Goal: Task Accomplishment & Management: Complete application form

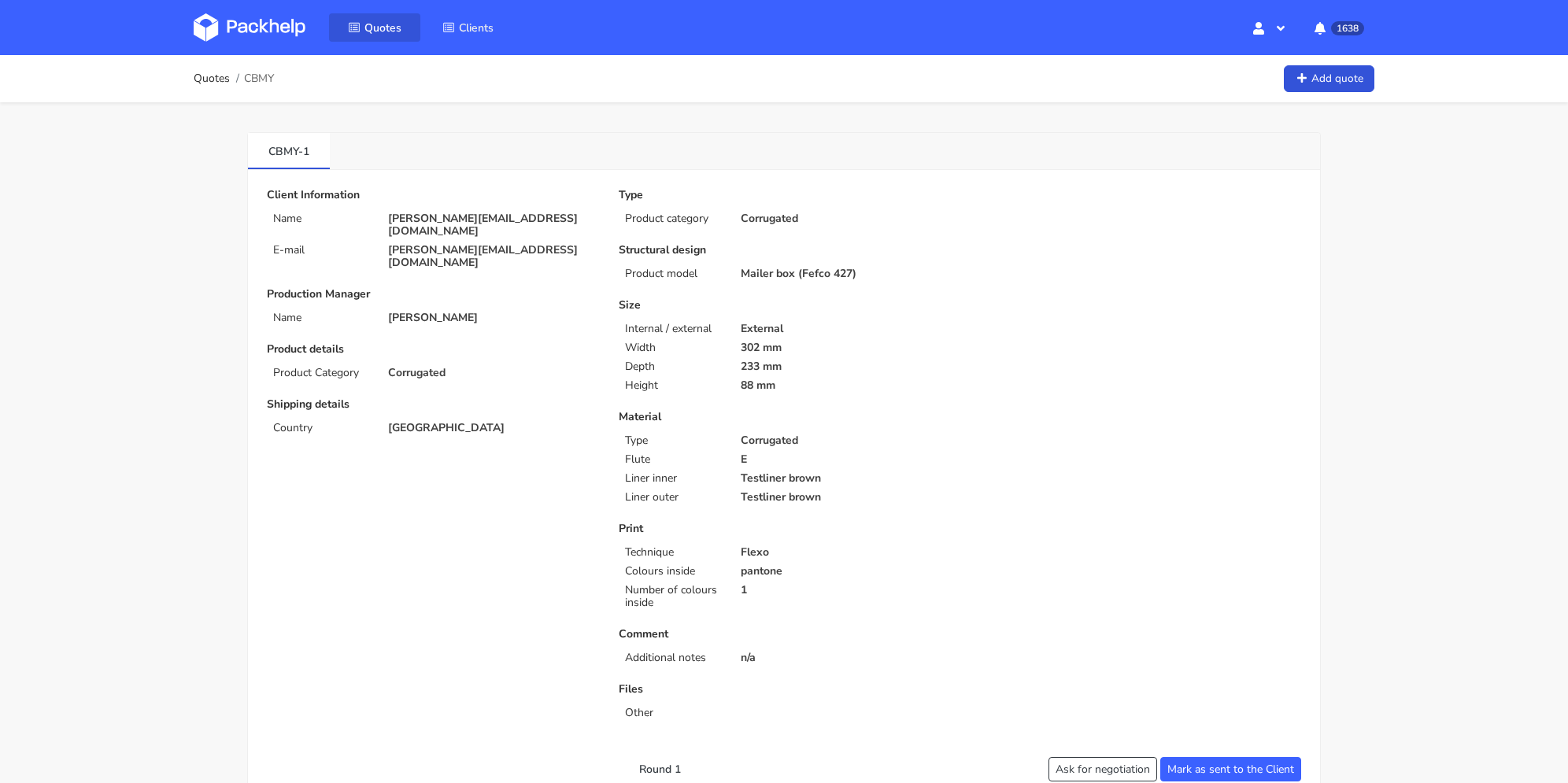
click at [372, 31] on span "Quotes" at bounding box center [383, 28] width 37 height 15
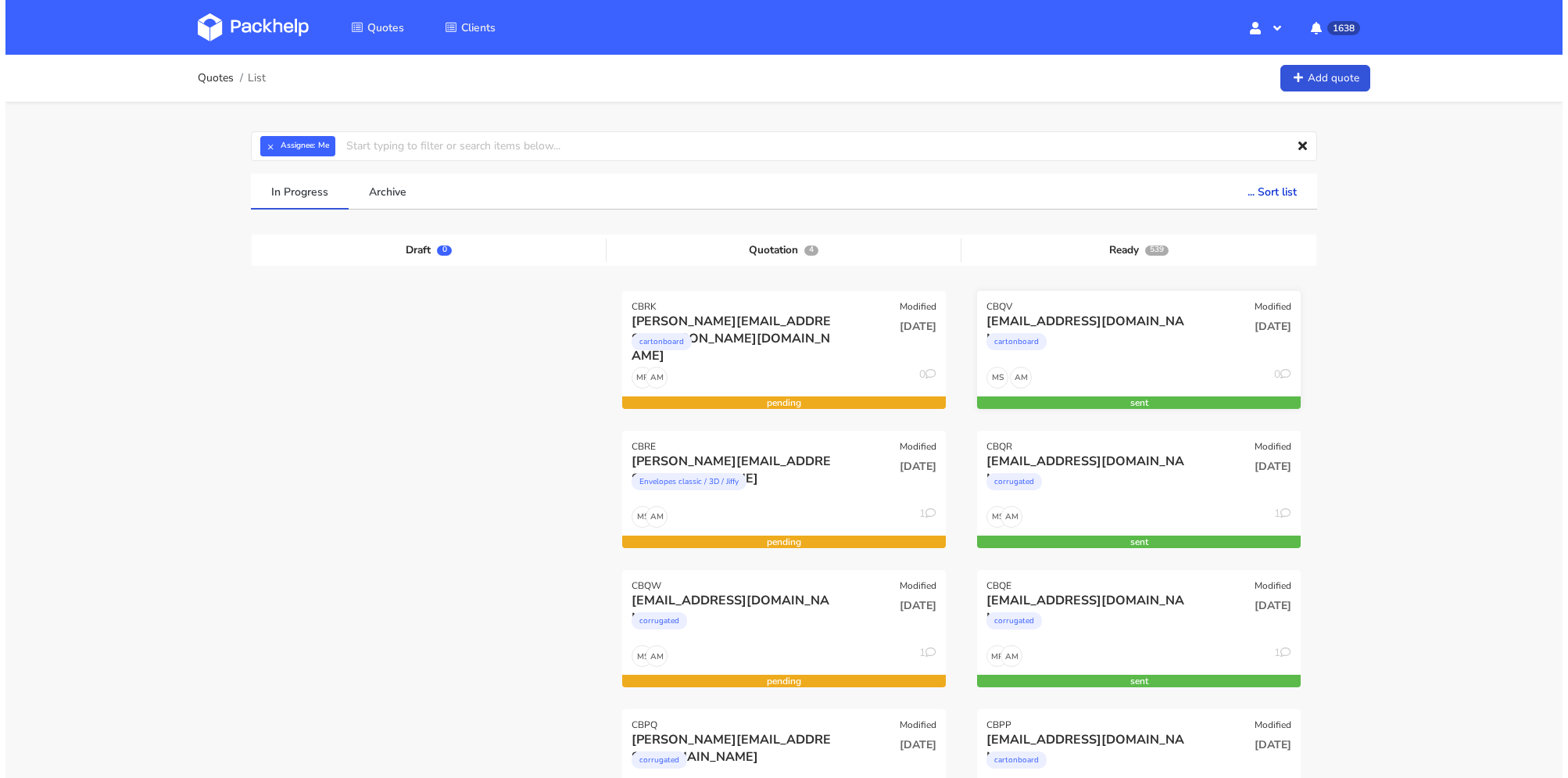
scroll to position [78, 0]
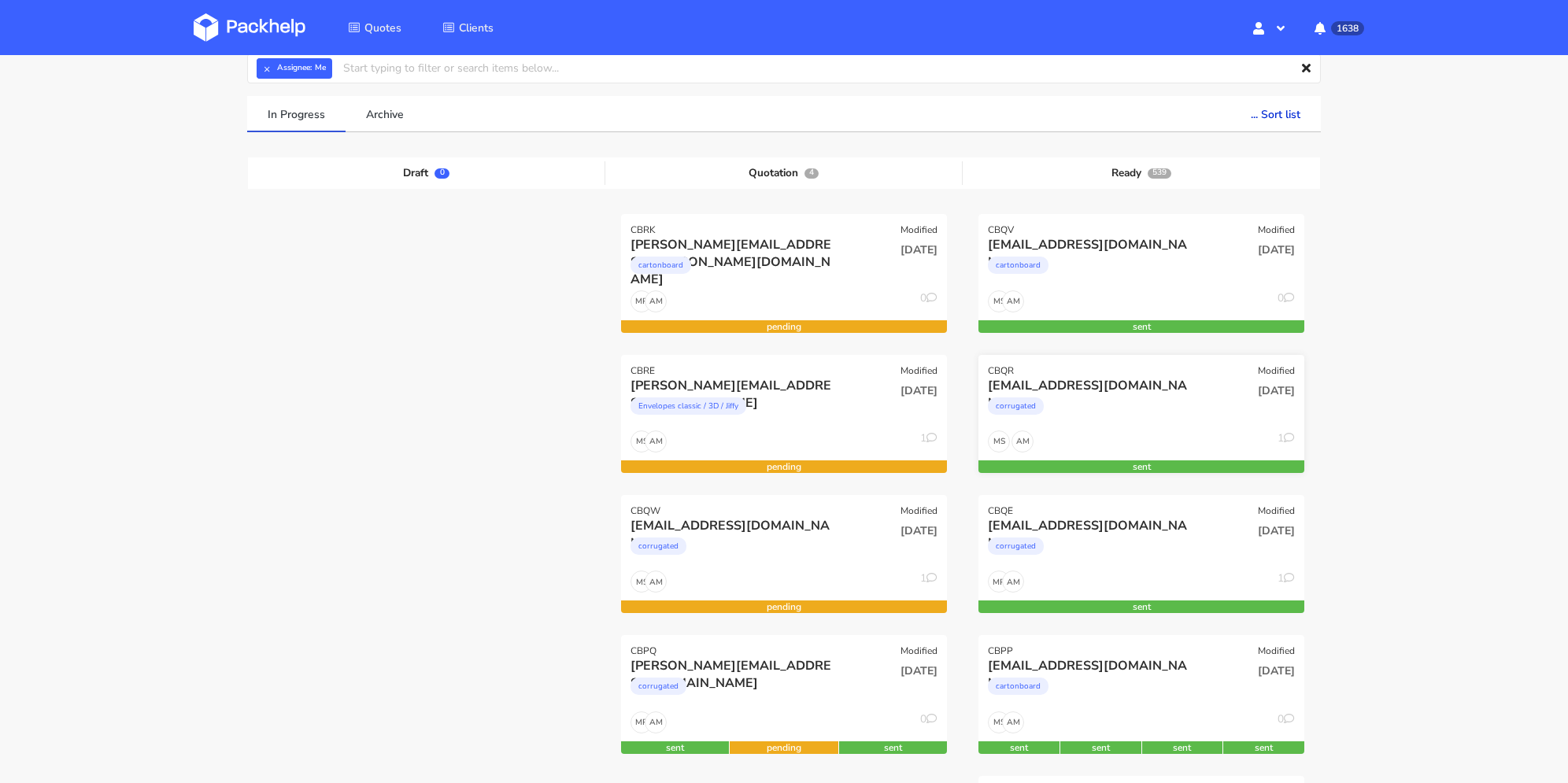
click at [1162, 387] on div "order@justamazingbv.com" at bounding box center [1092, 385] width 208 height 17
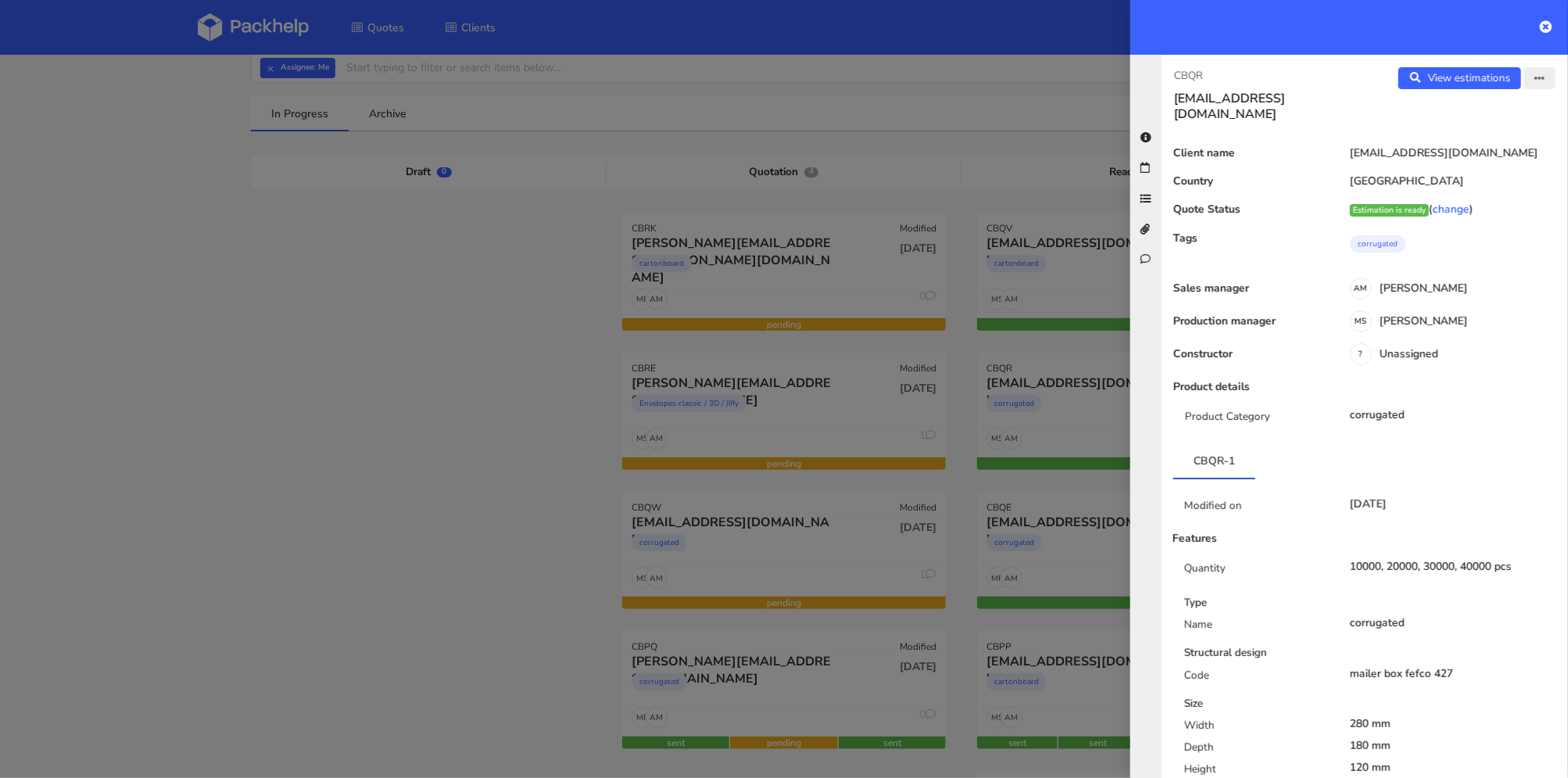
click at [1535, 79] on icon "button" at bounding box center [1540, 79] width 11 height 11
click at [1468, 83] on link "View estimations" at bounding box center [1459, 77] width 123 height 21
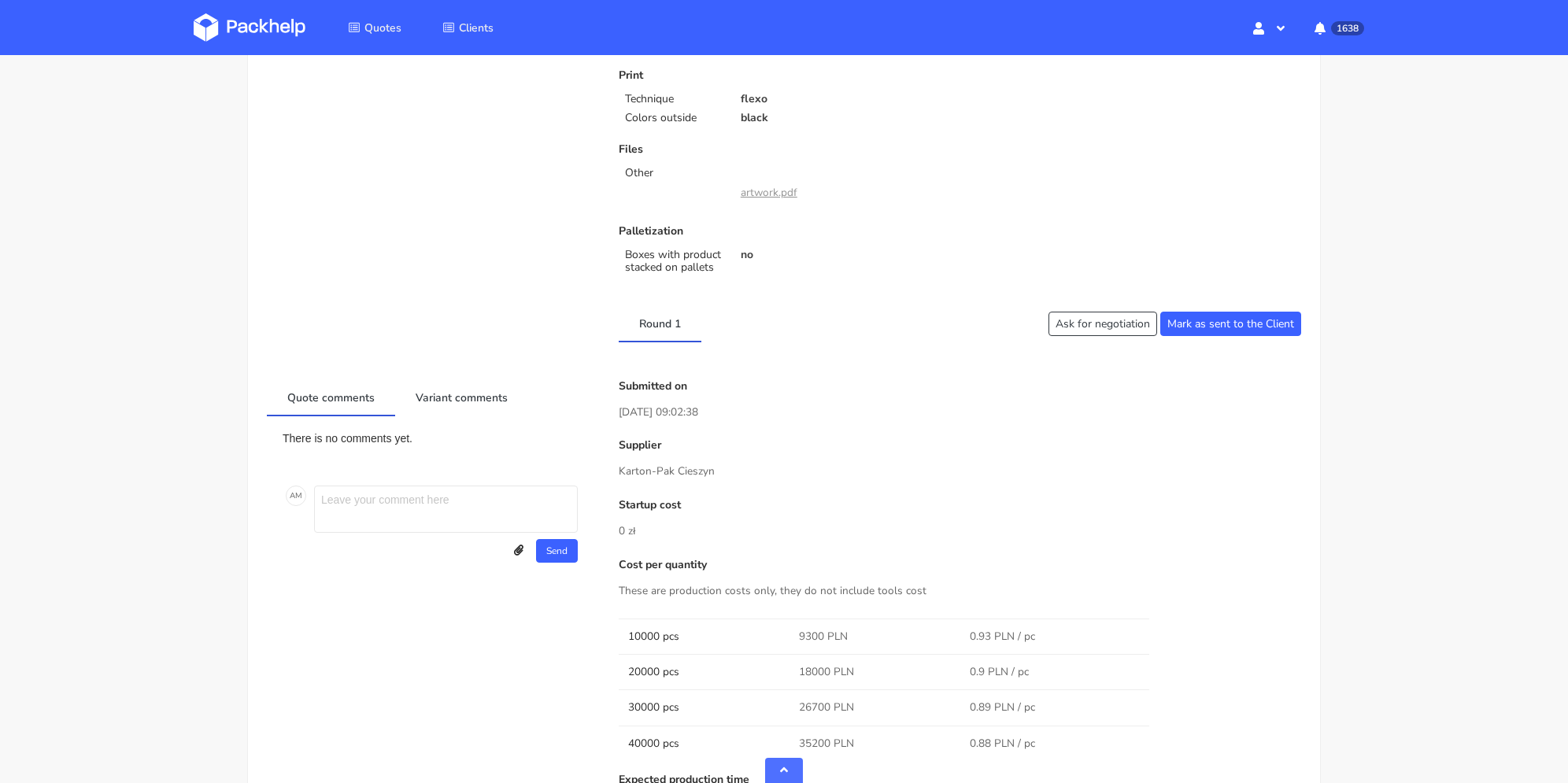
scroll to position [551, 0]
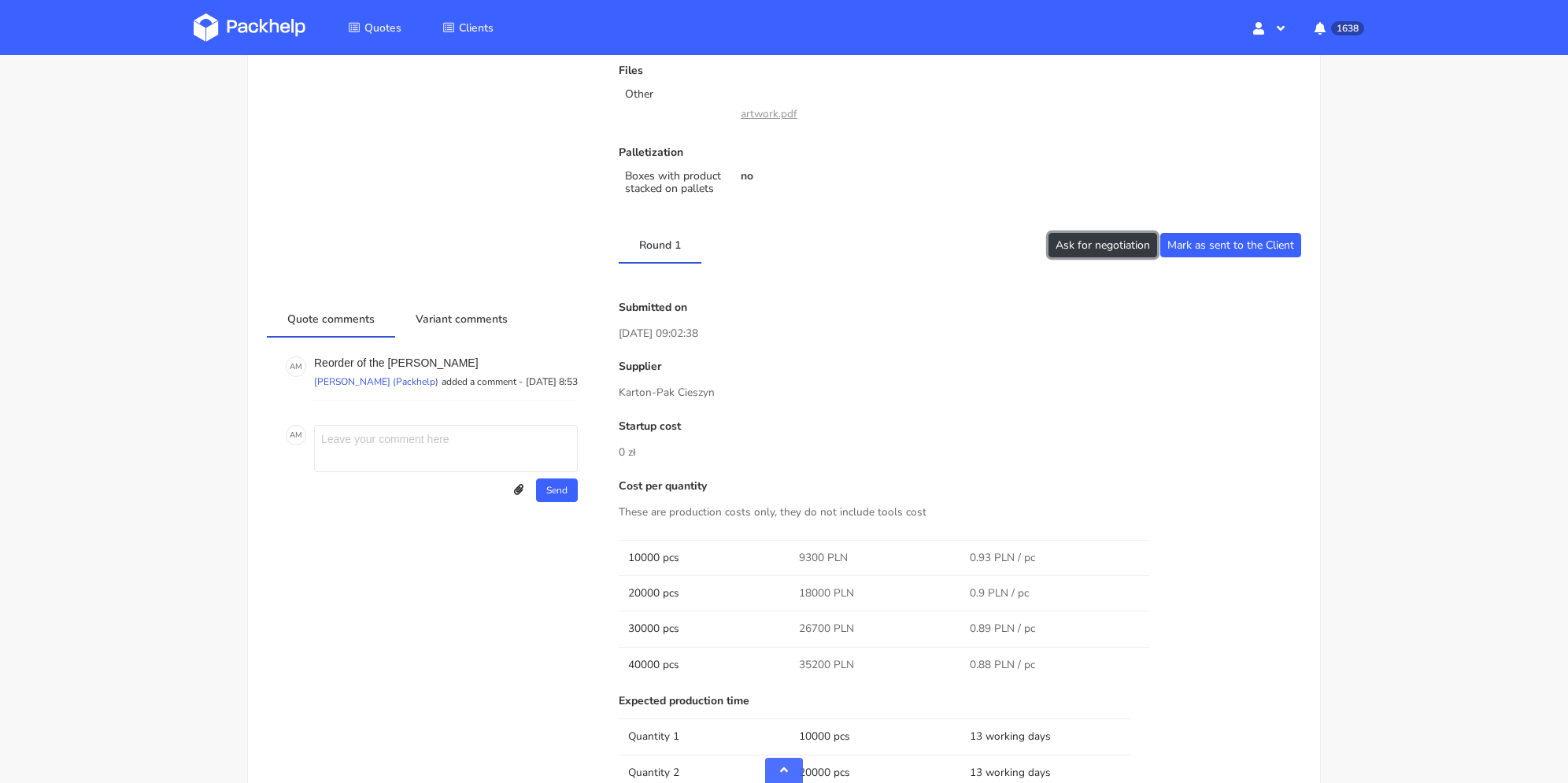
click at [1132, 240] on button "Ask for negotiation" at bounding box center [1103, 245] width 109 height 24
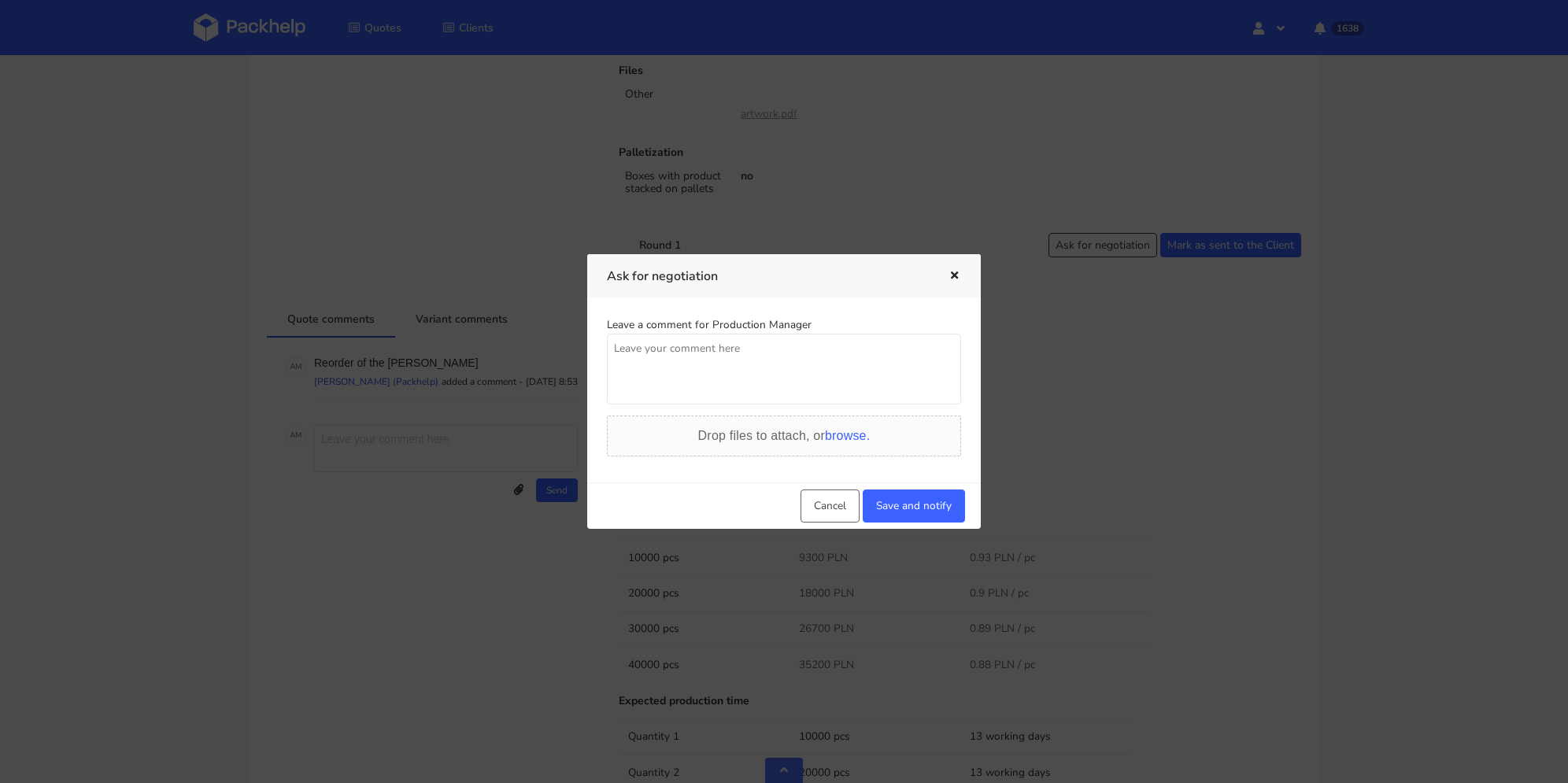
click at [769, 366] on textarea at bounding box center [784, 369] width 354 height 71
type textarea "Prośba o najlepsze ceny dla 30000/40000 sztuk"
click at [910, 504] on button "Save and notify" at bounding box center [914, 506] width 102 height 33
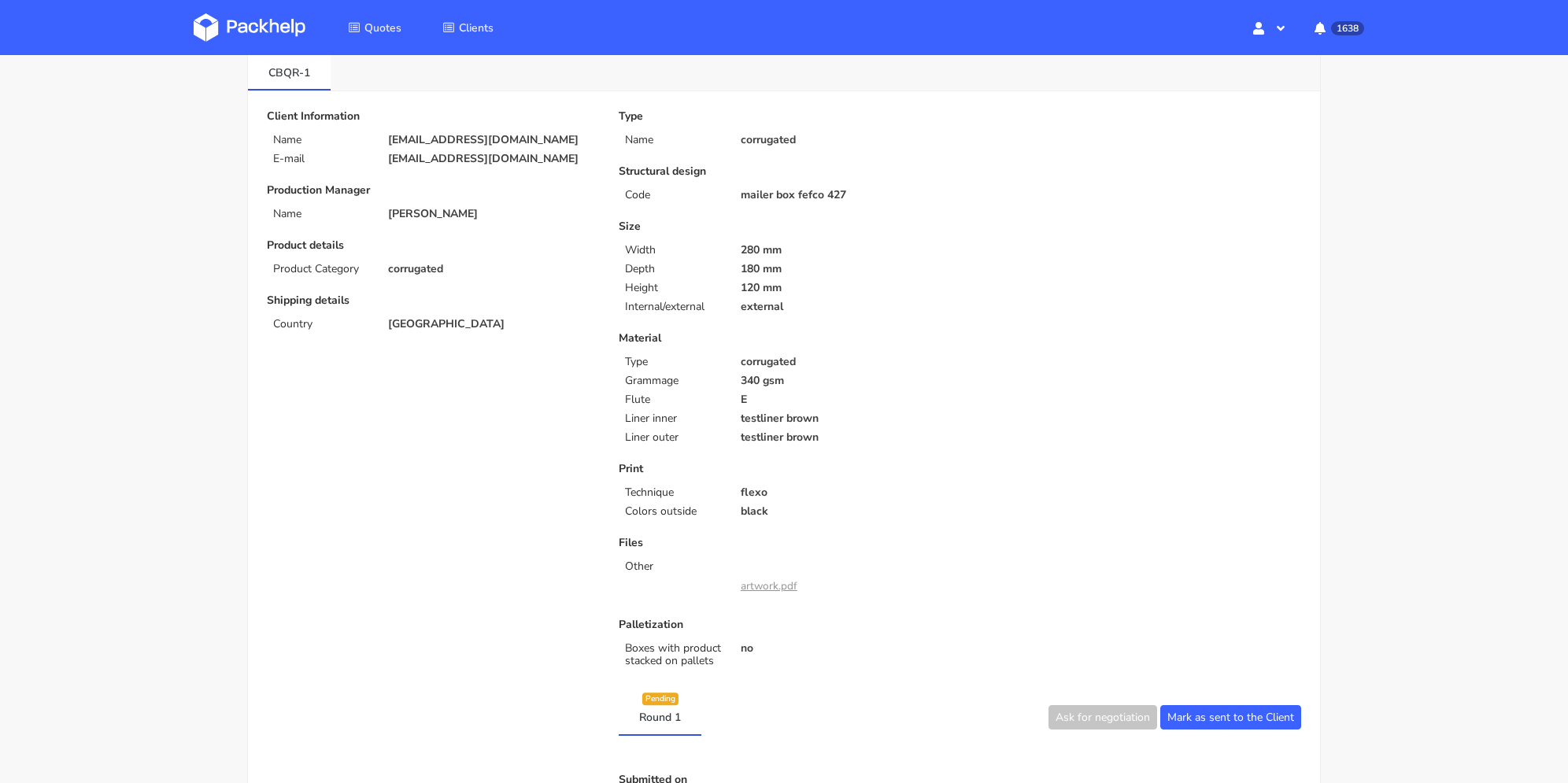
scroll to position [0, 0]
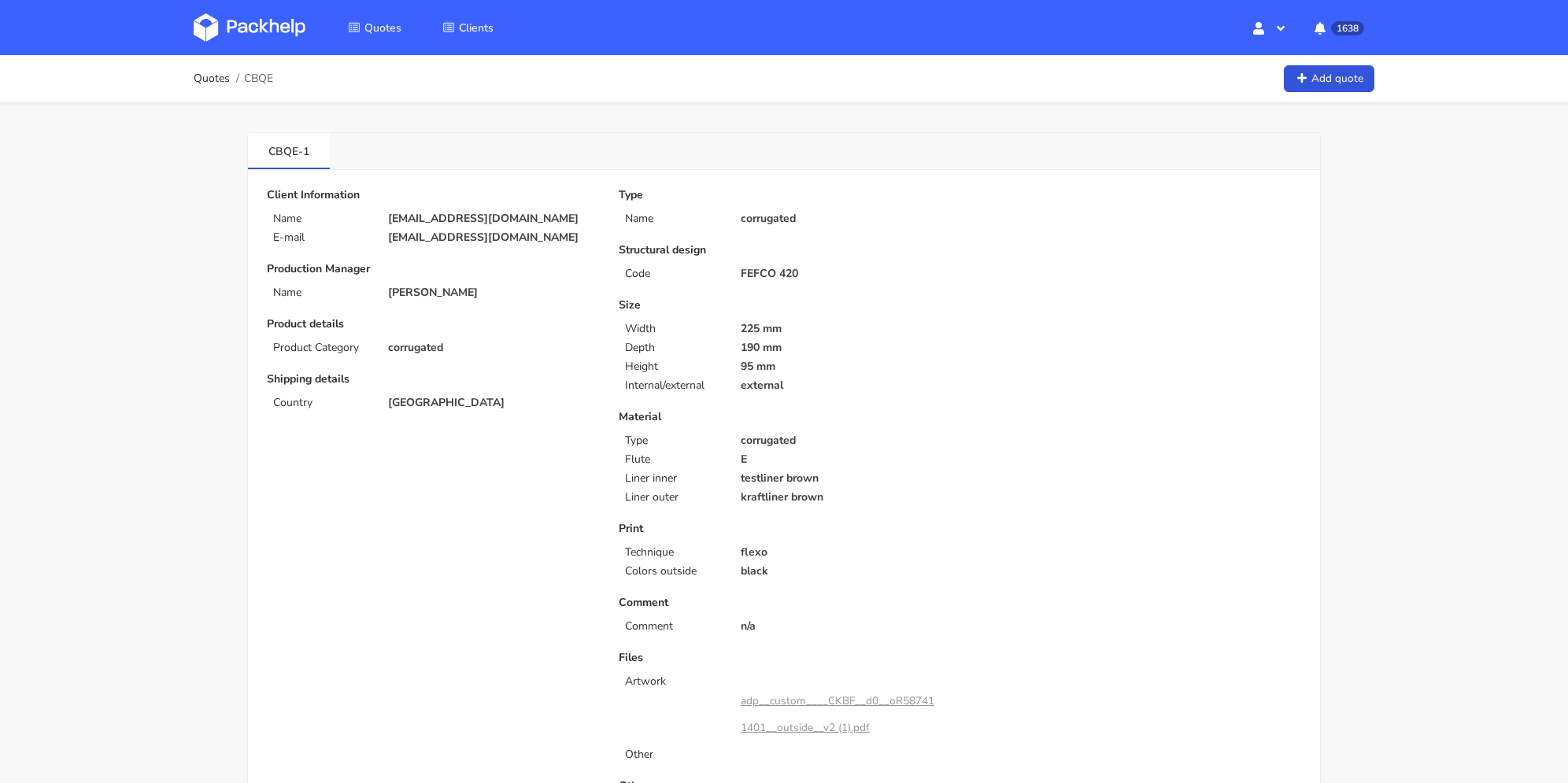
drag, startPoint x: 564, startPoint y: 240, endPoint x: 371, endPoint y: 233, distance: 193.1
click at [371, 233] on div "E-mail fanny.dubus@restaurant-made.fr" at bounding box center [431, 238] width 352 height 13
copy div "fanny.dubus@restaurant-made.fr"
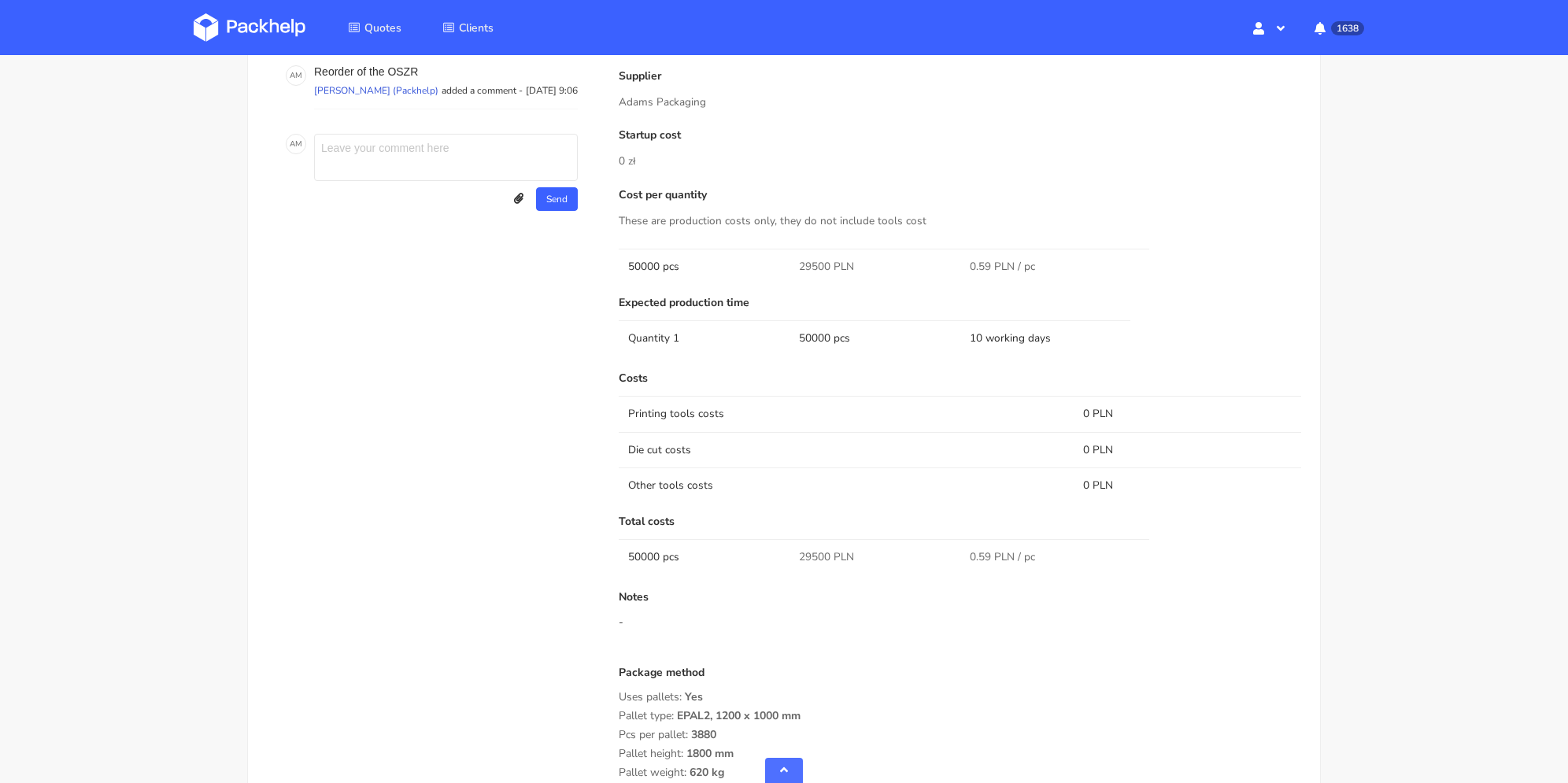
scroll to position [1102, 0]
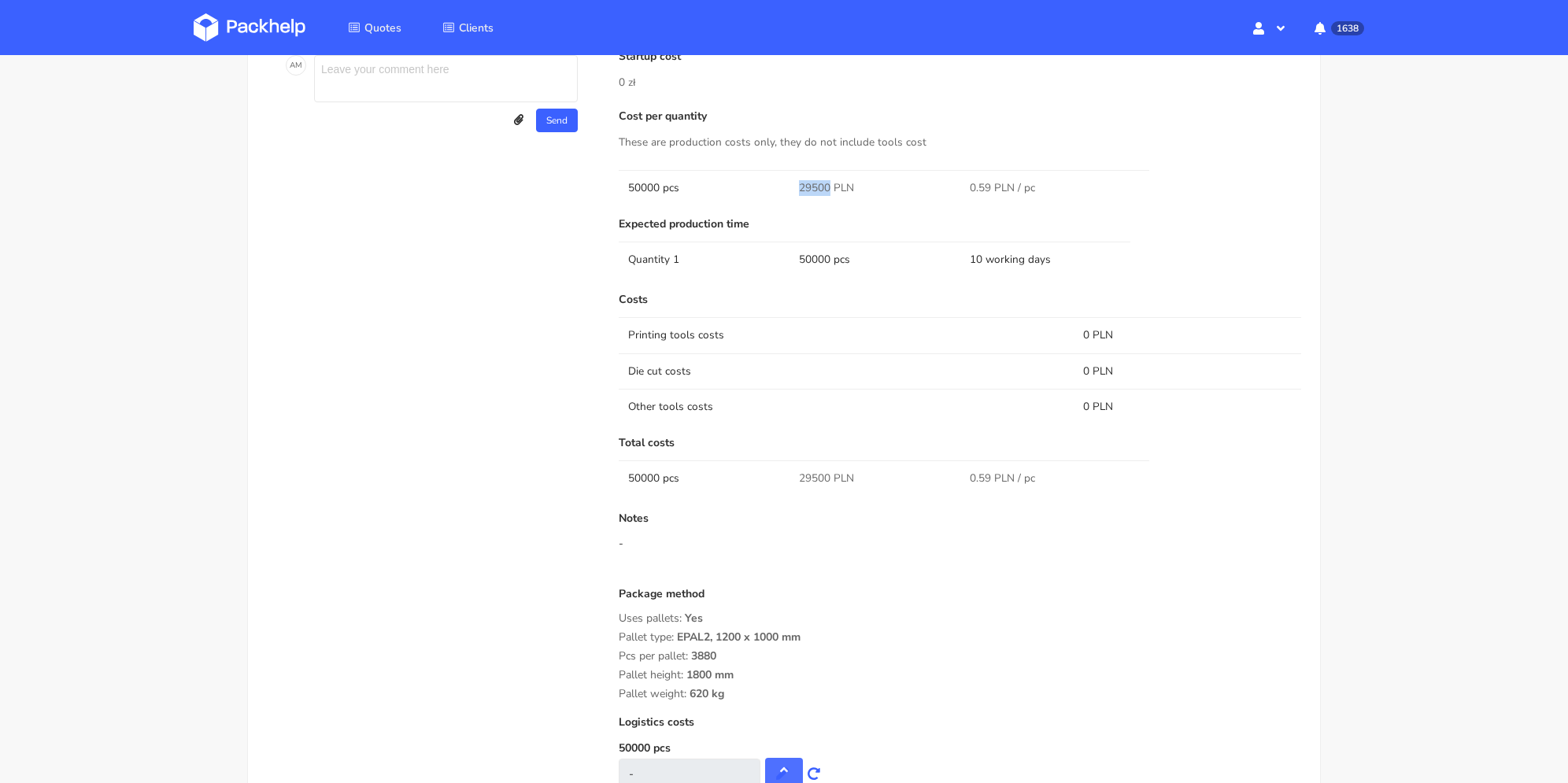
drag, startPoint x: 791, startPoint y: 179, endPoint x: 829, endPoint y: 184, distance: 38.3
click at [829, 184] on td "29500 PLN" at bounding box center [875, 188] width 171 height 35
copy span "29500"
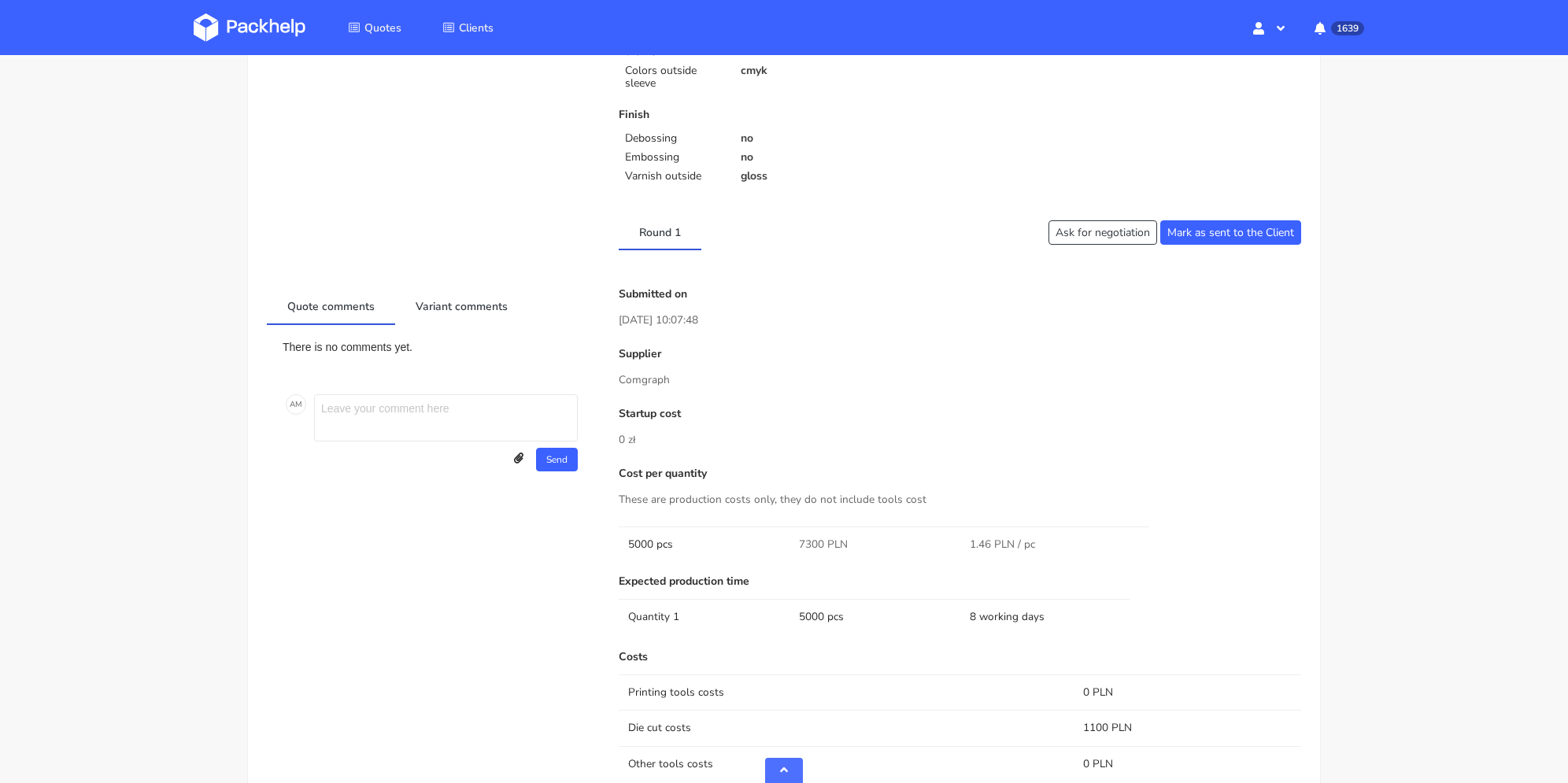
scroll to position [866, 0]
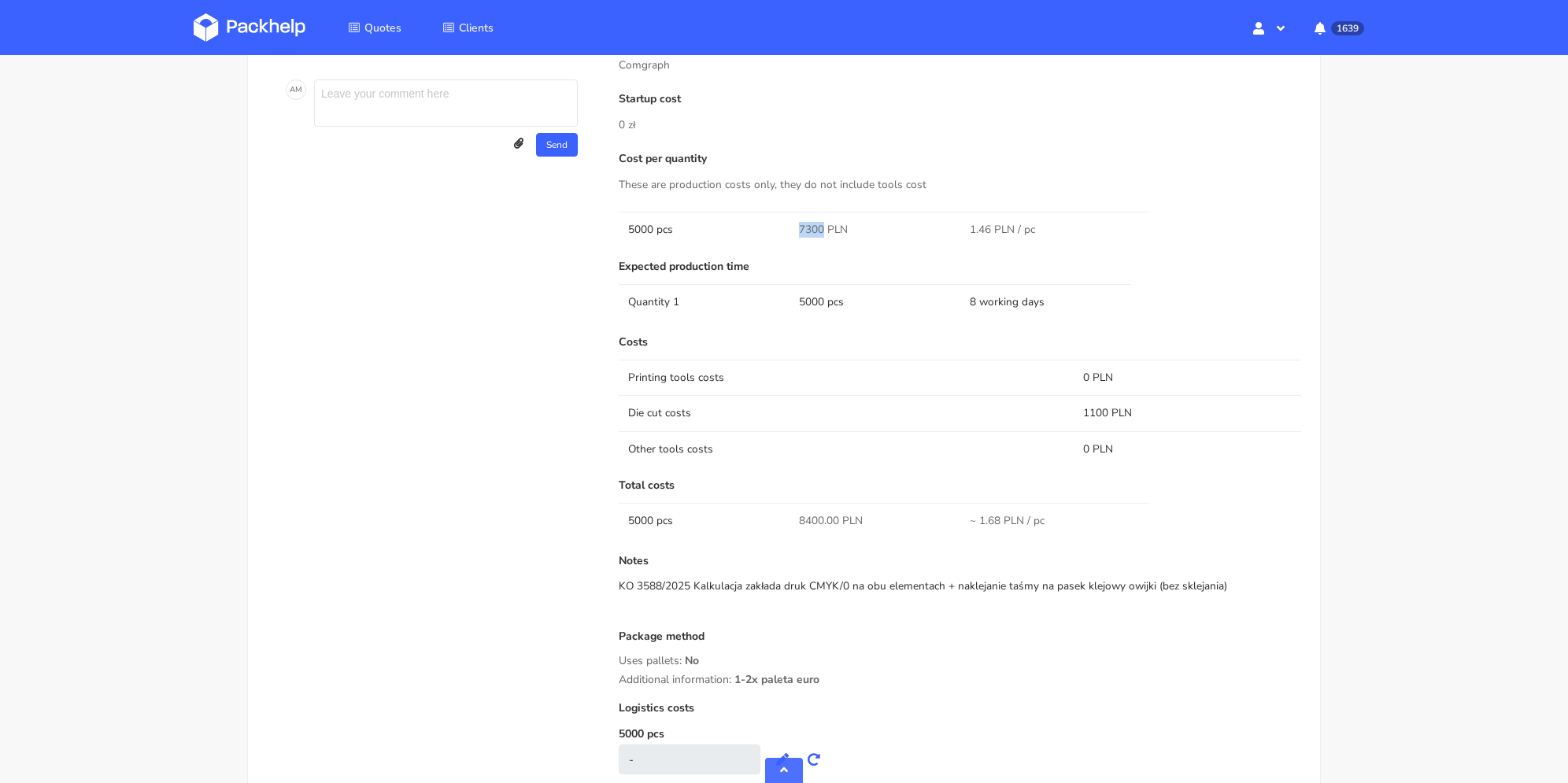
drag, startPoint x: 798, startPoint y: 225, endPoint x: 824, endPoint y: 225, distance: 26.0
click at [824, 225] on td "7300 PLN" at bounding box center [875, 229] width 171 height 35
copy span "7300"
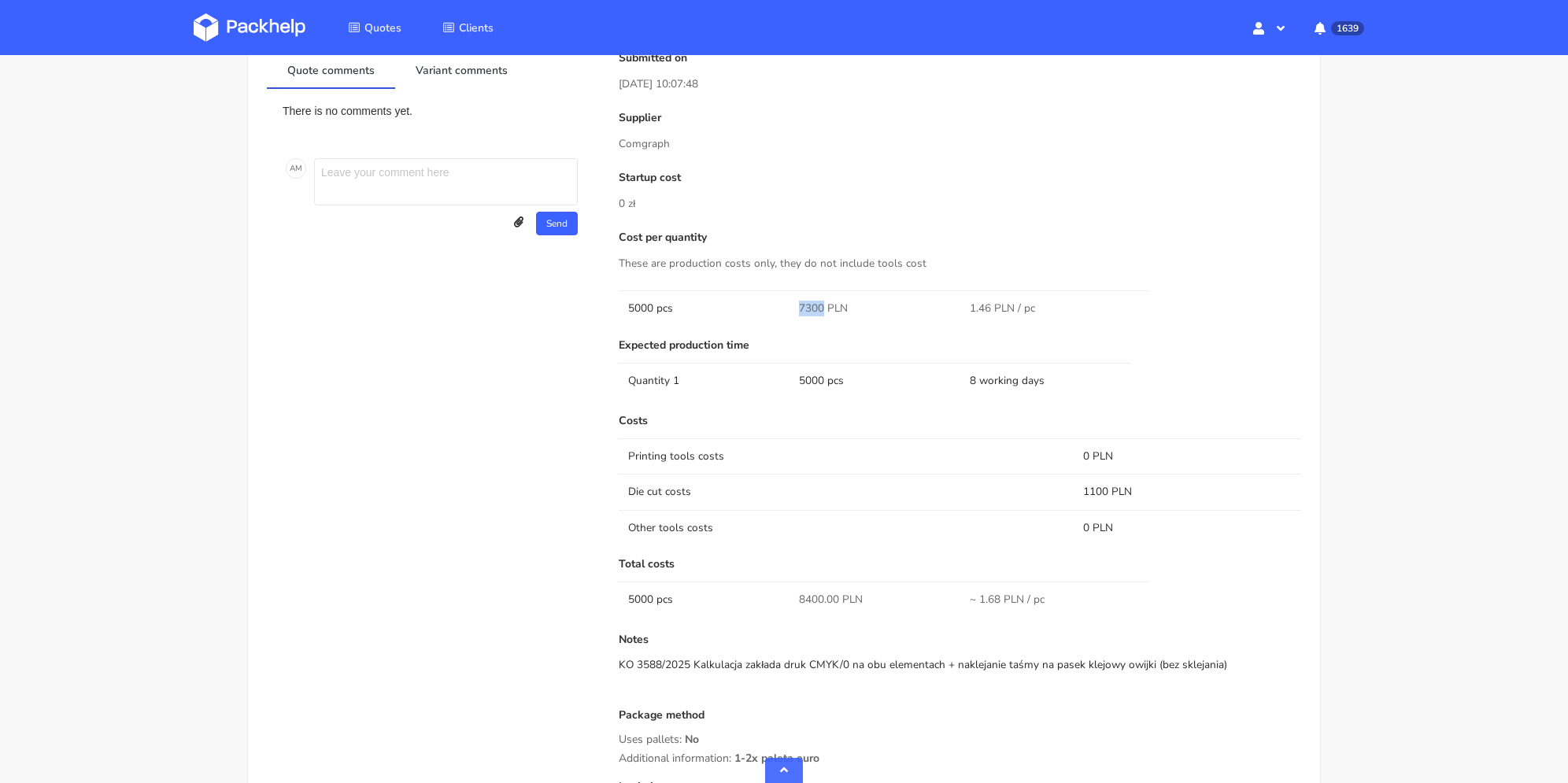
scroll to position [551, 0]
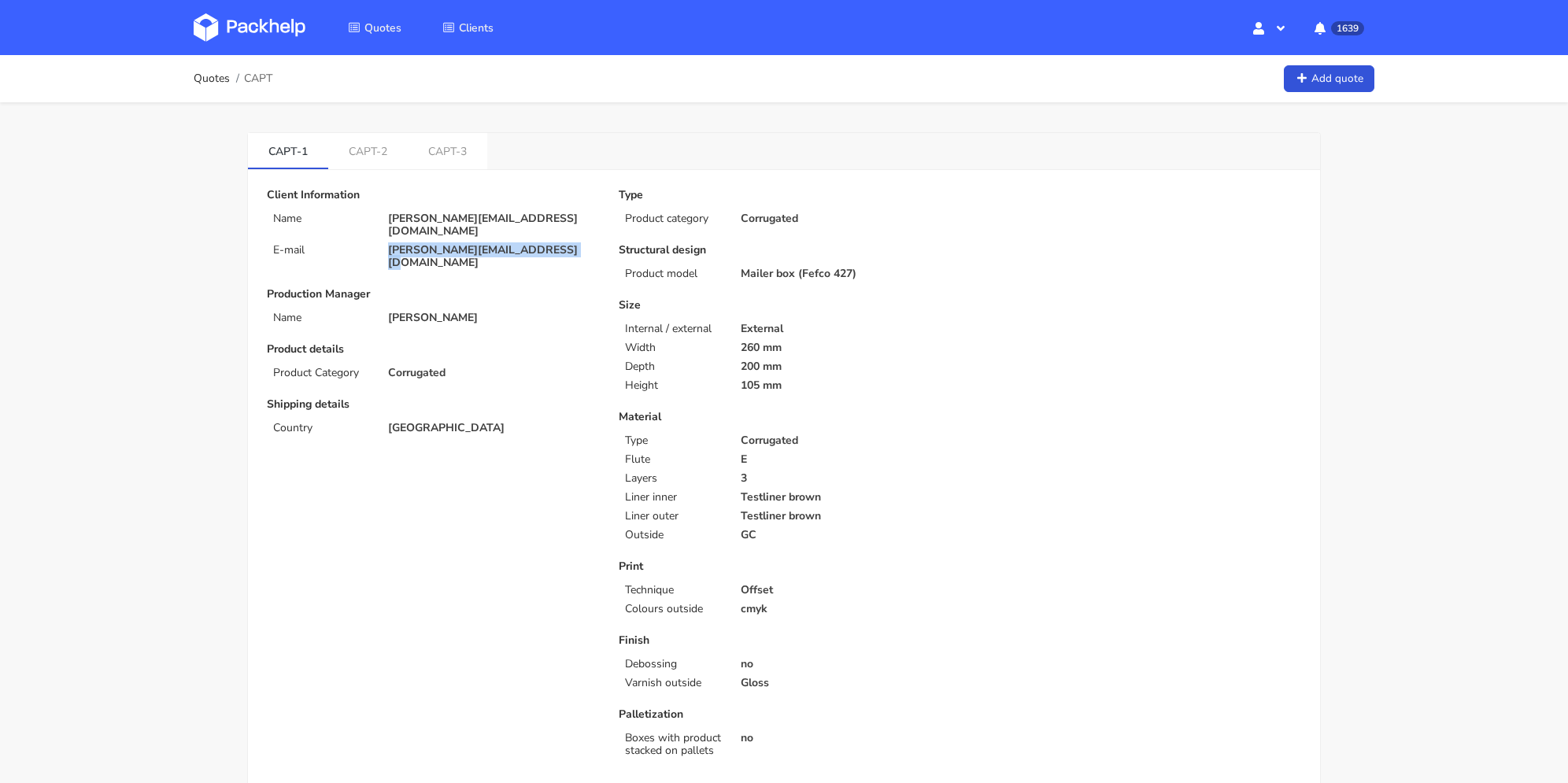
drag, startPoint x: 559, startPoint y: 237, endPoint x: 668, endPoint y: 5, distance: 256.3
click at [379, 244] on div "[PERSON_NAME][EMAIL_ADDRESS][DOMAIN_NAME]" at bounding box center [492, 256] width 231 height 25
copy p "brendan@southwilliamclinic.com"
click at [487, 150] on link "CAPT-3" at bounding box center [448, 150] width 80 height 35
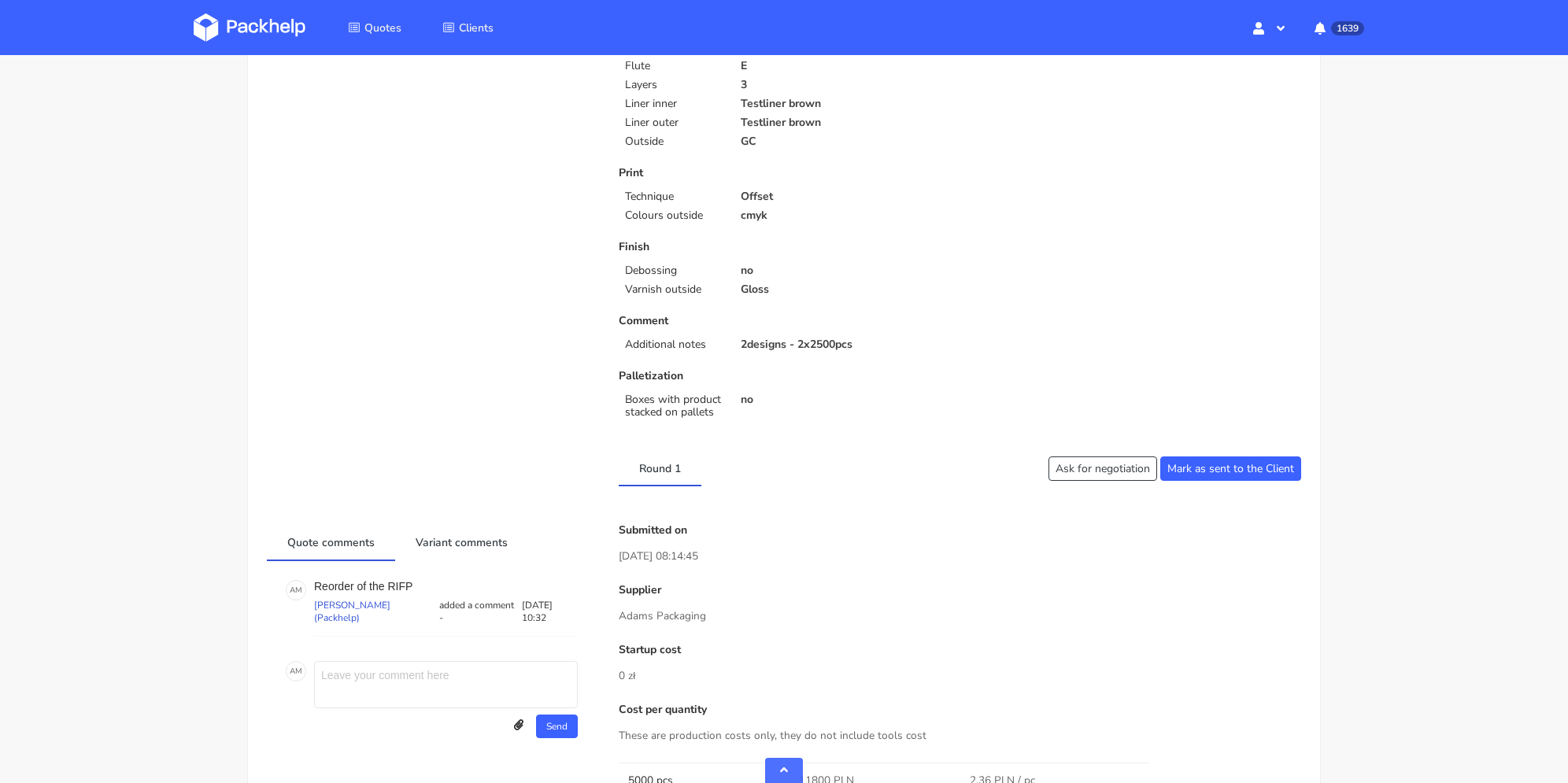
scroll to position [630, 0]
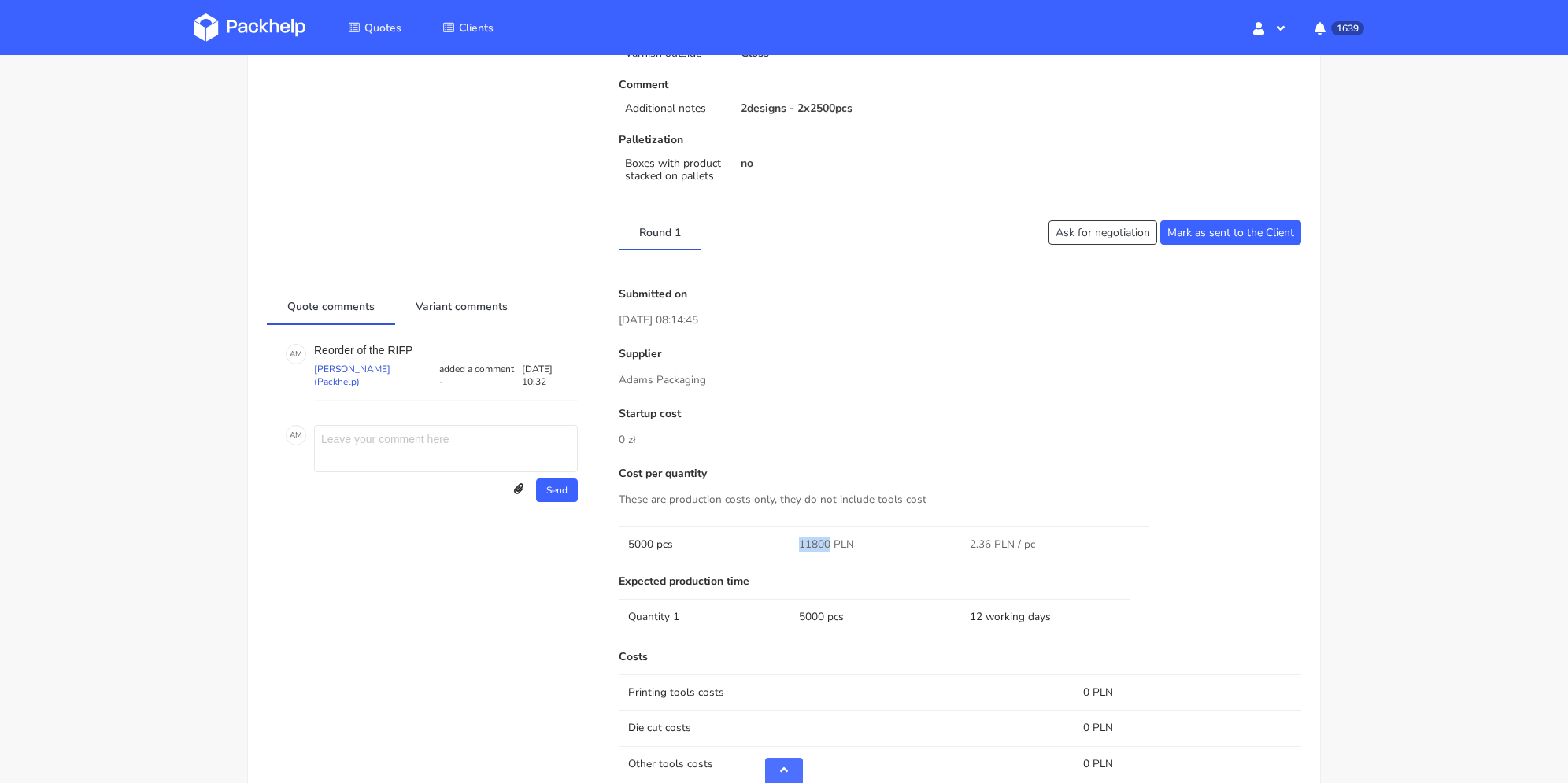
drag, startPoint x: 803, startPoint y: 543, endPoint x: 830, endPoint y: 546, distance: 27.2
click at [830, 546] on span "11800 PLN" at bounding box center [826, 544] width 55 height 16
copy span "11800"
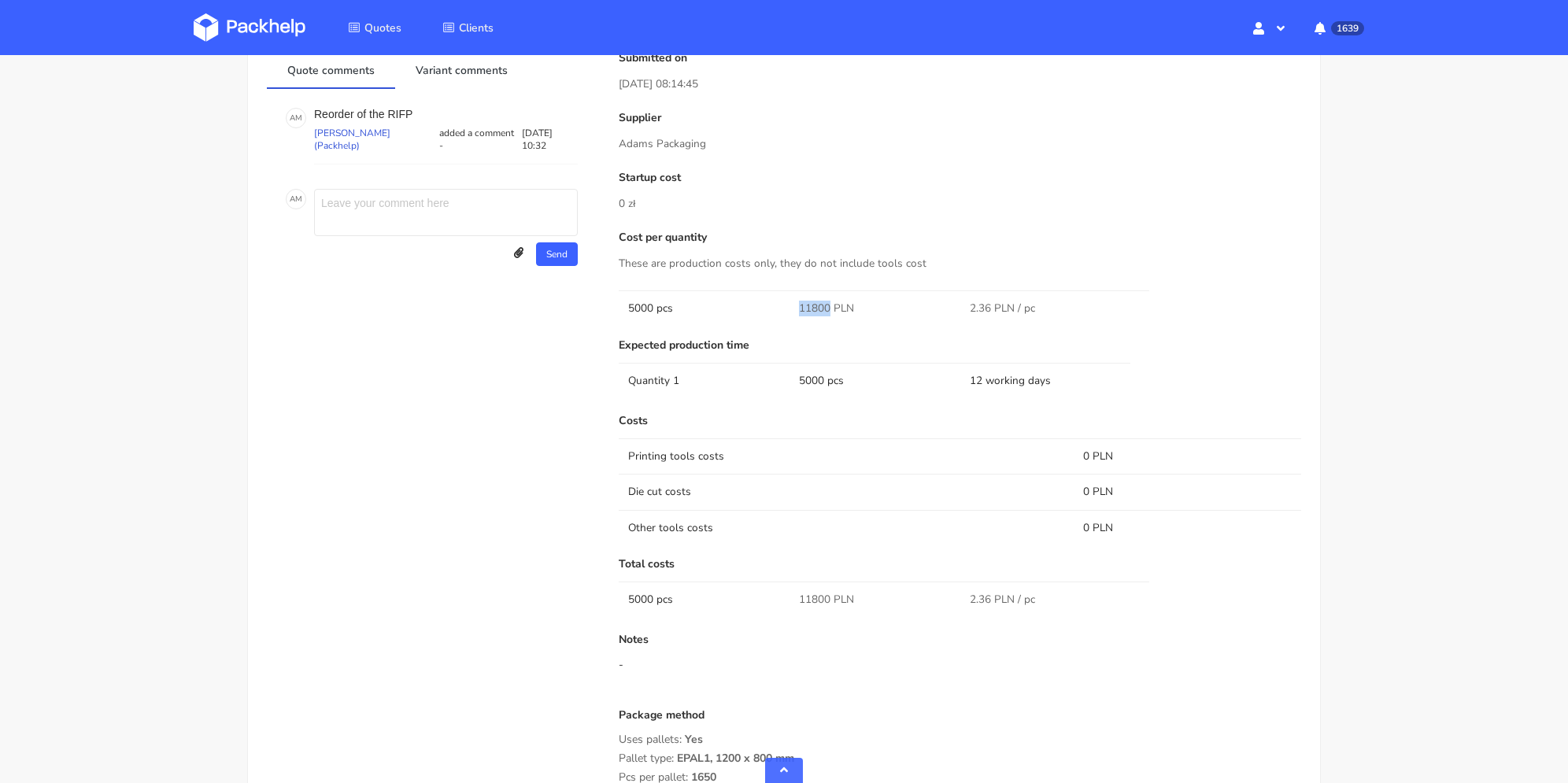
scroll to position [1102, 0]
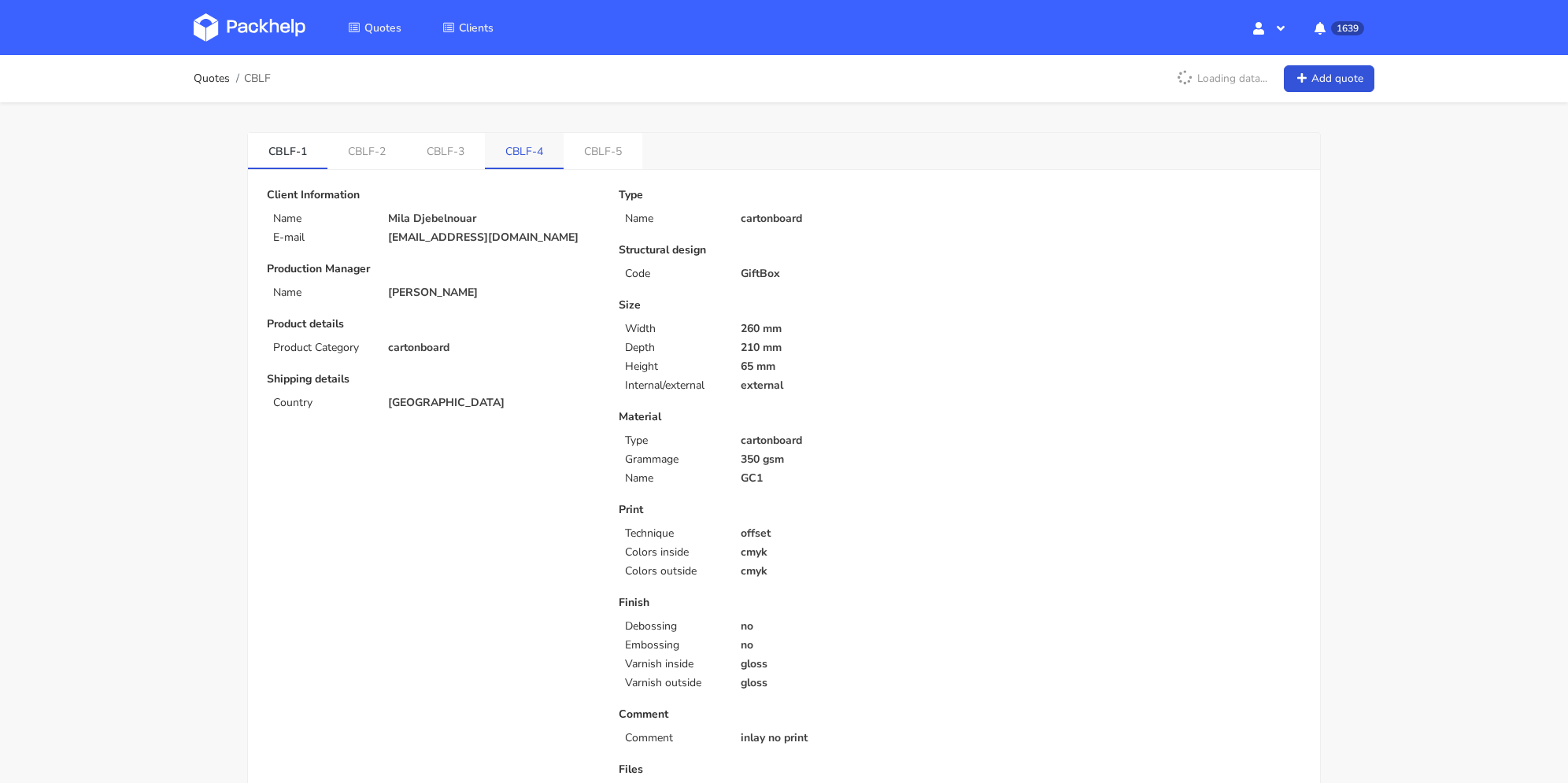
click at [546, 150] on link "CBLF-4" at bounding box center [524, 150] width 79 height 35
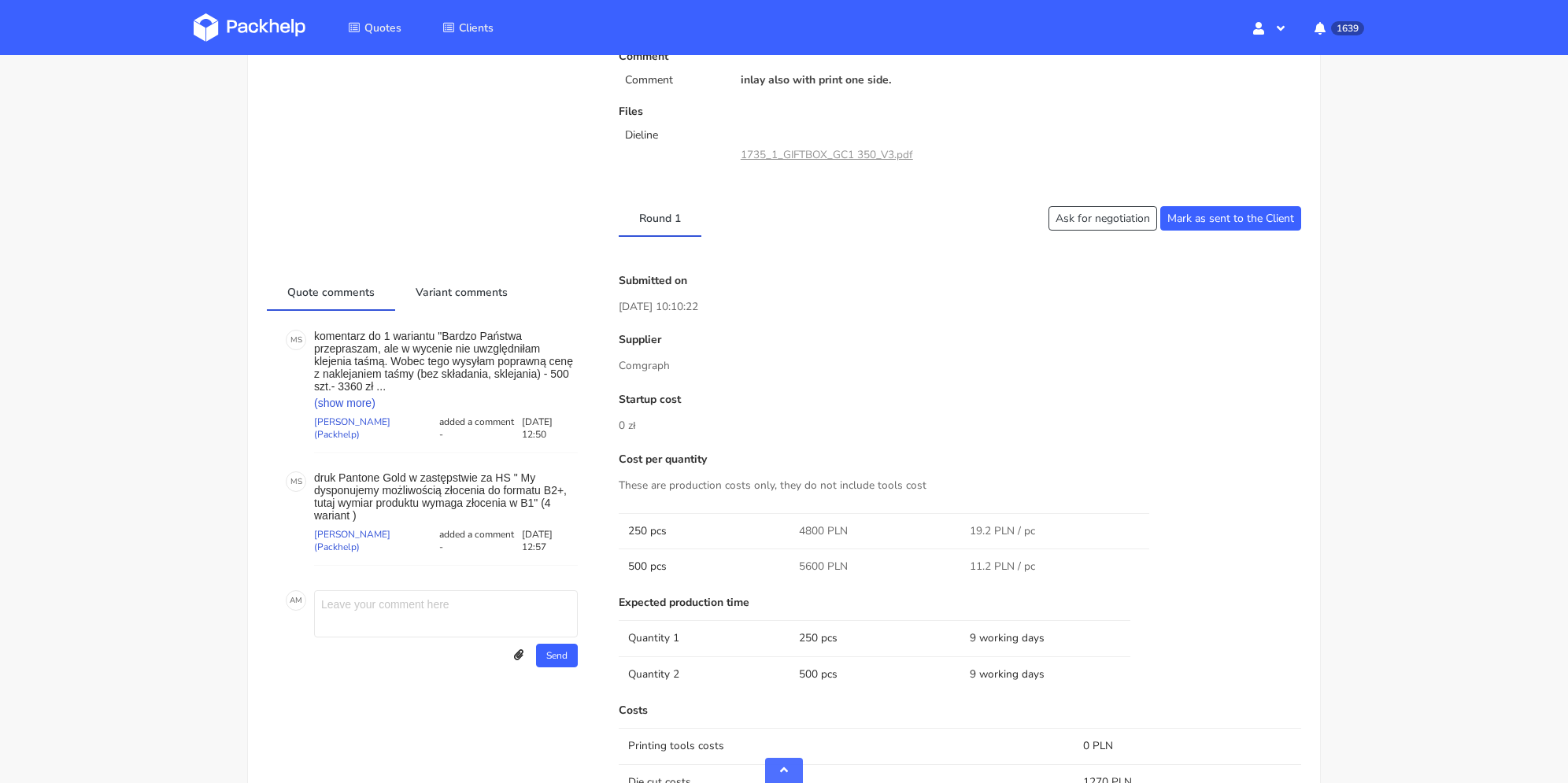
scroll to position [787, 0]
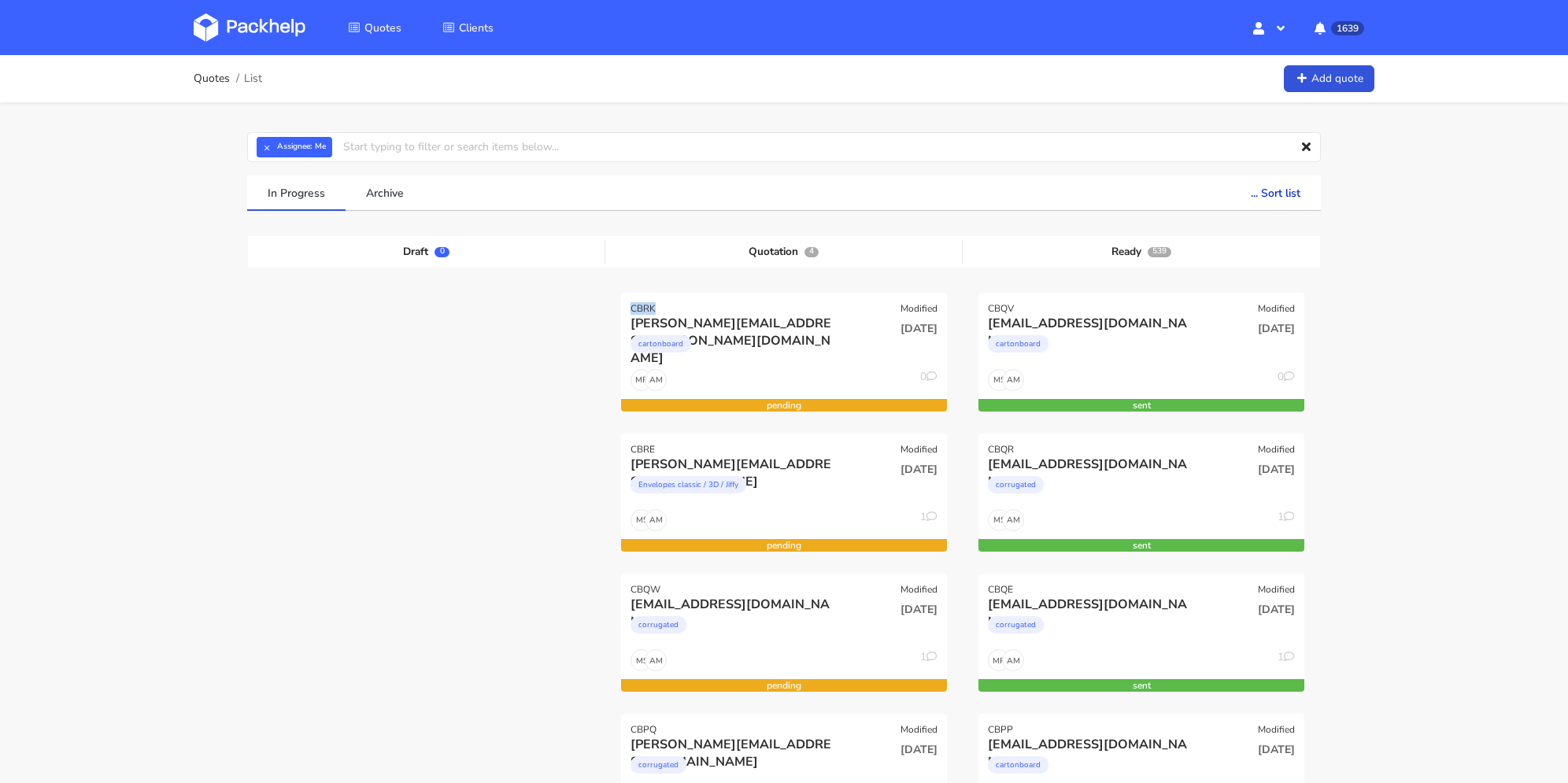
drag, startPoint x: 660, startPoint y: 308, endPoint x: 618, endPoint y: 308, distance: 42.0
copy div "CBRK"
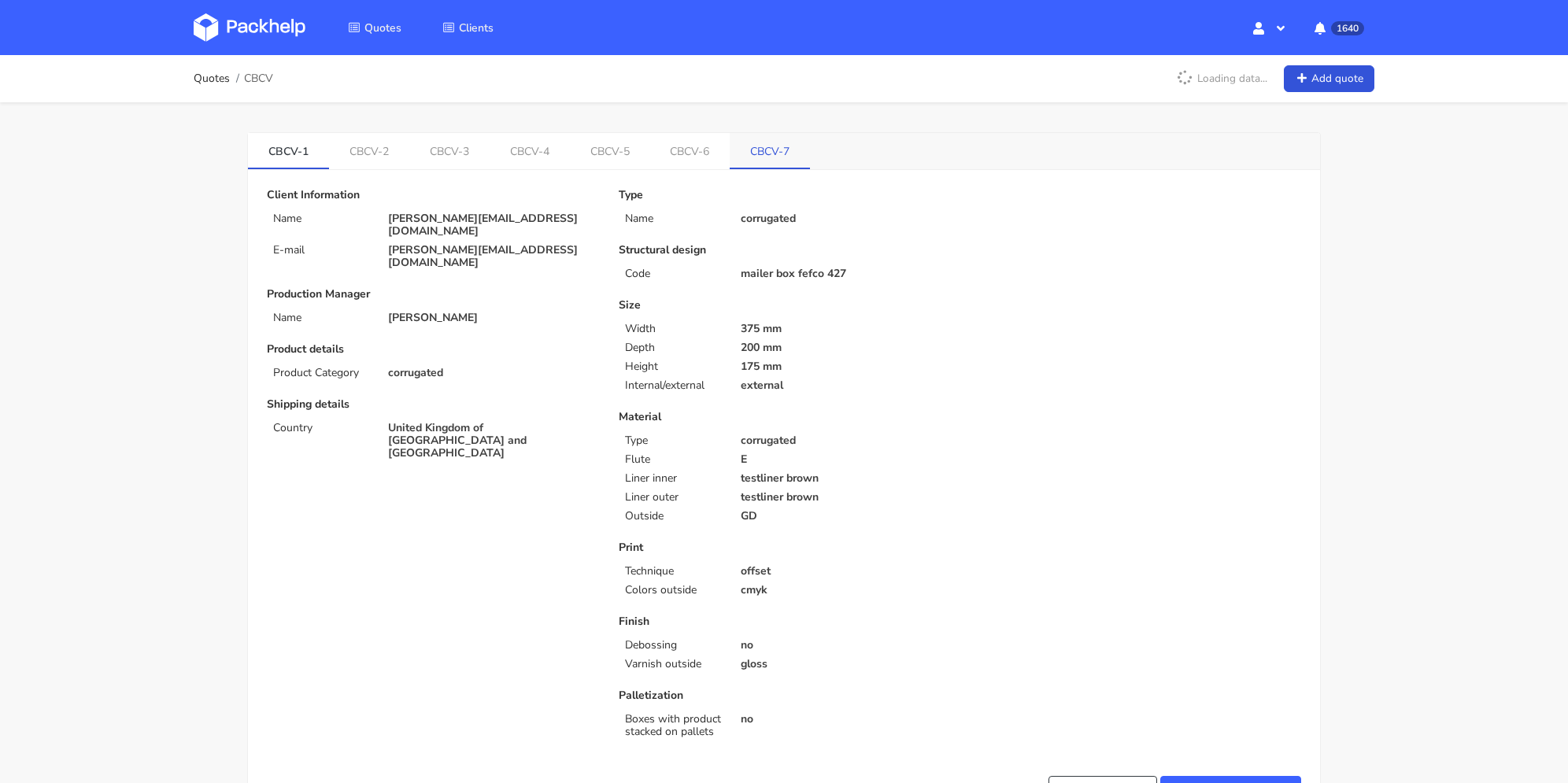
click at [754, 155] on link "CBCV-7" at bounding box center [769, 150] width 80 height 35
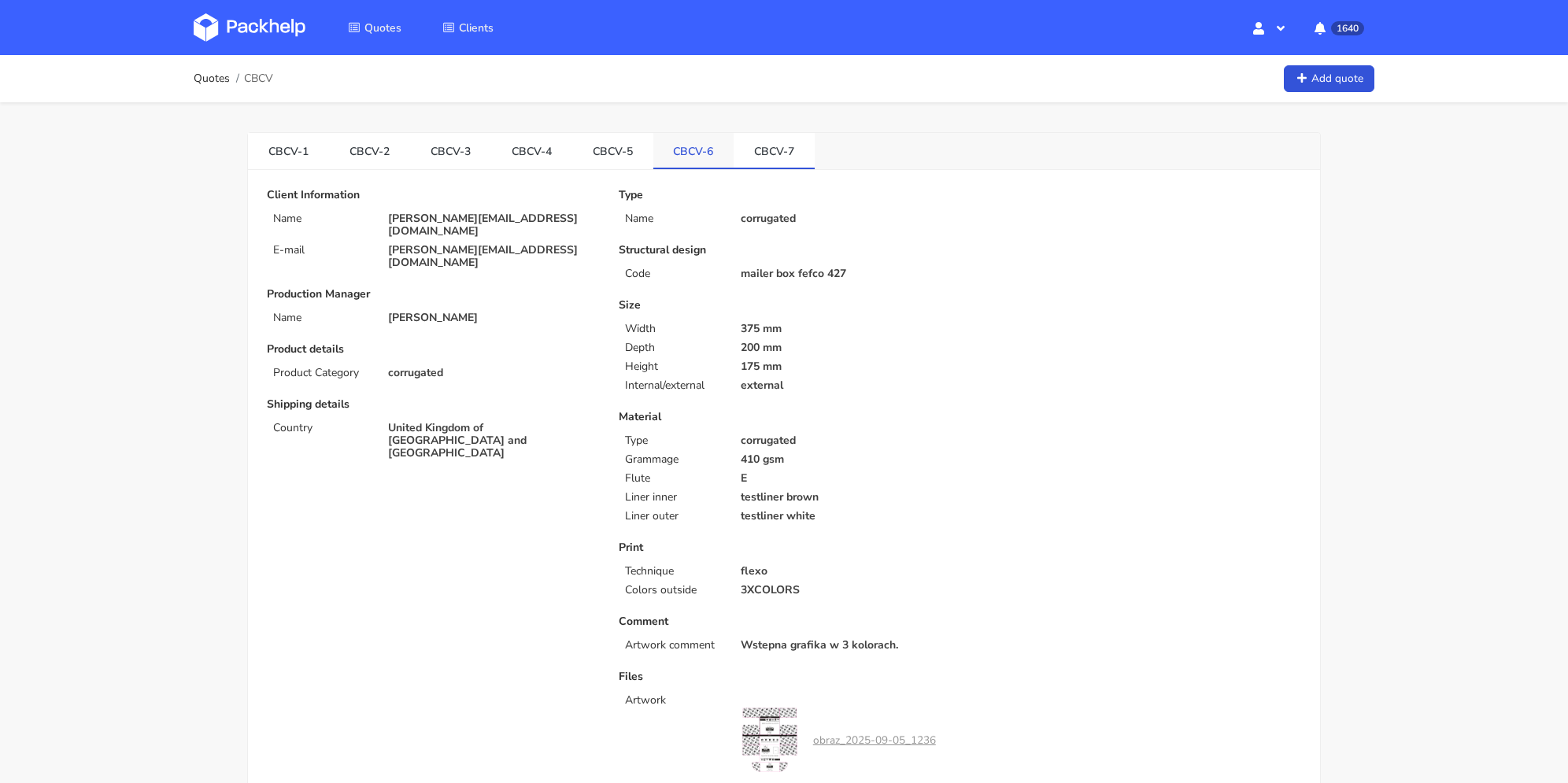
click at [703, 152] on link "CBCV-6" at bounding box center [694, 150] width 81 height 35
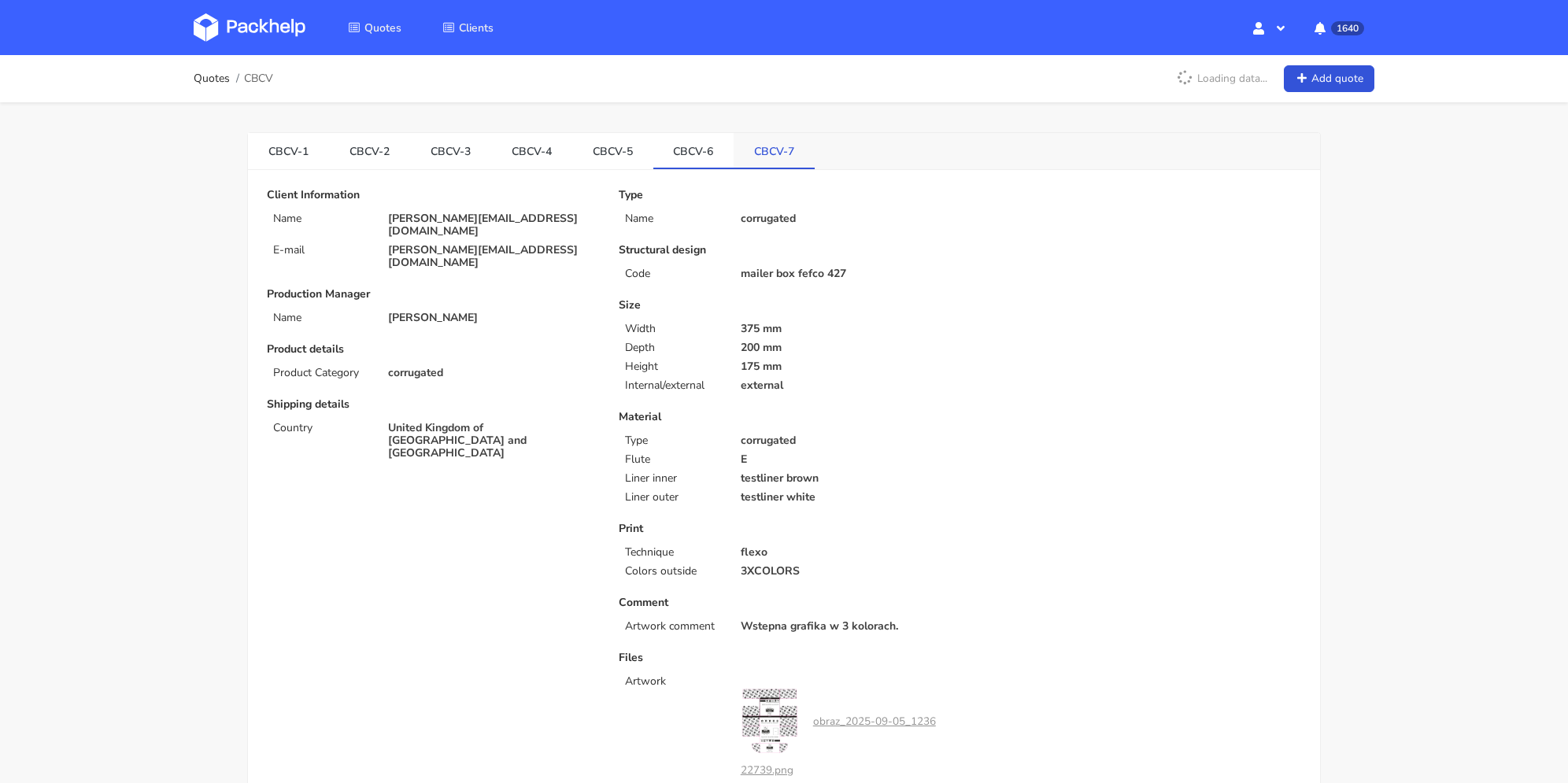
click at [761, 144] on link "CBCV-7" at bounding box center [774, 150] width 81 height 35
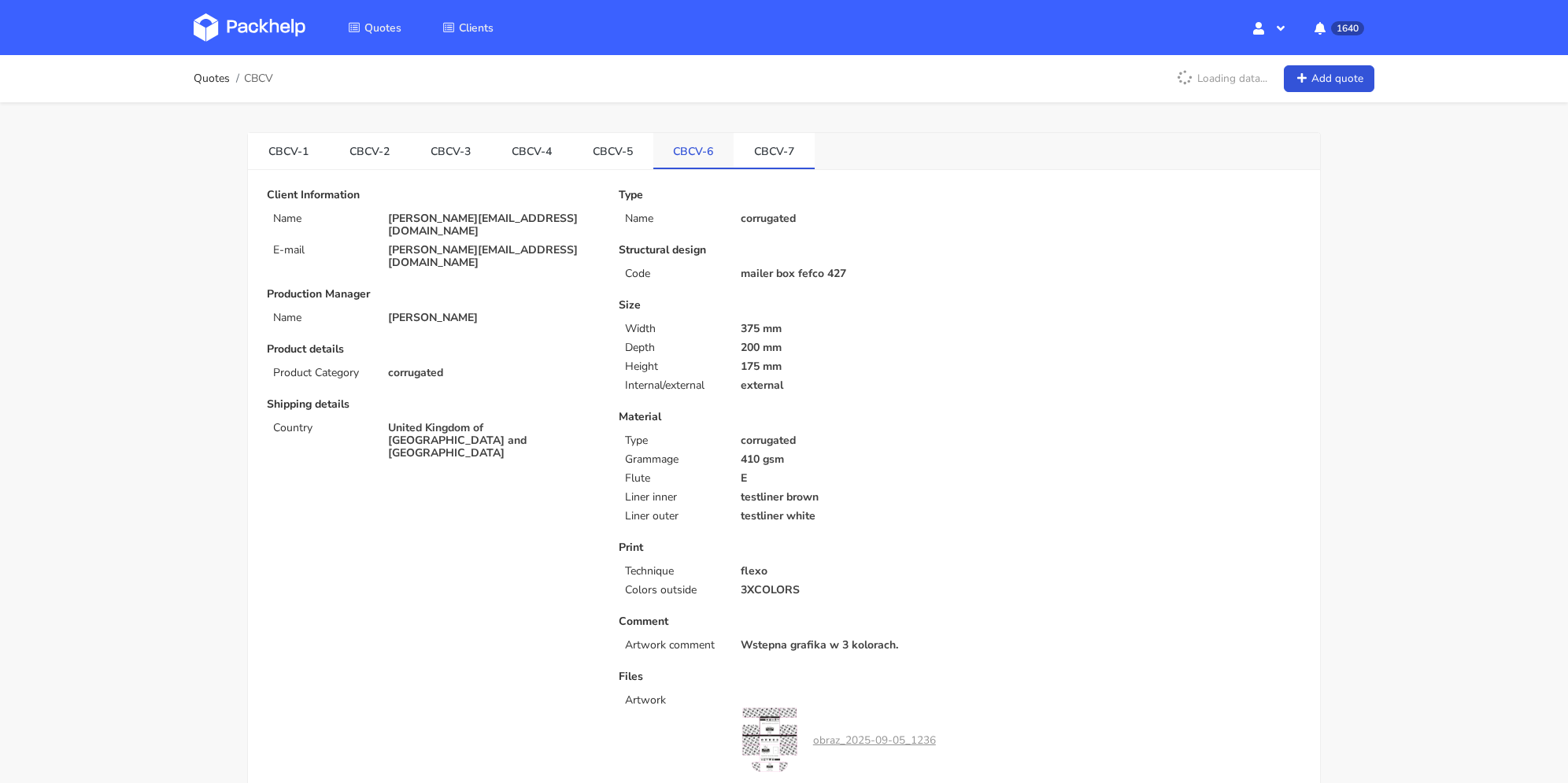
click at [704, 148] on link "CBCV-6" at bounding box center [694, 150] width 81 height 35
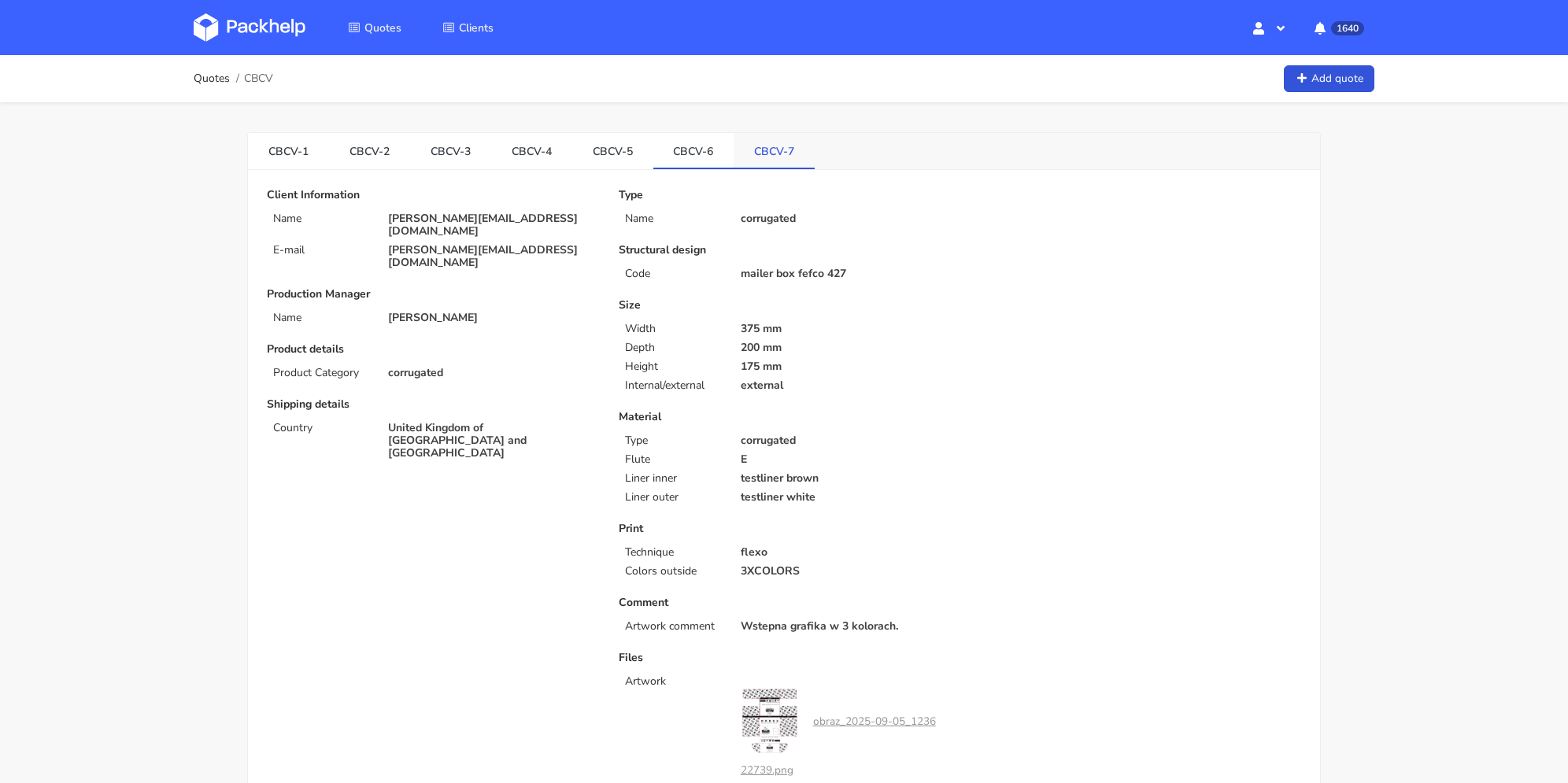
click at [772, 145] on link "CBCV-7" at bounding box center [774, 150] width 81 height 35
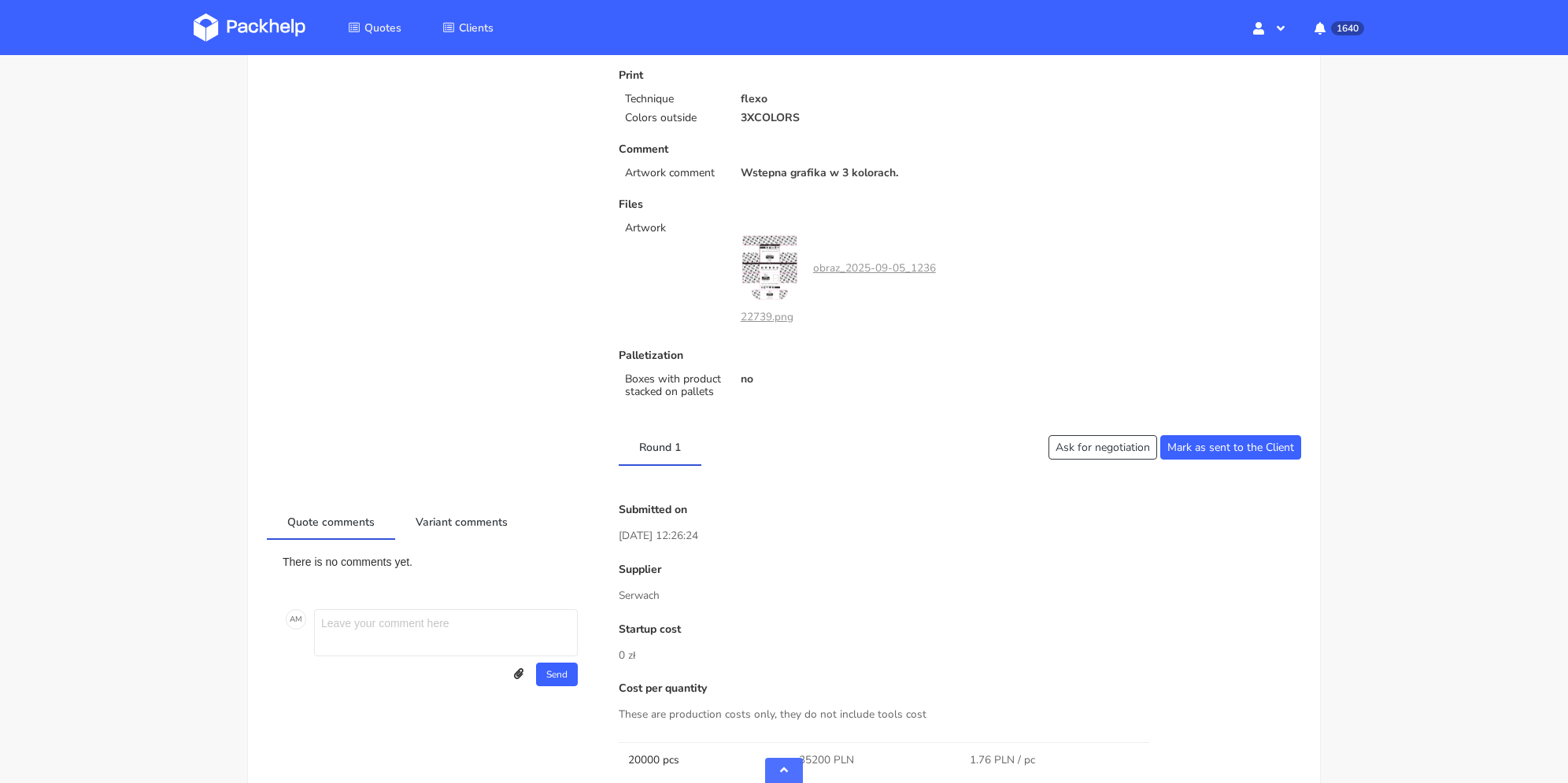
scroll to position [787, 0]
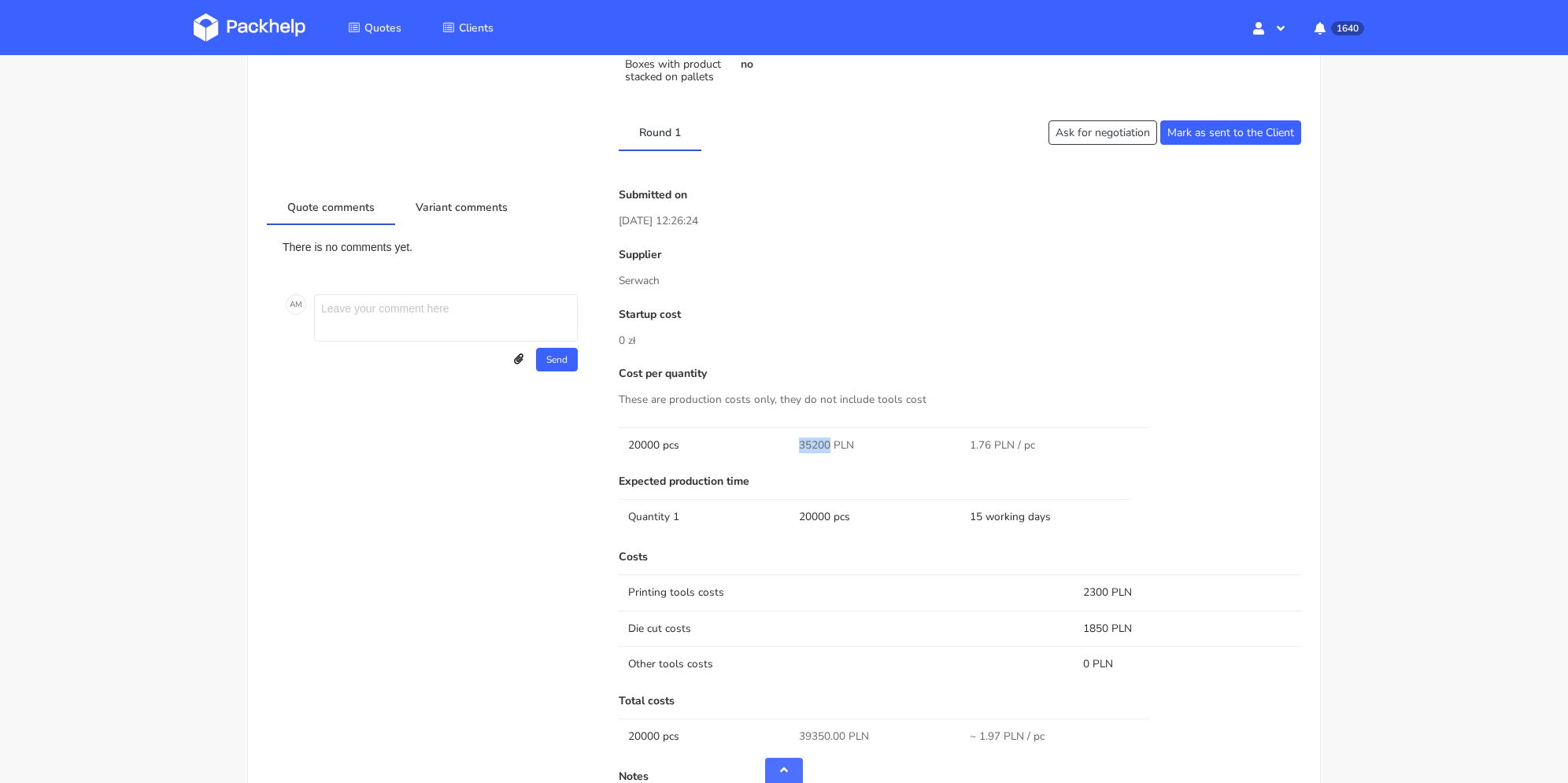
drag, startPoint x: 800, startPoint y: 439, endPoint x: 832, endPoint y: 444, distance: 32.4
click at [832, 444] on span "35200 PLN" at bounding box center [826, 445] width 55 height 16
copy span "35200"
click at [467, 209] on link "Variant comments" at bounding box center [462, 207] width 133 height 35
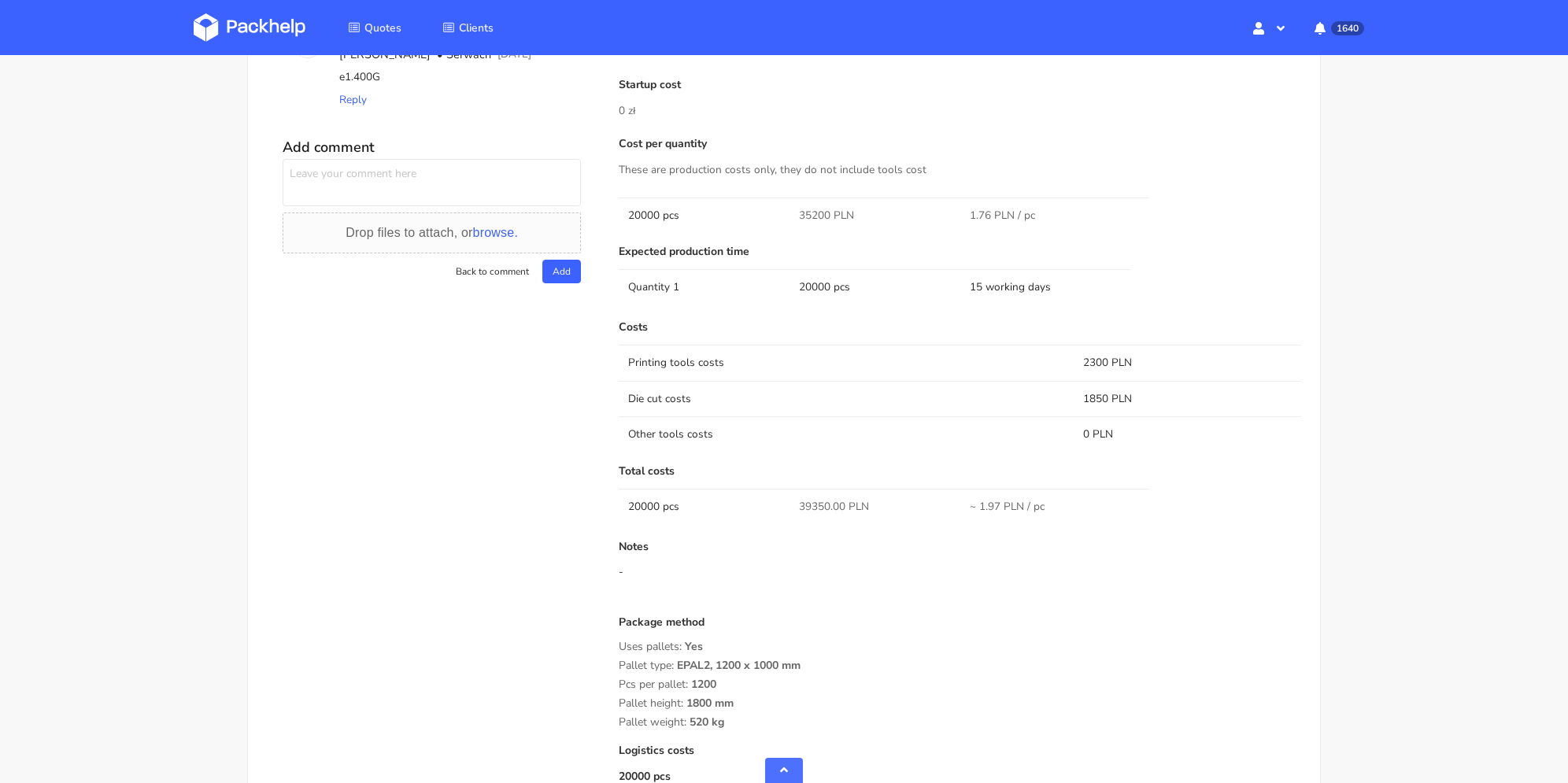
scroll to position [1174, 0]
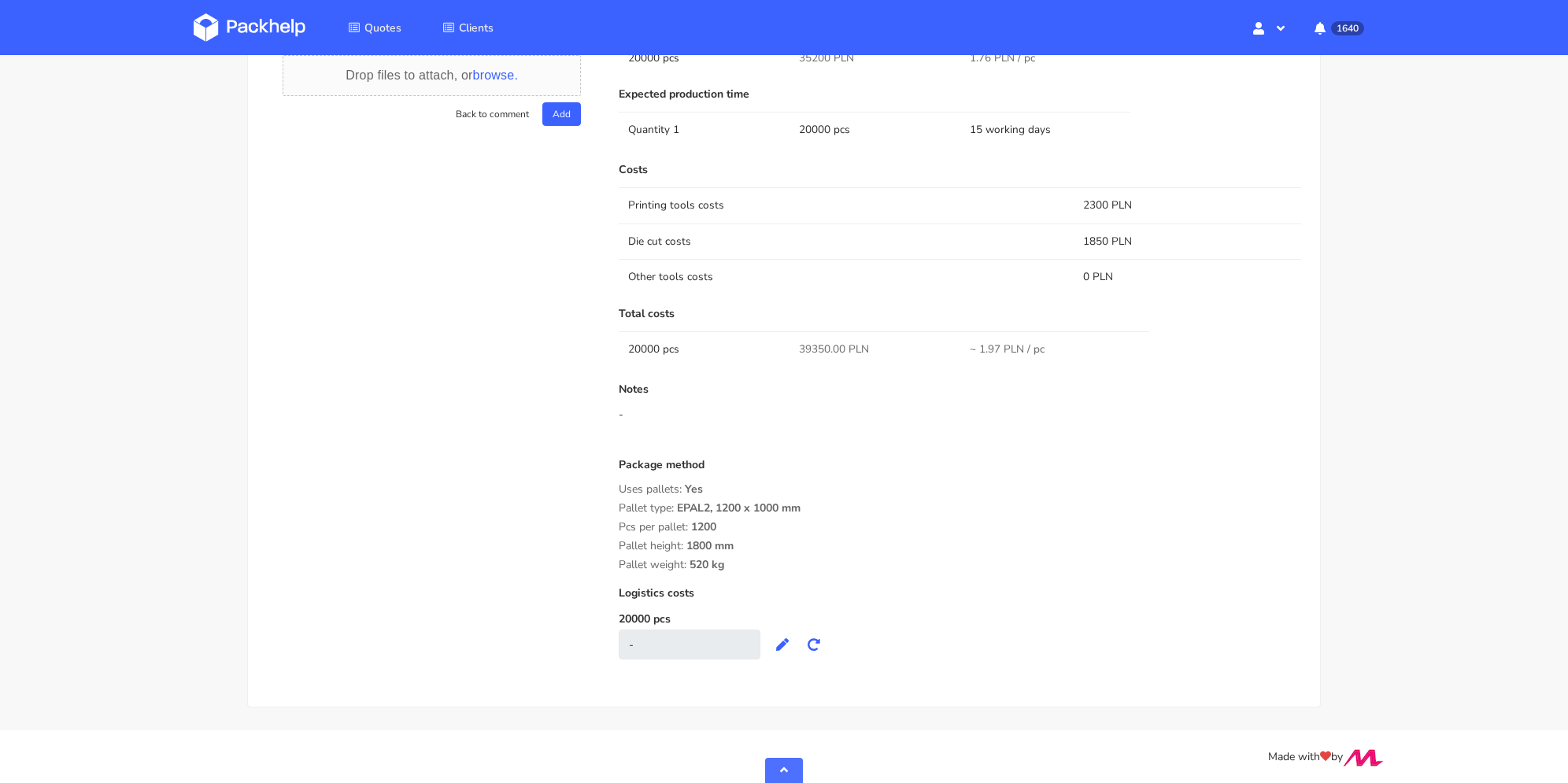
drag, startPoint x: 736, startPoint y: 569, endPoint x: 621, endPoint y: 488, distance: 140.7
click at [621, 488] on div "Costs Printing tools costs 2300 PLN Die cut costs 1850 PLN Other tools costs 0 …" at bounding box center [960, 411] width 683 height 495
click at [716, 542] on span "1800 mm" at bounding box center [710, 551] width 48 height 27
click at [737, 563] on div "Pallet weight: 520 kg" at bounding box center [960, 565] width 683 height 13
drag, startPoint x: 736, startPoint y: 564, endPoint x: 1125, endPoint y: 411, distance: 418.0
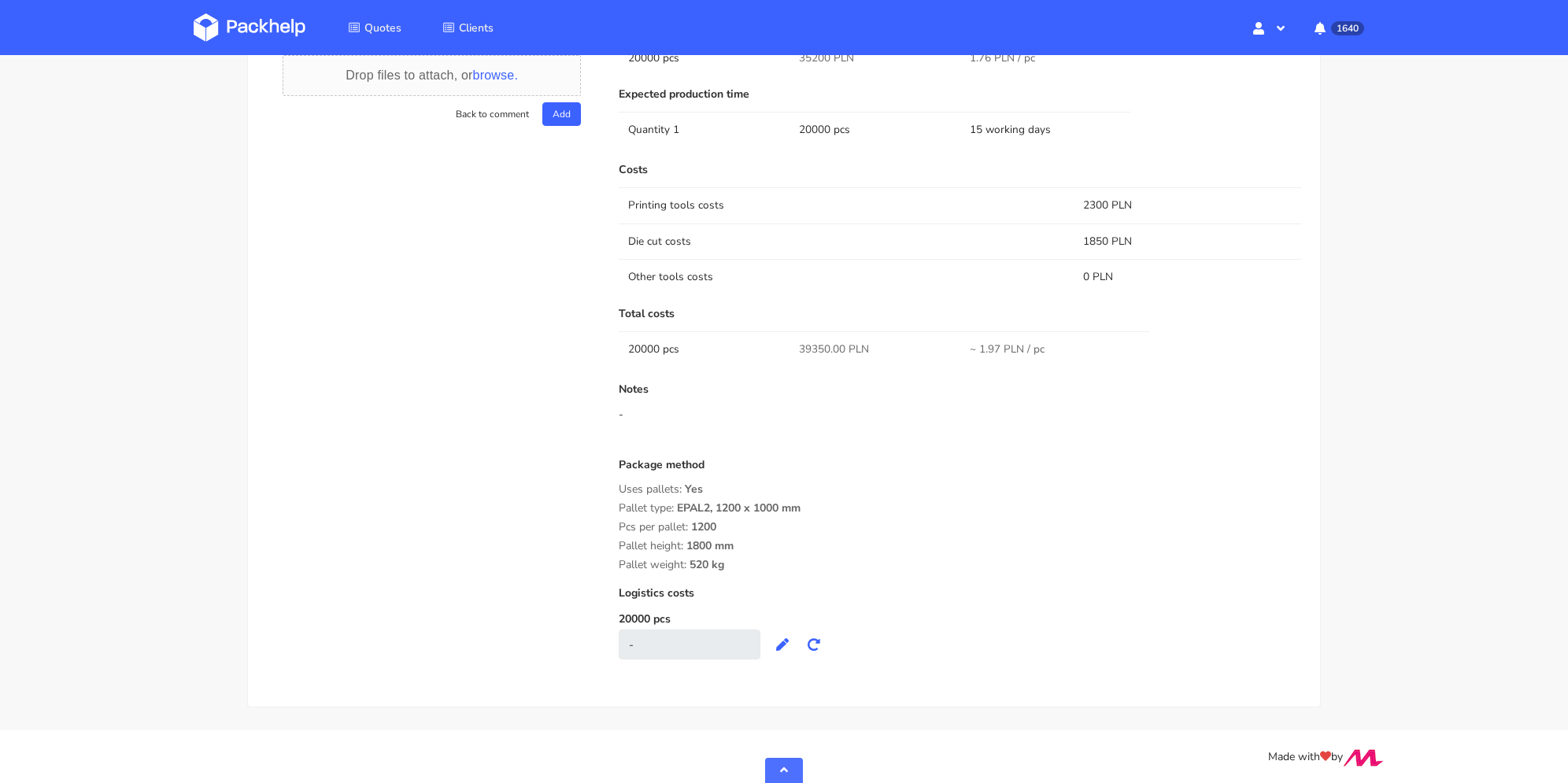
click at [616, 501] on div "Submitted on 26 Sep 2025 12:26:24 Supplier Serwach Startup cost 0 zł Cost per q…" at bounding box center [959, 239] width 704 height 874
copy div "Pallet type: EPAL2, 1200 x 1000 mm Pcs per pallet: 1200 Pallet height: 1800 mm …"
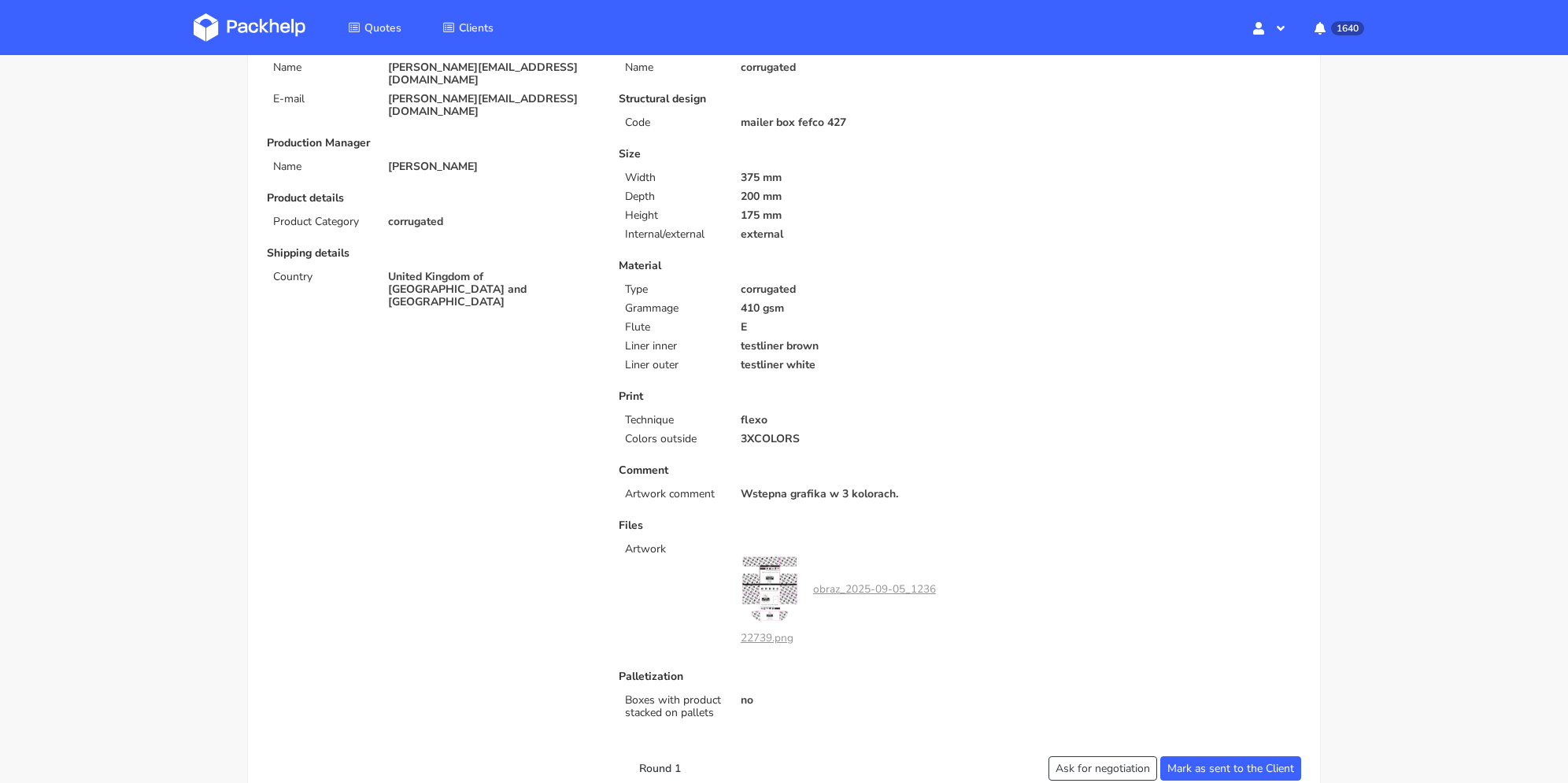
scroll to position [0, 0]
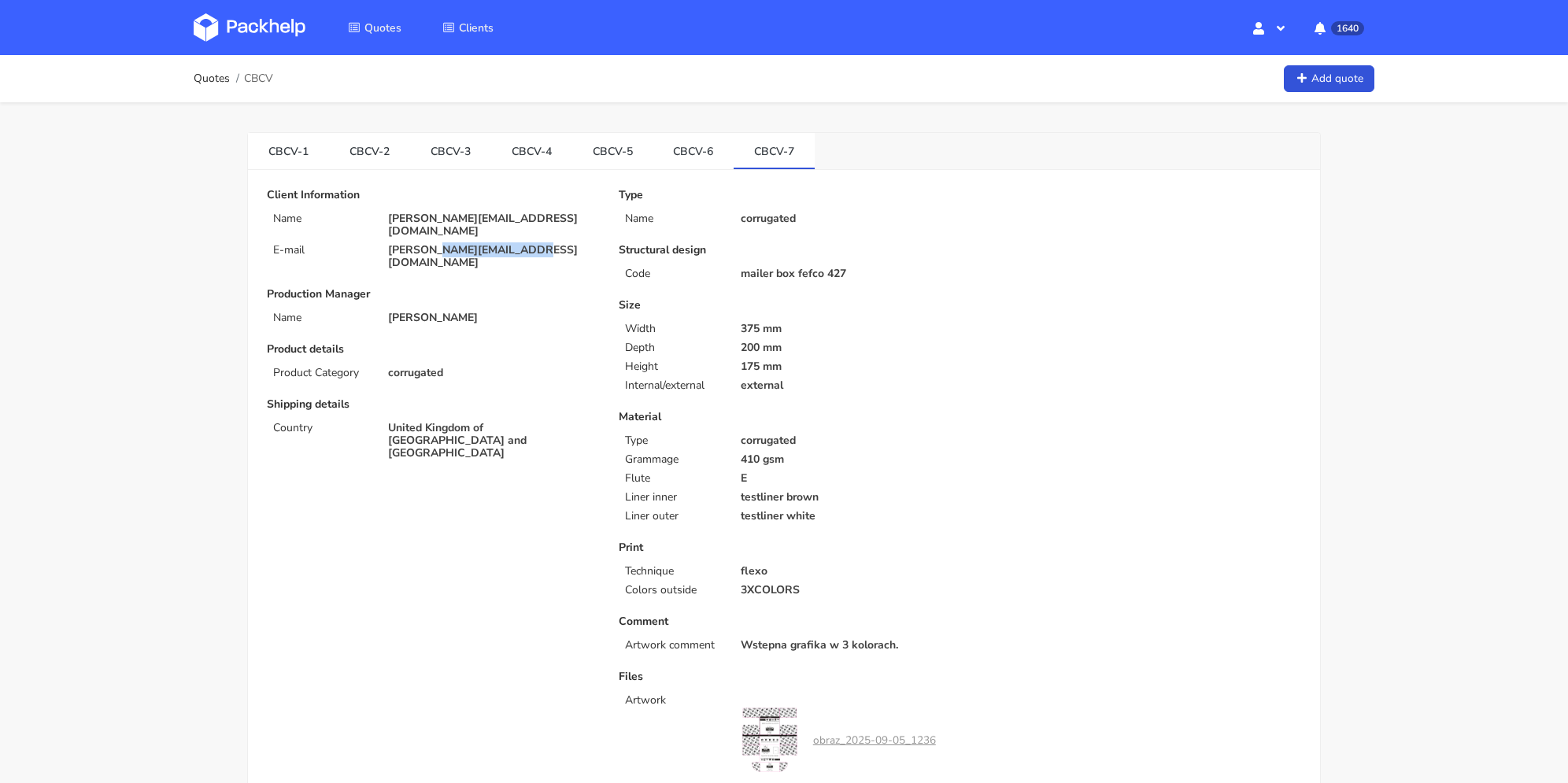
drag, startPoint x: 488, startPoint y: 236, endPoint x: 687, endPoint y: 2, distance: 307.2
click at [439, 244] on p "[PERSON_NAME][EMAIL_ADDRESS][DOMAIN_NAME]" at bounding box center [492, 256] width 208 height 25
copy p "claroprint.co.uk"
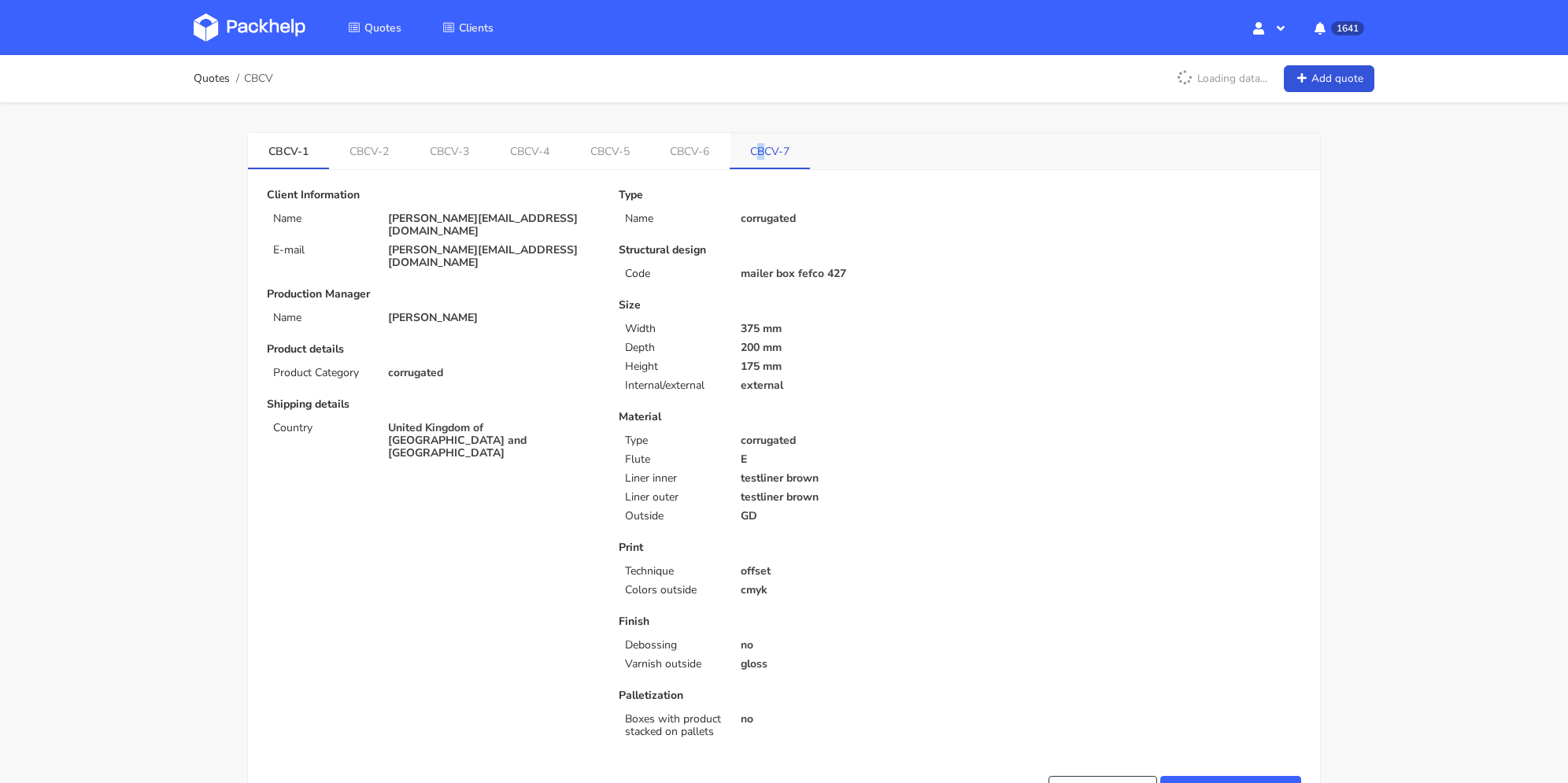
click at [768, 146] on link "CBCV-7" at bounding box center [769, 150] width 80 height 35
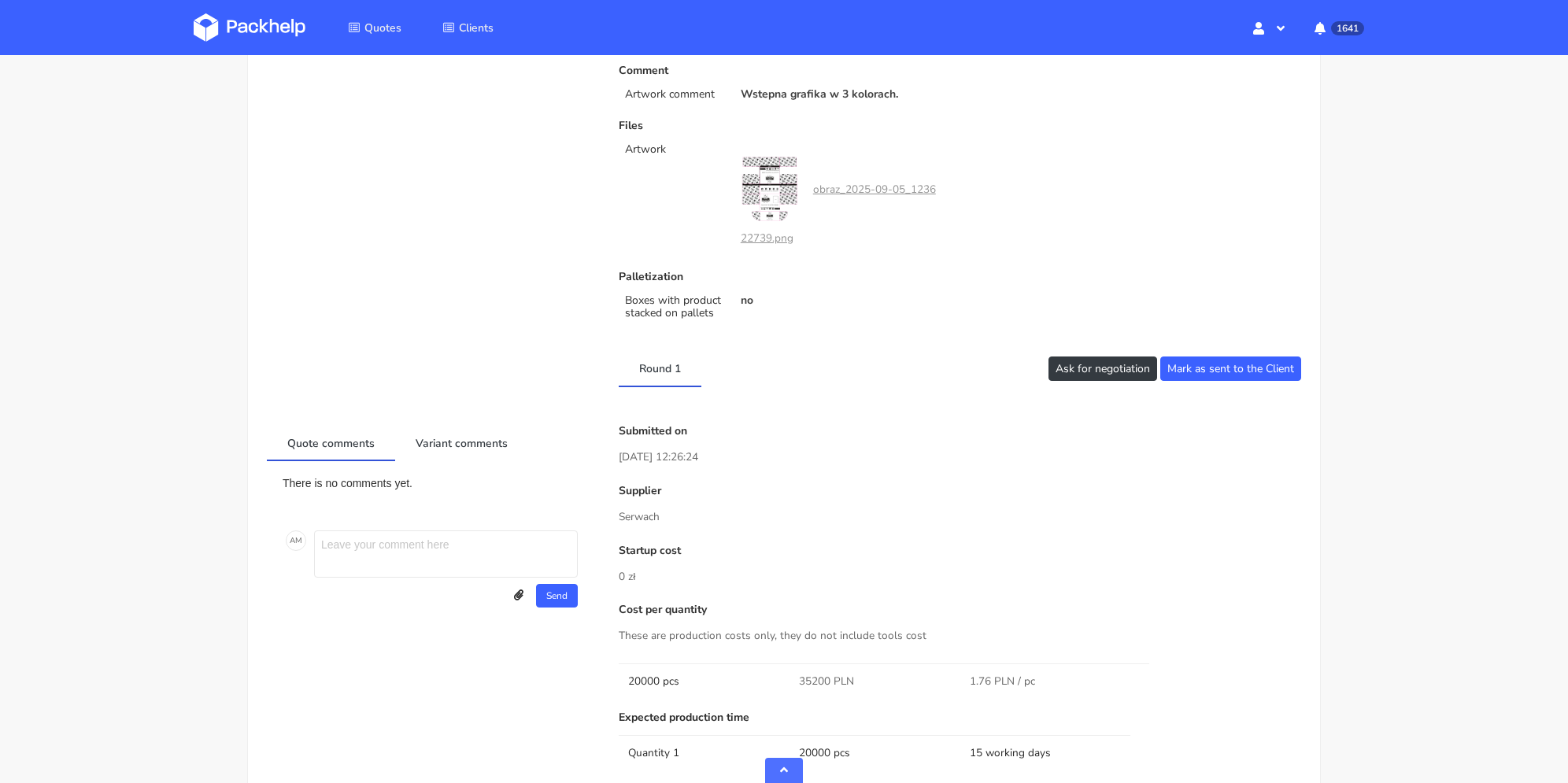
scroll to position [709, 0]
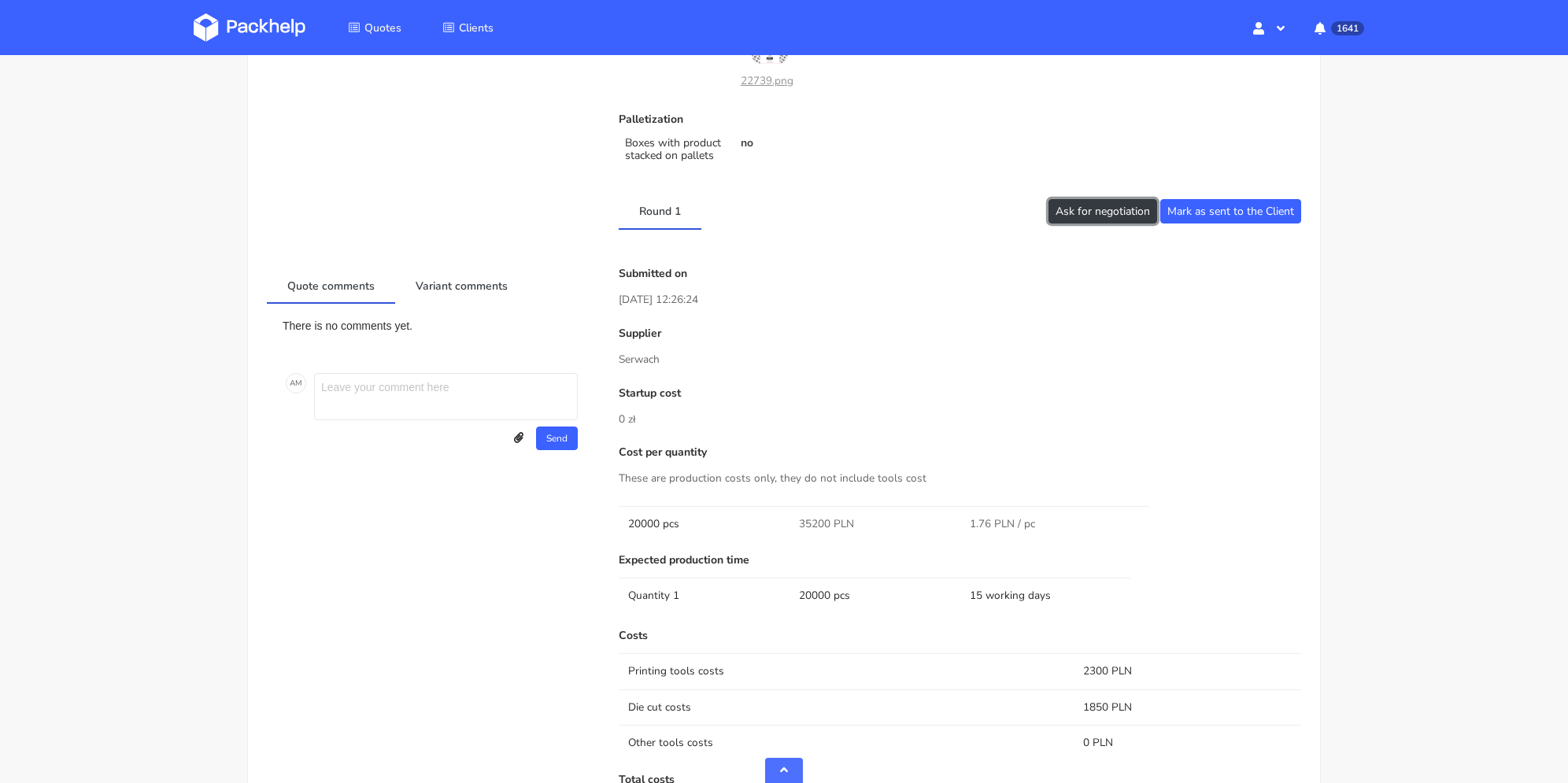
click at [1118, 217] on button "Ask for negotiation" at bounding box center [1103, 211] width 109 height 24
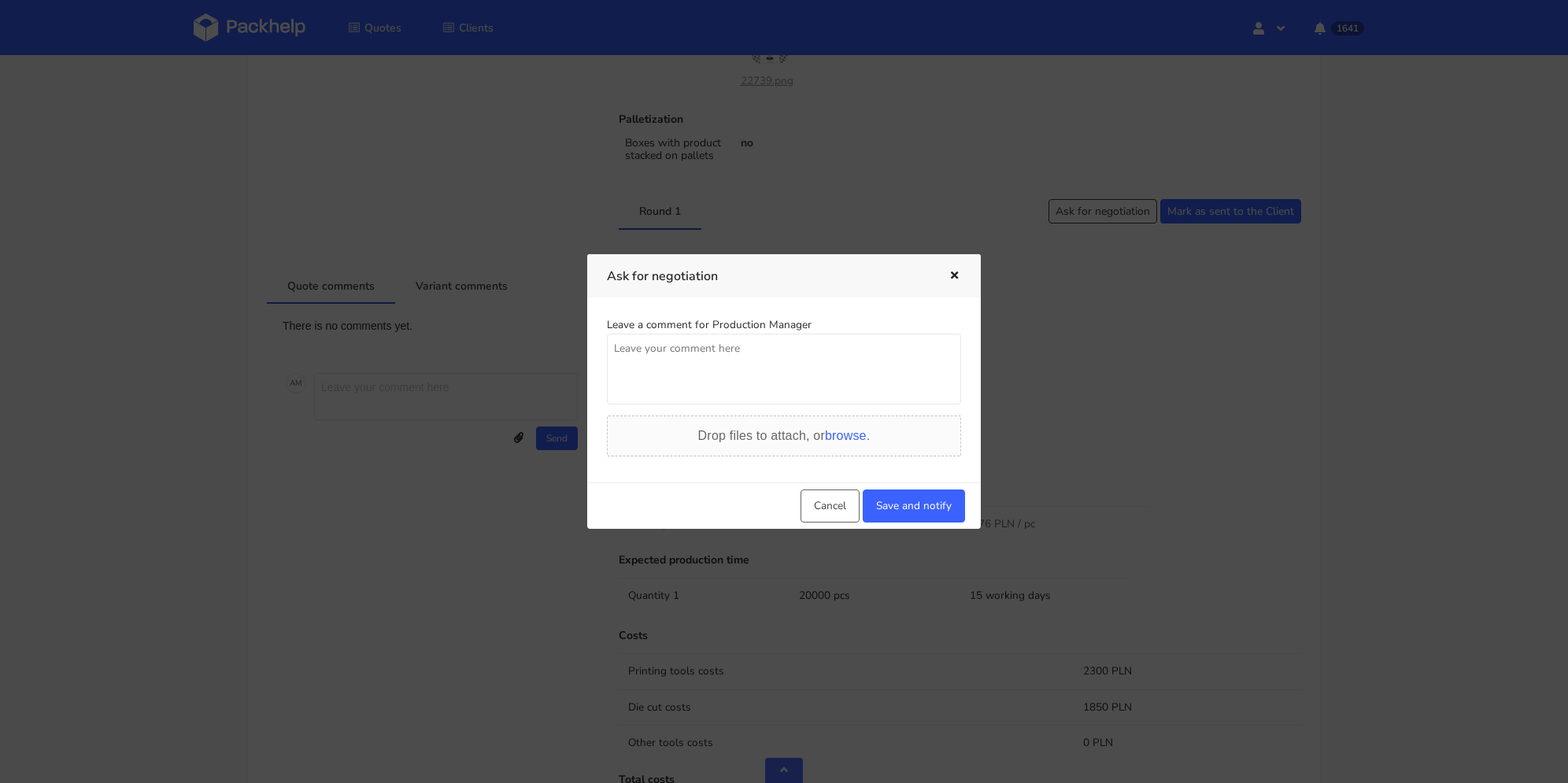
click at [852, 371] on textarea at bounding box center [784, 369] width 354 height 71
type textarea "prosba o najlepsza cene"
click at [921, 520] on button "Save and notify" at bounding box center [914, 506] width 102 height 33
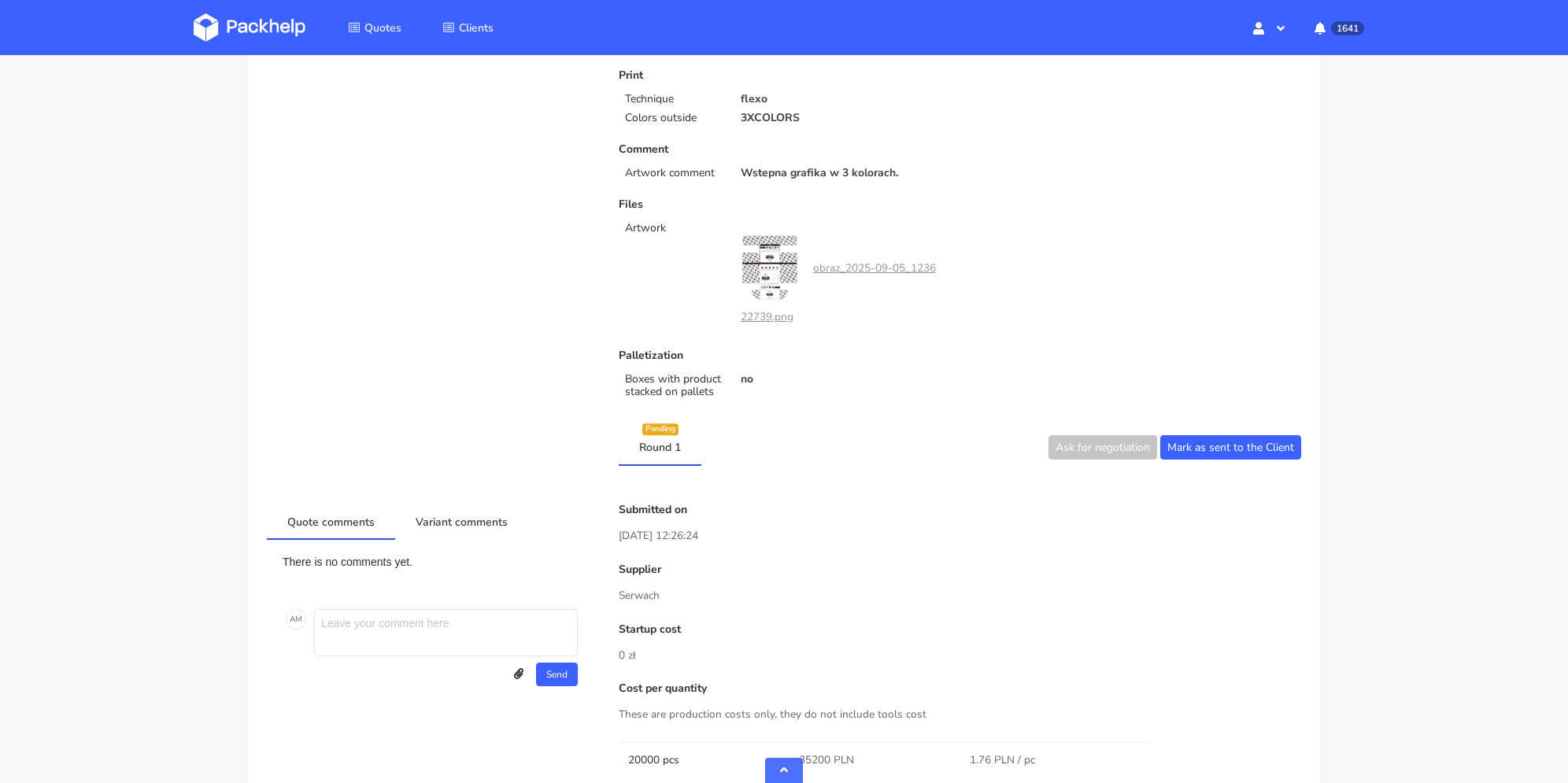
scroll to position [0, 0]
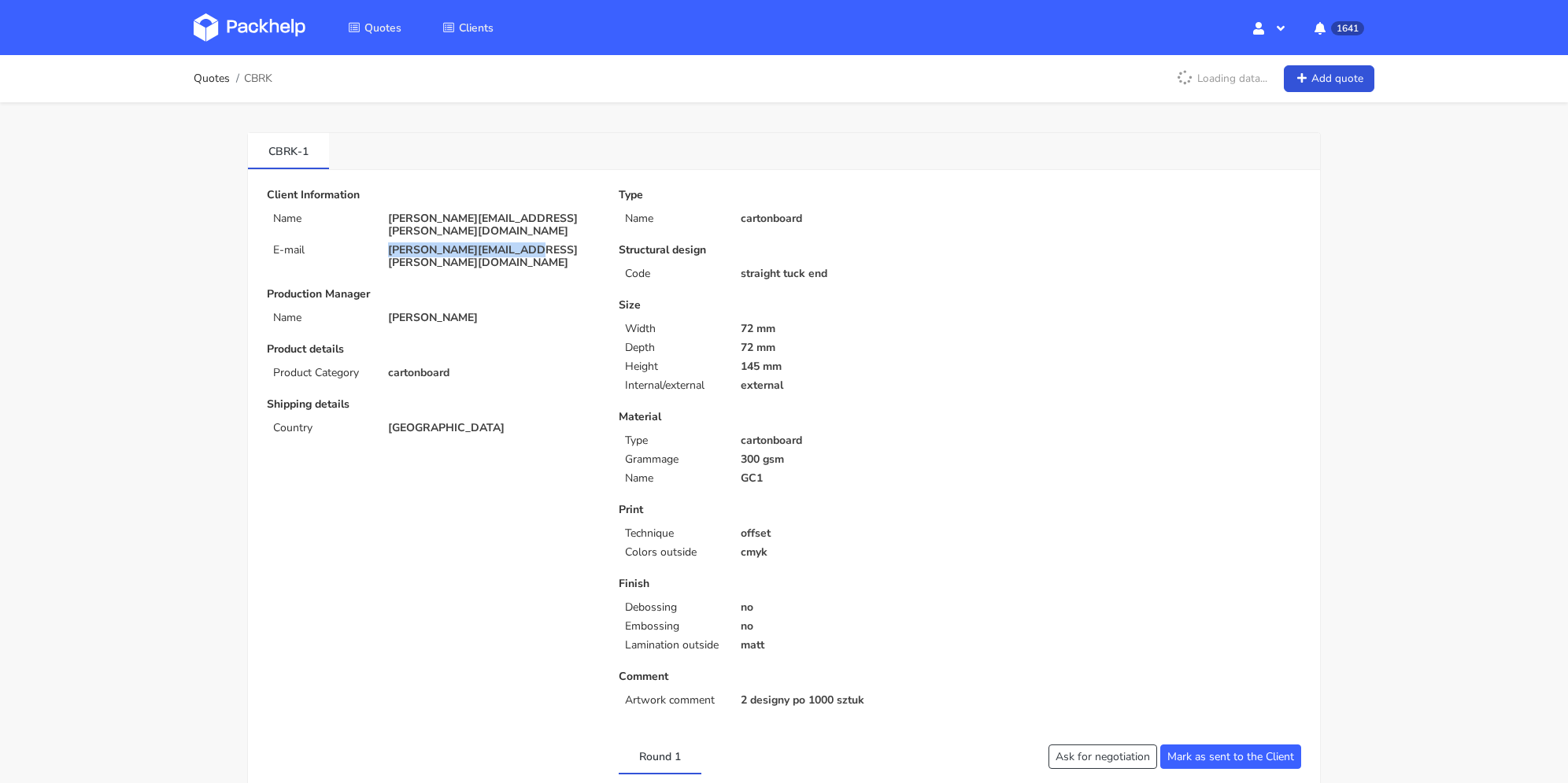
drag, startPoint x: 426, startPoint y: 248, endPoint x: 381, endPoint y: 232, distance: 47.8
click at [381, 244] on div "[PERSON_NAME][EMAIL_ADDRESS][PERSON_NAME][DOMAIN_NAME]" at bounding box center [492, 256] width 231 height 25
copy p "[PERSON_NAME][EMAIL_ADDRESS][PERSON_NAME][DOMAIN_NAME]"
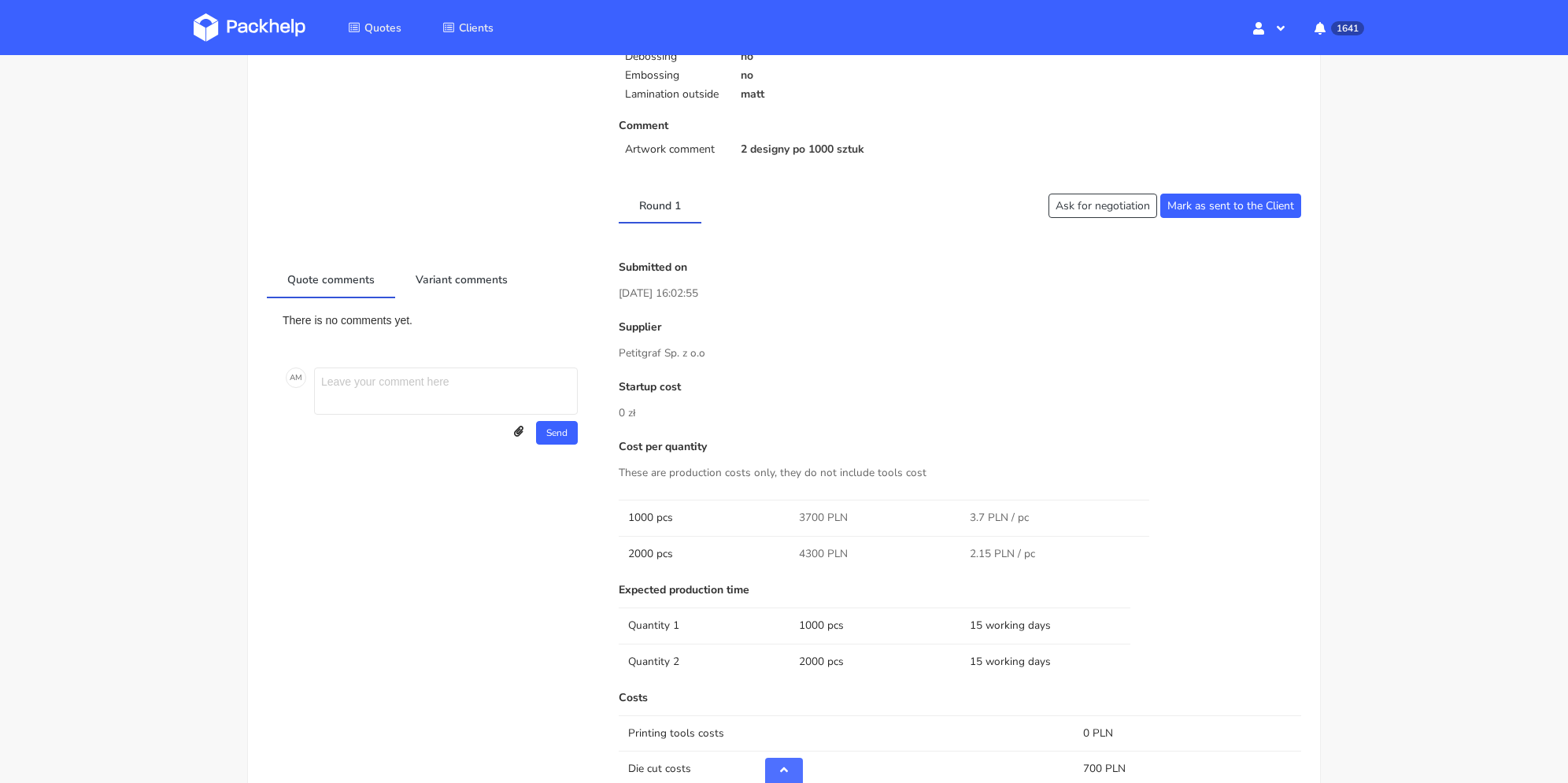
scroll to position [866, 0]
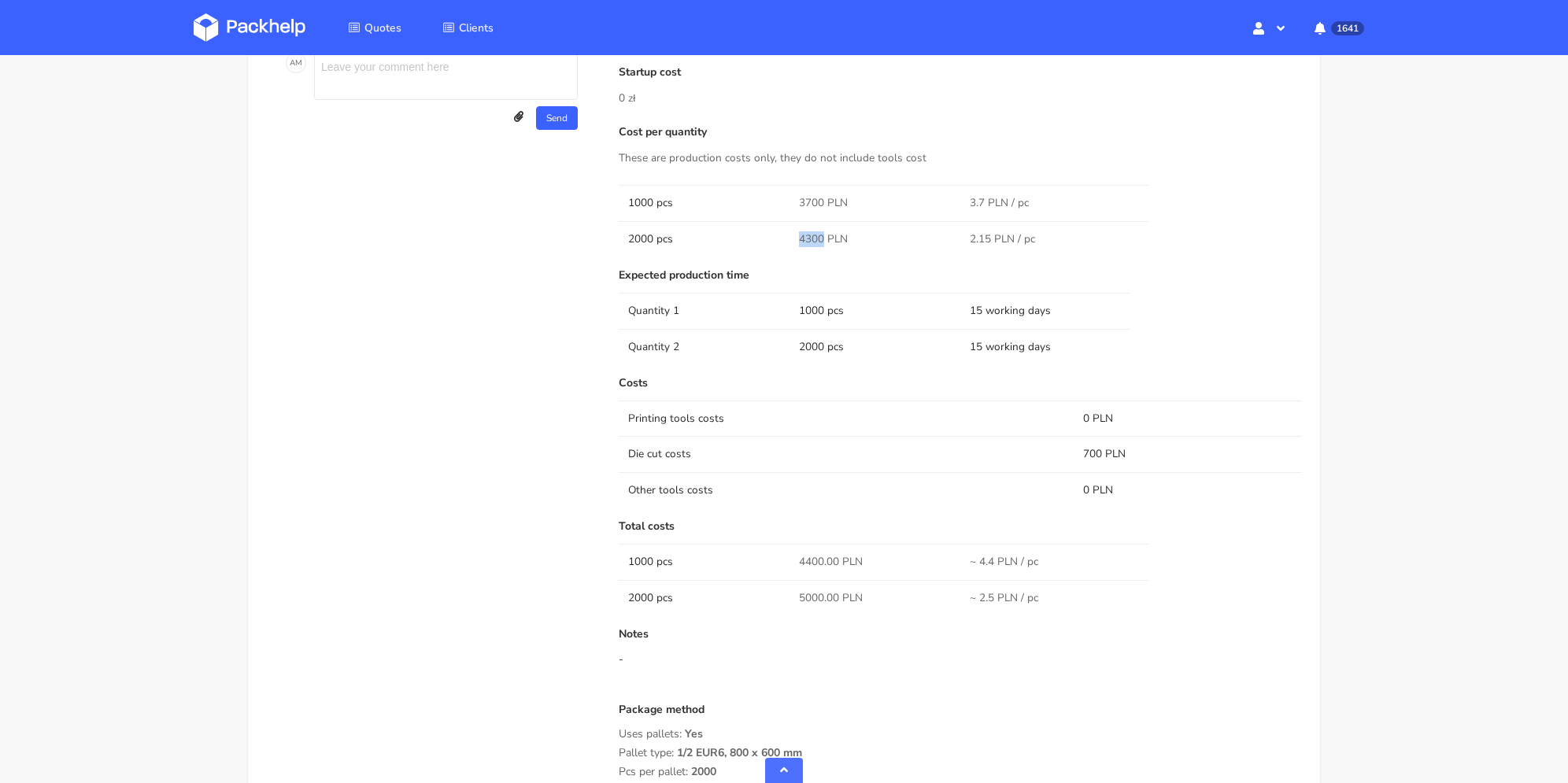
drag, startPoint x: 801, startPoint y: 236, endPoint x: 824, endPoint y: 235, distance: 23.0
click at [824, 235] on span "4300 PLN" at bounding box center [823, 239] width 48 height 16
copy span "4300"
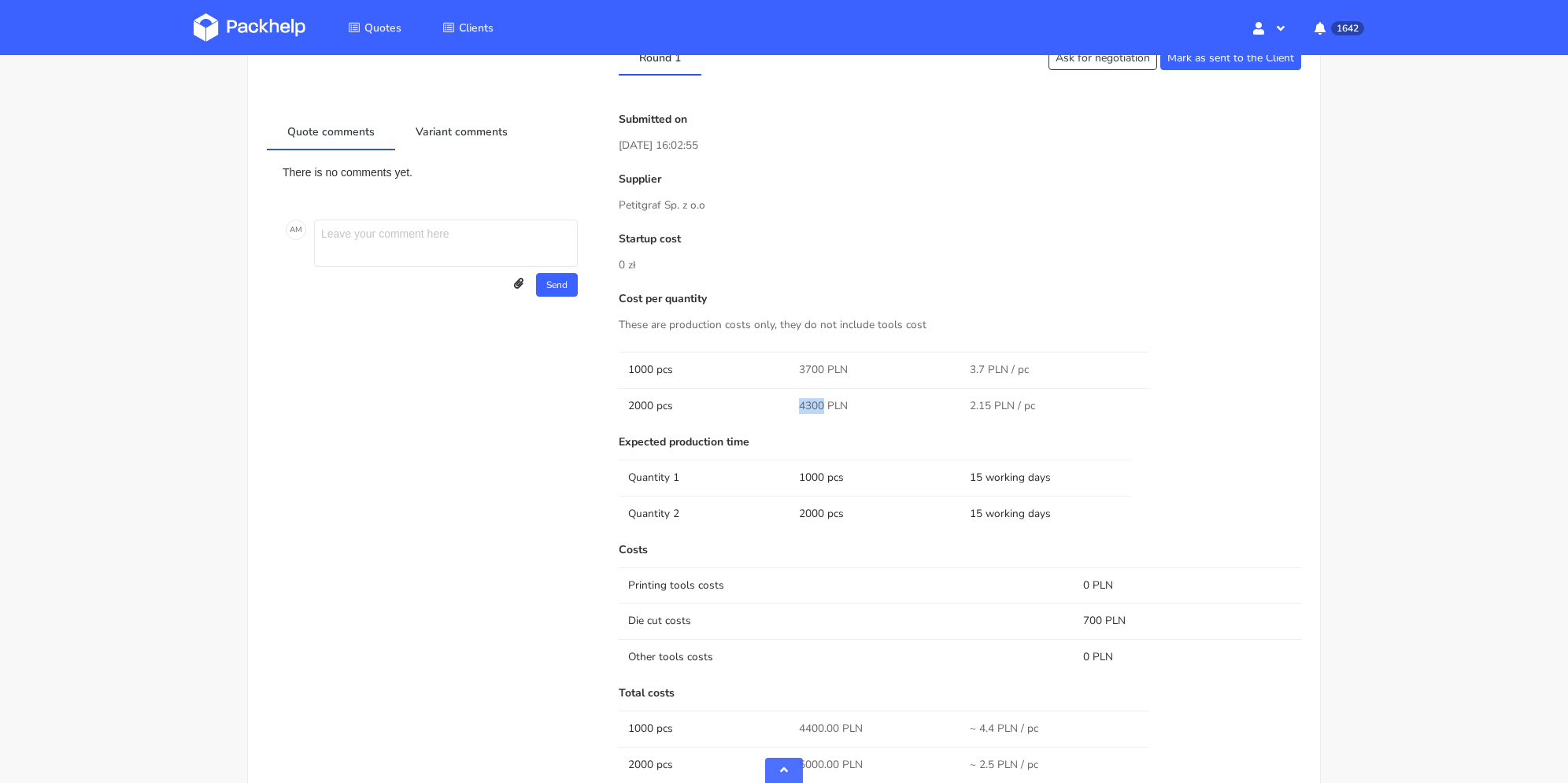
scroll to position [384, 0]
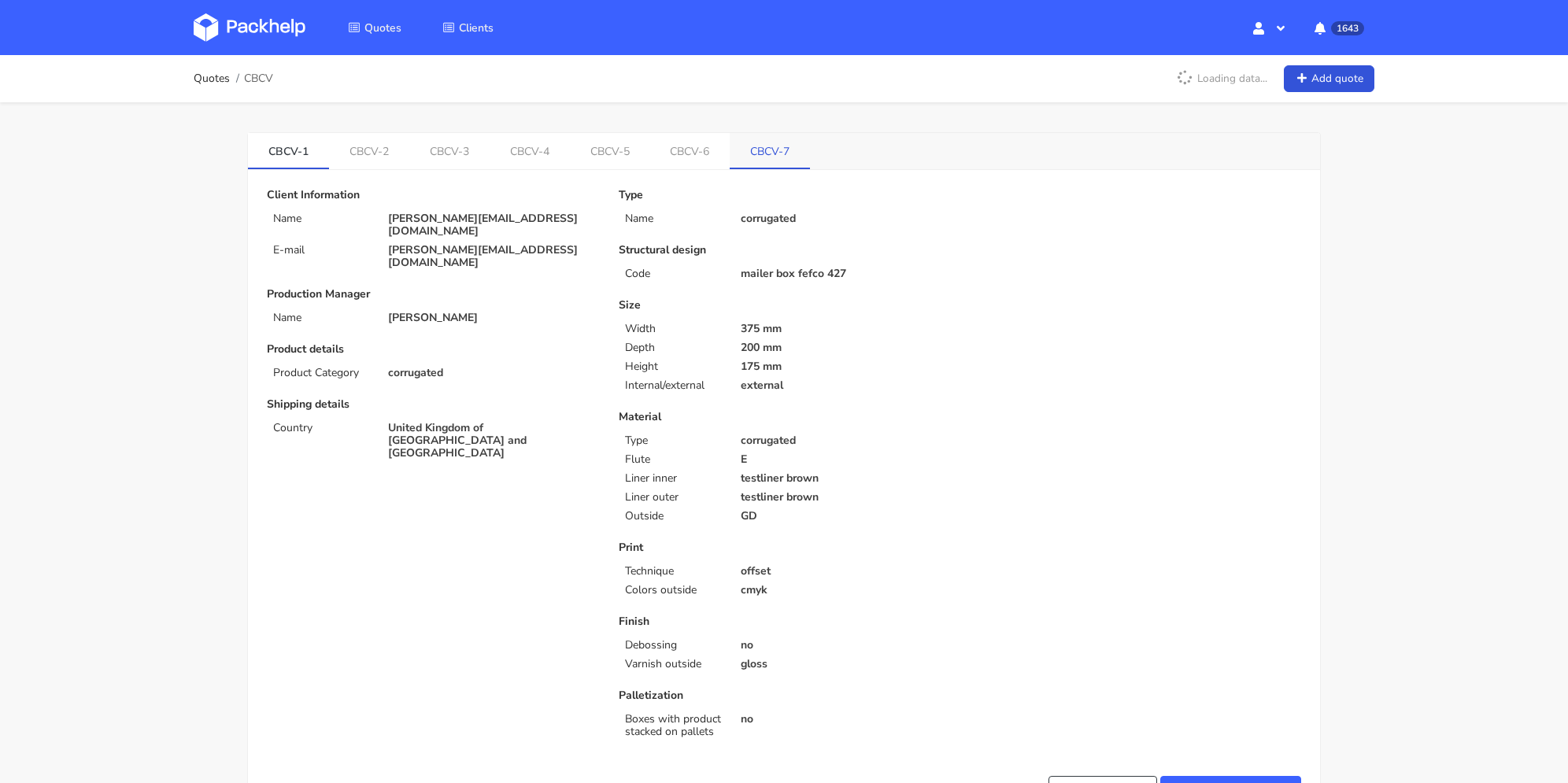
click at [773, 150] on link "CBCV-7" at bounding box center [769, 150] width 80 height 35
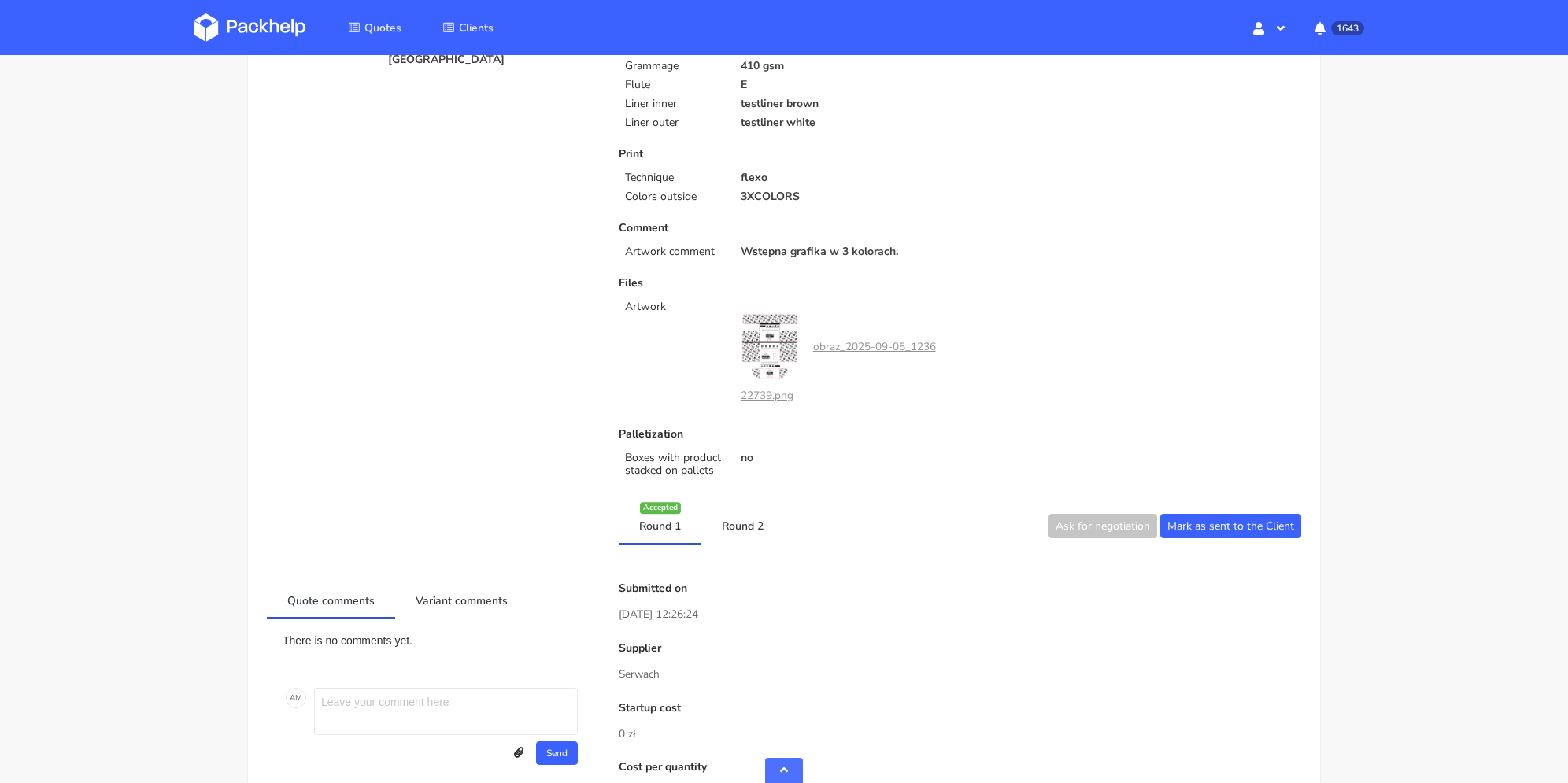
scroll to position [709, 0]
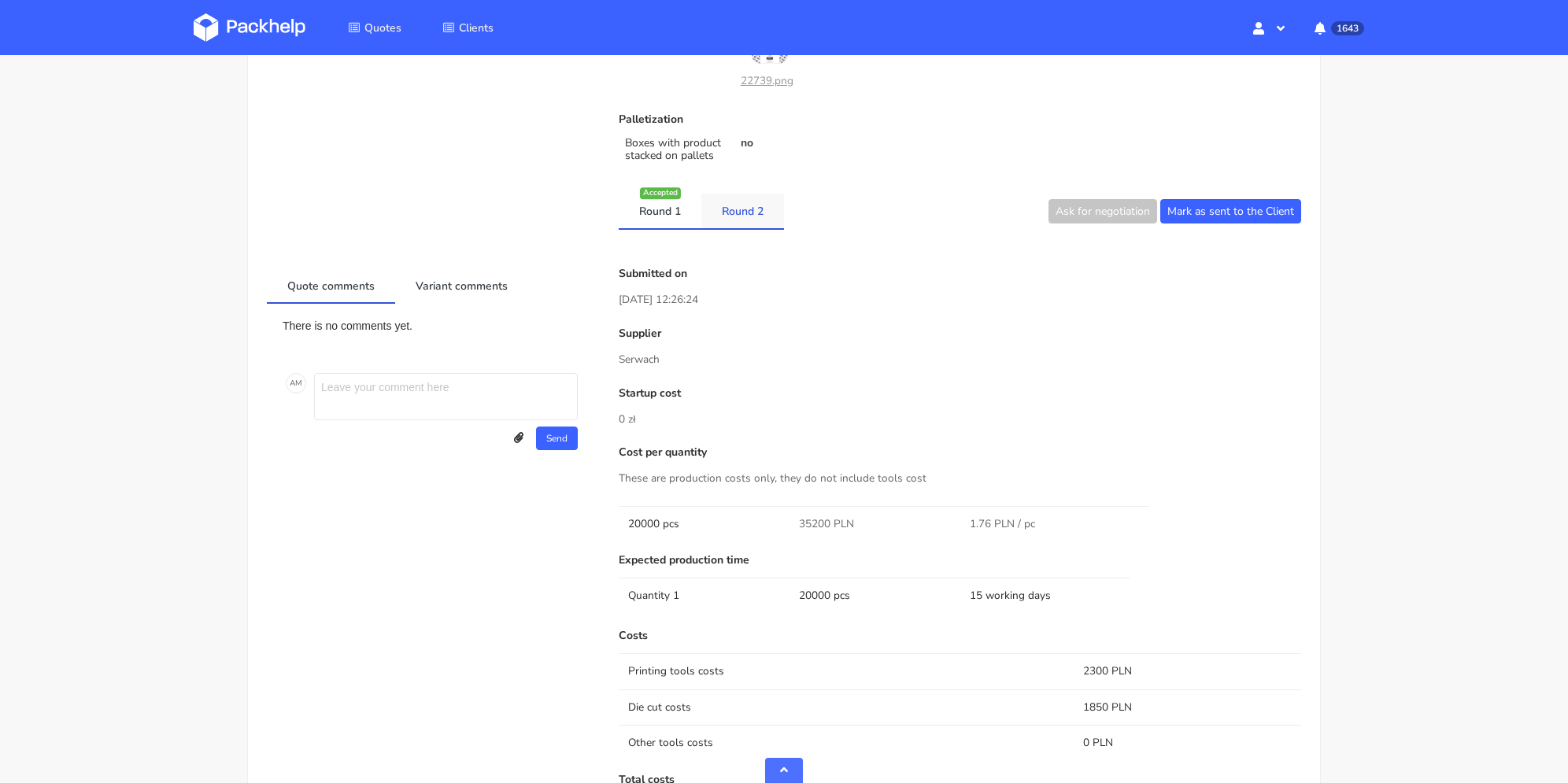
click at [742, 215] on link "Round 2" at bounding box center [743, 211] width 83 height 35
click at [671, 217] on link "Round 1" at bounding box center [660, 211] width 83 height 35
click at [730, 211] on link "Round 2" at bounding box center [743, 211] width 83 height 35
click at [672, 216] on link "Round 1" at bounding box center [660, 211] width 83 height 35
click at [726, 219] on link "Round 2" at bounding box center [743, 211] width 83 height 35
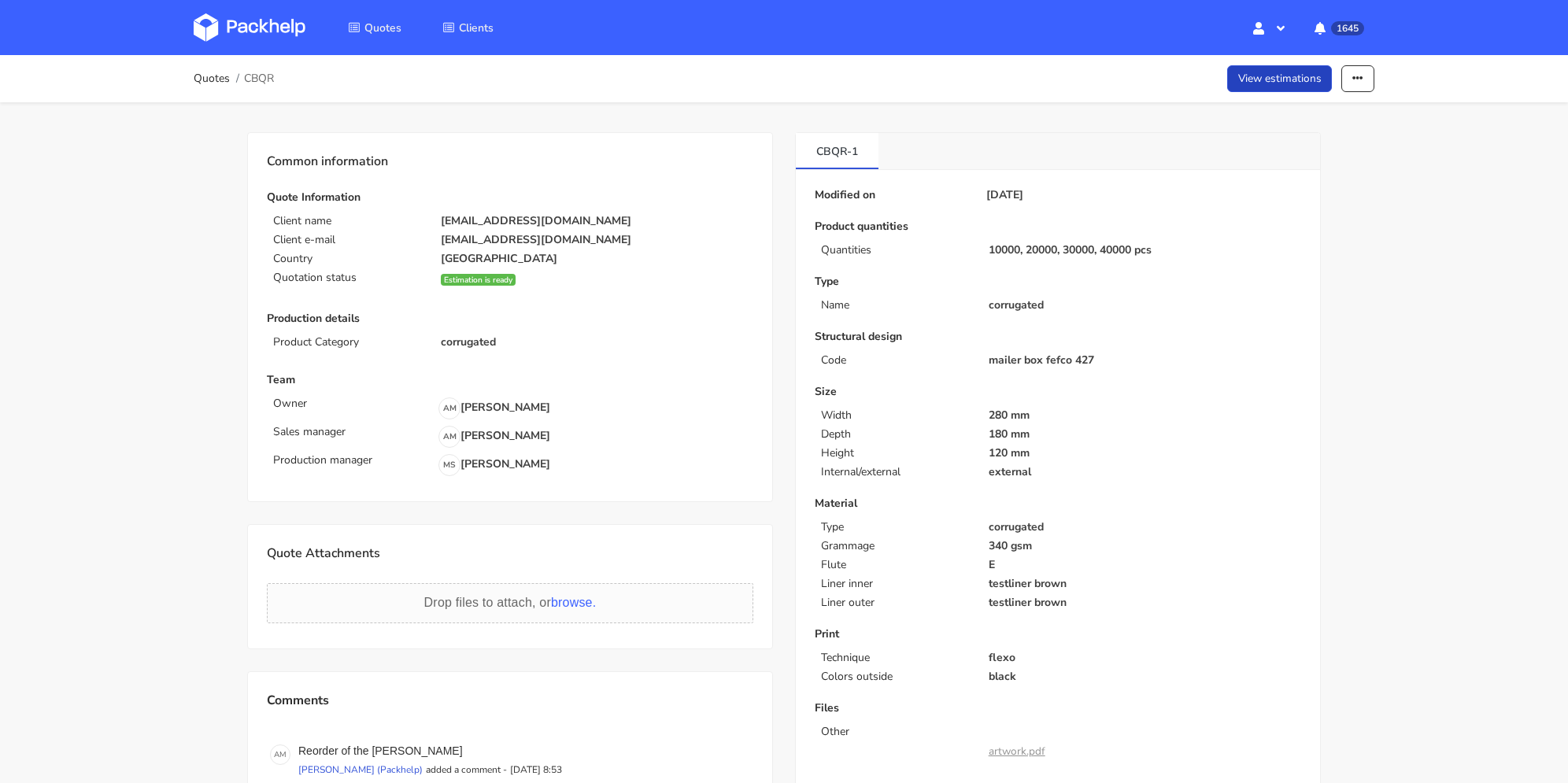
click at [1268, 74] on link "View estimations" at bounding box center [1280, 80] width 105 height 28
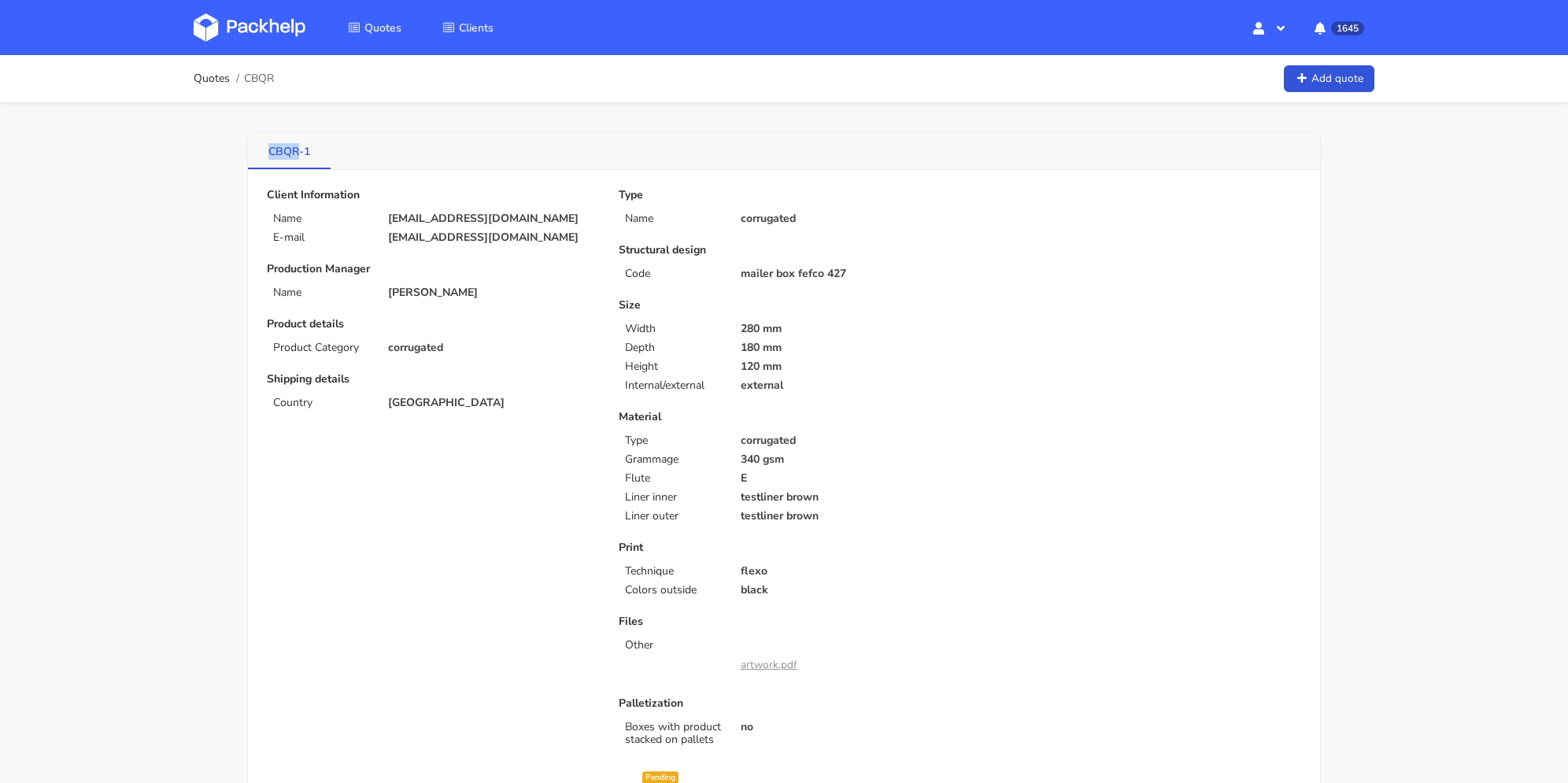
drag, startPoint x: 269, startPoint y: 154, endPoint x: 299, endPoint y: 153, distance: 30.0
click at [299, 153] on link "CBQR-1" at bounding box center [290, 150] width 83 height 35
copy link "CBQR"
drag, startPoint x: 525, startPoint y: 242, endPoint x: 427, endPoint y: 234, distance: 98.3
click at [425, 236] on div "Client Information Name order@justamazingbv.com E-mail order@justamazingbv.com …" at bounding box center [431, 477] width 352 height 576
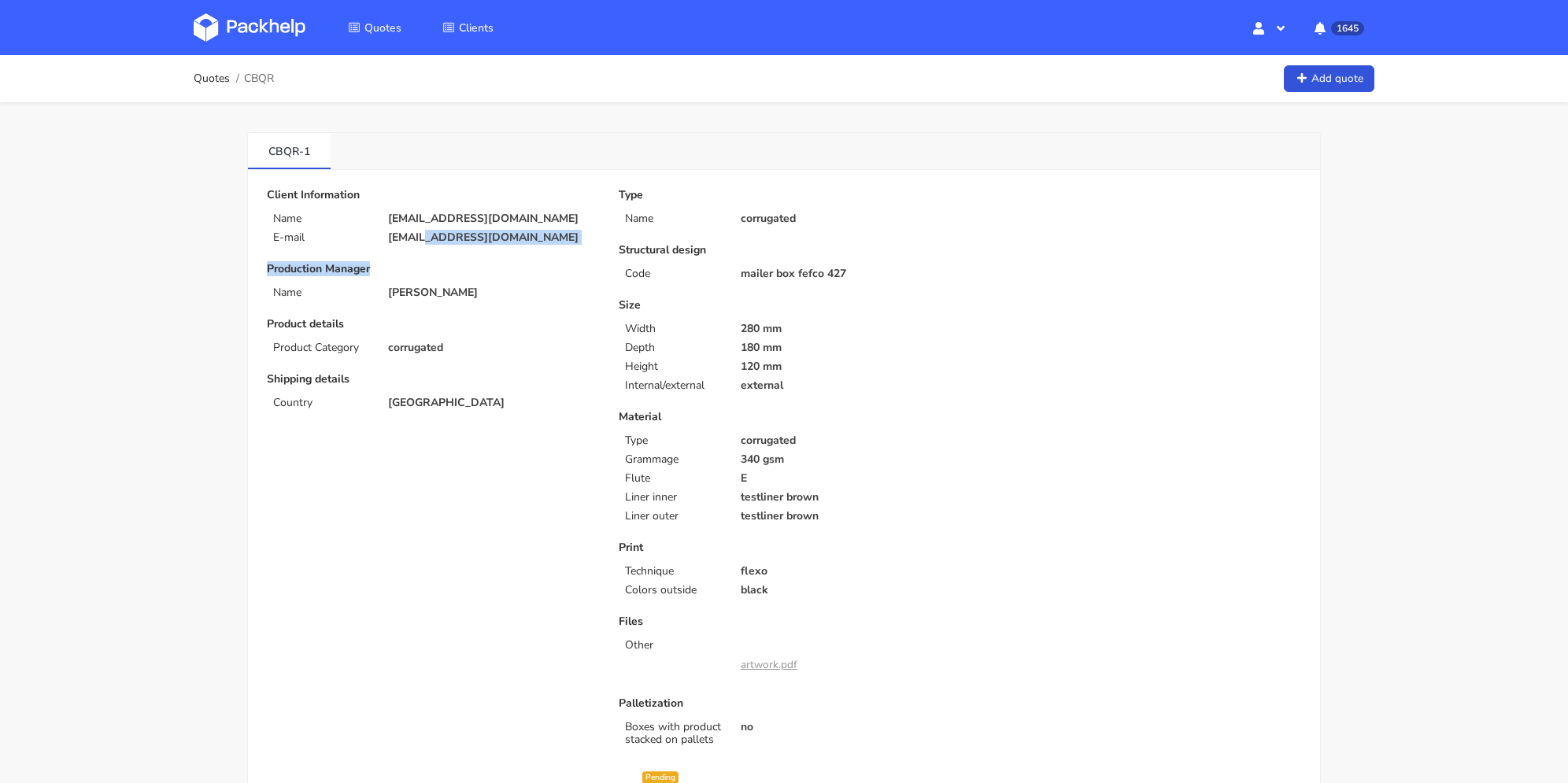
copy div "justamazingbv.com Production Manager"
drag, startPoint x: 500, startPoint y: 296, endPoint x: 525, endPoint y: 252, distance: 50.6
click at [505, 295] on p "[PERSON_NAME]" at bounding box center [492, 292] width 208 height 13
drag, startPoint x: 531, startPoint y: 240, endPoint x: 426, endPoint y: 239, distance: 105.0
click at [426, 239] on p "order@justamazingbv.com" at bounding box center [492, 238] width 208 height 13
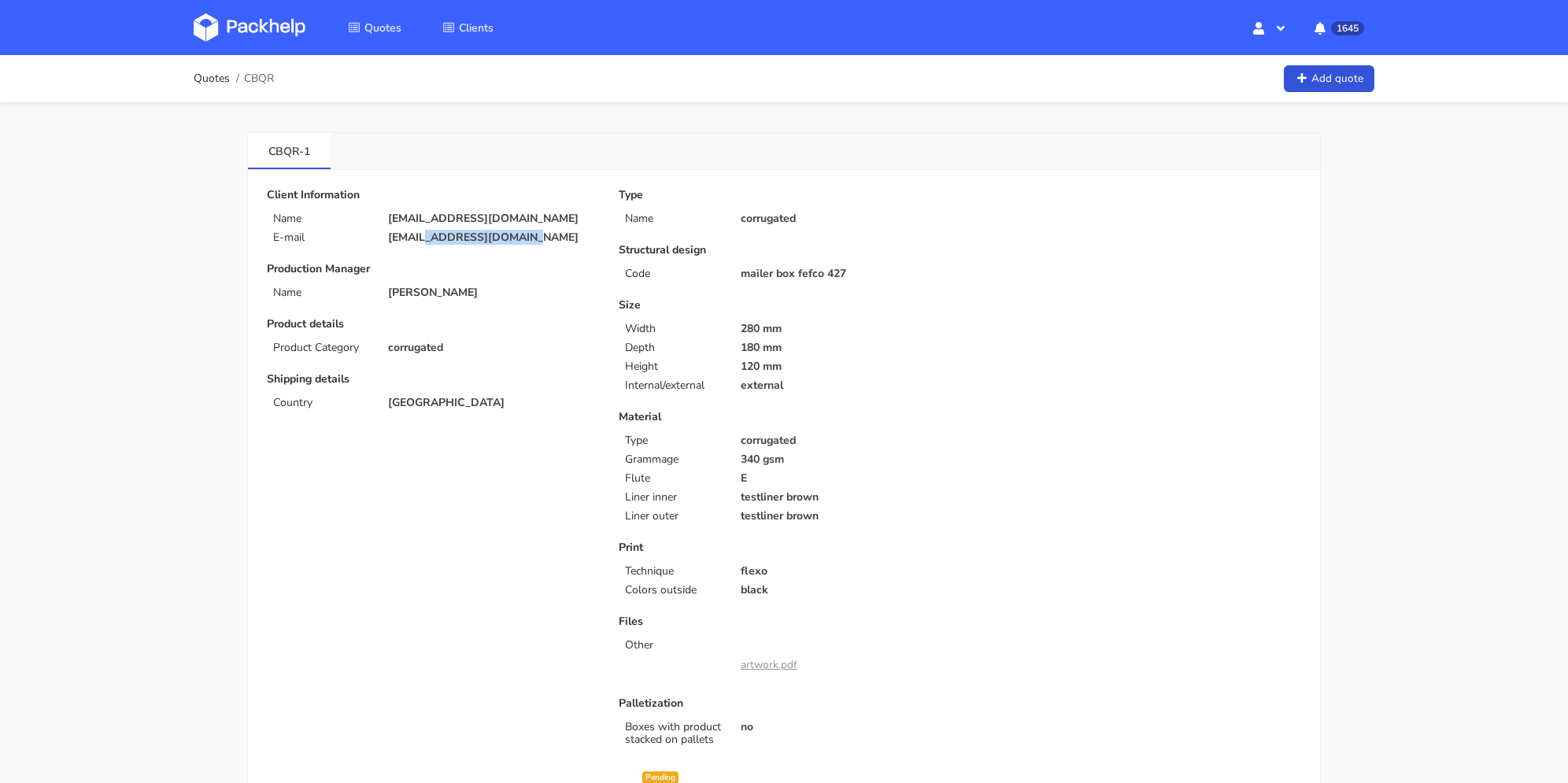
copy p "justamazingbv.com"
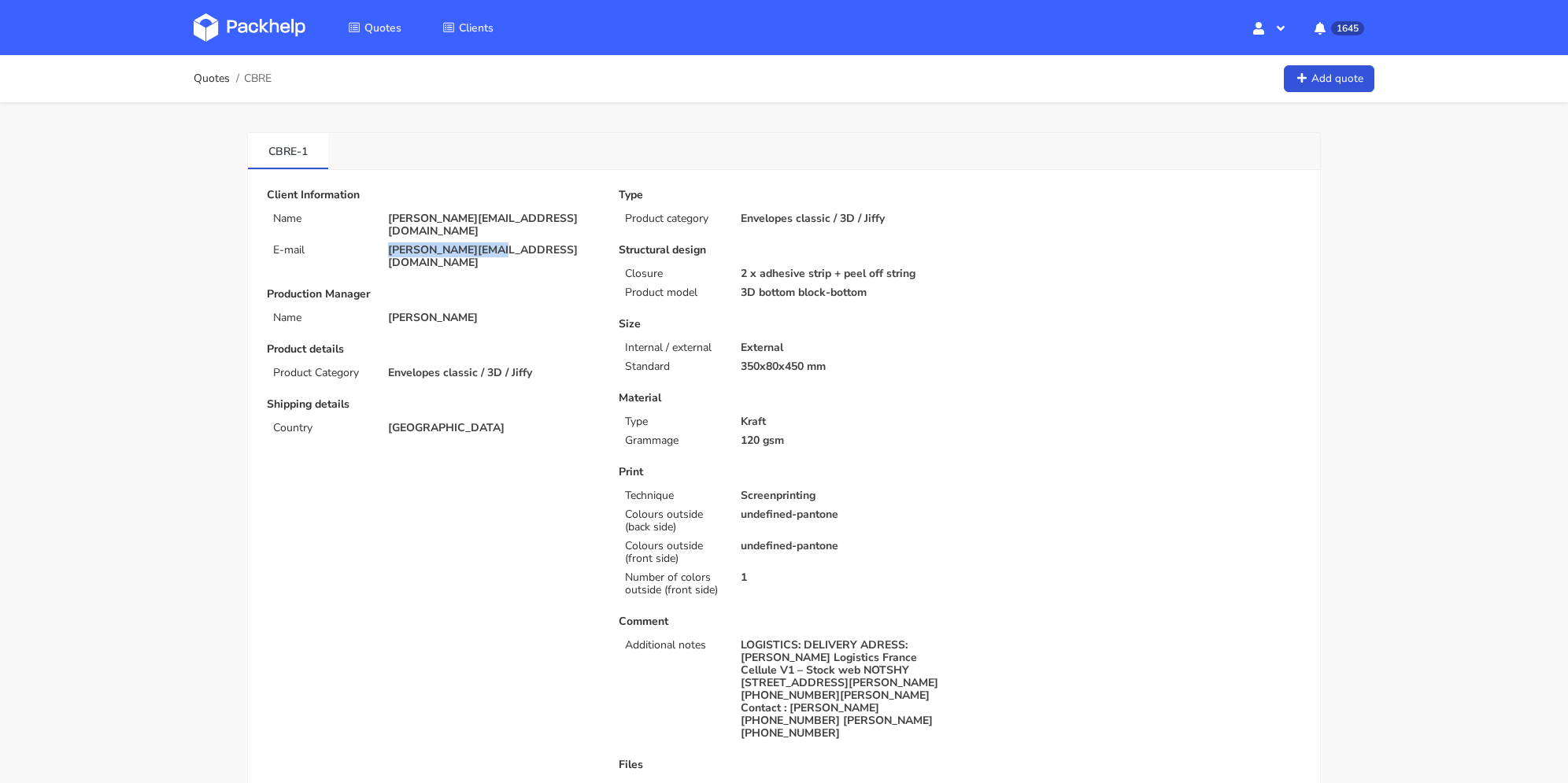
drag, startPoint x: 464, startPoint y: 247, endPoint x: 567, endPoint y: 0, distance: 267.6
click at [378, 227] on div "Client Information Name mathilde@notshy.fr E-mail mathilde@notshy.fr" at bounding box center [432, 229] width 330 height 80
copy p "mathilde@notshy.fr"
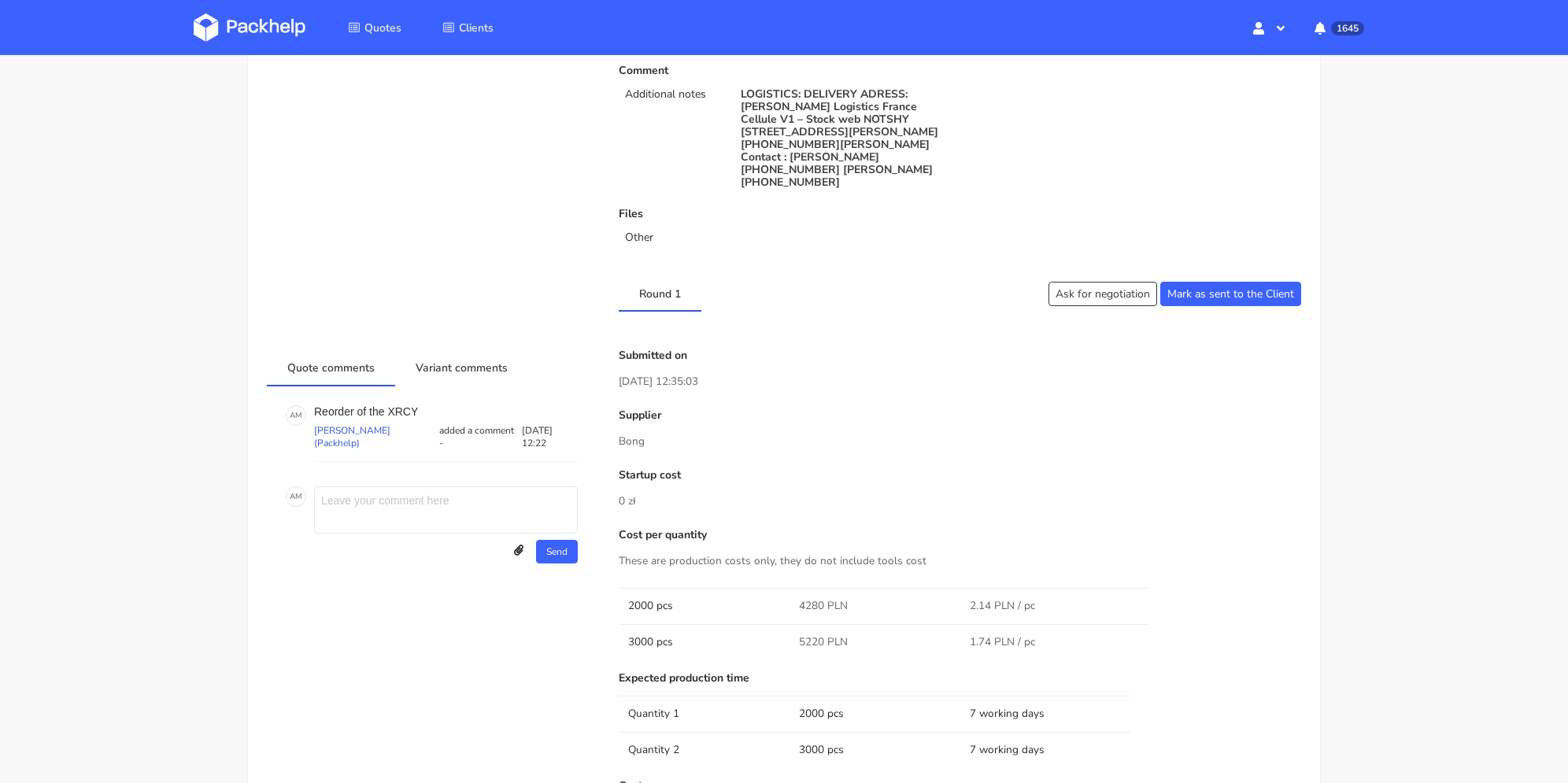
scroll to position [709, 0]
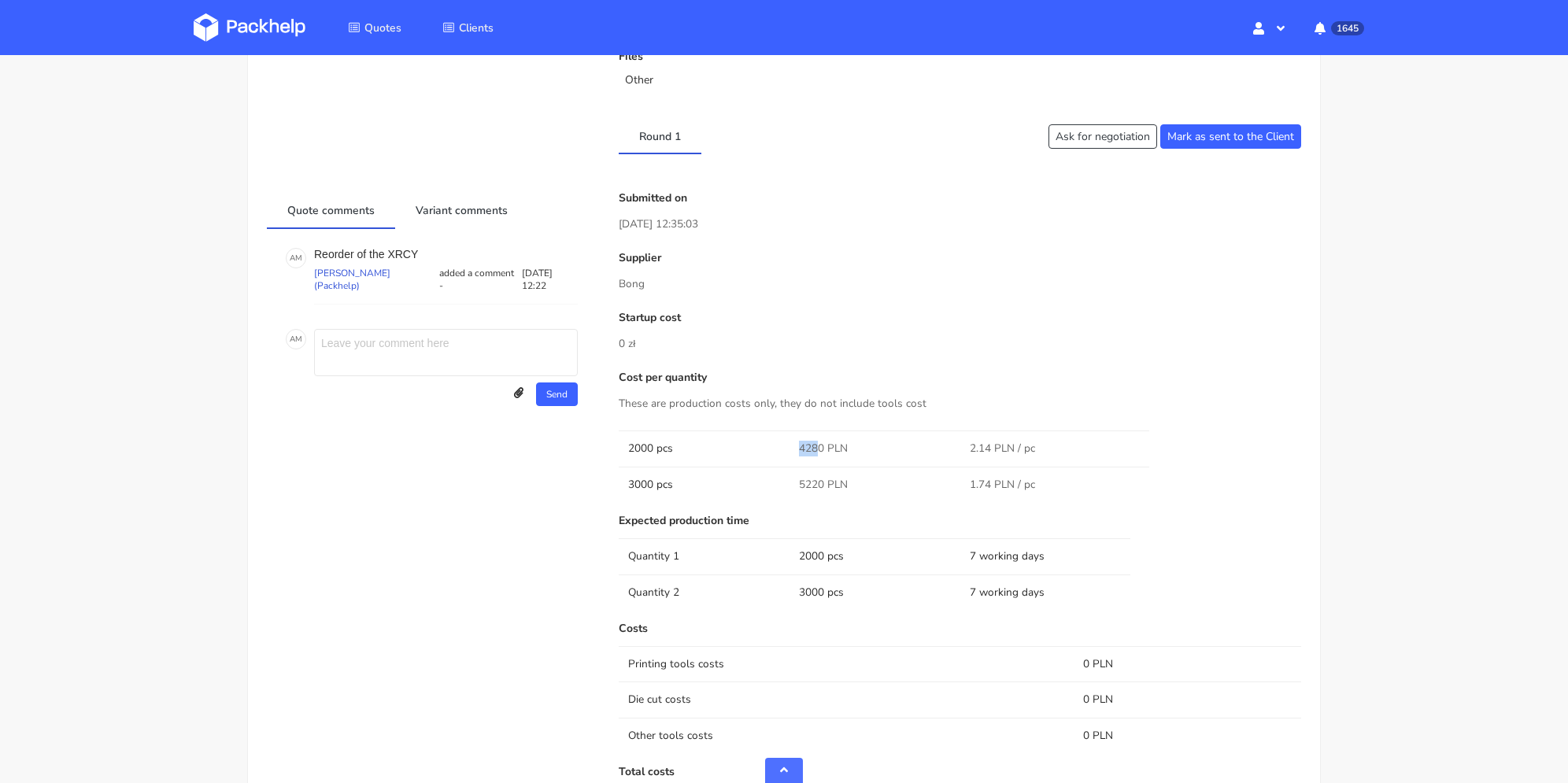
drag, startPoint x: 794, startPoint y: 436, endPoint x: 845, endPoint y: 218, distance: 223.9
click at [820, 434] on td "4280 PLN" at bounding box center [875, 448] width 171 height 35
copy span "428"
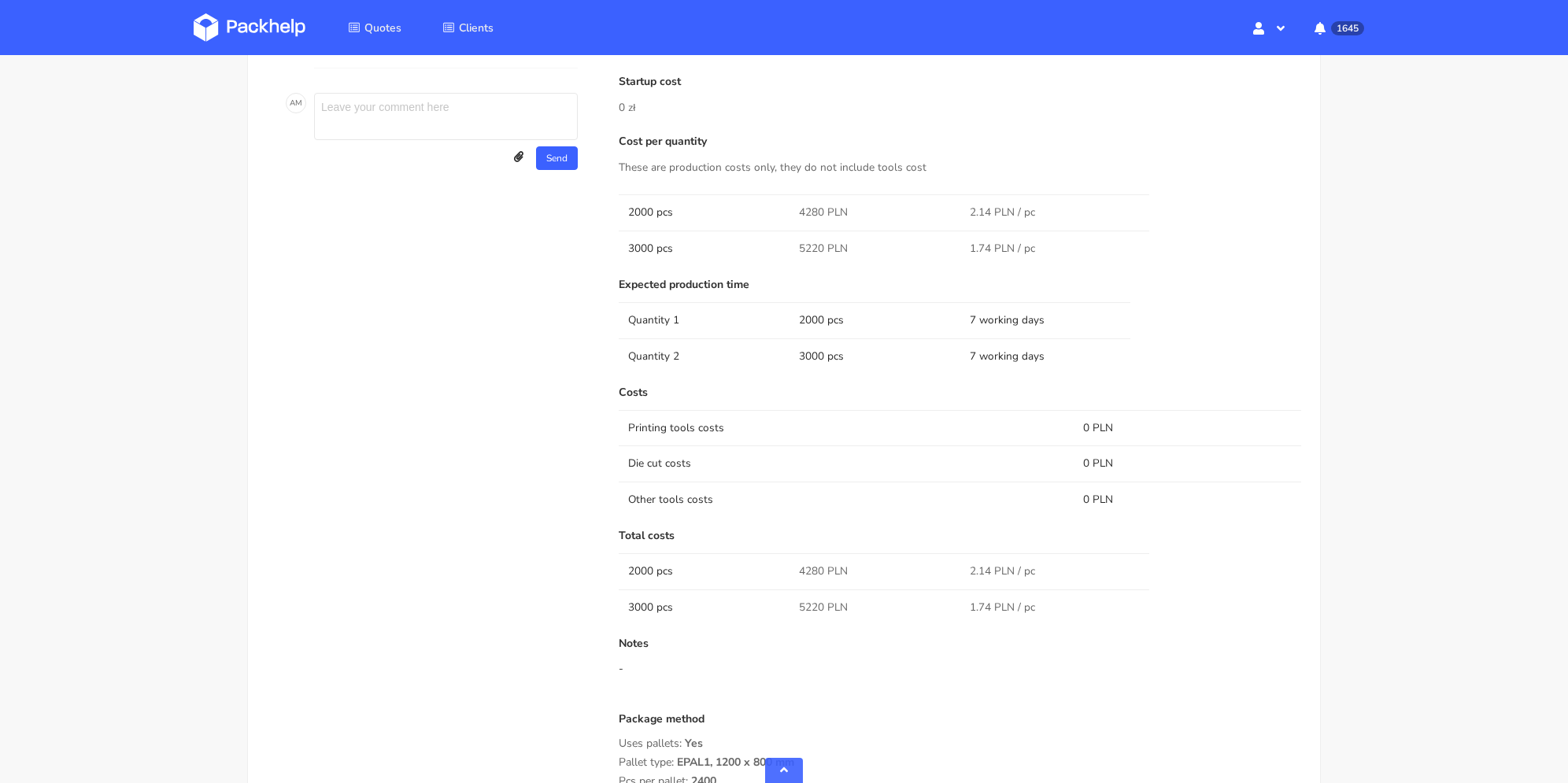
click at [828, 205] on span "4280 PLN" at bounding box center [823, 213] width 48 height 16
drag, startPoint x: 824, startPoint y: 196, endPoint x: 796, endPoint y: 196, distance: 28.0
click at [796, 196] on td "4280 PLN" at bounding box center [875, 212] width 171 height 35
copy span "4280"
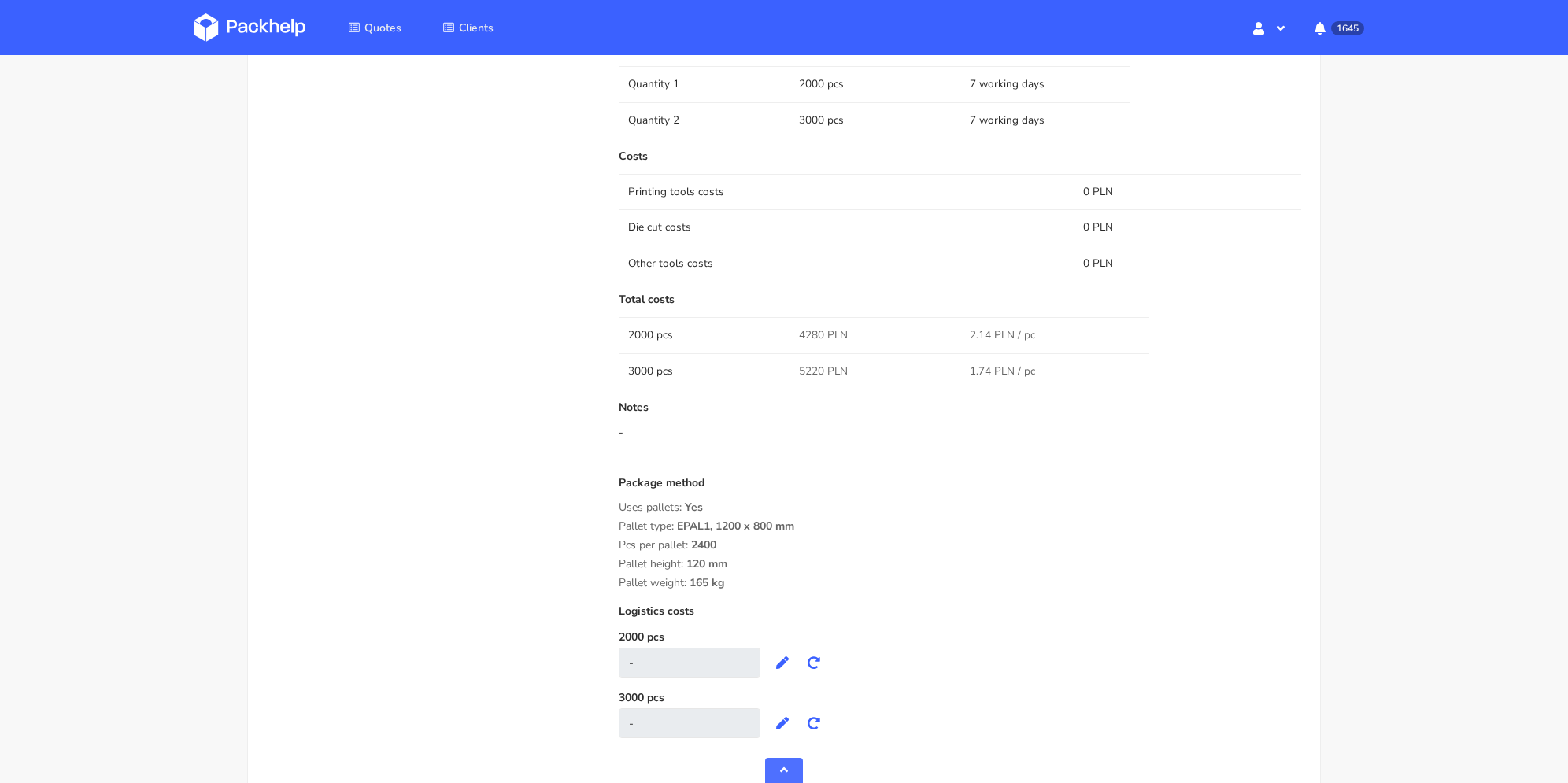
scroll to position [1023, 0]
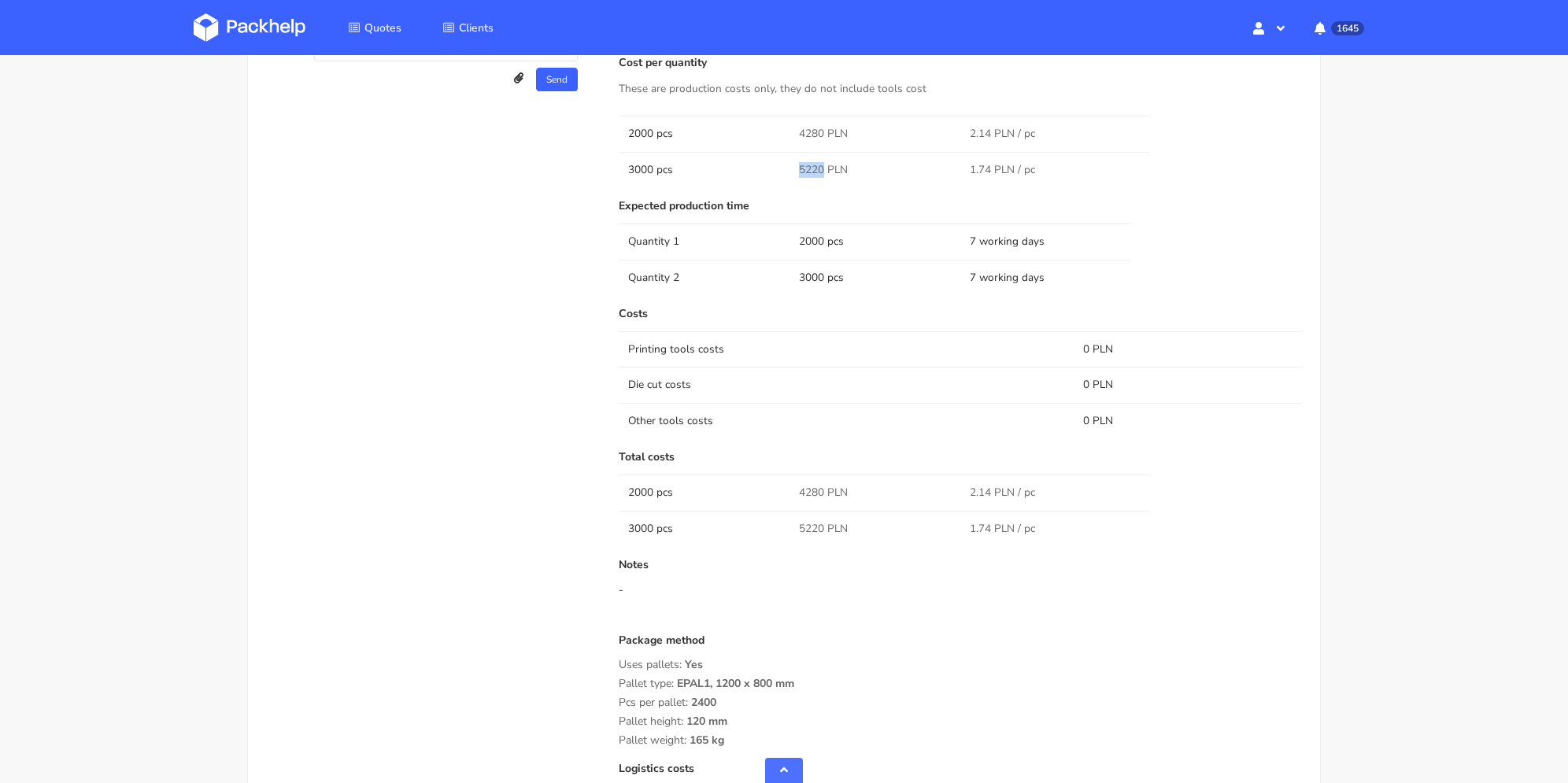
drag, startPoint x: 795, startPoint y: 147, endPoint x: 822, endPoint y: 153, distance: 27.7
click at [822, 153] on td "5220 PLN" at bounding box center [875, 169] width 171 height 35
copy span "5220"
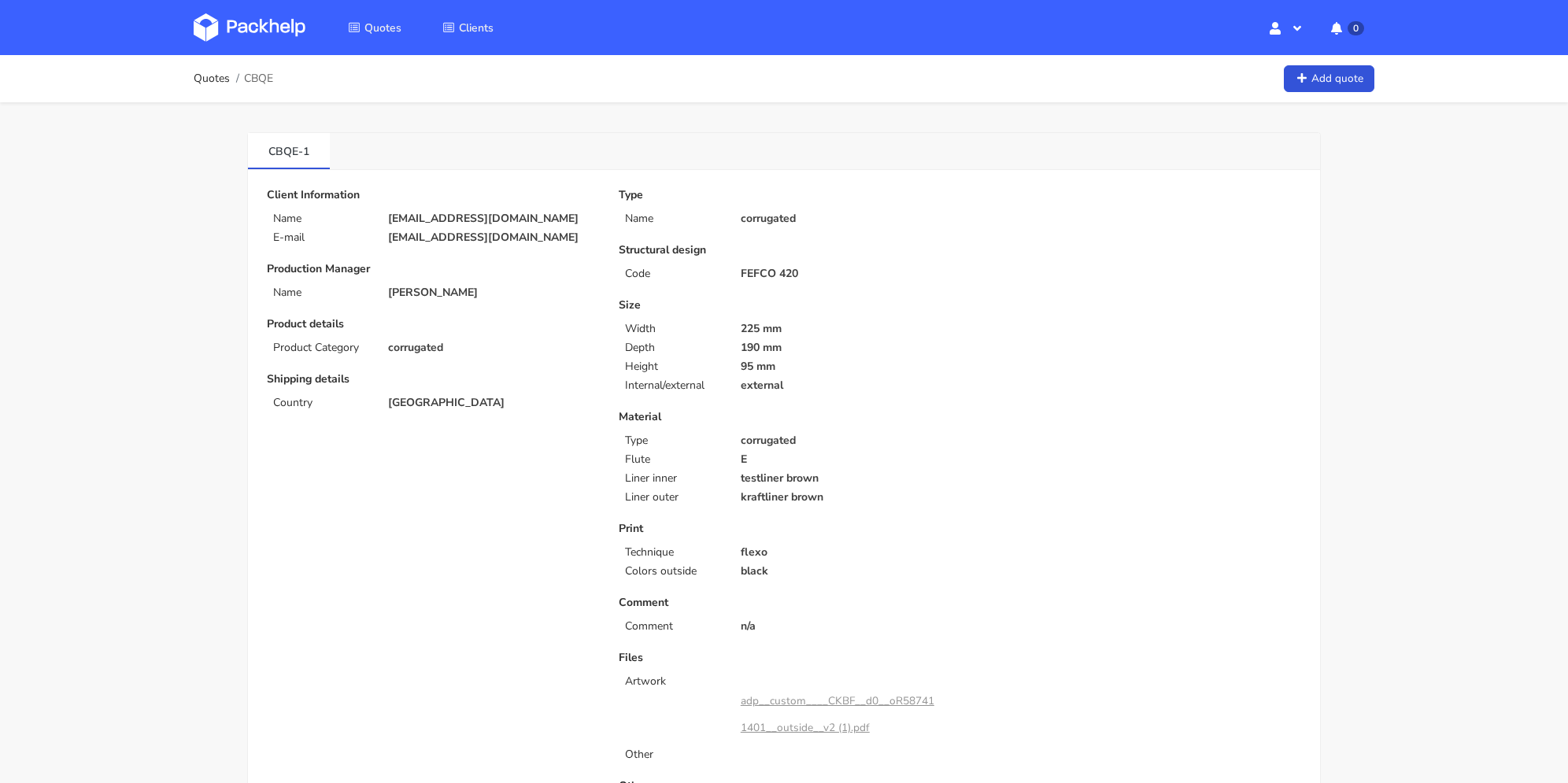
scroll to position [551, 0]
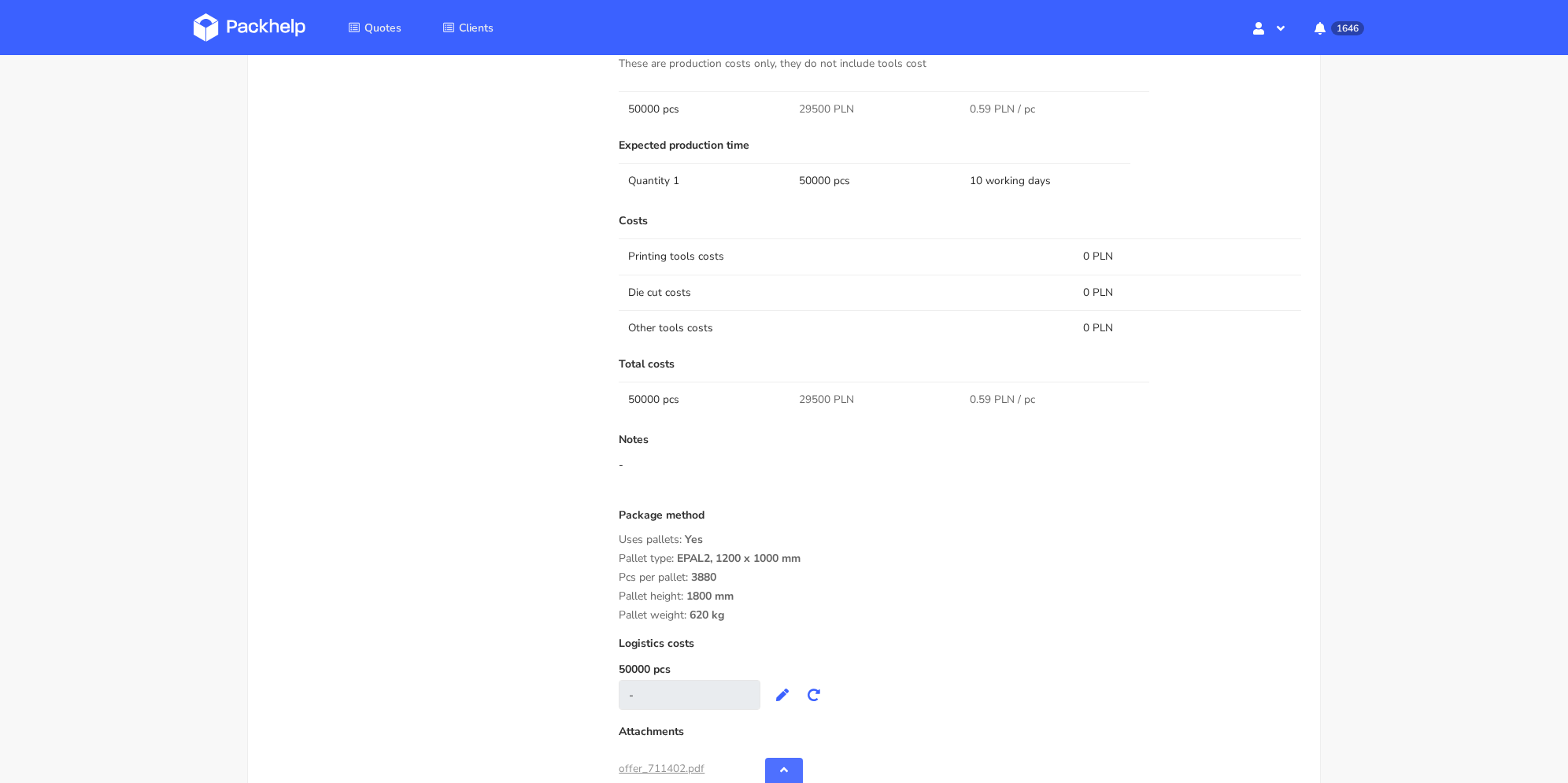
scroll to position [1259, 0]
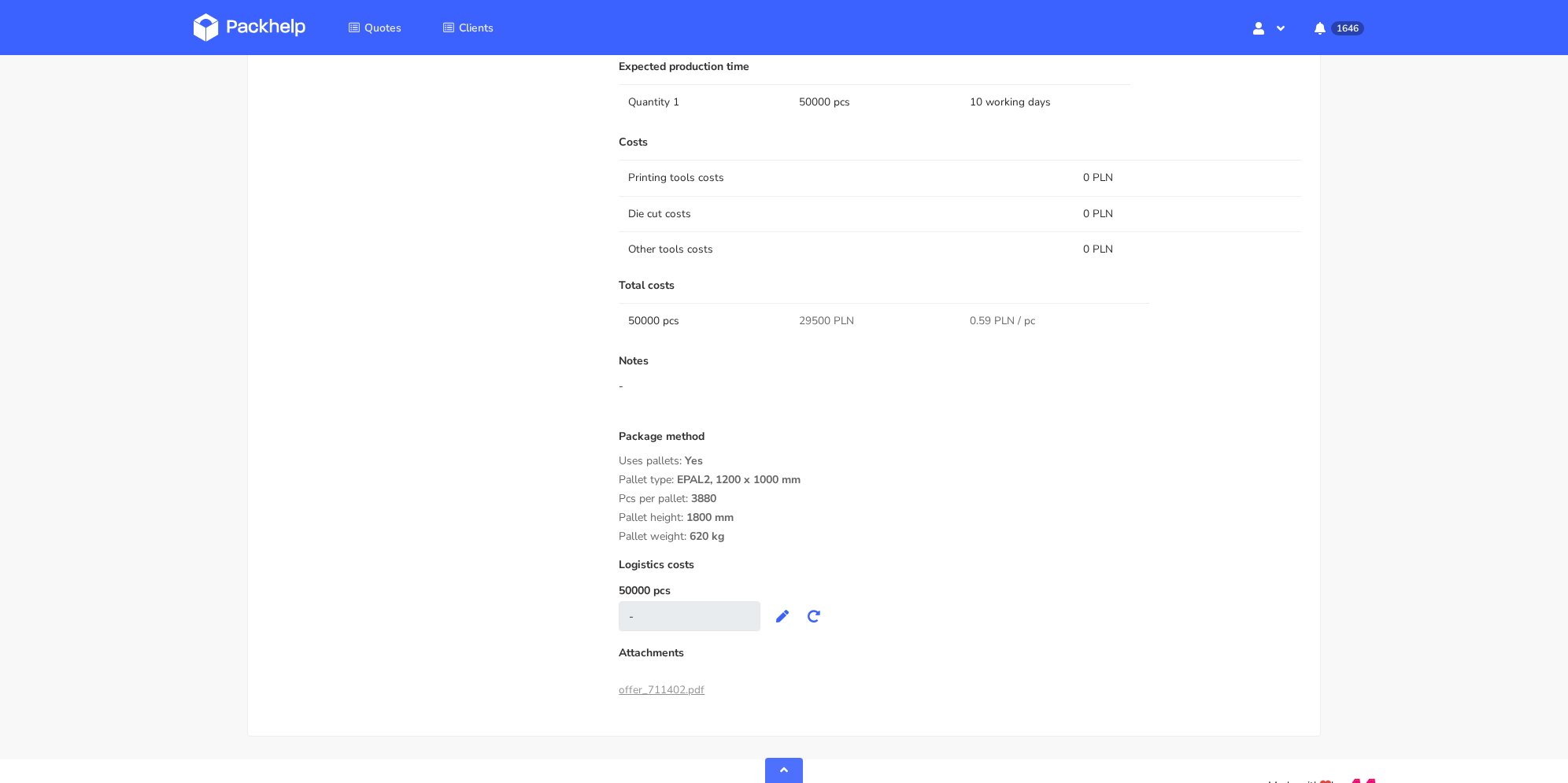
drag, startPoint x: 671, startPoint y: 506, endPoint x: 615, endPoint y: 476, distance: 63.5
click at [615, 476] on div "Submitted on 01 Oct 2025 13:16:41 Supplier Adams Packaging Startup cost 0 zł Co…" at bounding box center [959, 239] width 704 height 930
copy div "Pallet type: EPAL2, 1200 x 1000 mm Pcs per pallet: 3880 Pallet height: 1800 mm …"
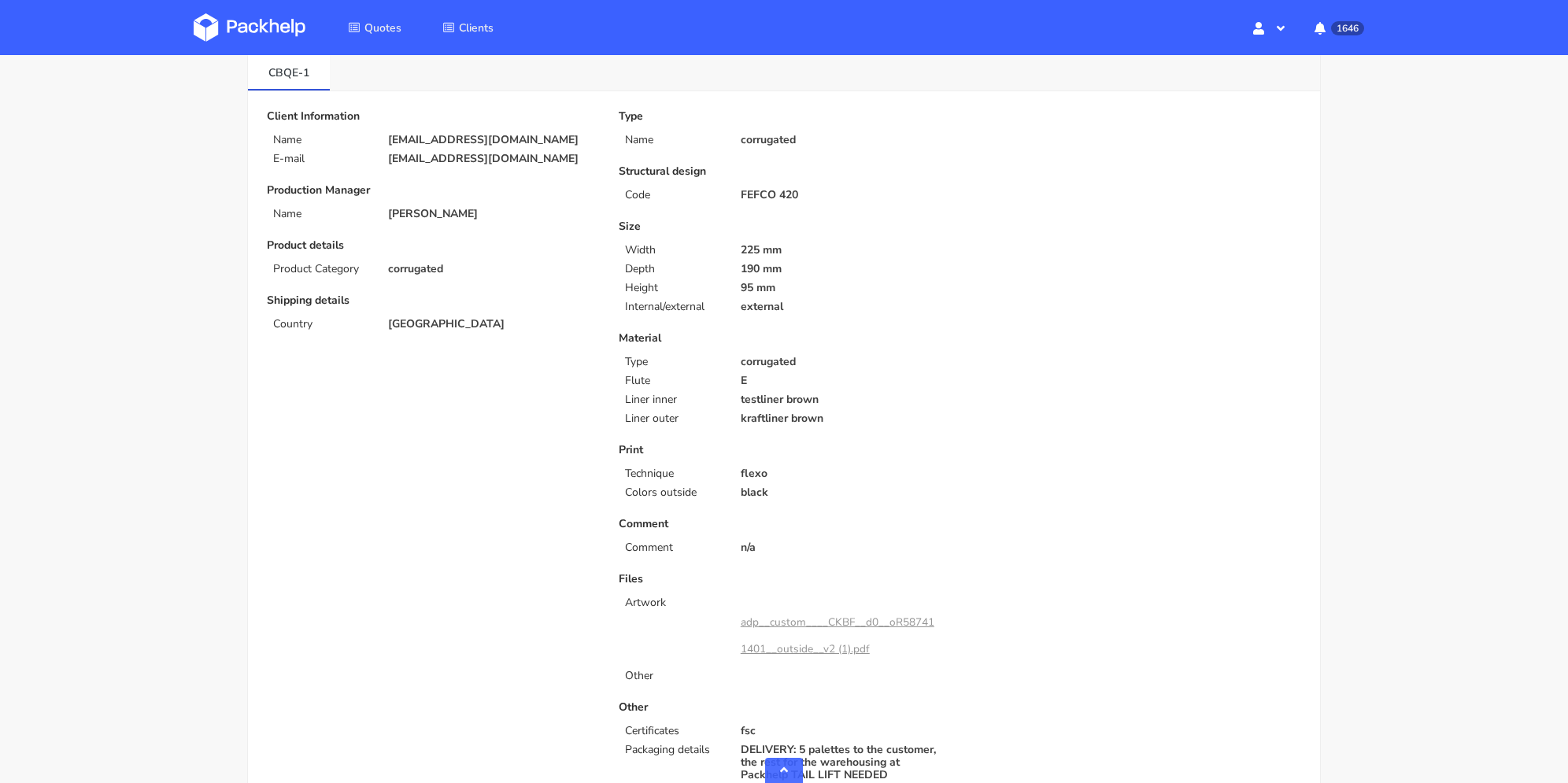
scroll to position [0, 0]
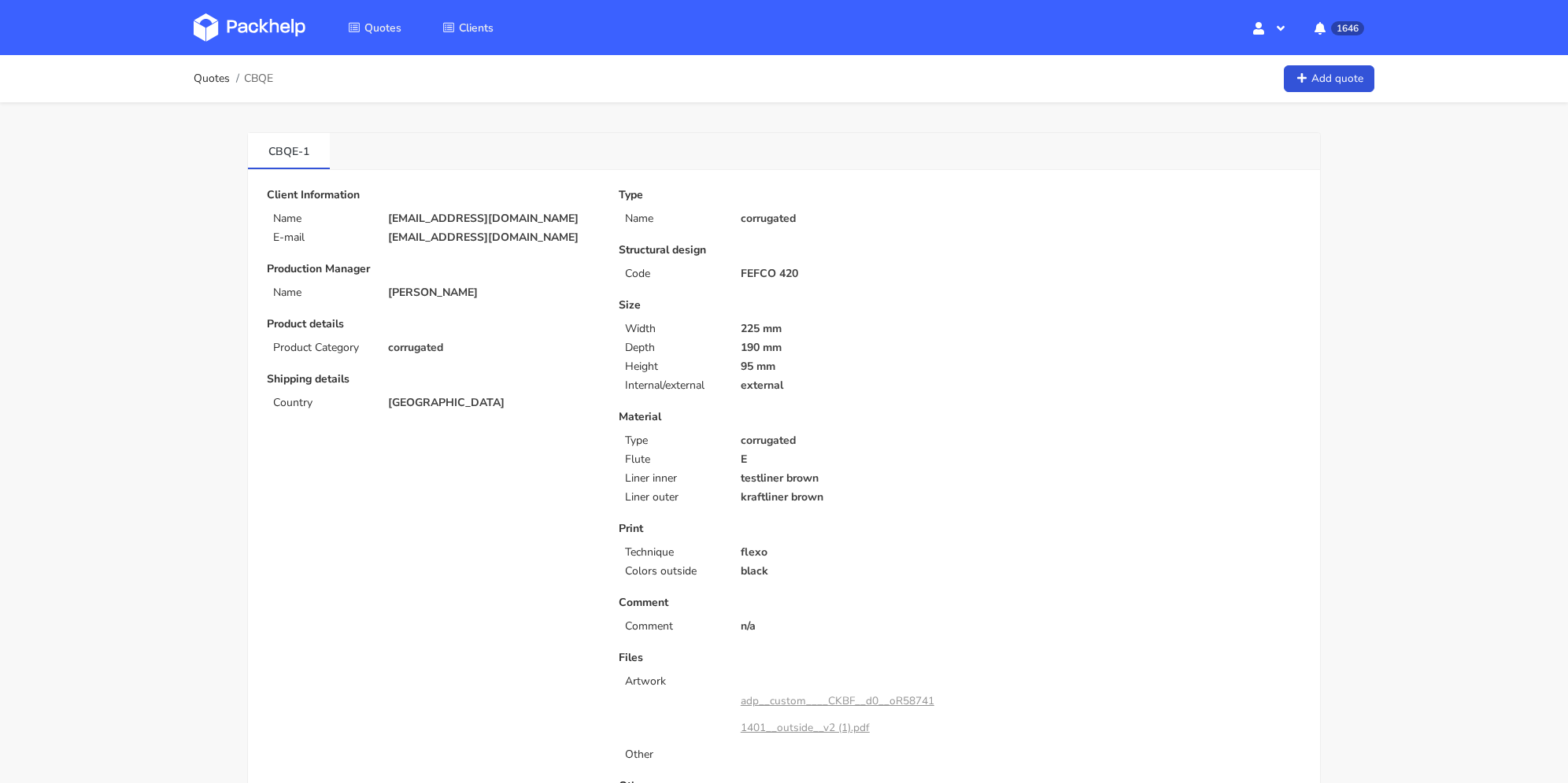
drag, startPoint x: 571, startPoint y: 233, endPoint x: 549, endPoint y: 188, distance: 50.1
click at [355, 245] on div "Client Information Name fanny.dubus@restaurant-made.fr E-mail fanny.dubus@resta…" at bounding box center [431, 568] width 352 height 757
click at [507, 246] on div "Client Information Name fanny.dubus@restaurant-made.fr E-mail fanny.dubus@resta…" at bounding box center [431, 568] width 352 height 757
drag, startPoint x: 568, startPoint y: 233, endPoint x: 383, endPoint y: 232, distance: 185.0
click at [383, 232] on div "[EMAIL_ADDRESS][DOMAIN_NAME]" at bounding box center [492, 238] width 231 height 13
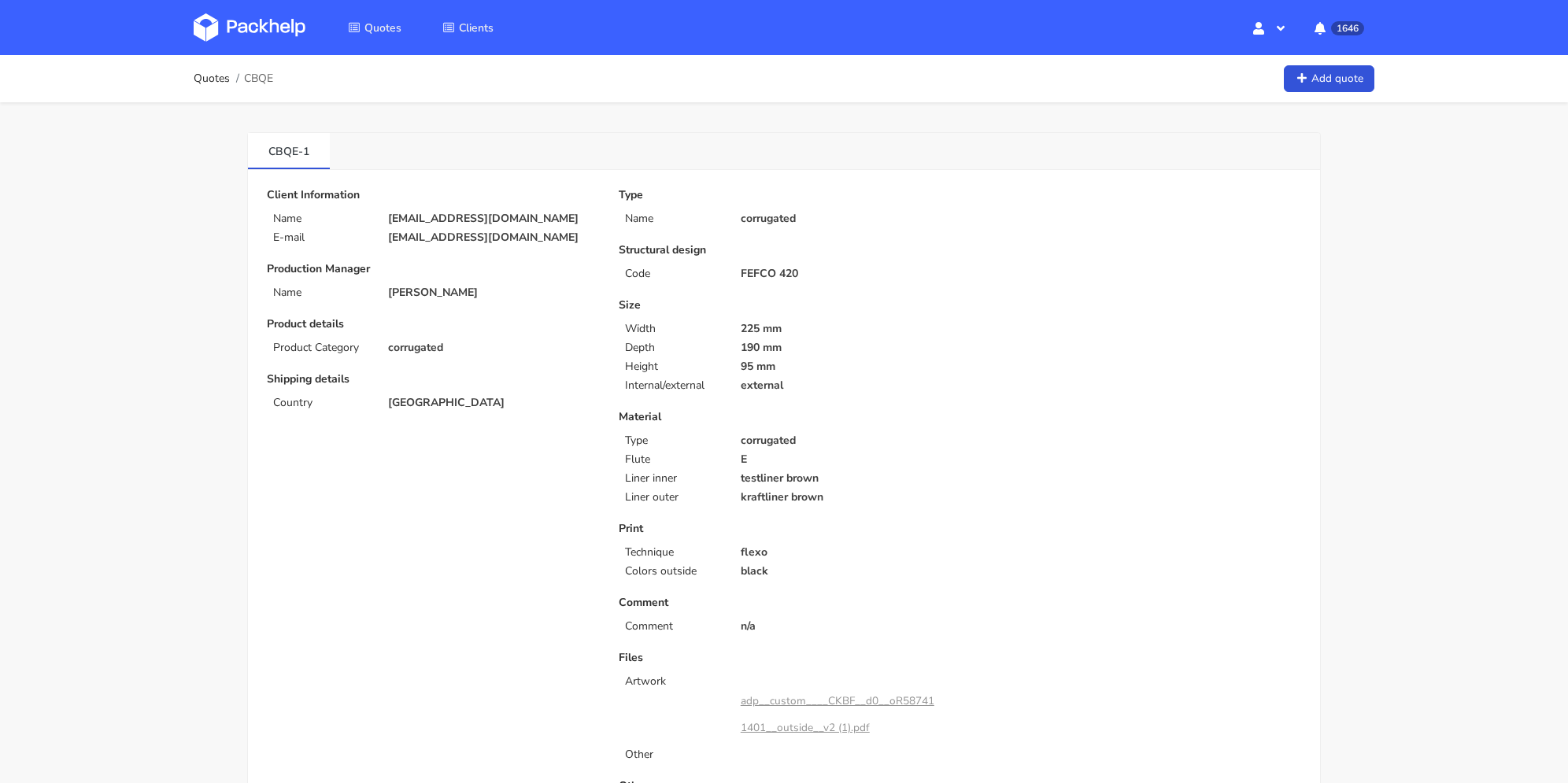
copy p "[EMAIL_ADDRESS][DOMAIN_NAME]"
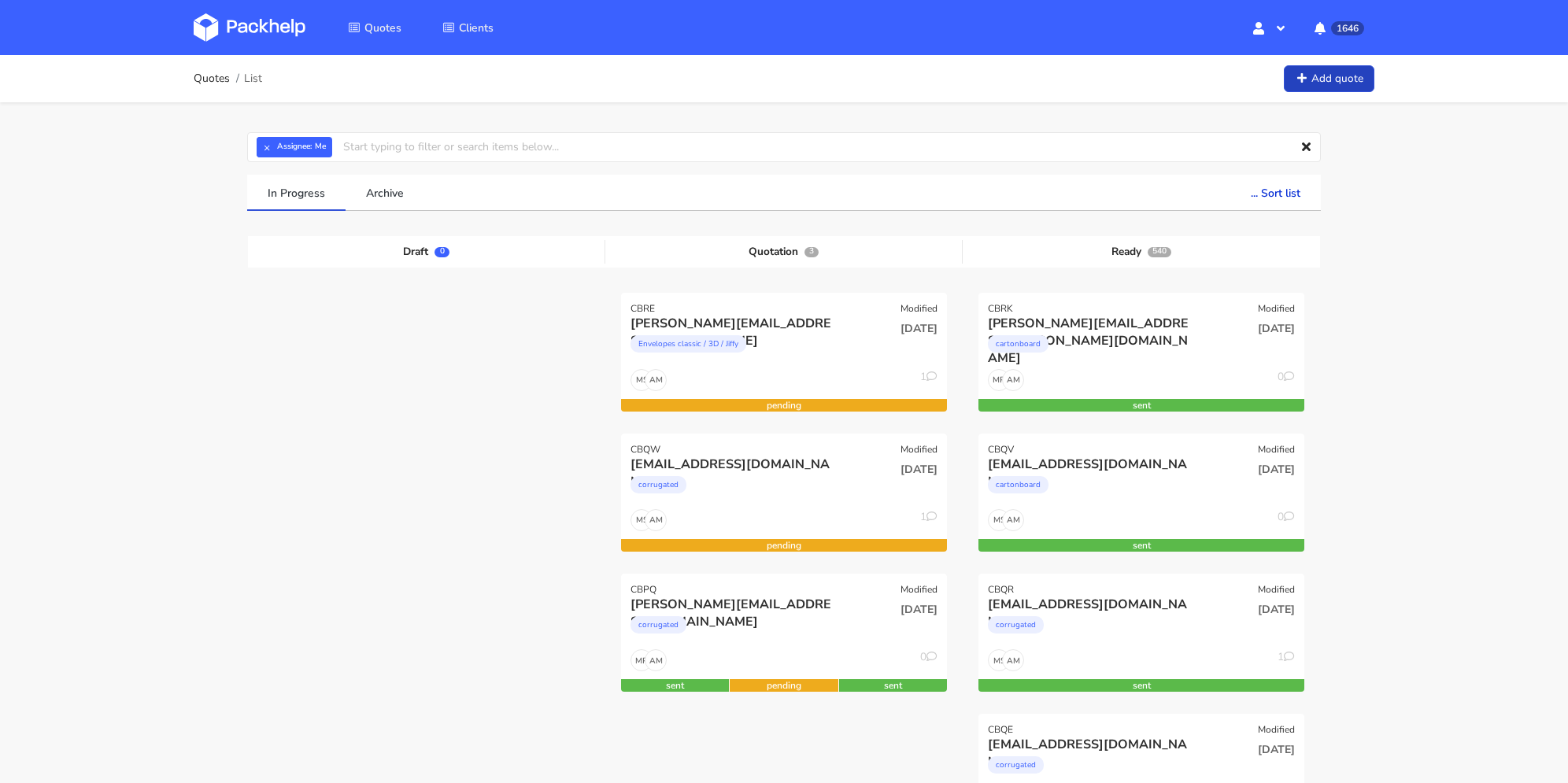
click at [1327, 74] on link "Add quote" at bounding box center [1329, 80] width 91 height 28
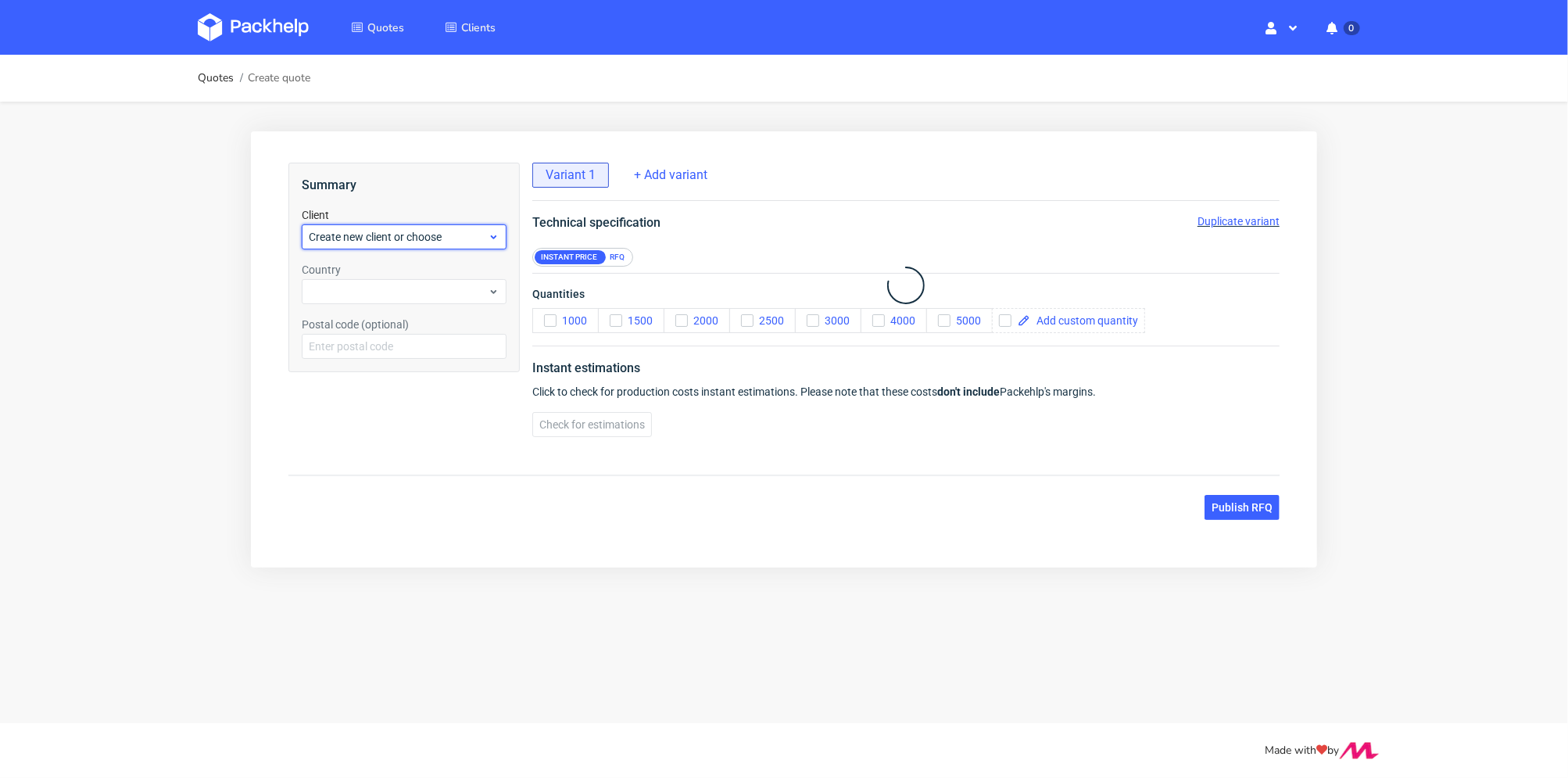
click at [370, 240] on span "Create new client or choose" at bounding box center [397, 236] width 179 height 15
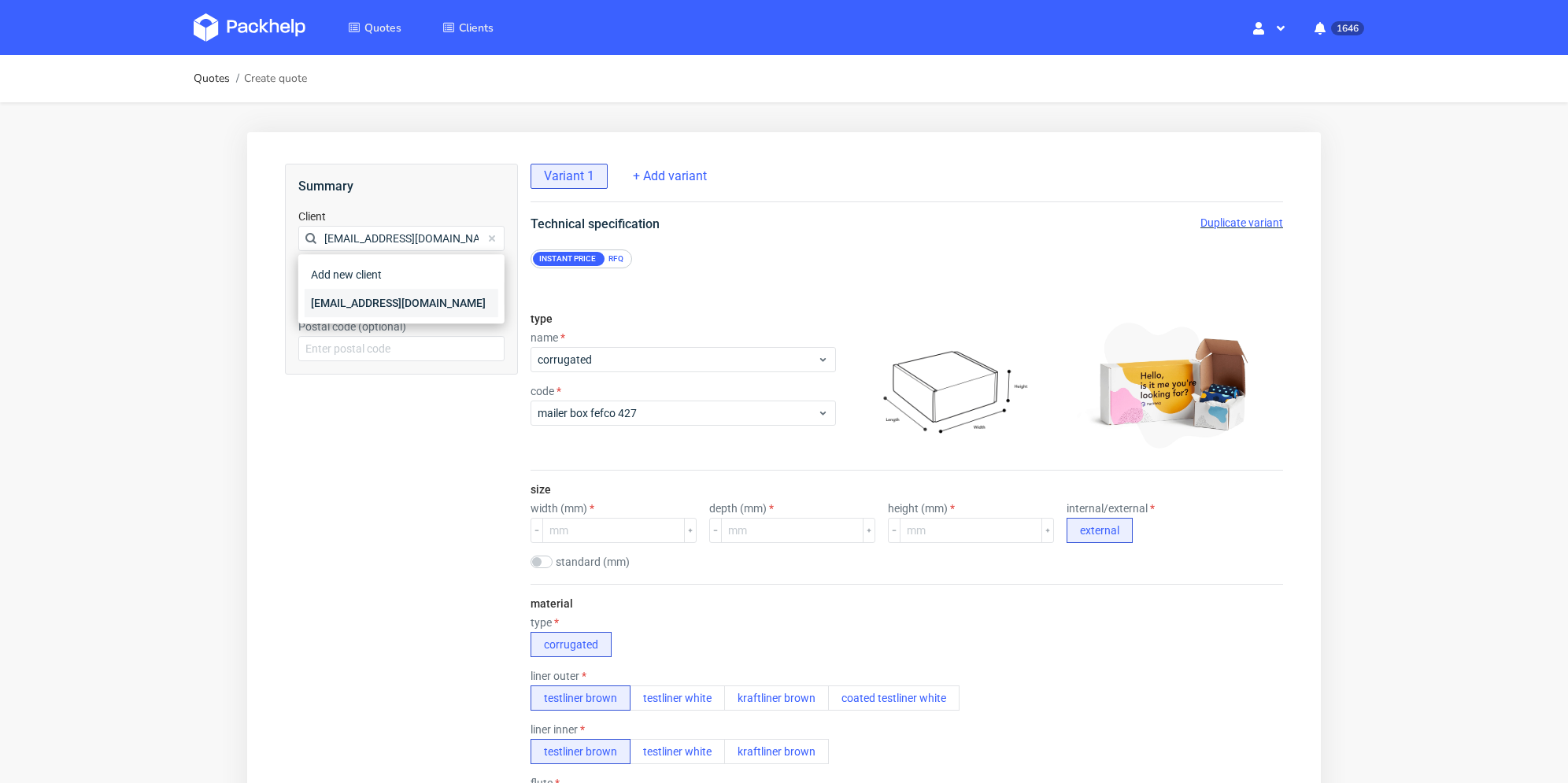
type input "[EMAIL_ADDRESS][DOMAIN_NAME]"
click at [385, 298] on div "[EMAIL_ADDRESS][DOMAIN_NAME]" at bounding box center [401, 302] width 194 height 29
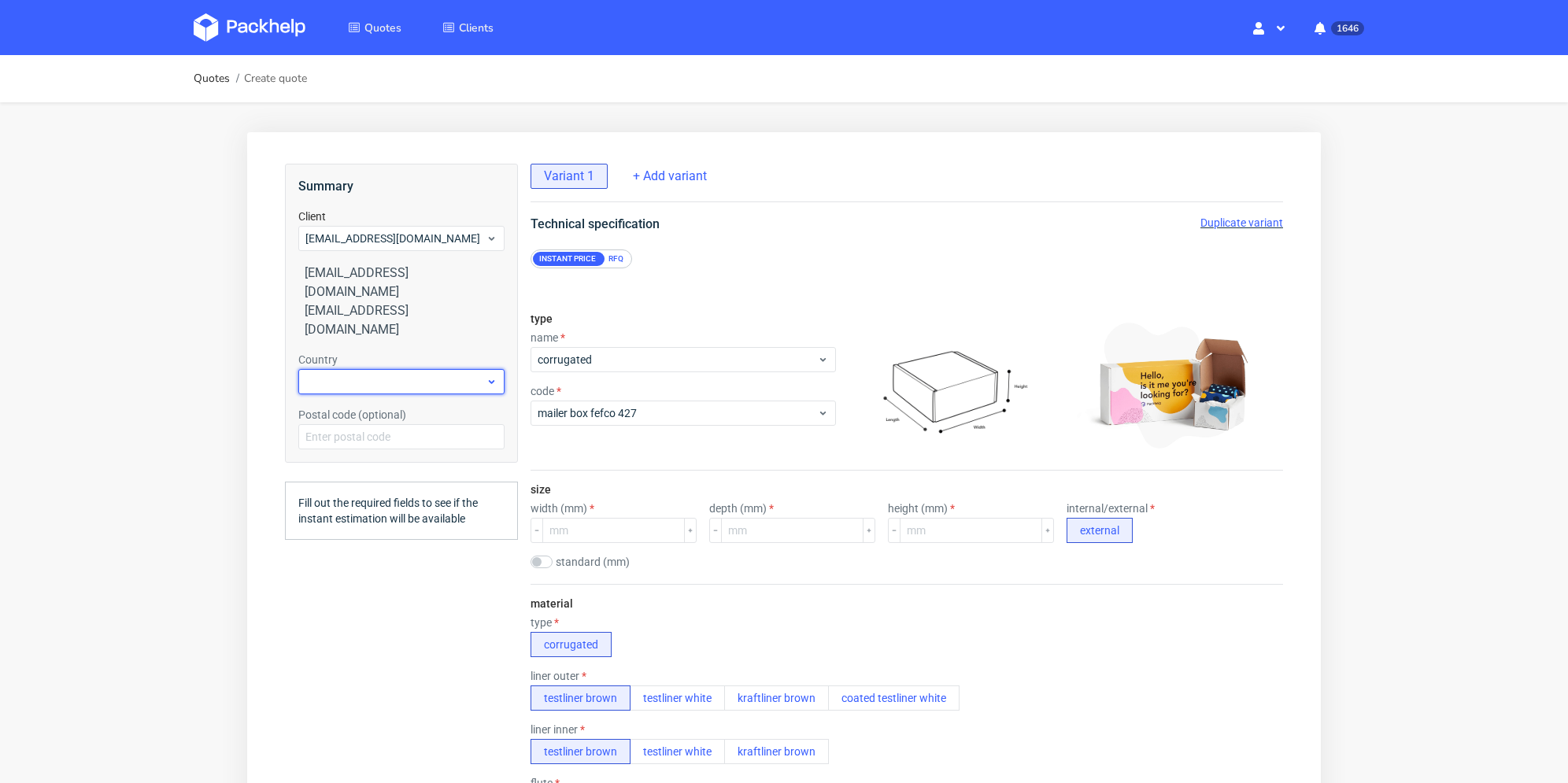
click at [375, 369] on div at bounding box center [401, 381] width 207 height 25
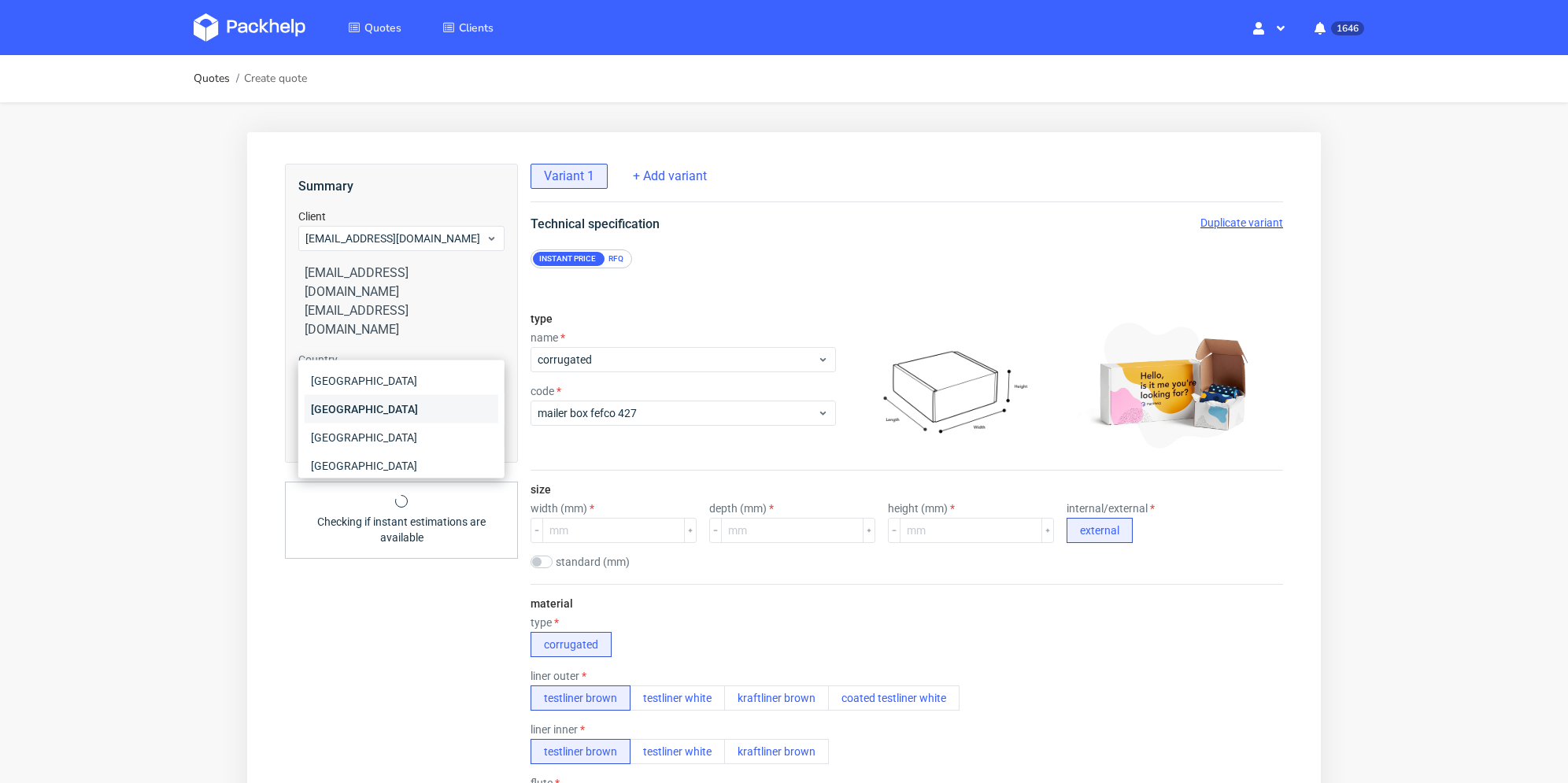
type input "fr"
click at [366, 415] on div "[GEOGRAPHIC_DATA]" at bounding box center [401, 409] width 194 height 29
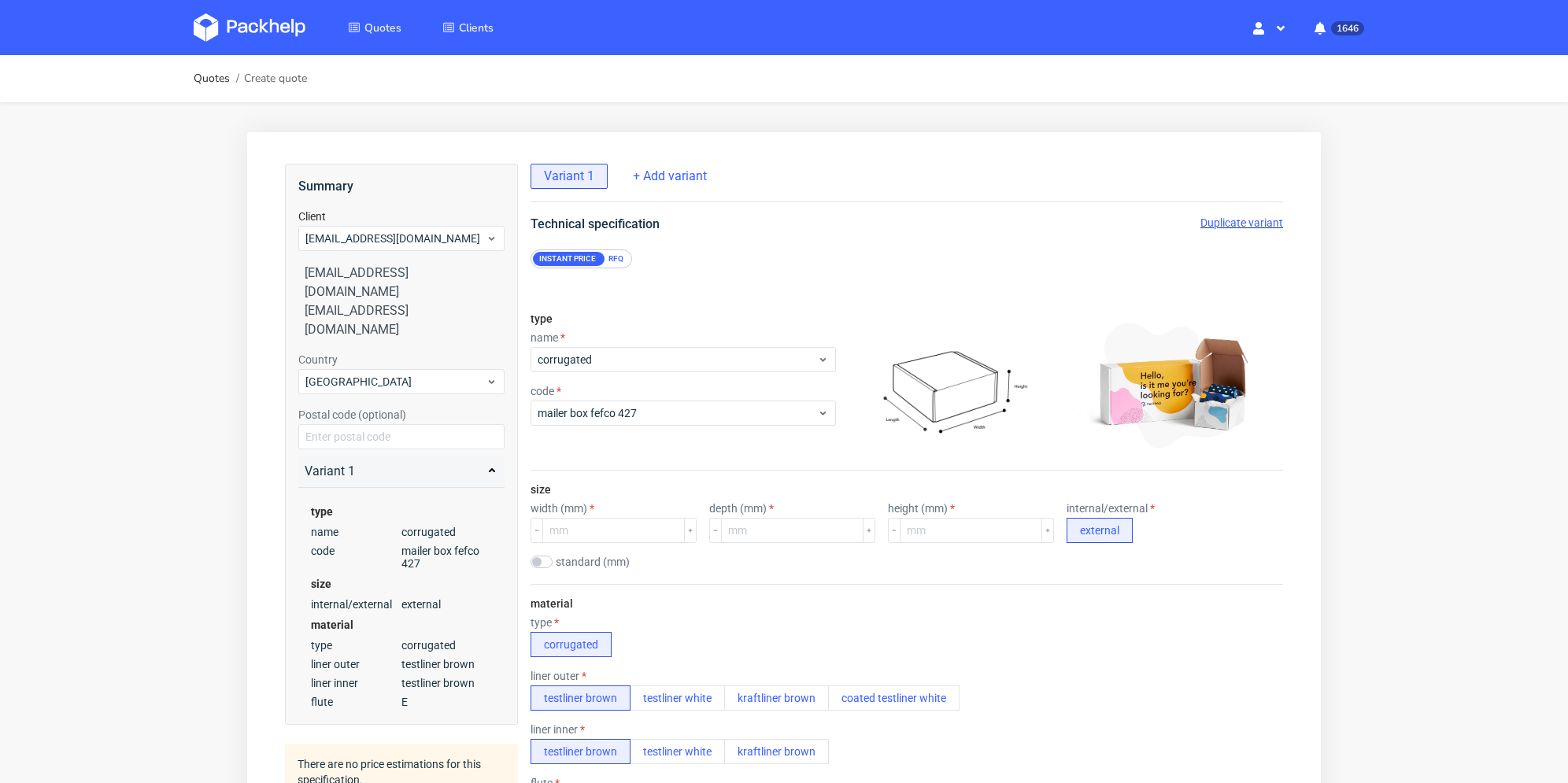
click at [626, 259] on div "RFQ" at bounding box center [616, 258] width 28 height 14
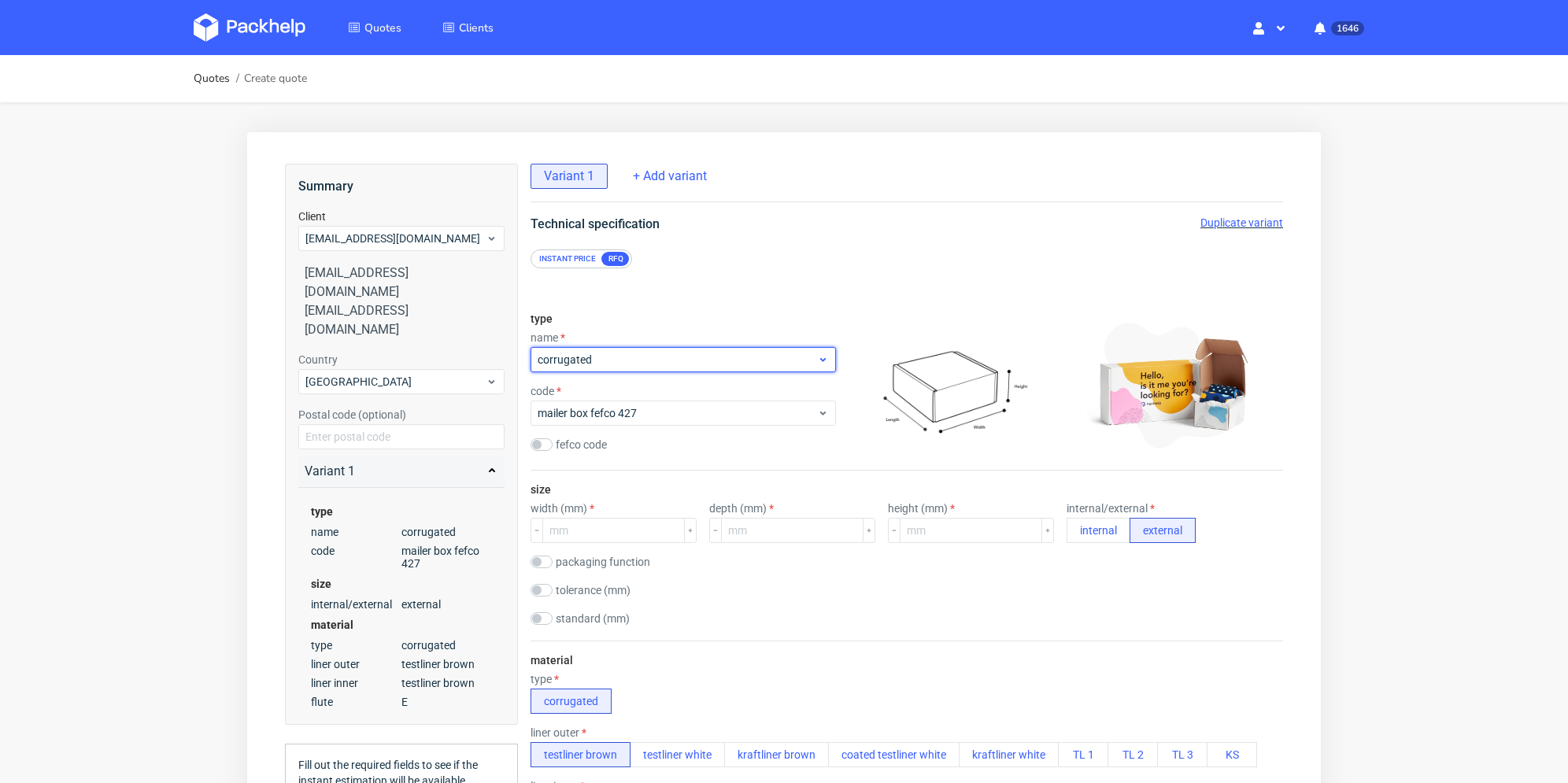
click at [615, 354] on span "corrugated" at bounding box center [677, 360] width 279 height 16
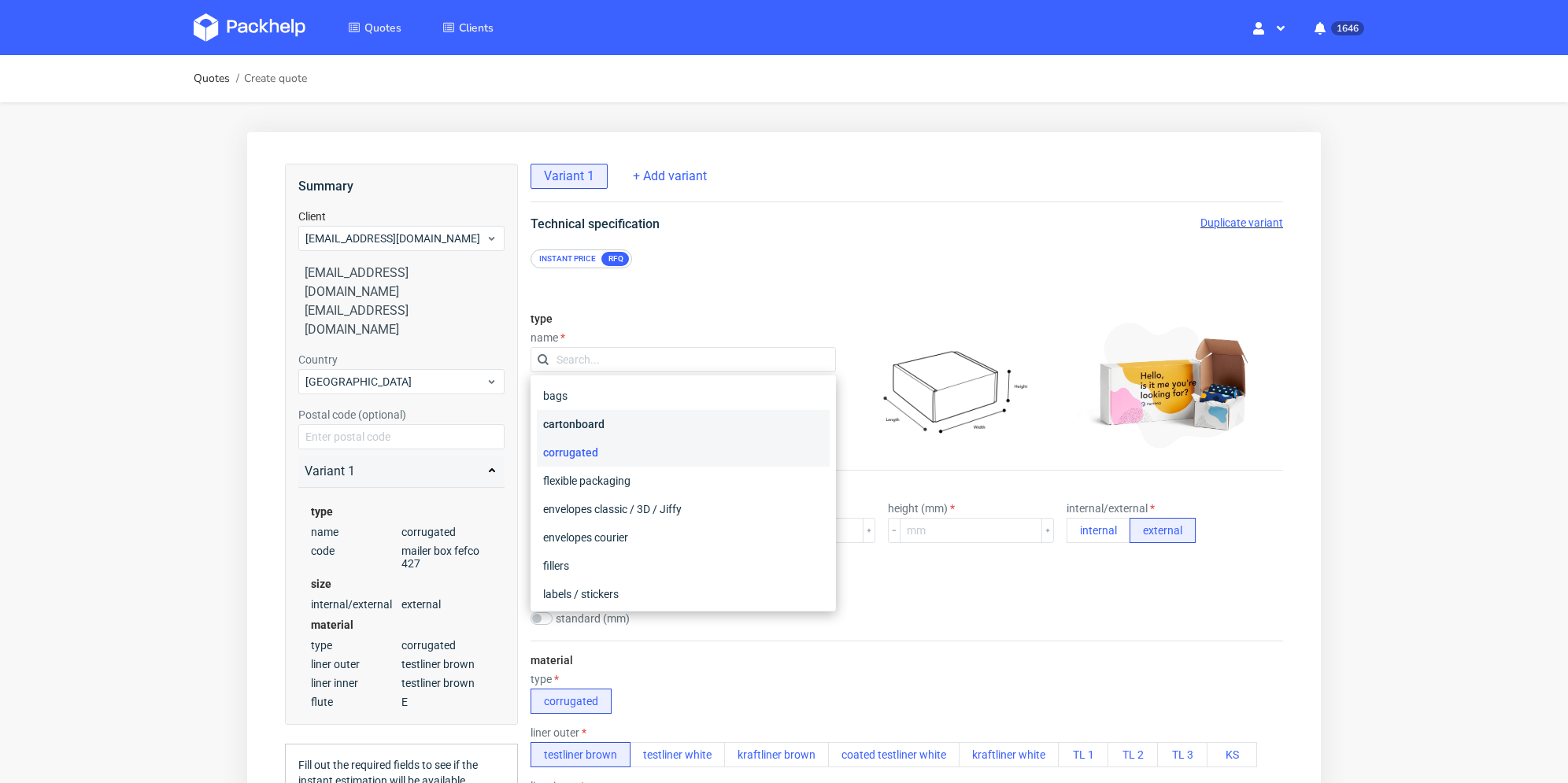
click at [646, 421] on div "cartonboard" at bounding box center [683, 423] width 293 height 29
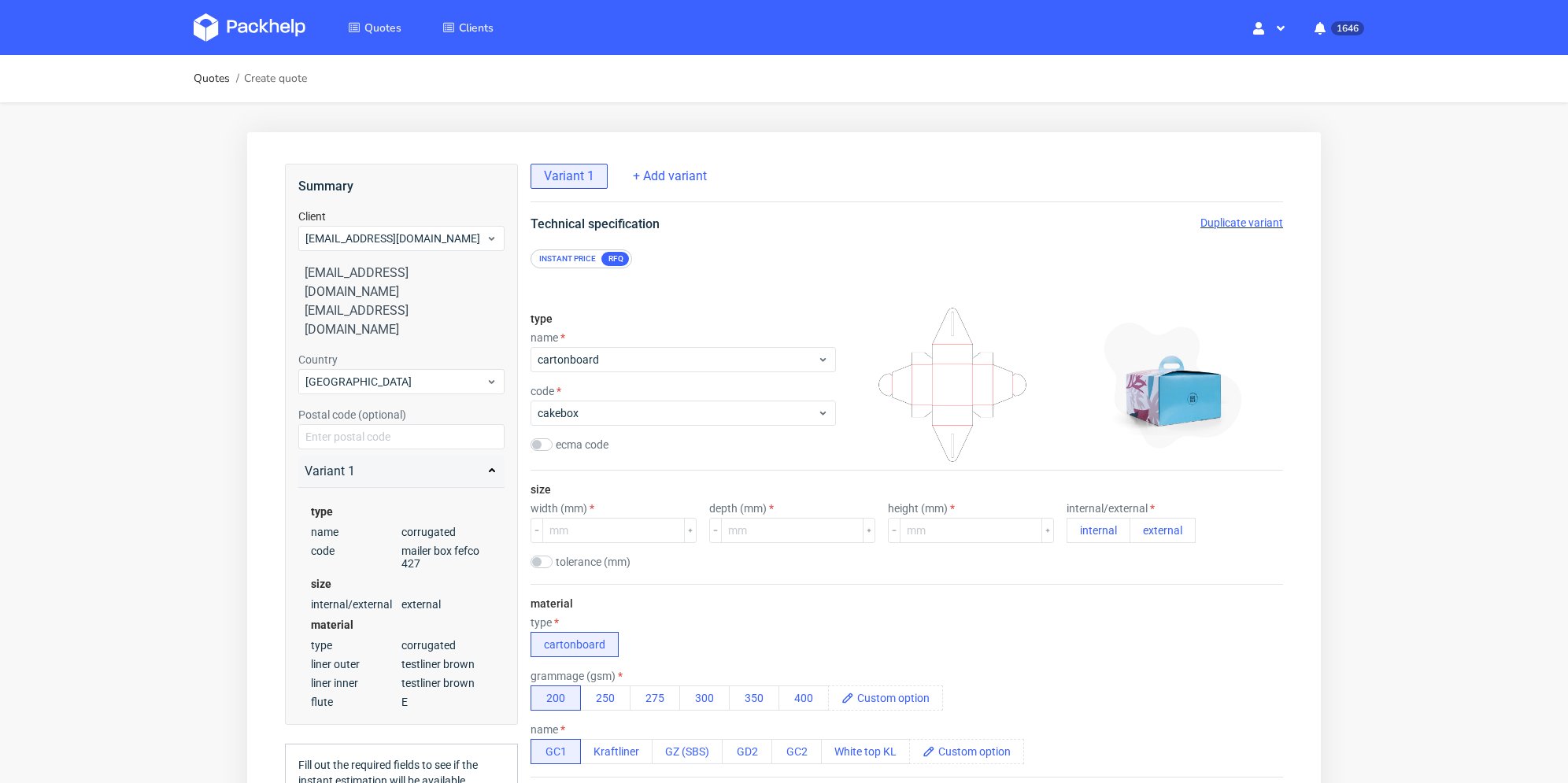
click at [647, 395] on div "code" at bounding box center [683, 391] width 305 height 13
click at [647, 407] on span "cakebox" at bounding box center [677, 413] width 279 height 16
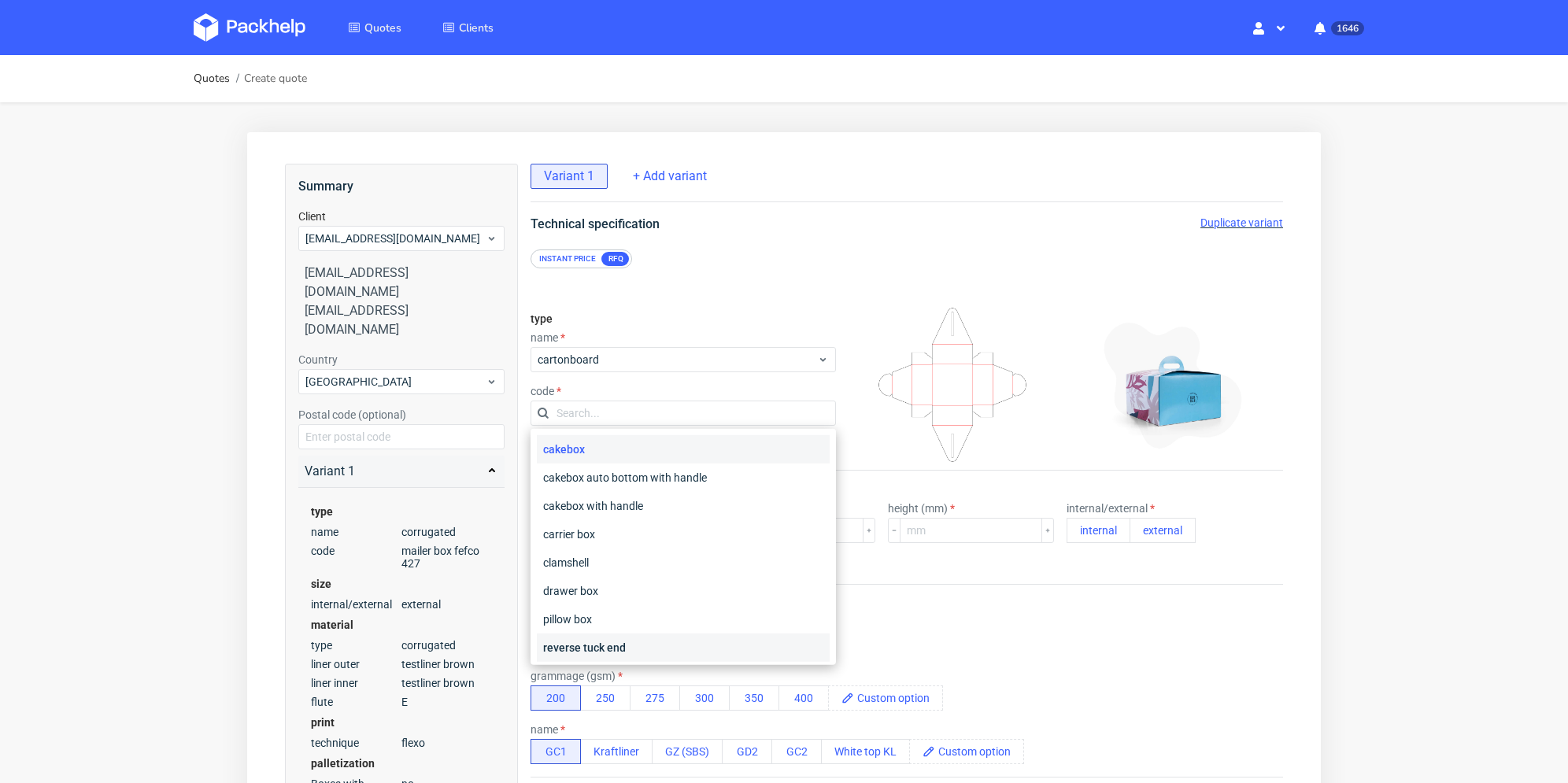
click at [649, 640] on div "reverse tuck end" at bounding box center [683, 647] width 293 height 29
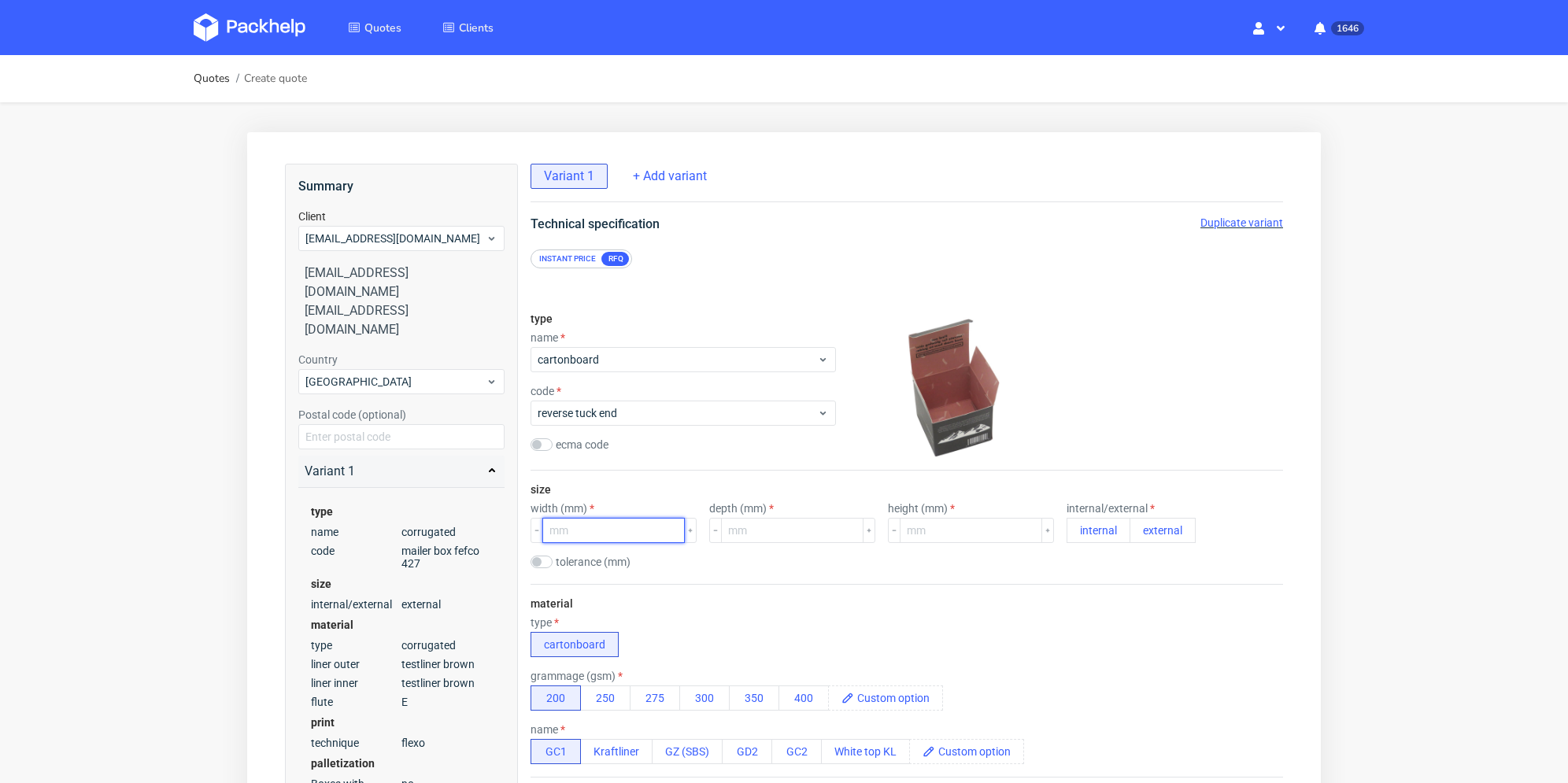
click at [602, 534] on input "number" at bounding box center [613, 530] width 143 height 25
type input "192"
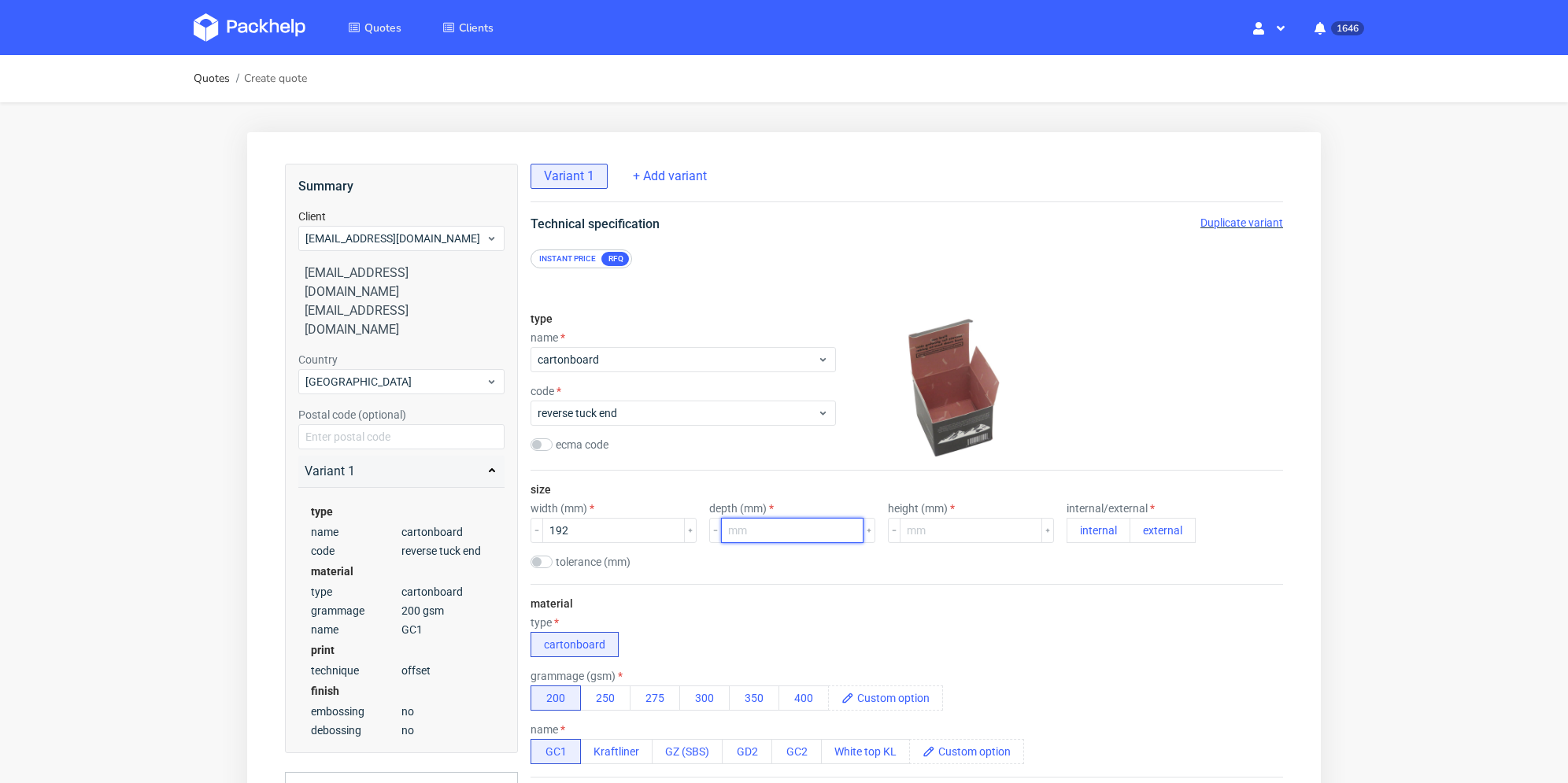
click at [781, 534] on input "number" at bounding box center [792, 530] width 143 height 25
type input "46"
click at [900, 526] on input "number" at bounding box center [971, 530] width 143 height 25
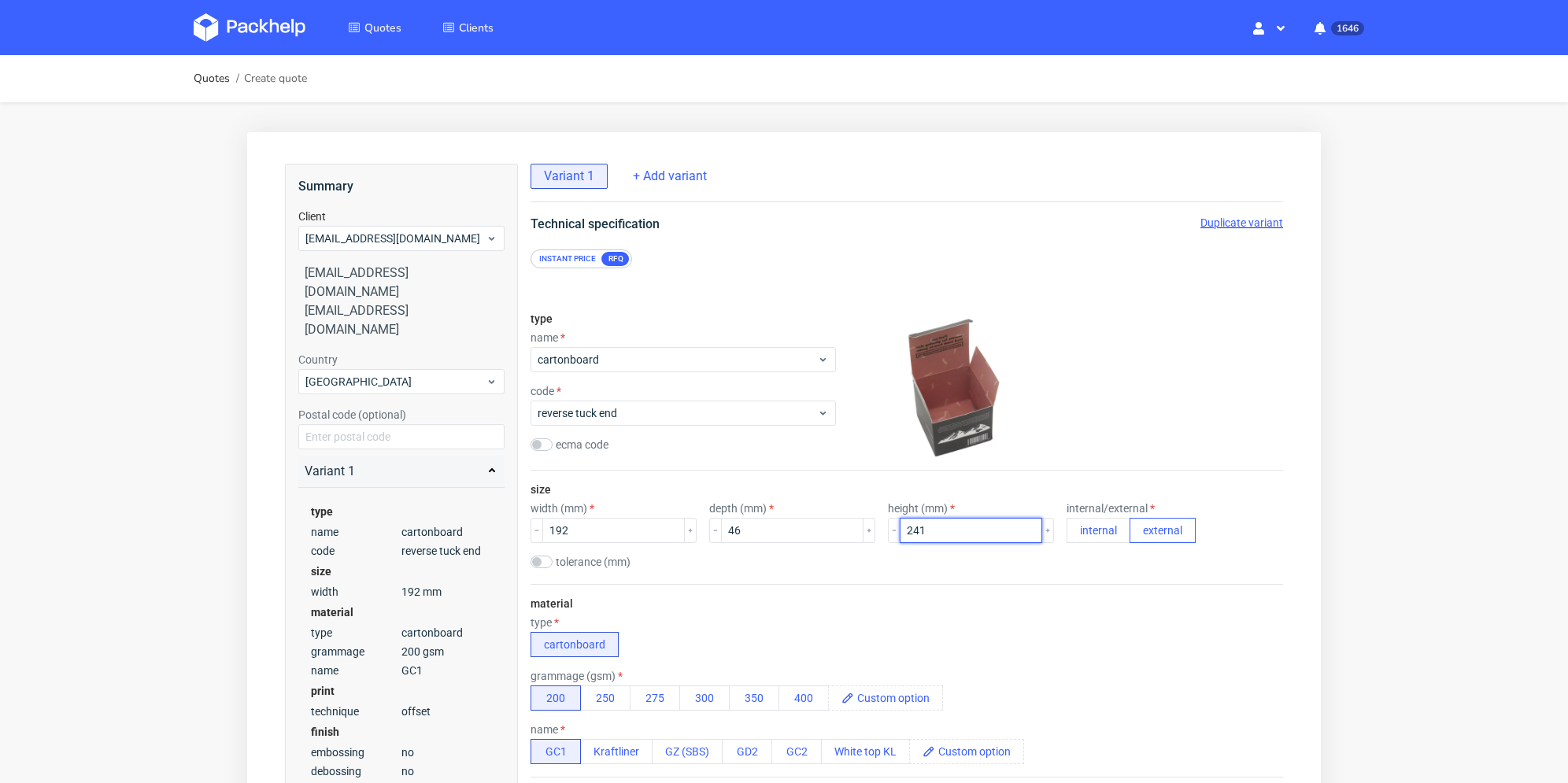
type input "241"
click at [1149, 528] on button "external" at bounding box center [1163, 530] width 66 height 25
click at [1069, 569] on div "tolerance (mm)" at bounding box center [907, 563] width 753 height 16
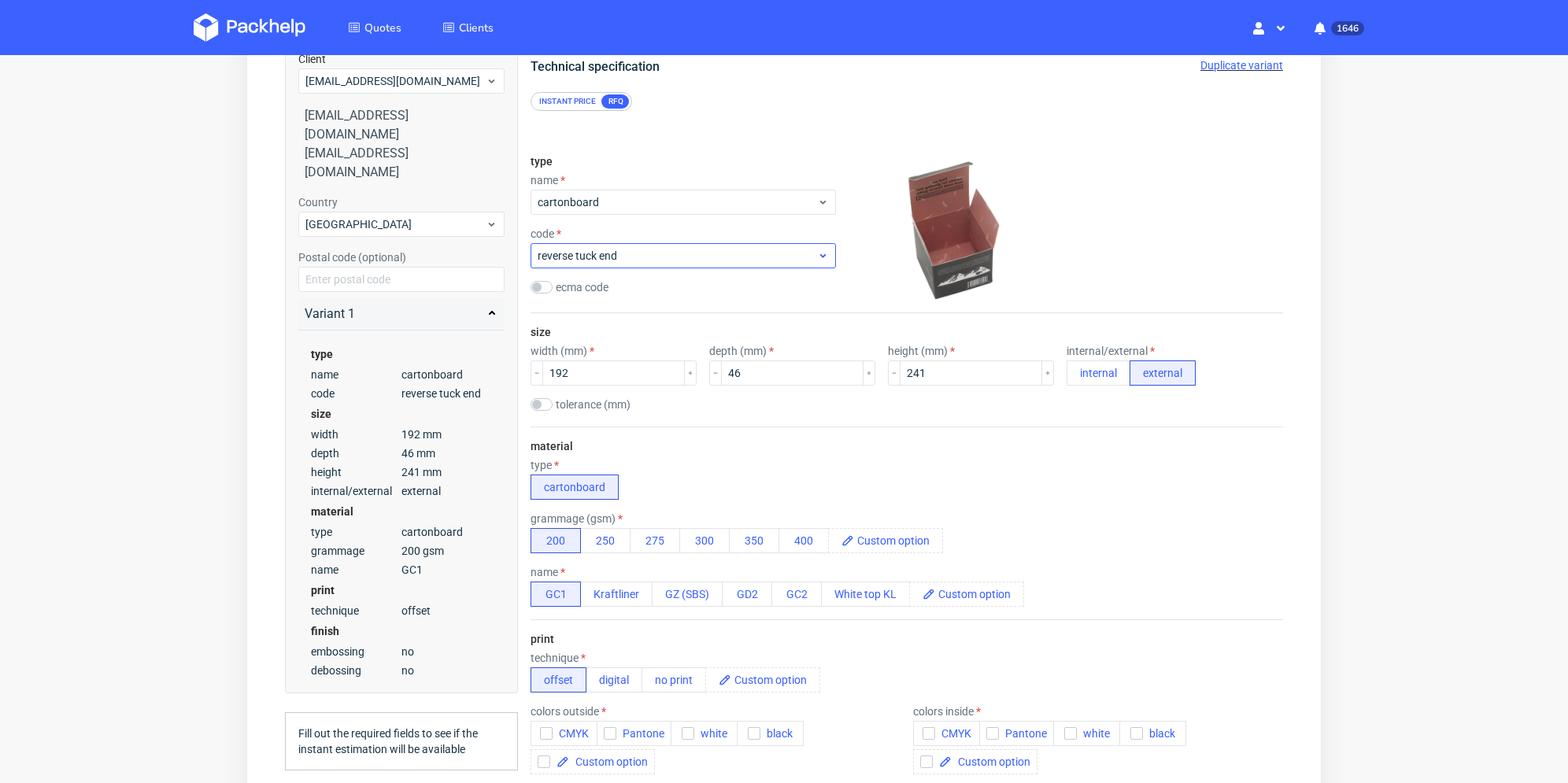
scroll to position [236, 0]
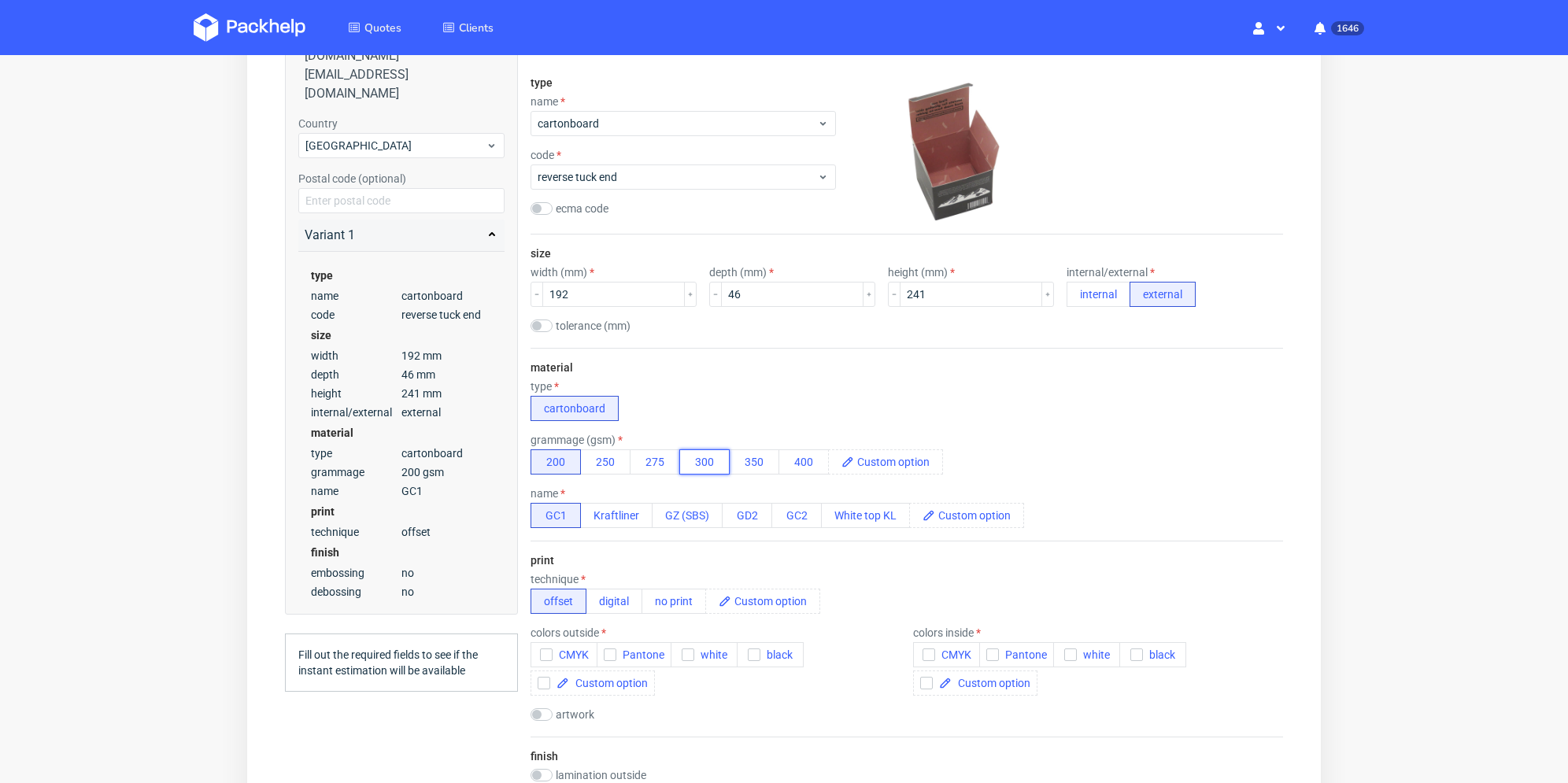
click at [724, 468] on button "300" at bounding box center [704, 462] width 50 height 25
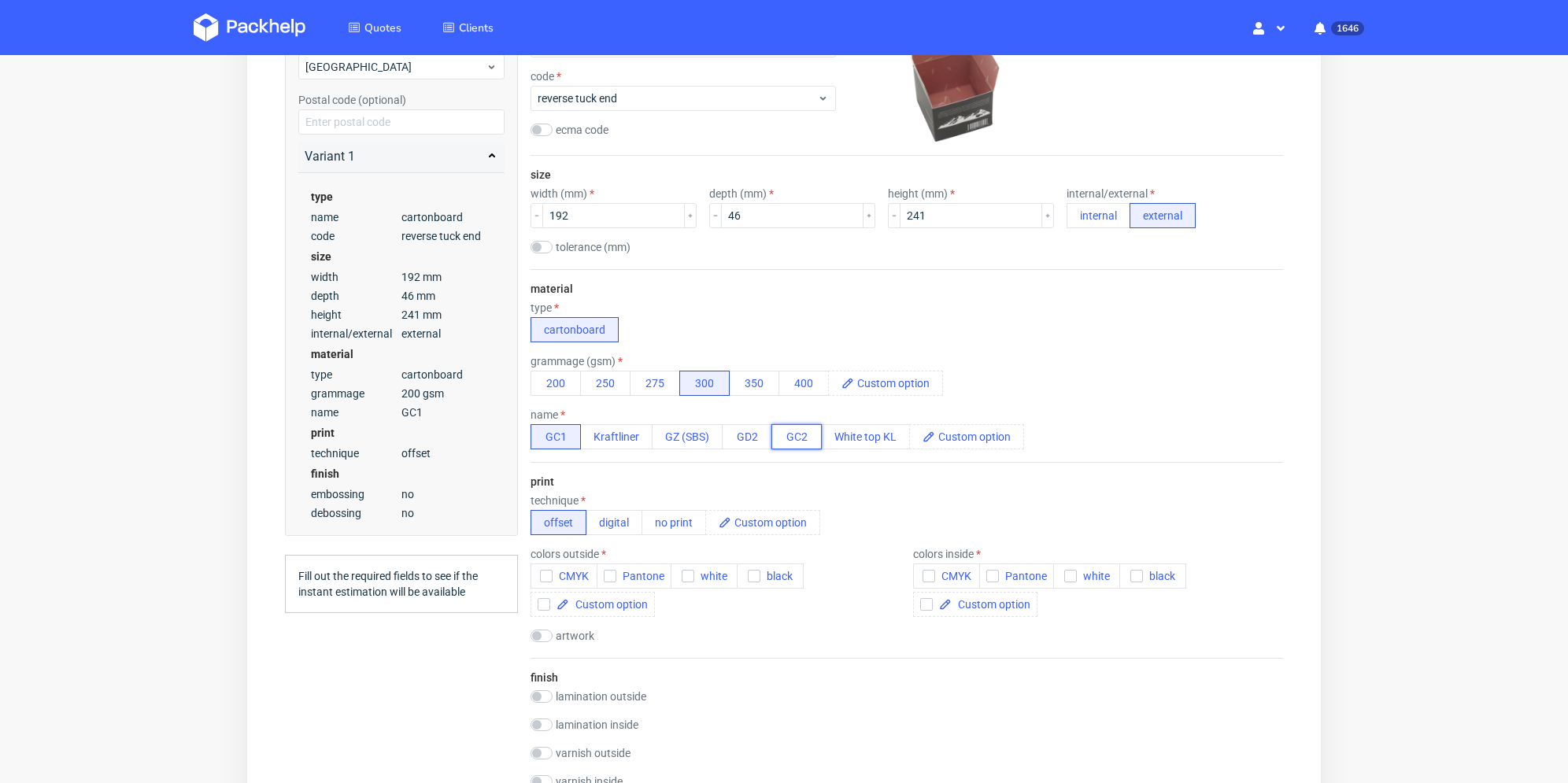
click at [783, 439] on button "GC2" at bounding box center [796, 436] width 50 height 25
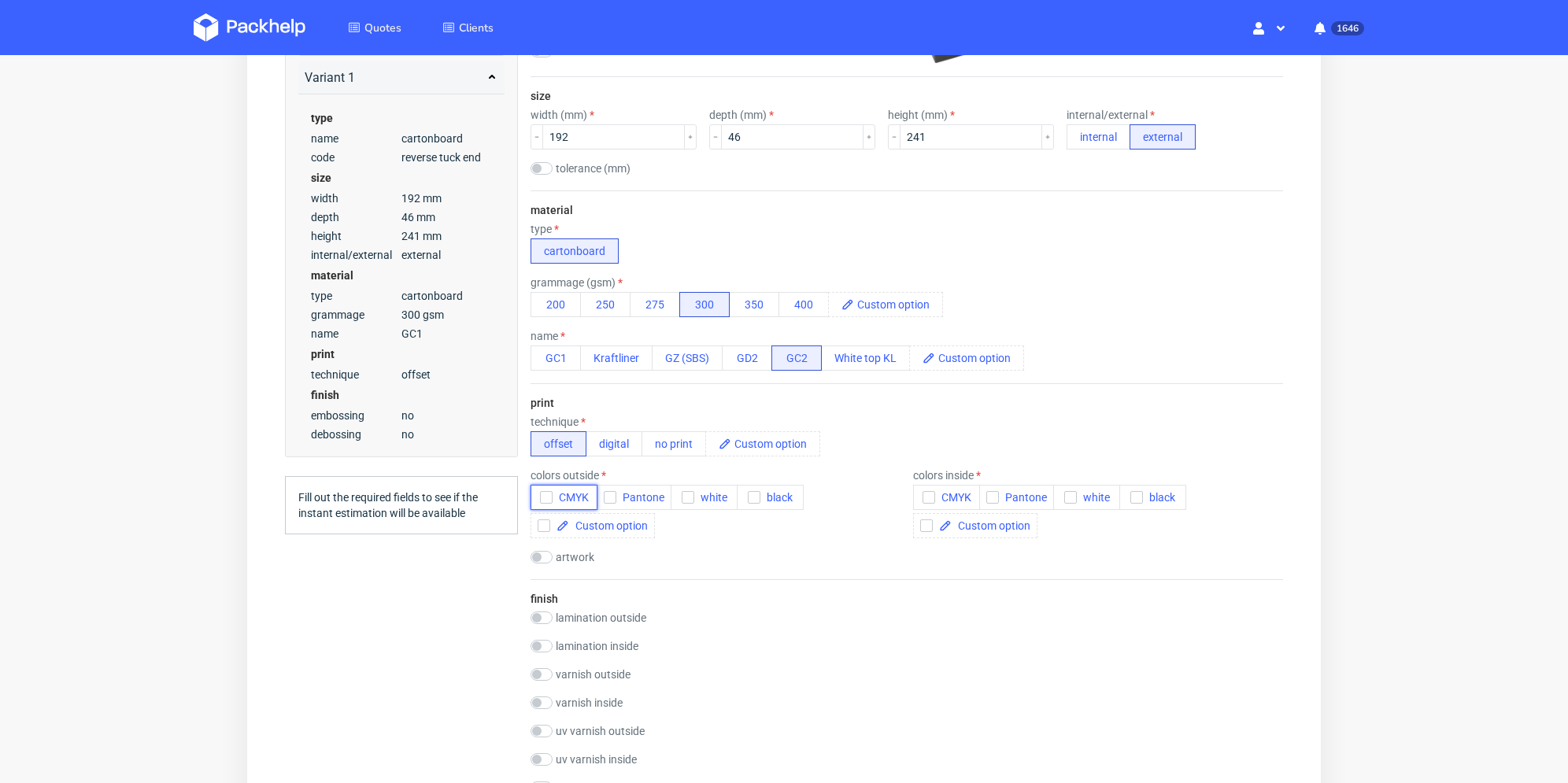
click at [550, 497] on icon "button" at bounding box center [546, 497] width 11 height 11
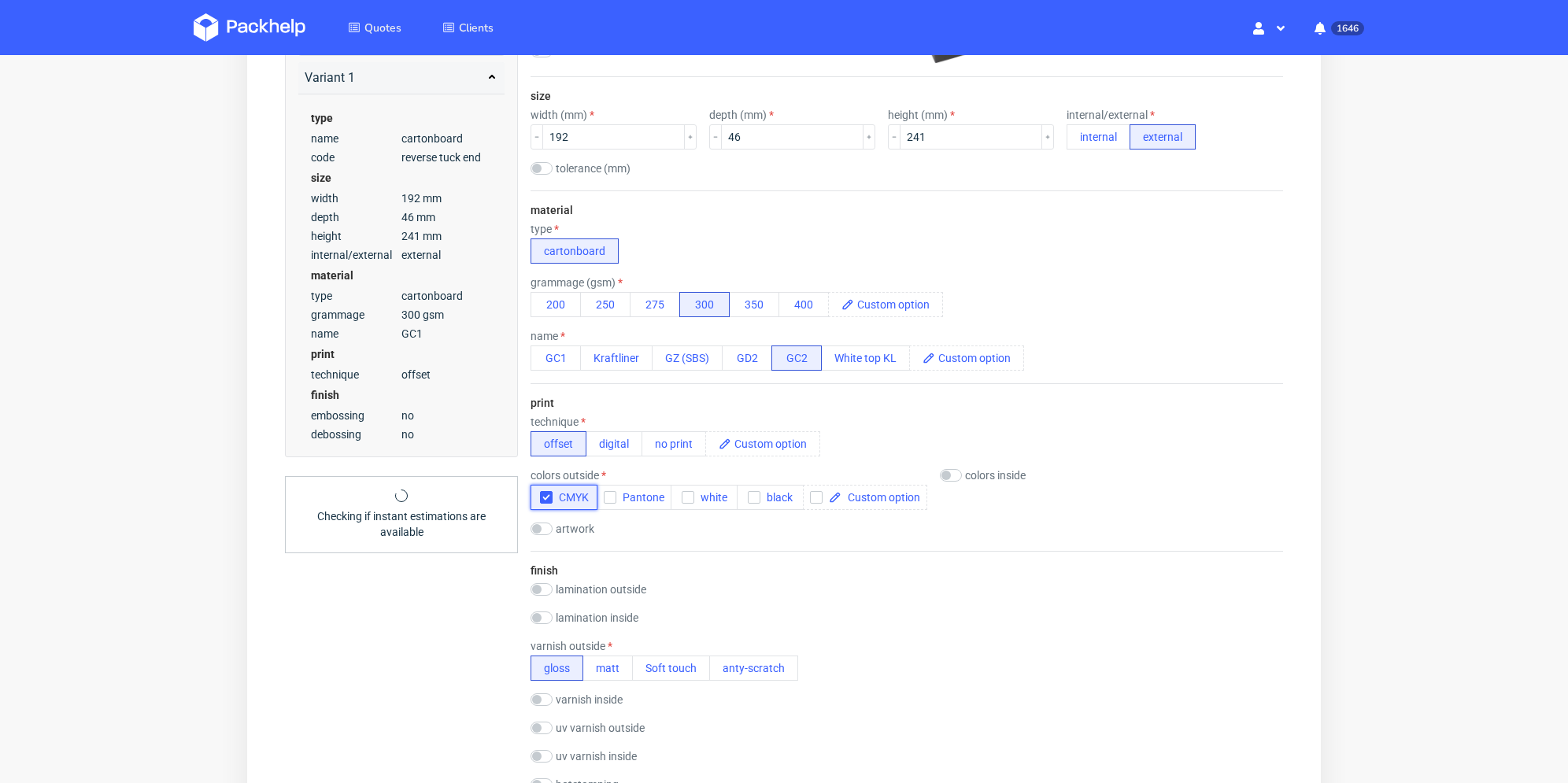
scroll to position [472, 0]
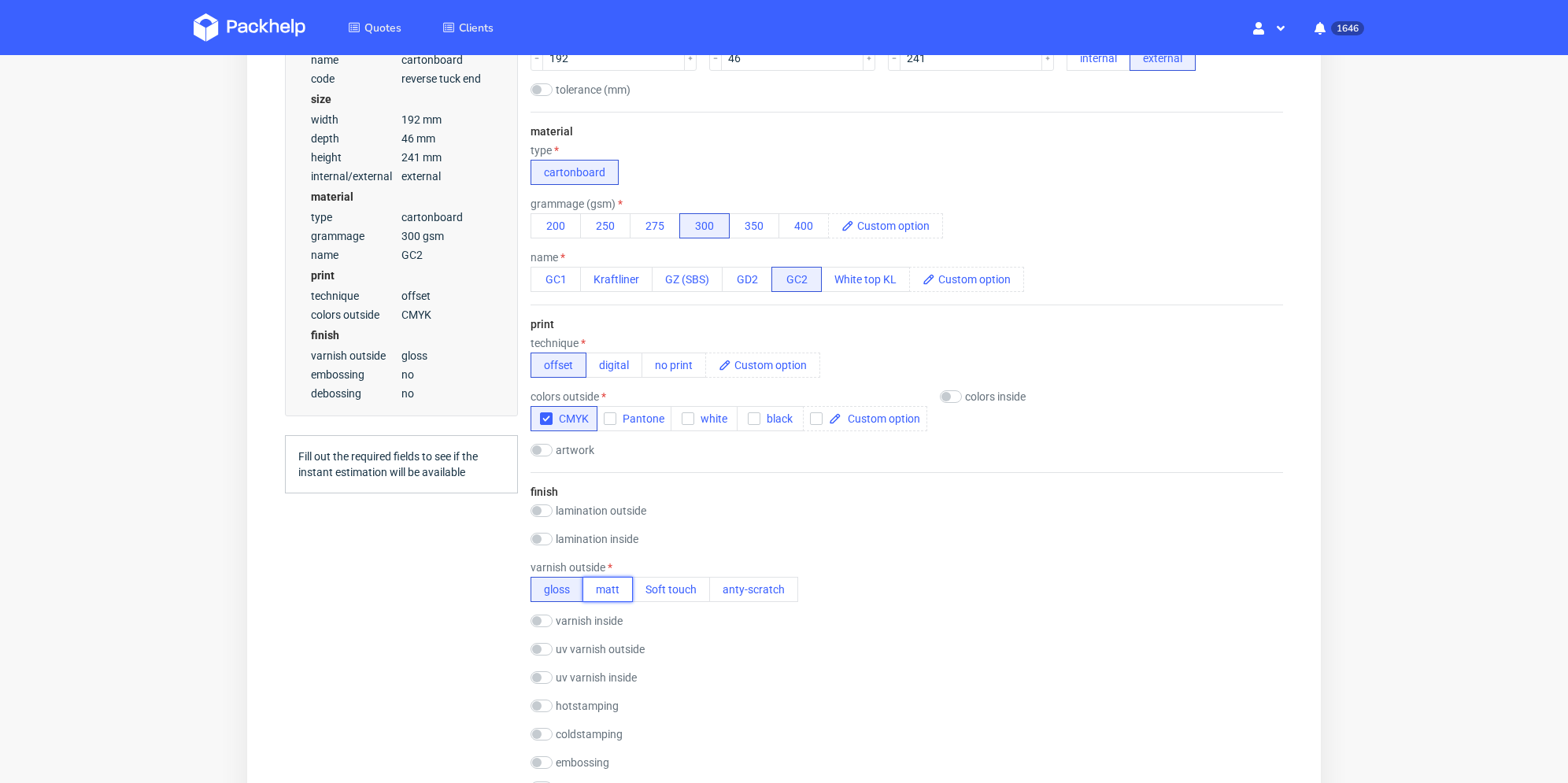
click at [603, 591] on button "matt" at bounding box center [608, 589] width 50 height 25
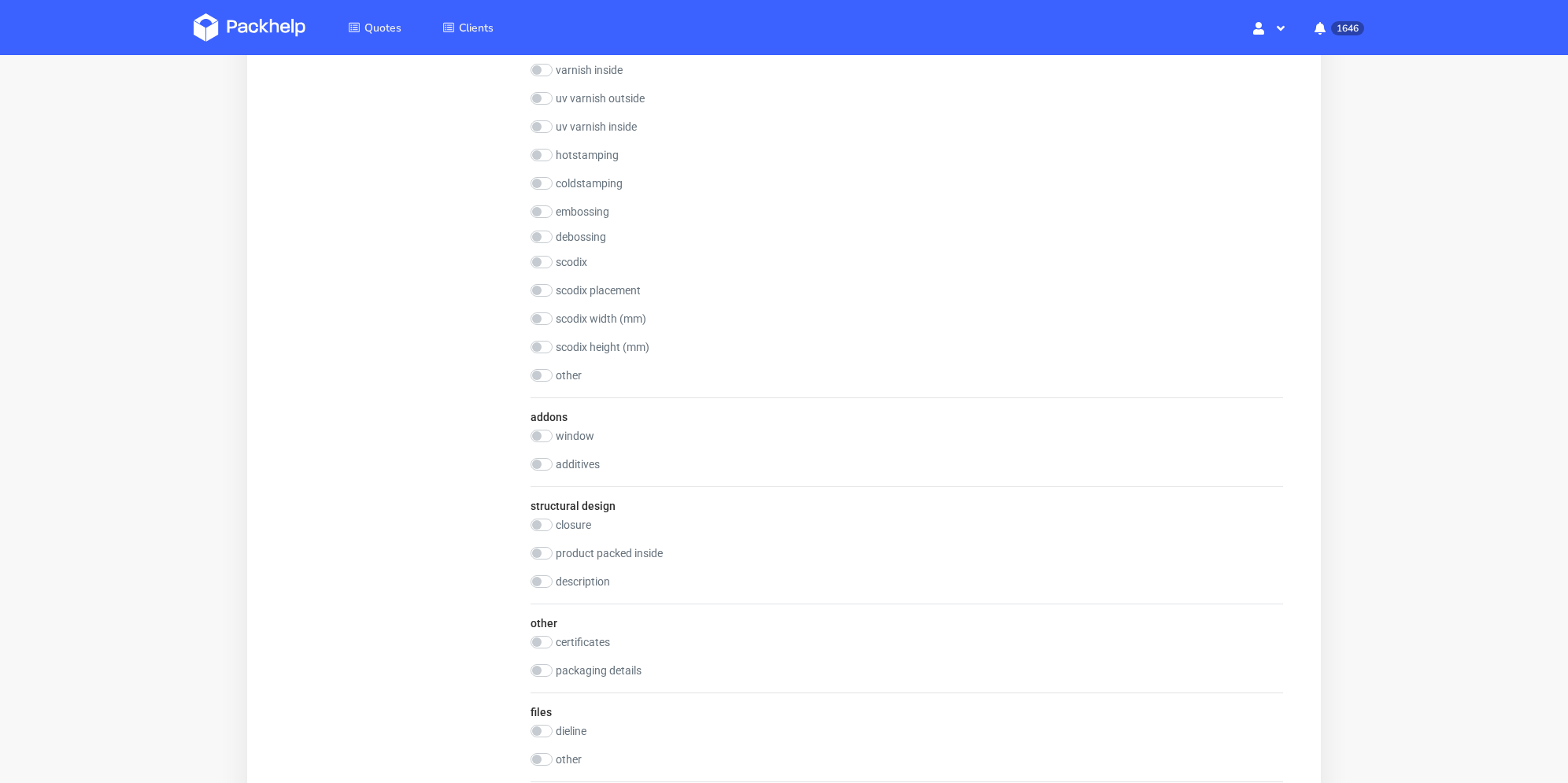
scroll to position [1181, 0]
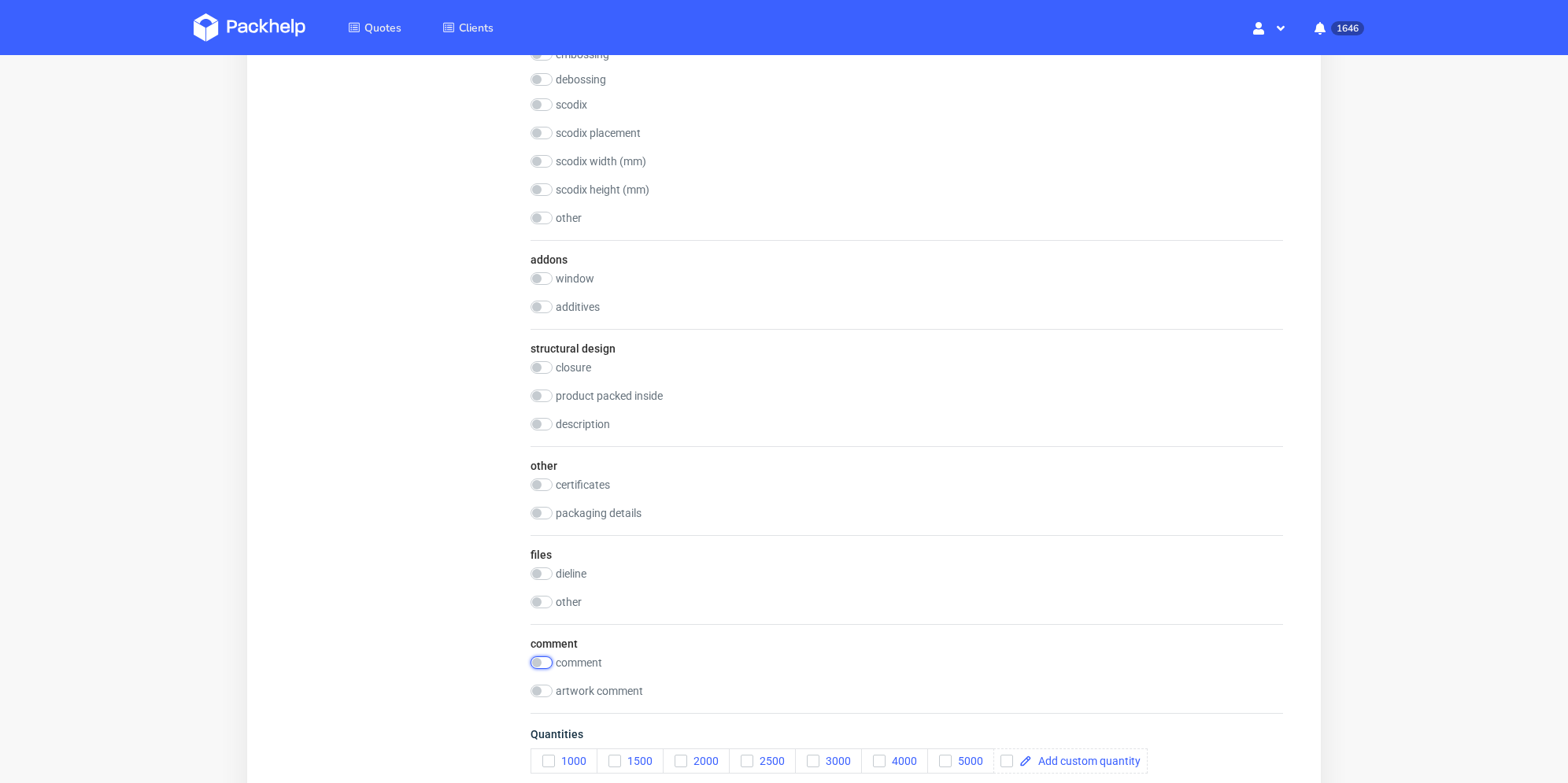
click at [546, 665] on input "checkbox" at bounding box center [541, 662] width 22 height 13
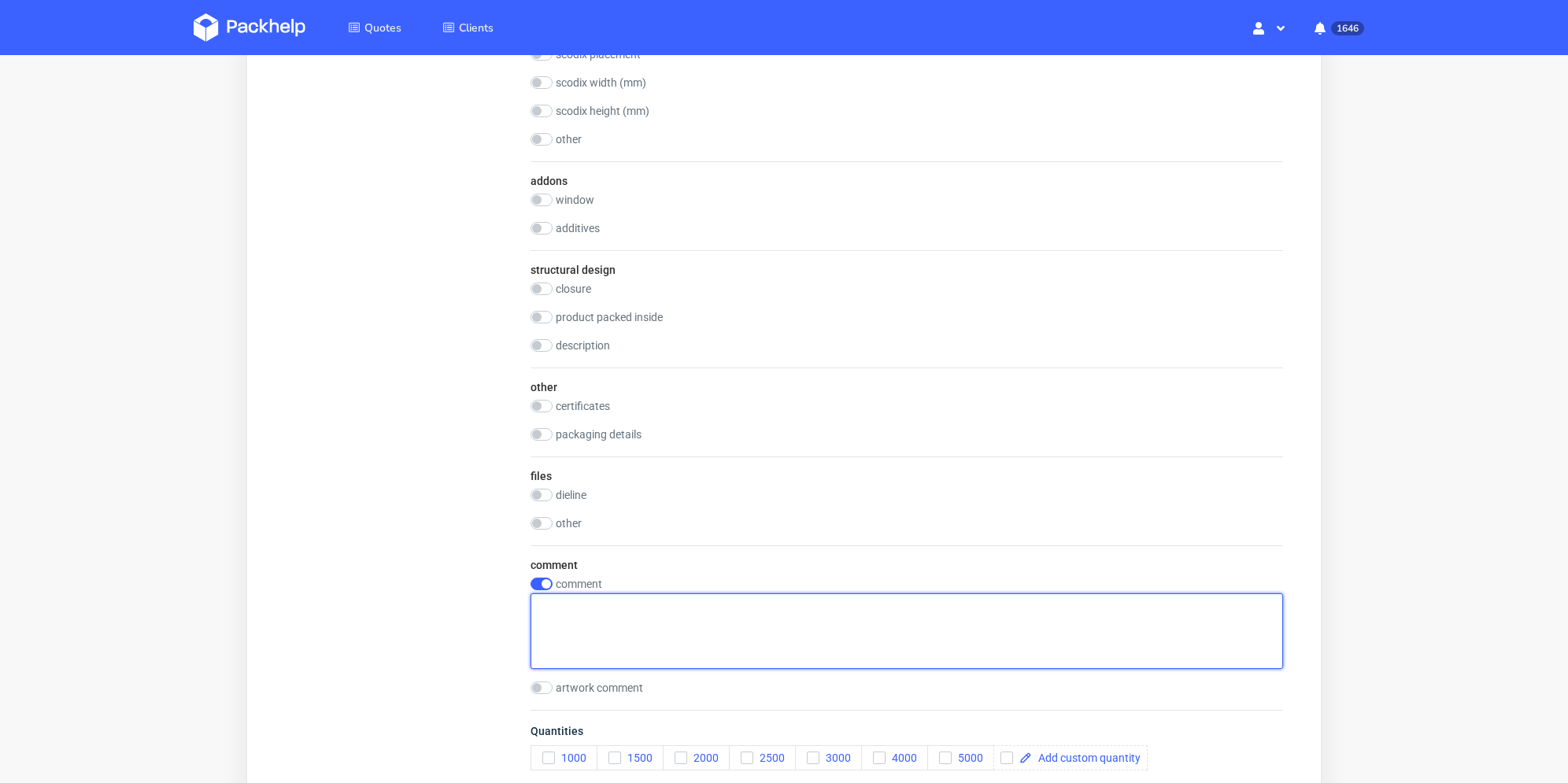
click at [611, 621] on textarea at bounding box center [907, 631] width 753 height 75
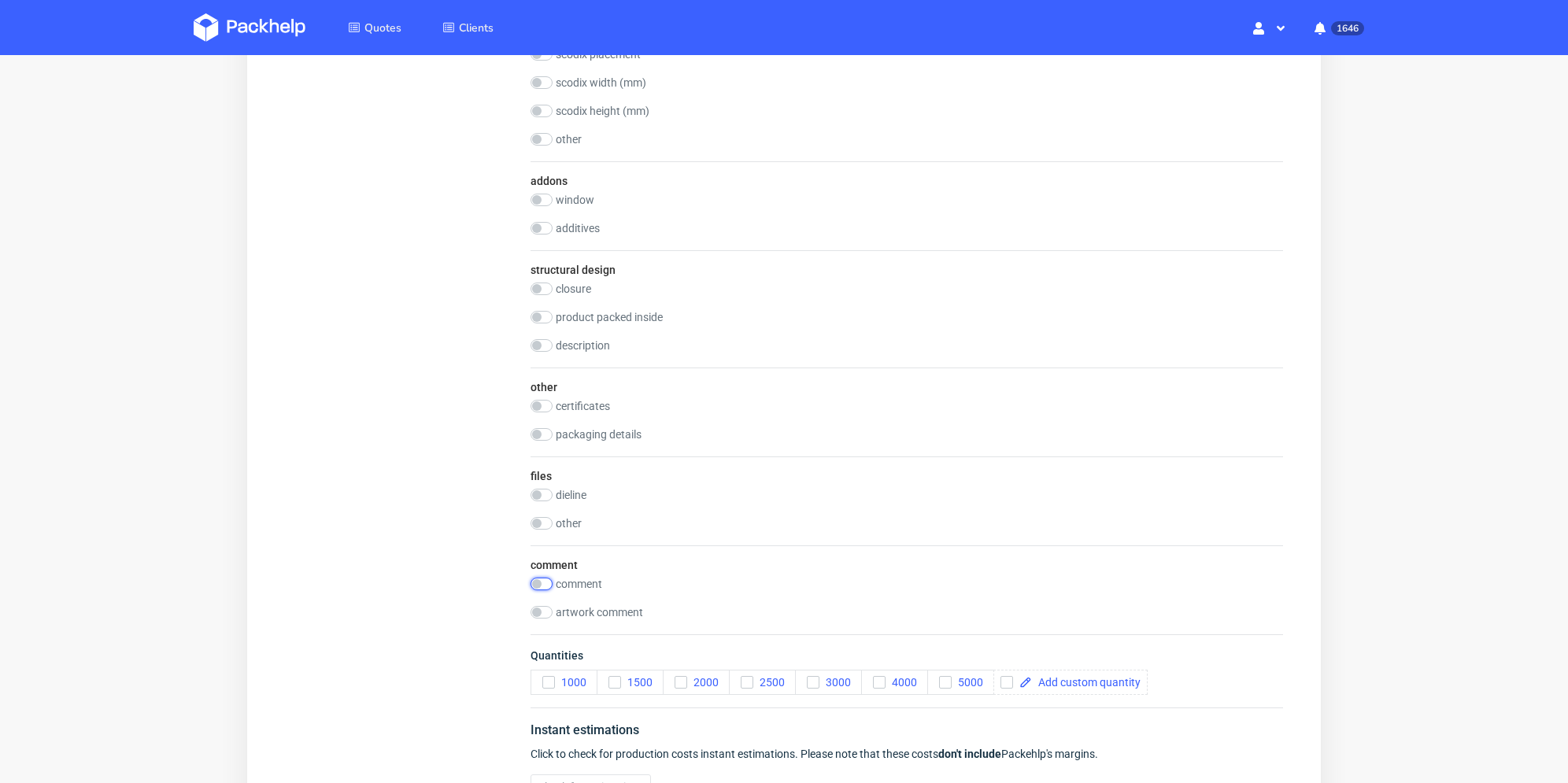
click at [544, 582] on input "checkbox" at bounding box center [541, 583] width 22 height 13
checkbox input "true"
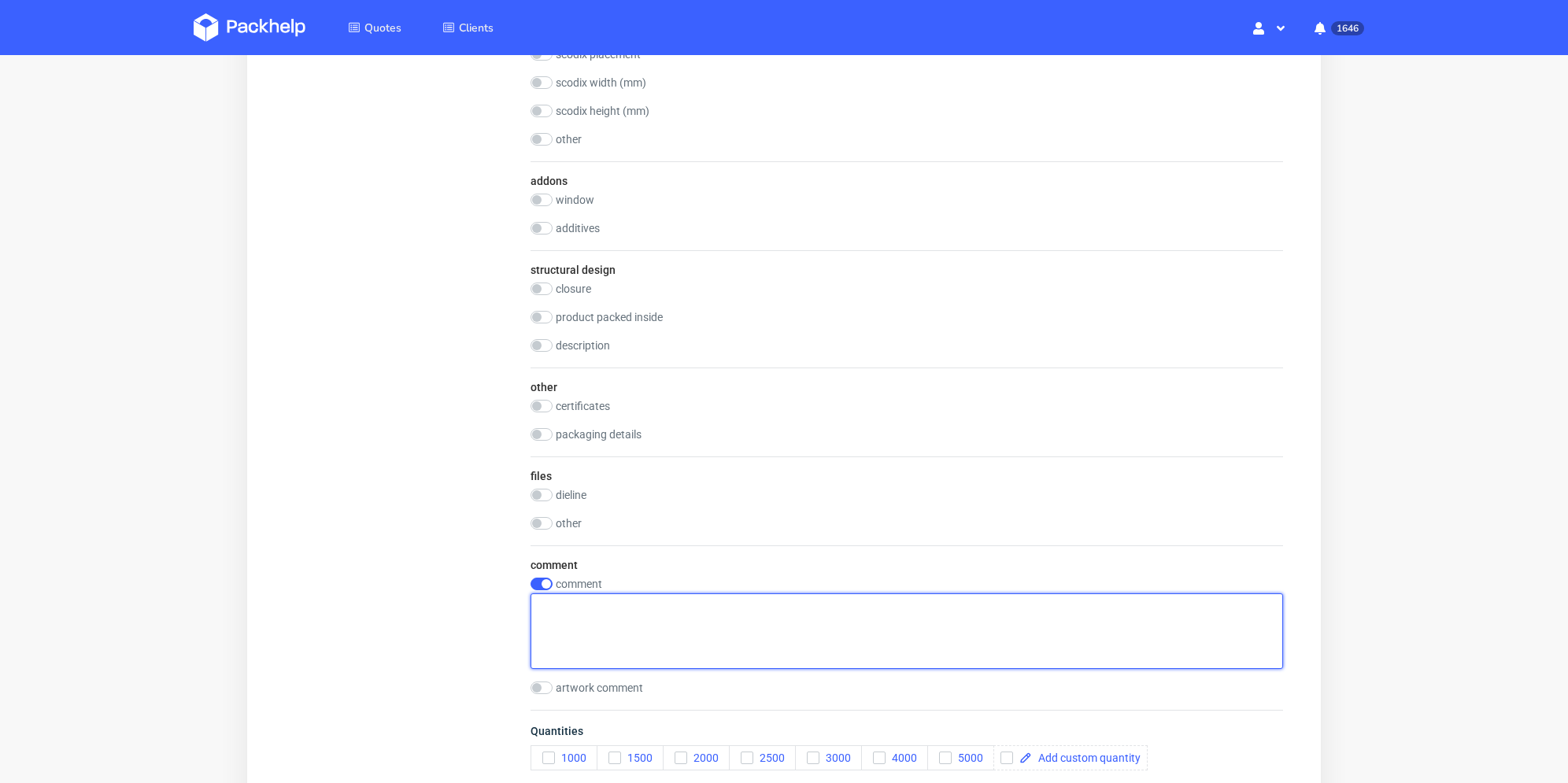
click at [621, 608] on textarea at bounding box center [907, 631] width 753 height 75
paste textarea "Packaging: Delivered flat Grouped by flavor On pallets"
click at [590, 647] on textarea "Packaging: Delivered flat Grouped by flavor On pallets" at bounding box center [907, 631] width 753 height 75
click at [590, 621] on textarea "Packaging: Delivered flat Grouped by flavor On pallets" at bounding box center [907, 631] width 753 height 75
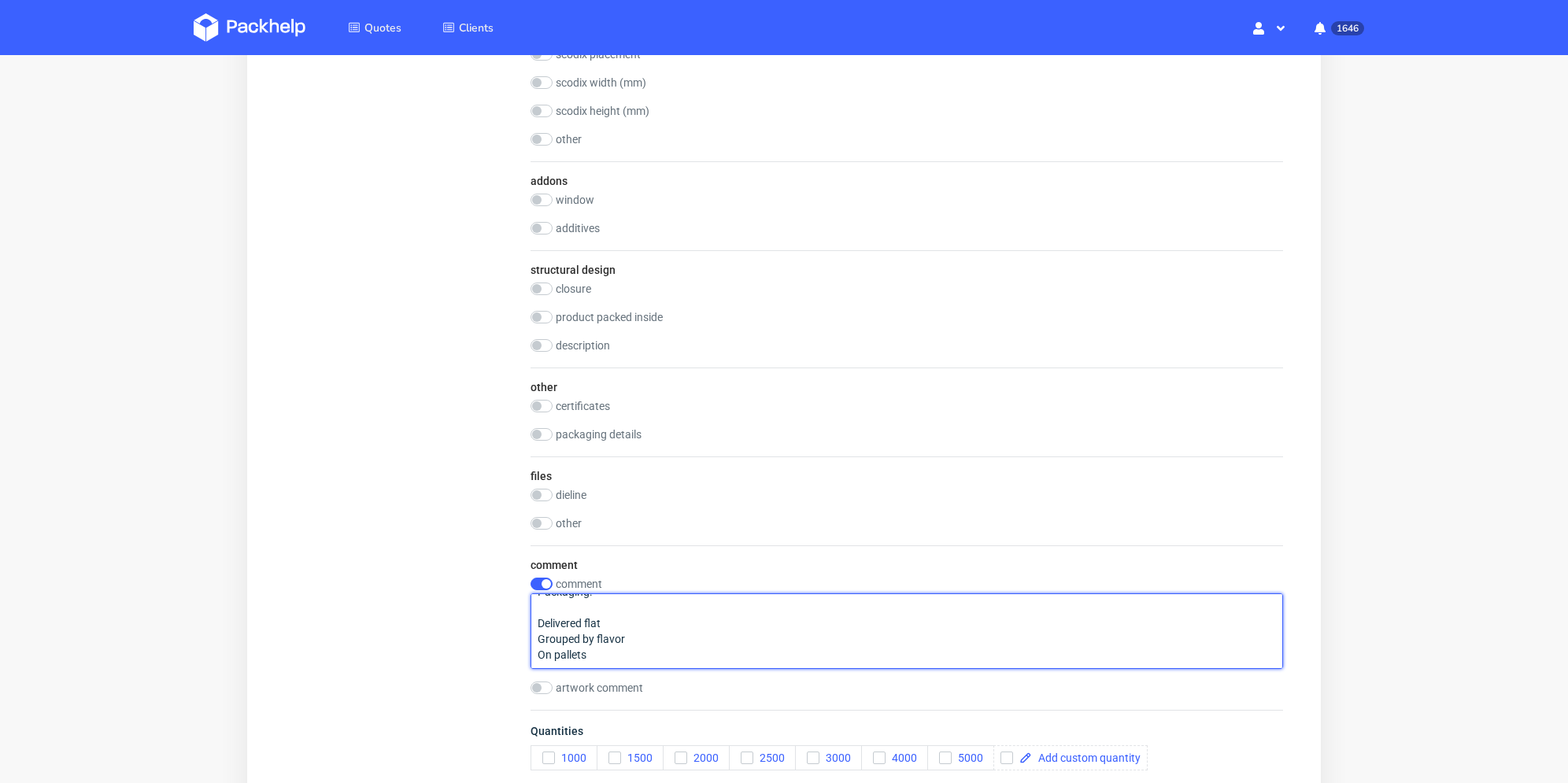
click at [589, 609] on textarea "Packaging: Delivered flat Grouped by flavor On pallets" at bounding box center [907, 631] width 753 height 75
click at [537, 652] on textarea "Packaging: Delivered flat Grouped by flavor On pallets" at bounding box center [907, 631] width 753 height 75
click at [539, 639] on textarea "Packaging: Delivered flat Grouped by flavor On pallets" at bounding box center [907, 631] width 753 height 75
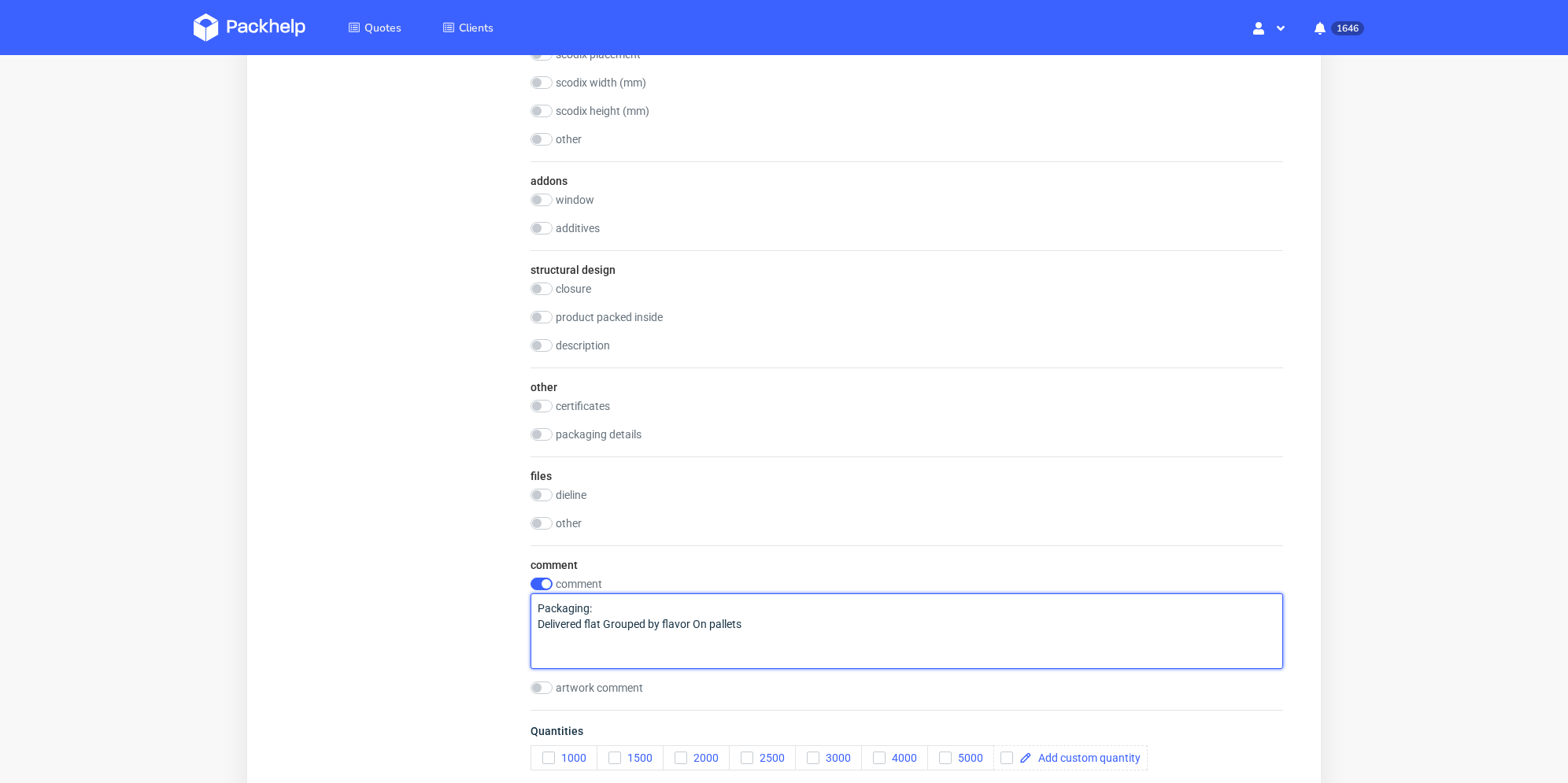
click at [539, 626] on textarea "Packaging: Delivered flat Grouped by flavor On pallets" at bounding box center [907, 631] width 753 height 75
click at [851, 612] on textarea "Packaging: Delivered flat Grouped by flavor On pallets" at bounding box center [907, 631] width 753 height 75
click at [762, 640] on textarea "Packaging: Delivered flat Grouped by flavor On pallets" at bounding box center [907, 631] width 753 height 75
paste textarea "Quantities per design Choco Boom: 10,000 units Peanut Crazy: 10,000 units Honey…"
click at [625, 621] on textarea "Packaging: Delivered flat Grouped by flavor On pallets Quantities per design Ch…" at bounding box center [907, 631] width 753 height 75
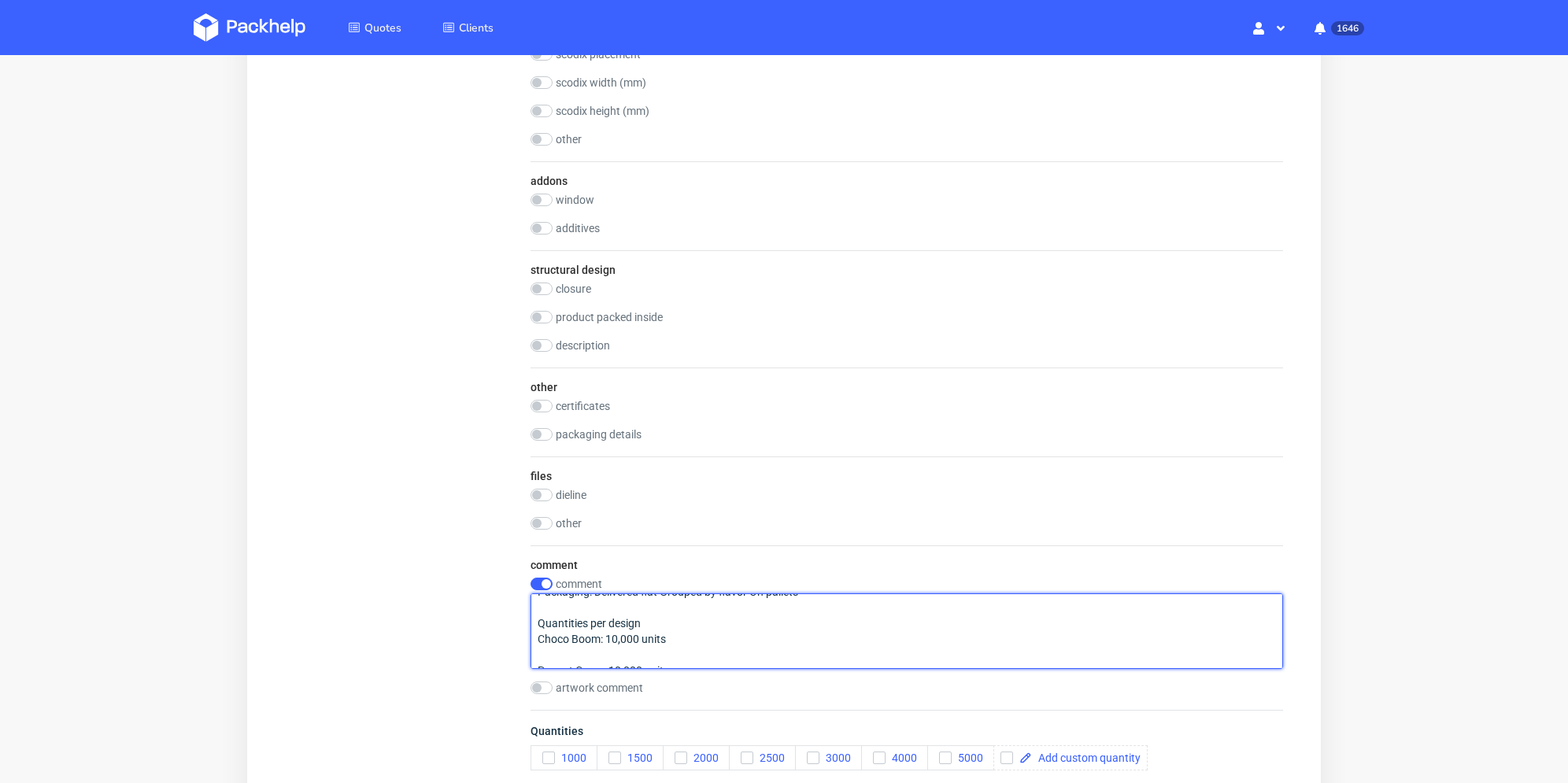
click at [628, 653] on textarea "Packaging: Delivered flat Grouped by flavor On pallets Quantities per design Ch…" at bounding box center [907, 631] width 753 height 75
click at [634, 610] on textarea "Packaging: Delivered flat Grouped by flavor On pallets Quantities per design Ch…" at bounding box center [907, 631] width 753 height 75
click at [650, 638] on textarea "Packaging: Delivered flat Grouped by flavor On pallets Quantities per design Ch…" at bounding box center [907, 631] width 753 height 75
type textarea "Packaging: Delivered flat Grouped by flavor On pallets Quantities per design 4x…"
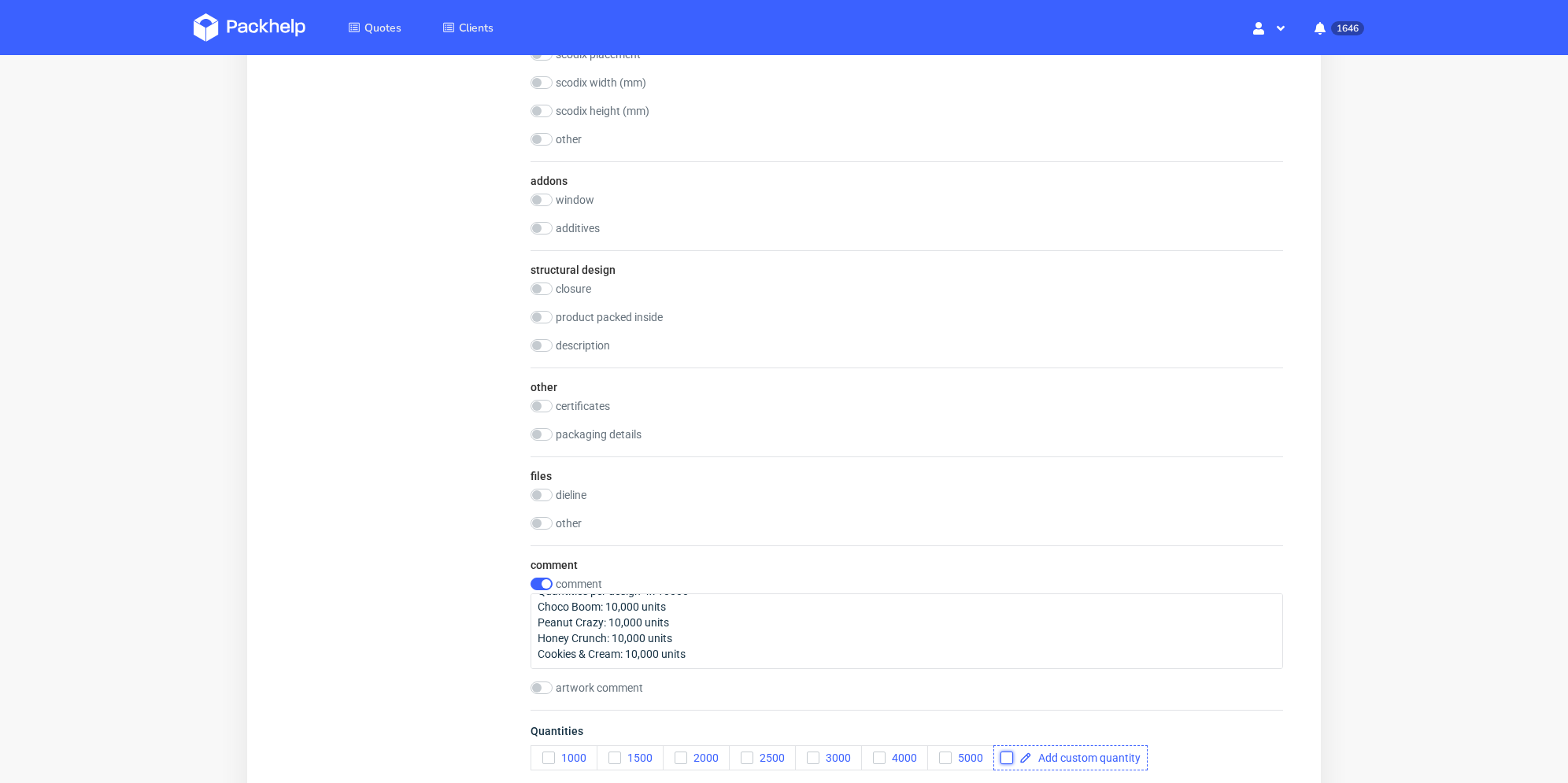
click at [1005, 754] on input "checkbox" at bounding box center [1006, 758] width 13 height 13
checkbox input "true"
click at [1039, 758] on span at bounding box center [1087, 758] width 109 height 11
click at [1092, 732] on span "Quantities" at bounding box center [907, 734] width 753 height 22
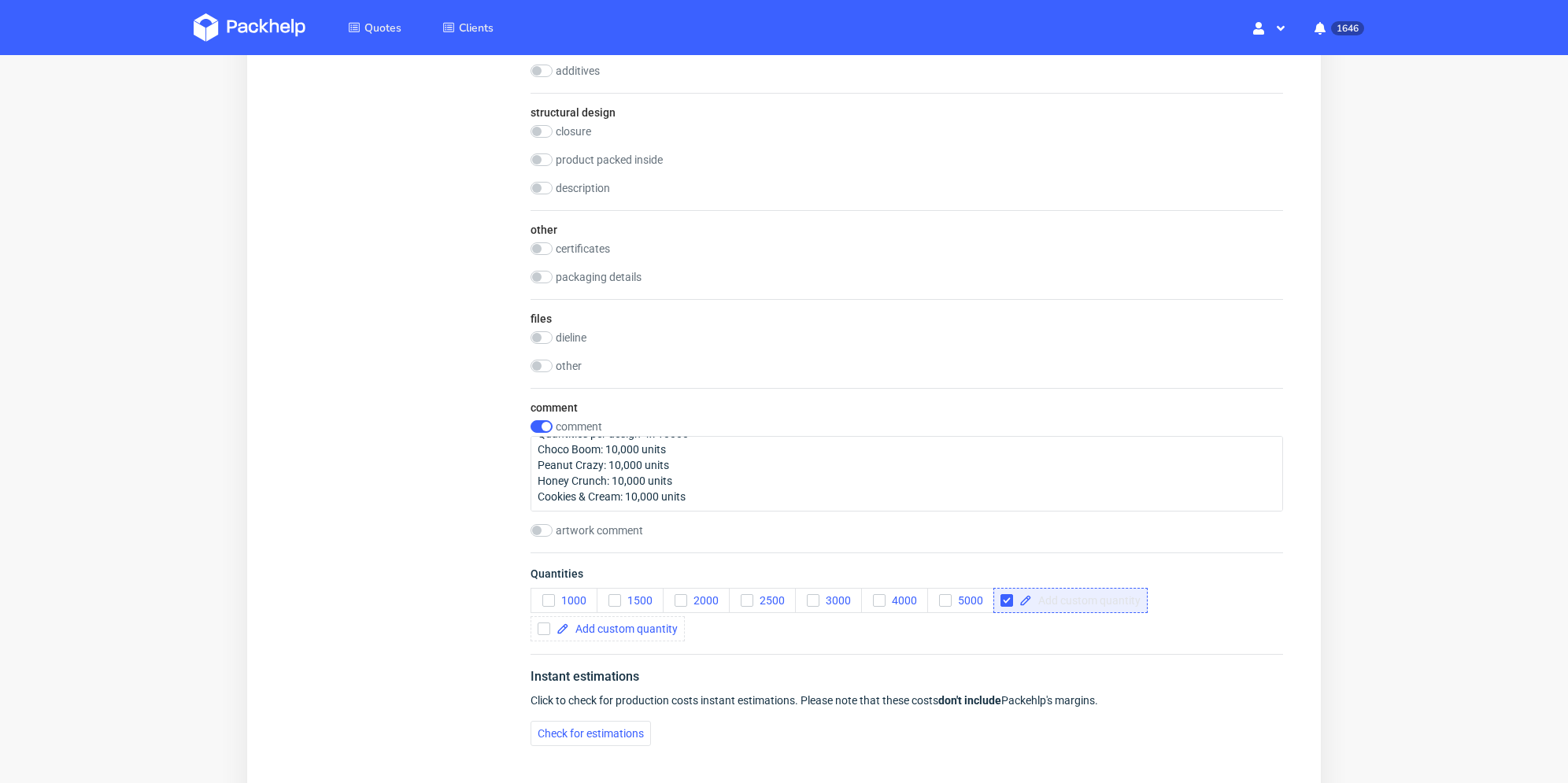
click at [1053, 602] on span at bounding box center [1087, 600] width 109 height 11
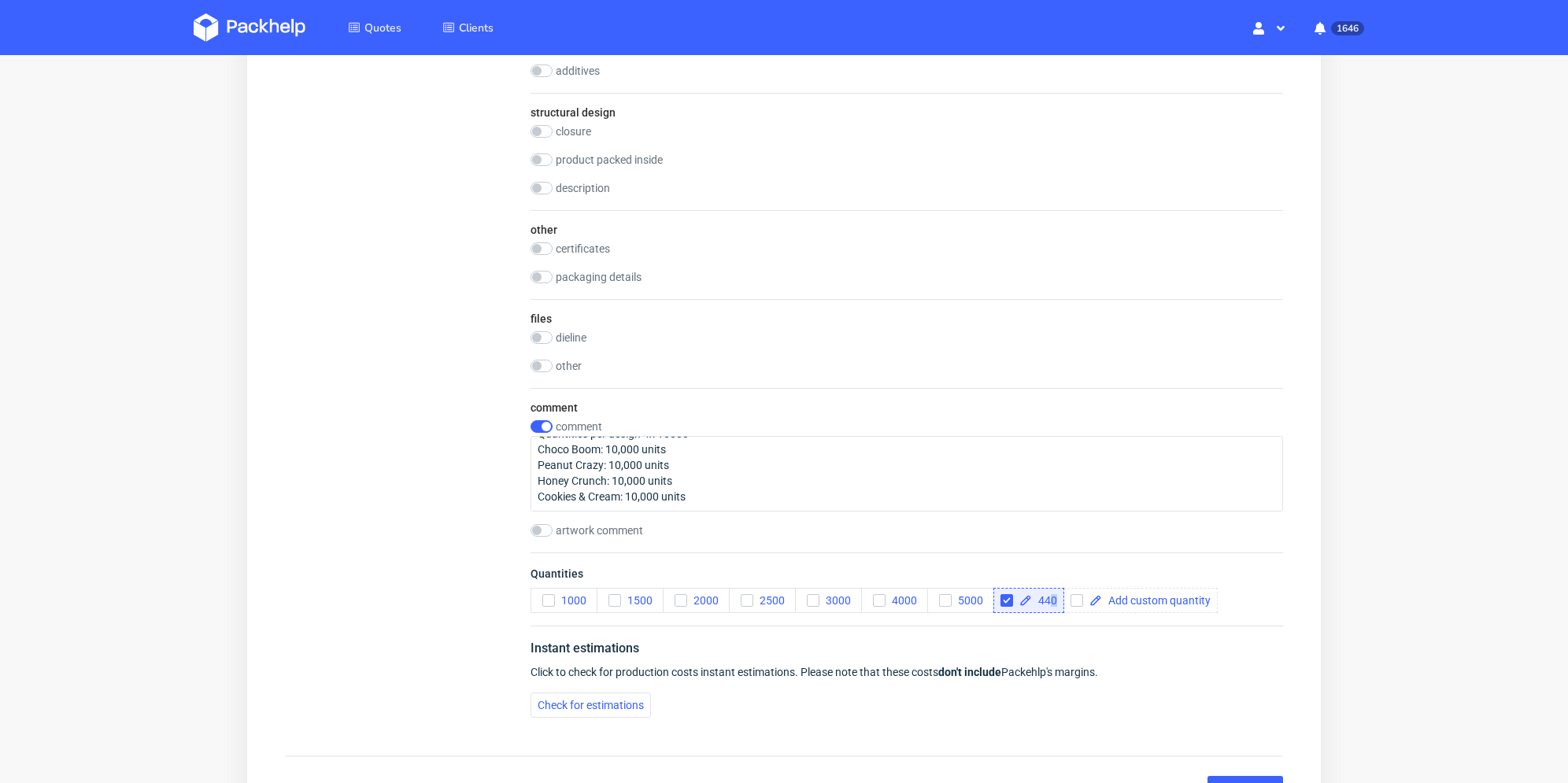
click at [1055, 602] on span "440" at bounding box center [1044, 600] width 25 height 11
checkbox input "true"
click at [1056, 626] on div "Instant estimations Click to check for production costs instant estimations. Pl…" at bounding box center [907, 678] width 753 height 105
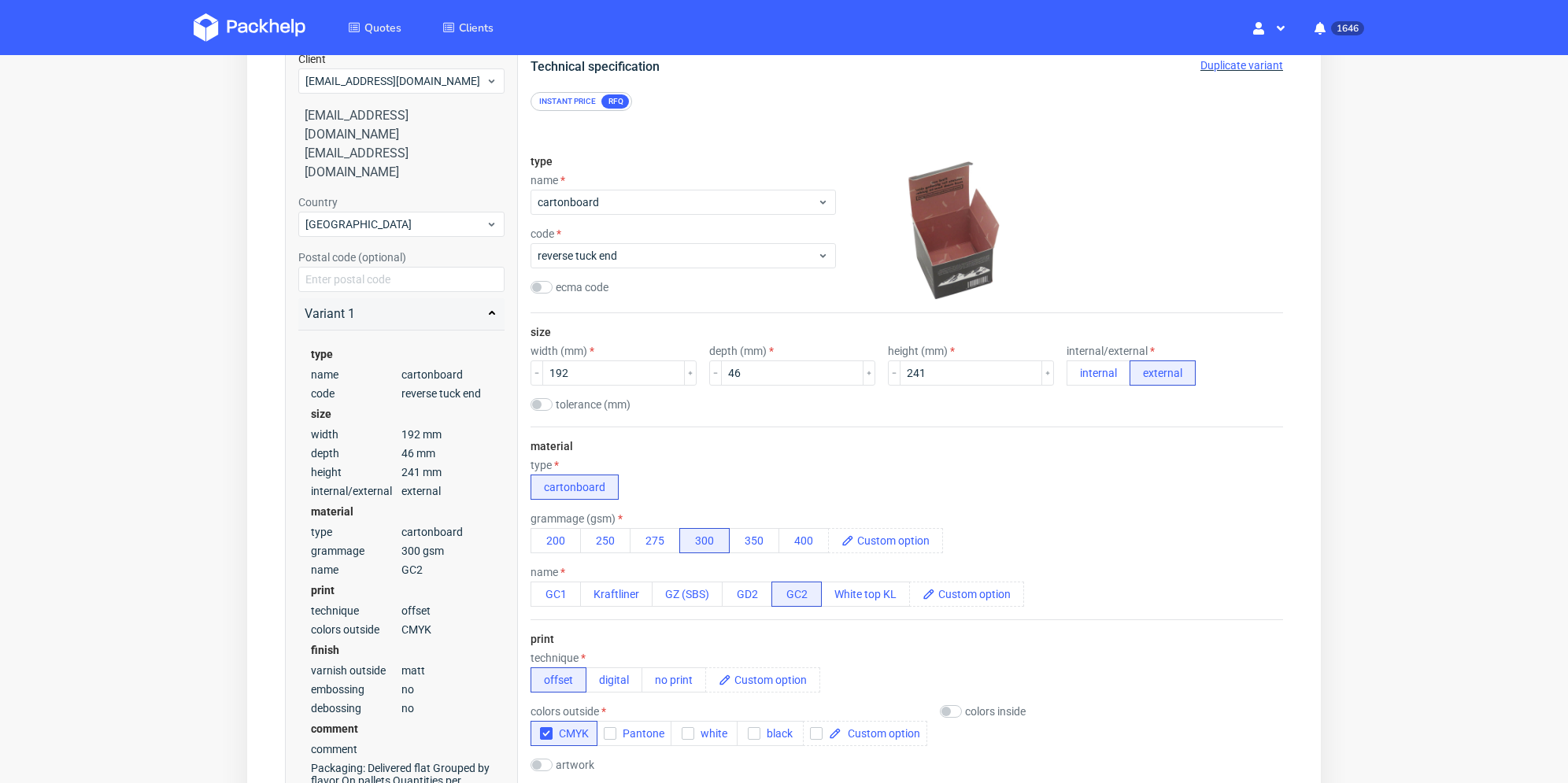
scroll to position [0, 0]
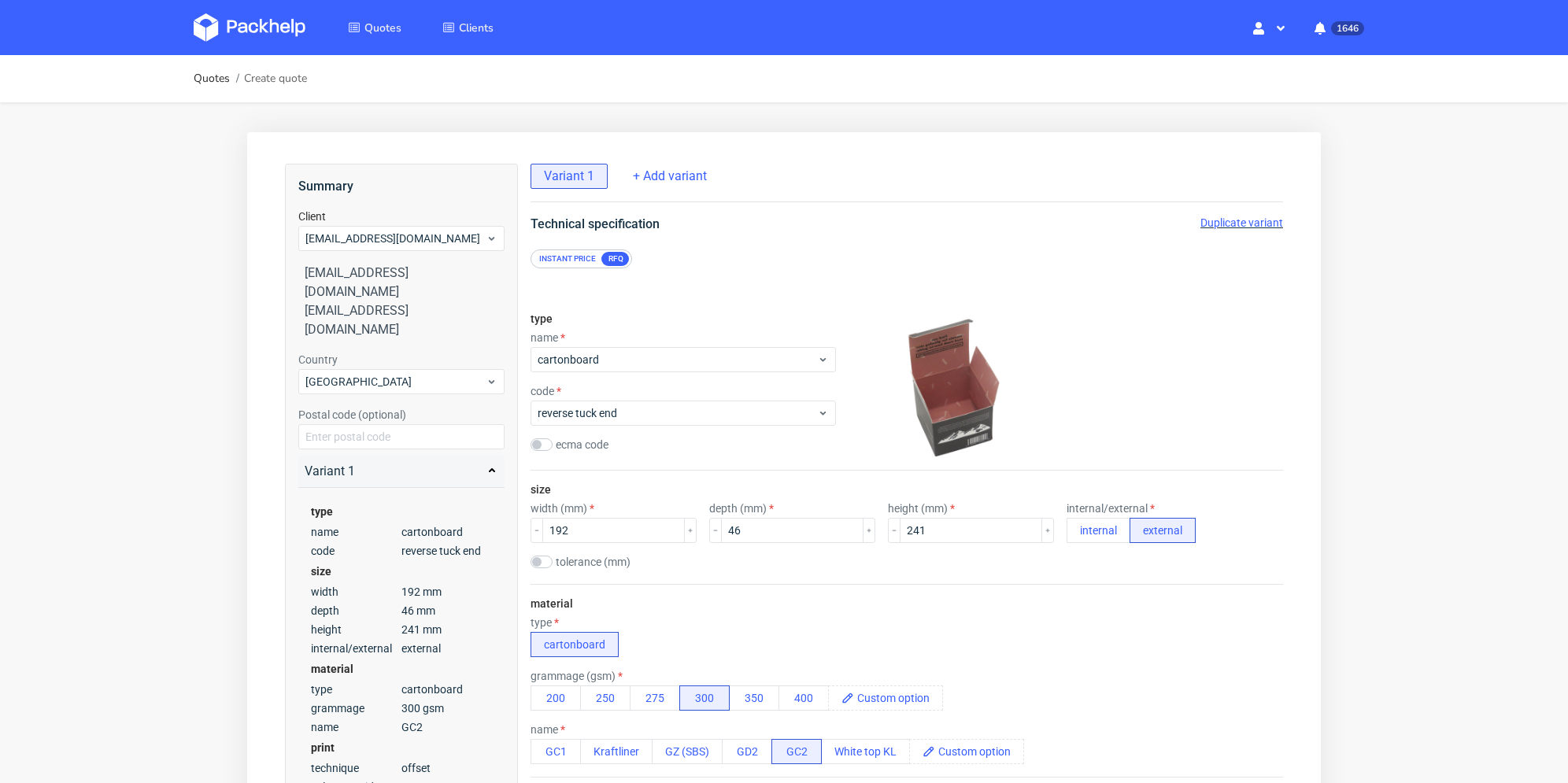
click at [1246, 222] on span "Duplicate variant" at bounding box center [1242, 222] width 83 height 13
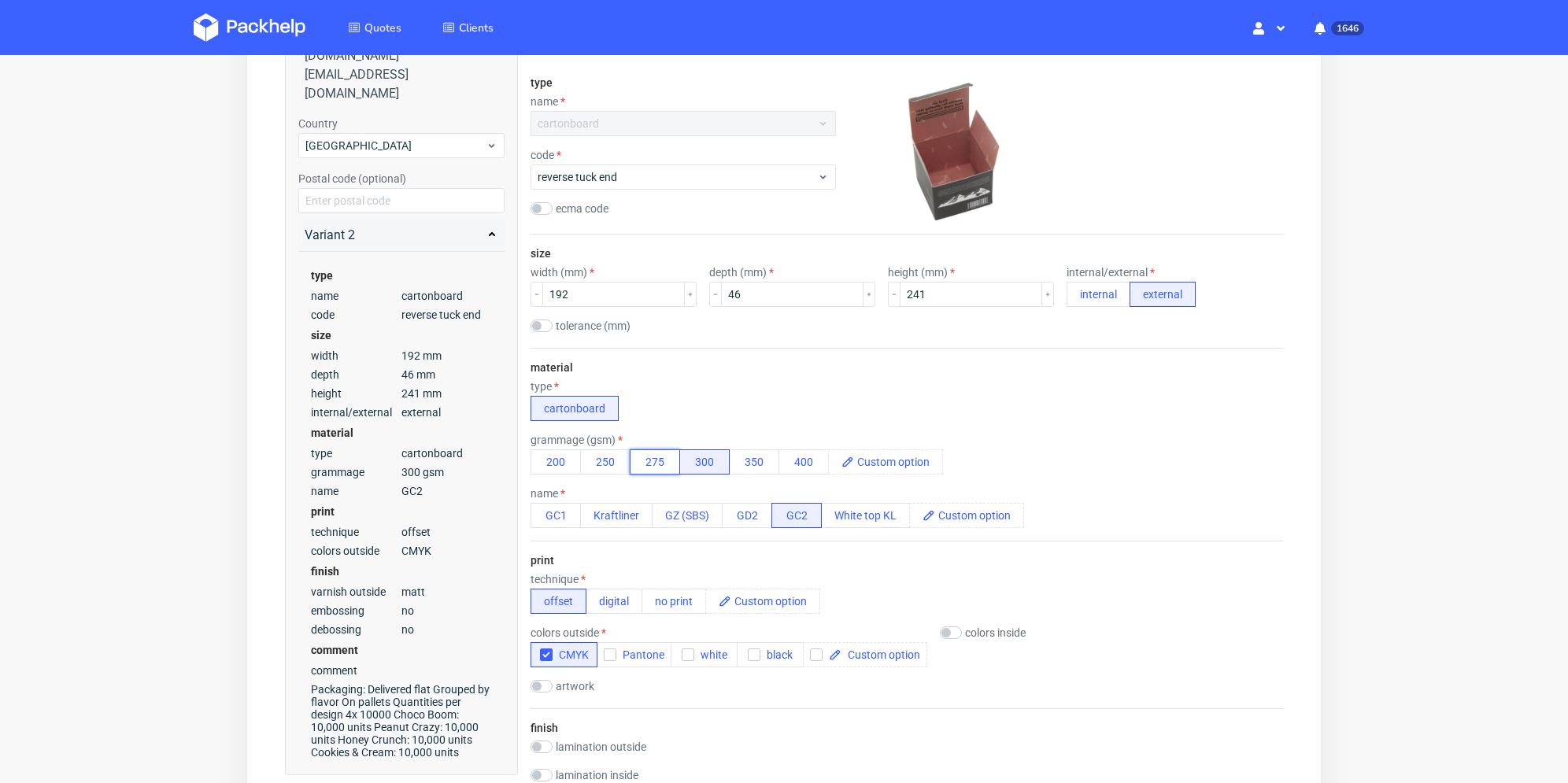
click at [650, 464] on button "275" at bounding box center [655, 462] width 50 height 25
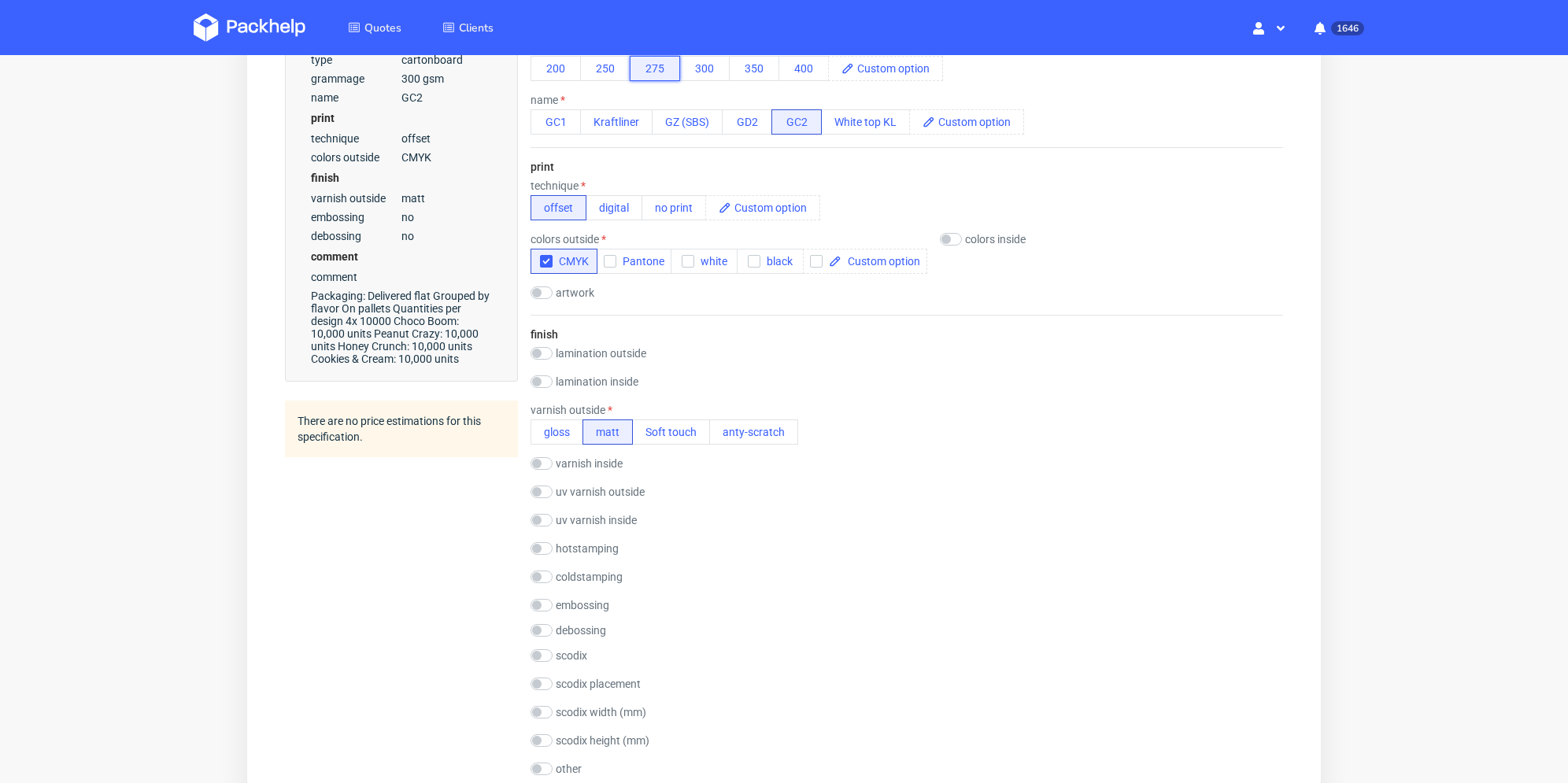
scroll to position [157, 0]
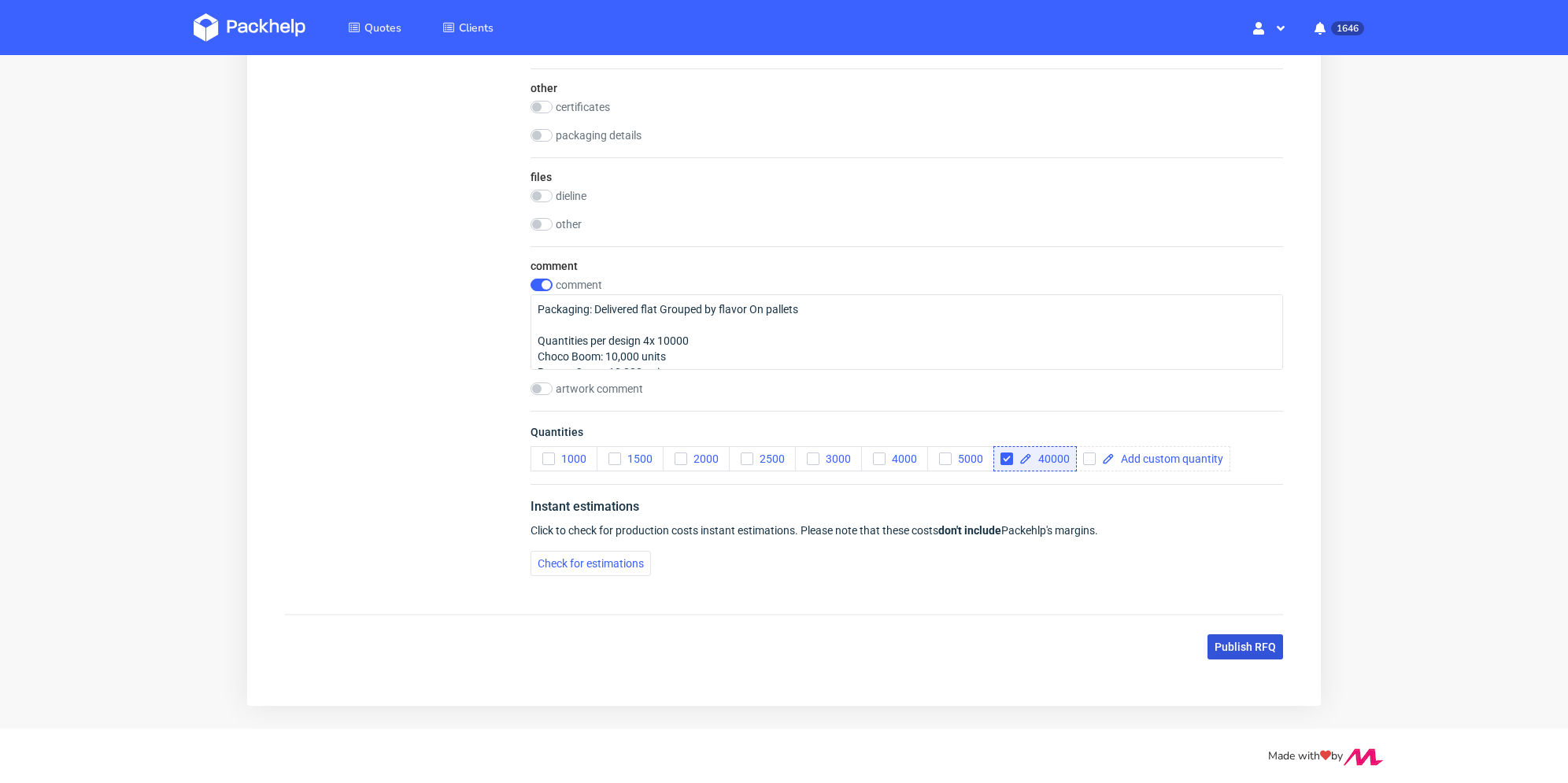
click at [1250, 643] on span "Publish RFQ" at bounding box center [1245, 646] width 61 height 11
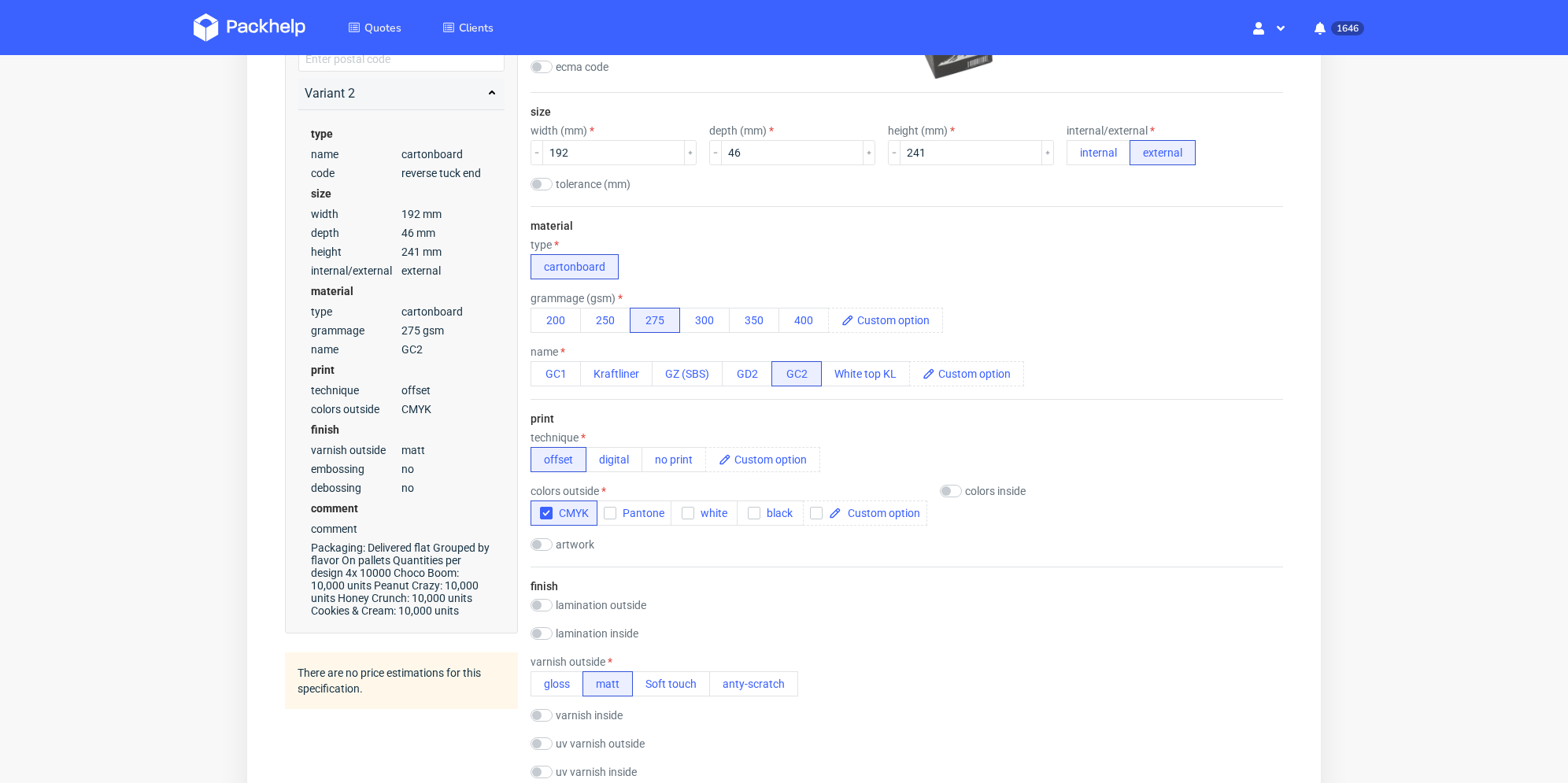
scroll to position [0, 0]
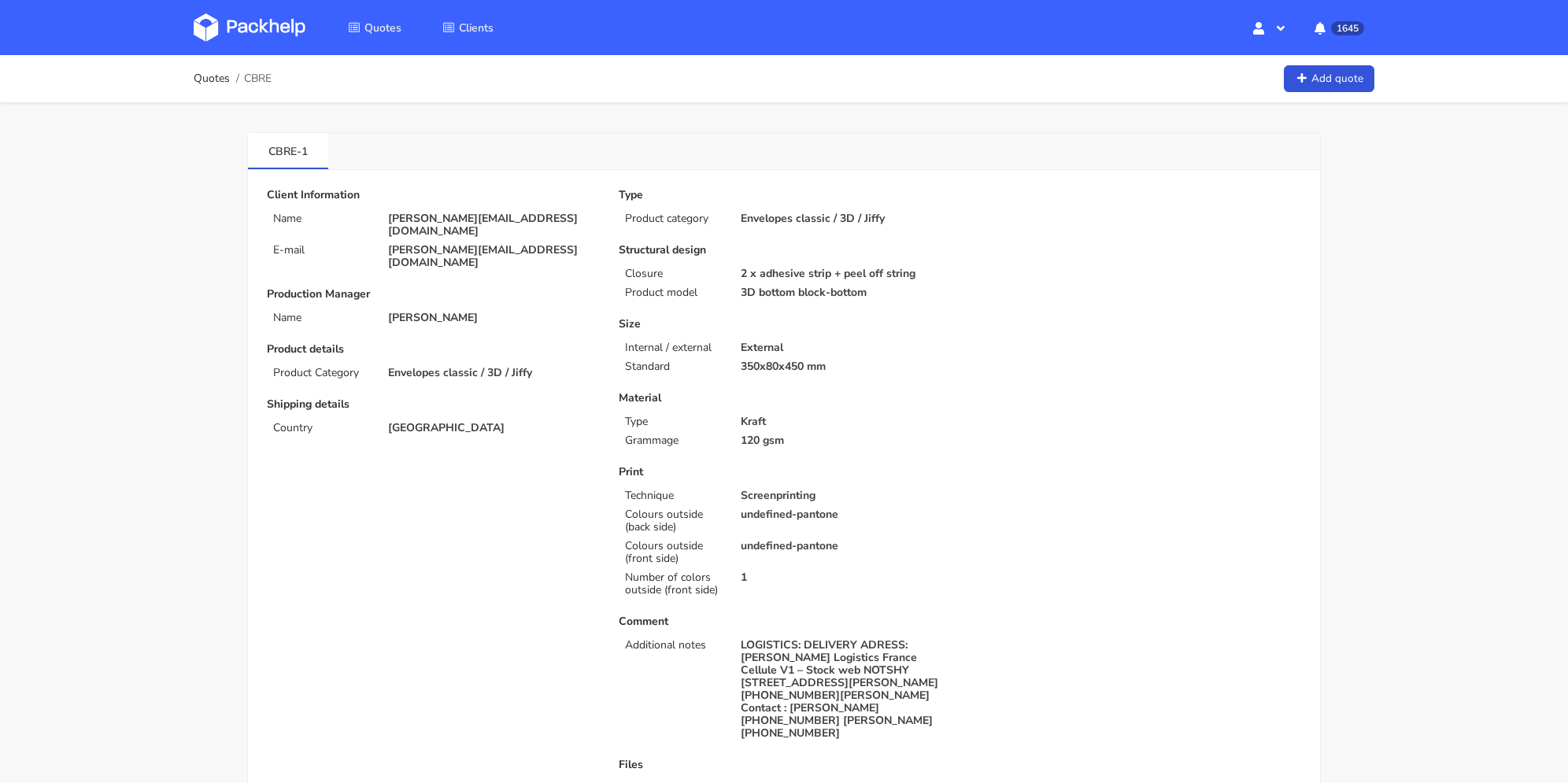
click at [226, 86] on ol "Quotes CBRE" at bounding box center [233, 79] width 78 height 31
click at [223, 80] on link "Quotes" at bounding box center [212, 79] width 36 height 13
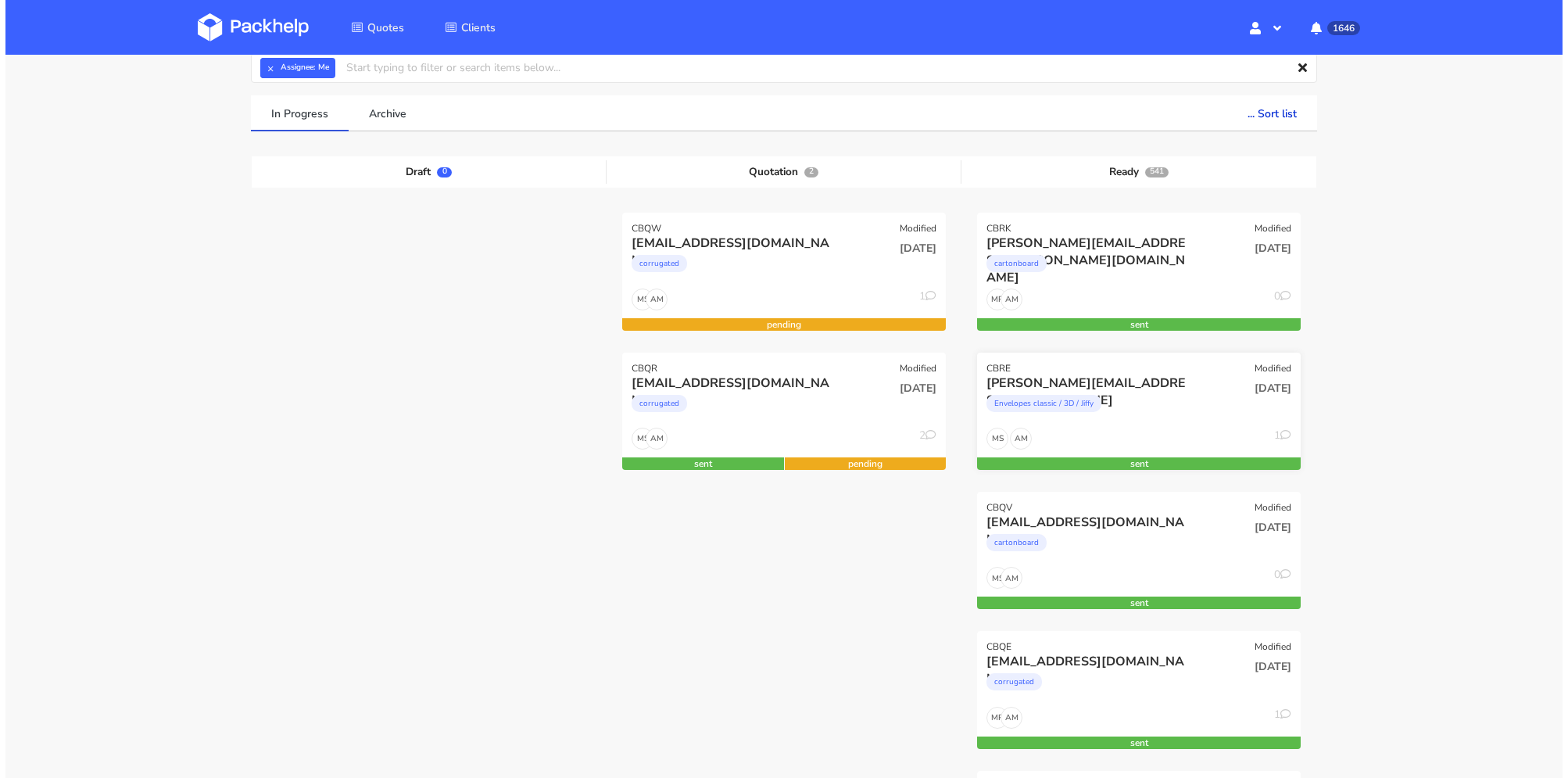
scroll to position [156, 0]
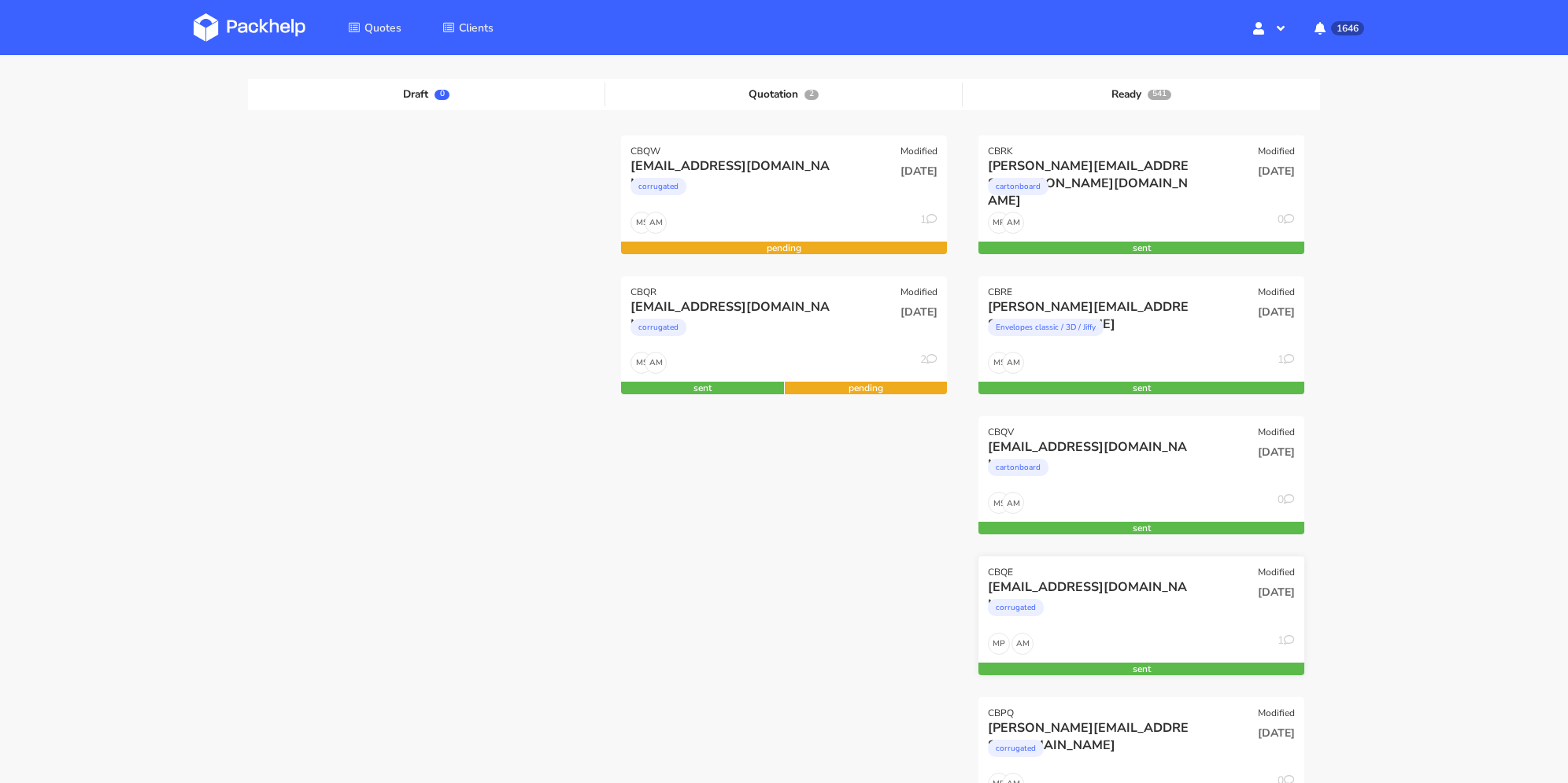
click at [1214, 579] on div "[DATE]" at bounding box center [1251, 605] width 110 height 54
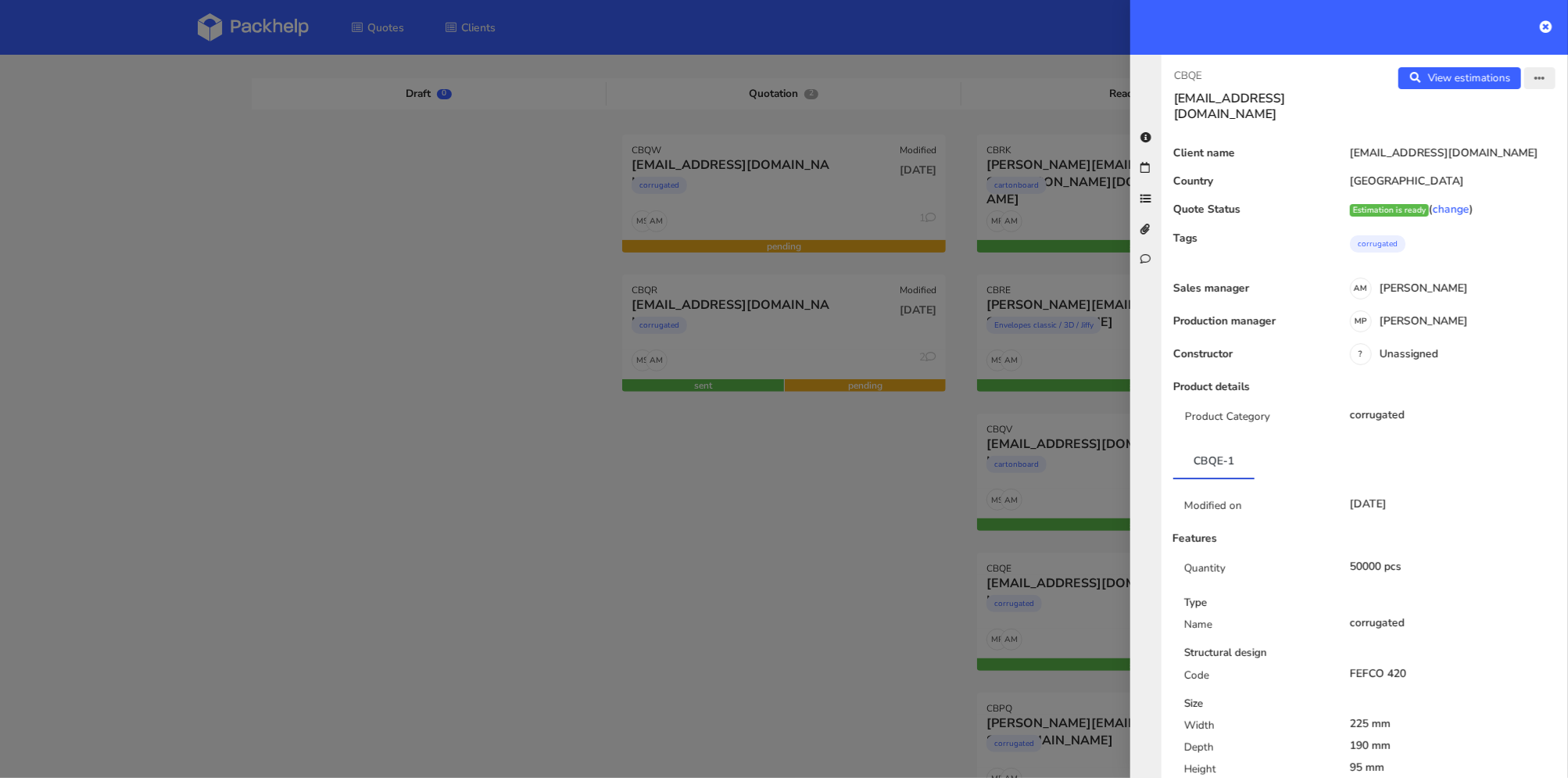
click at [1524, 78] on button "button" at bounding box center [1540, 77] width 31 height 21
click at [1477, 137] on link "Edit quote" at bounding box center [1489, 139] width 137 height 26
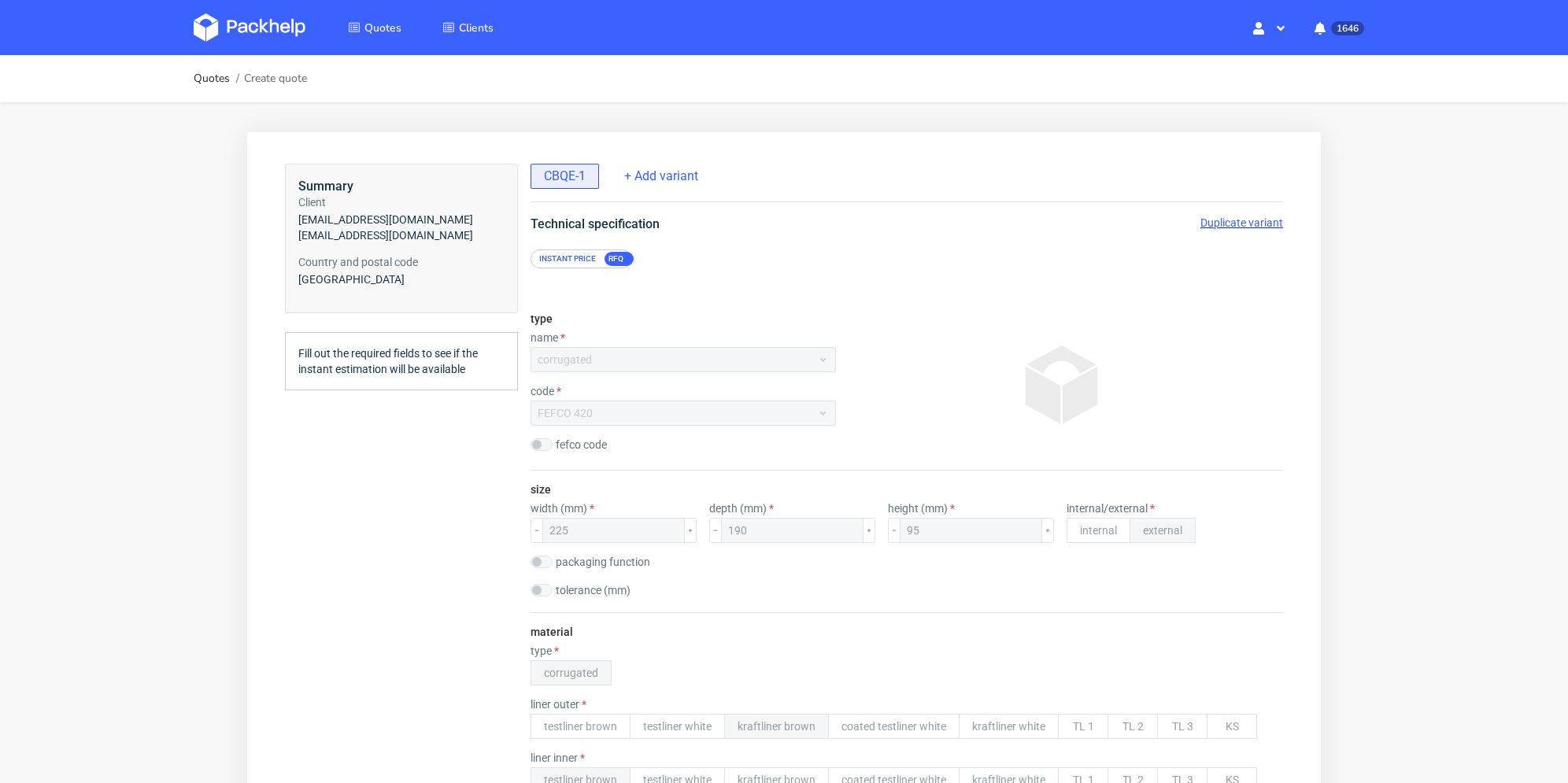
click at [1217, 220] on span "Duplicate variant" at bounding box center [1242, 222] width 83 height 13
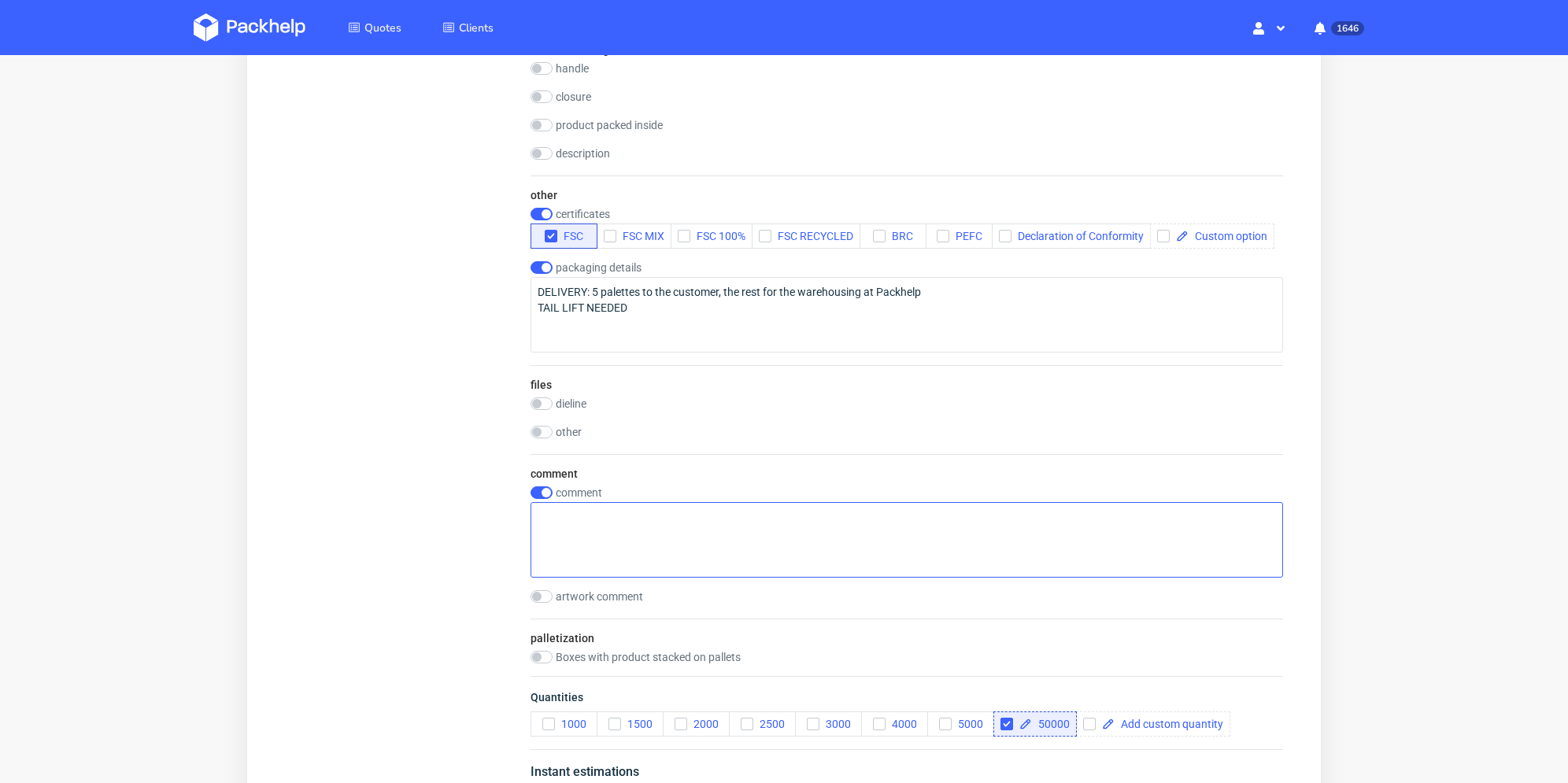
scroll to position [1495, 0]
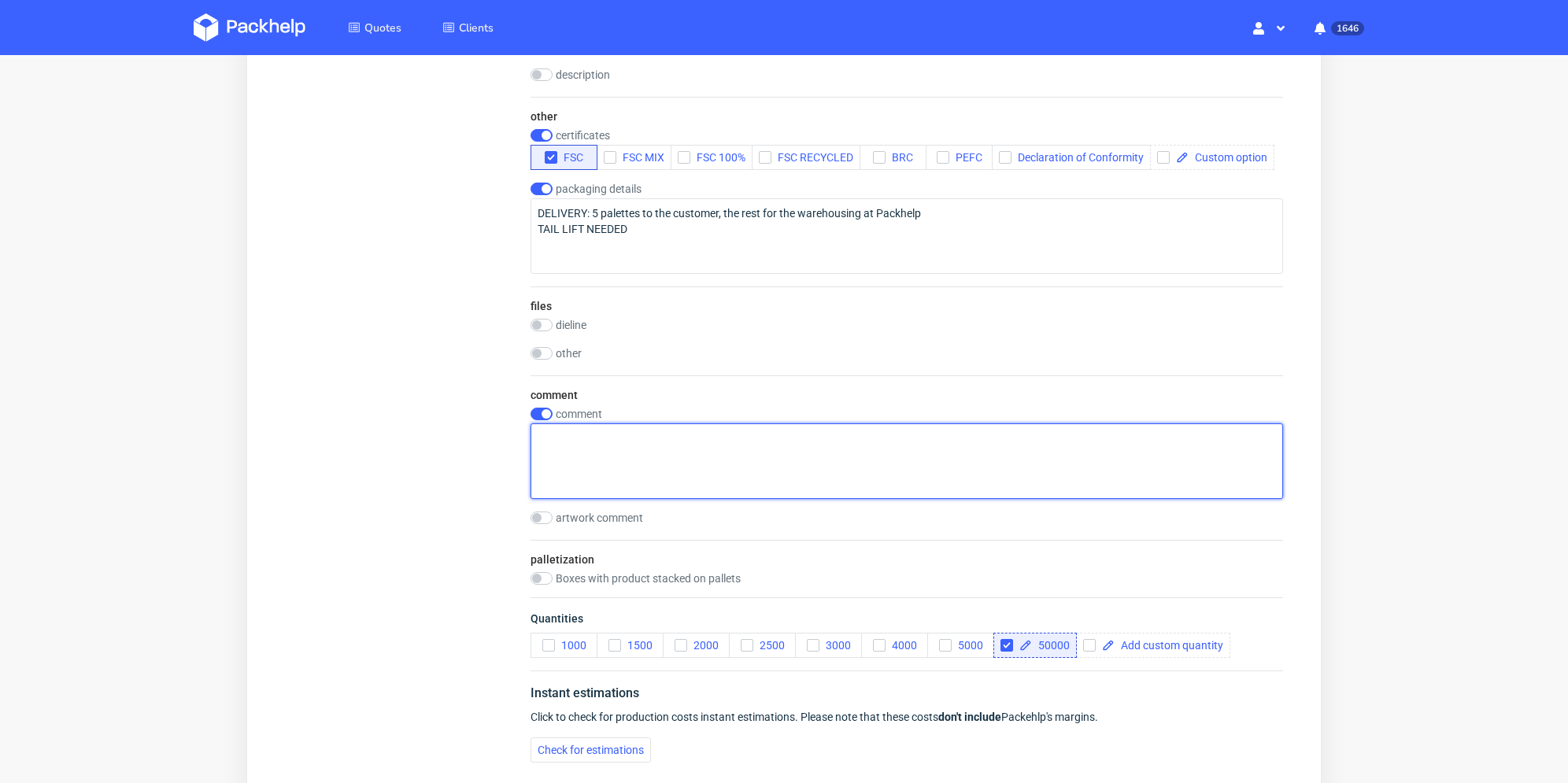
click at [650, 450] on textarea at bounding box center [907, 461] width 753 height 75
click at [710, 470] on textarea "15000 reorder 35000 new design, but very similar" at bounding box center [907, 461] width 753 height 75
paste textarea "First, production of 15,000 units, then the rest of the batch in a week/two wee…"
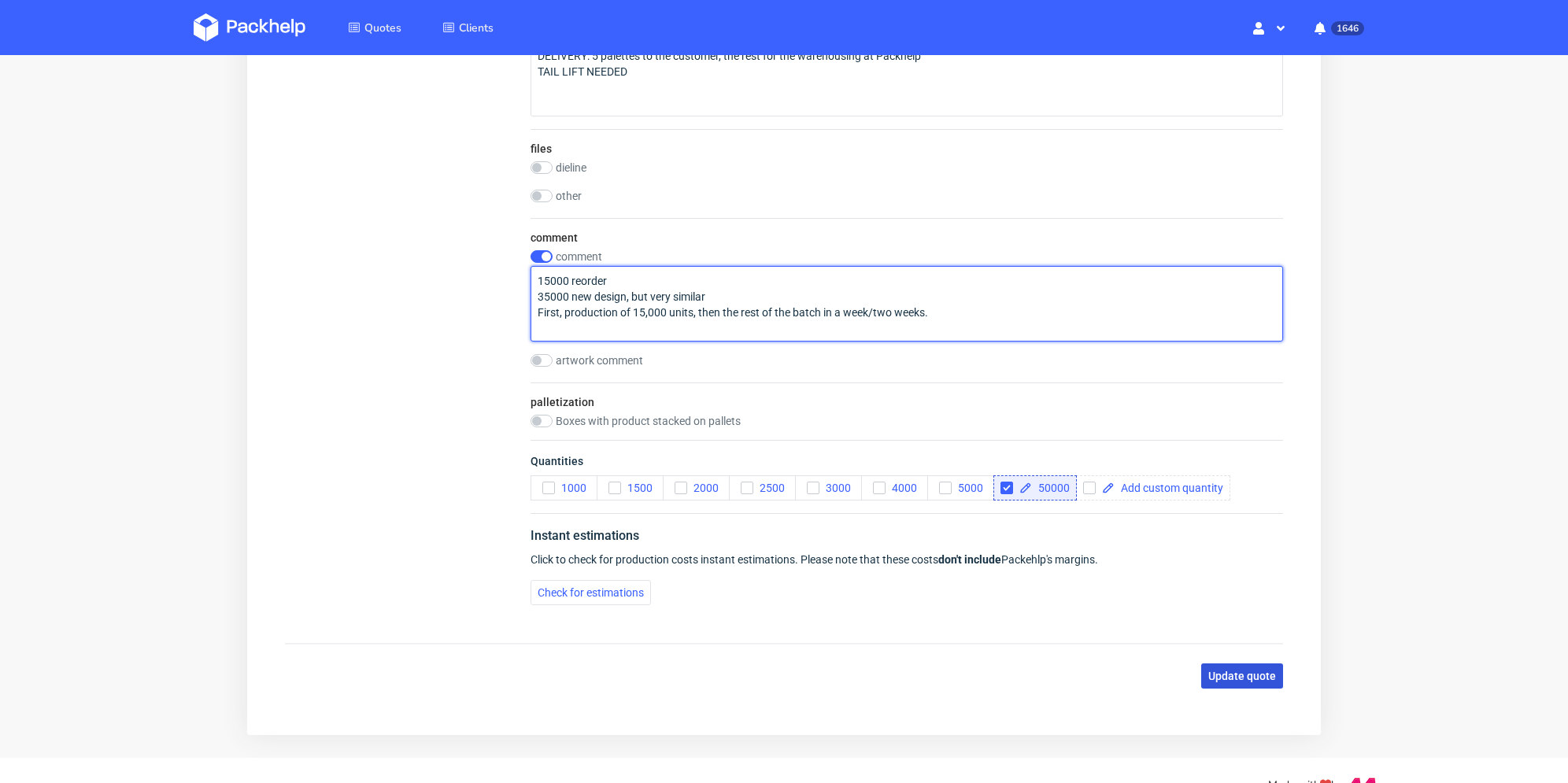
type textarea "15000 reorder 35000 new design, but very similar First, production of 15,000 un…"
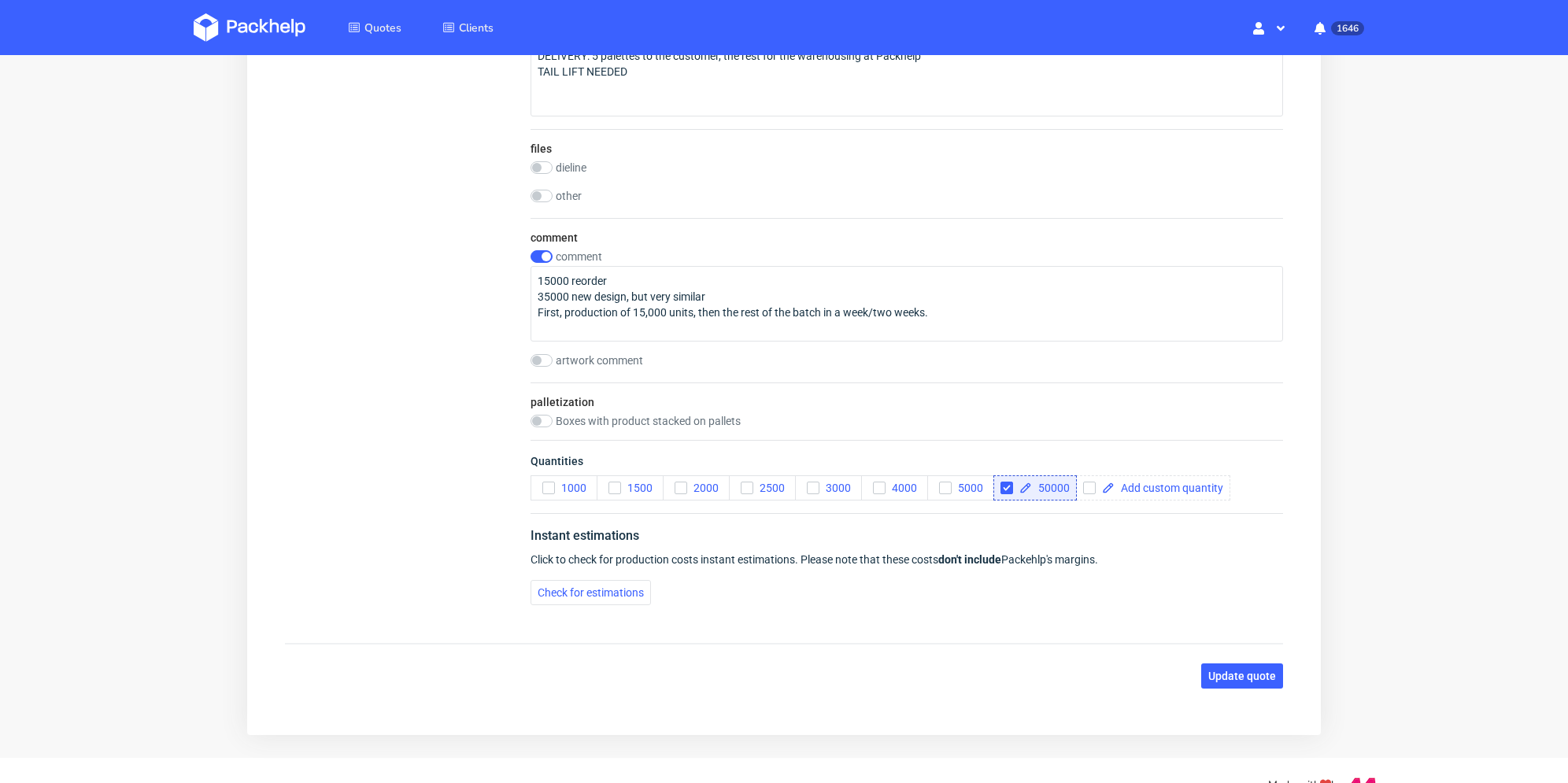
click at [1227, 674] on span "Update quote" at bounding box center [1242, 676] width 67 height 11
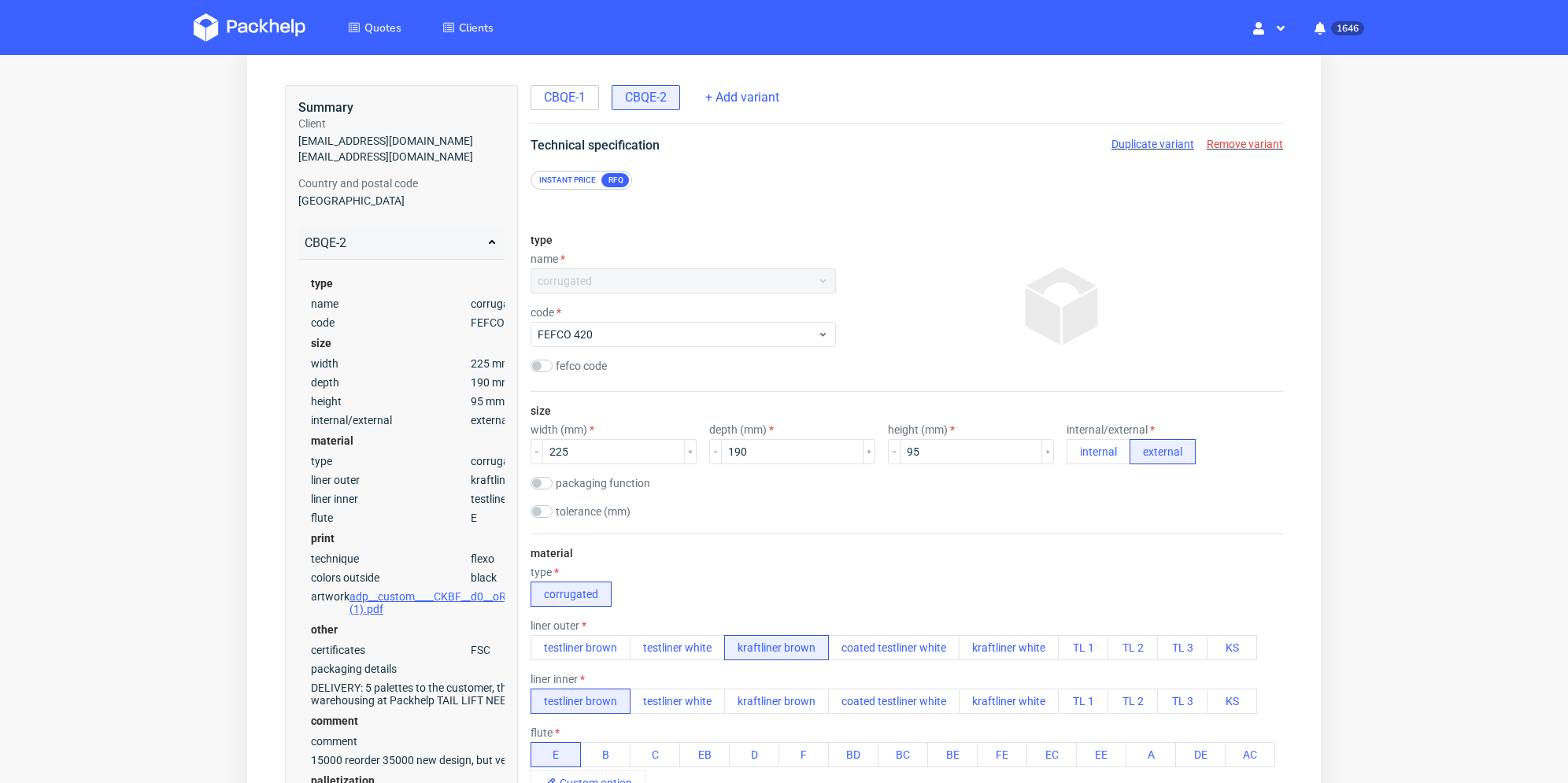
scroll to position [0, 0]
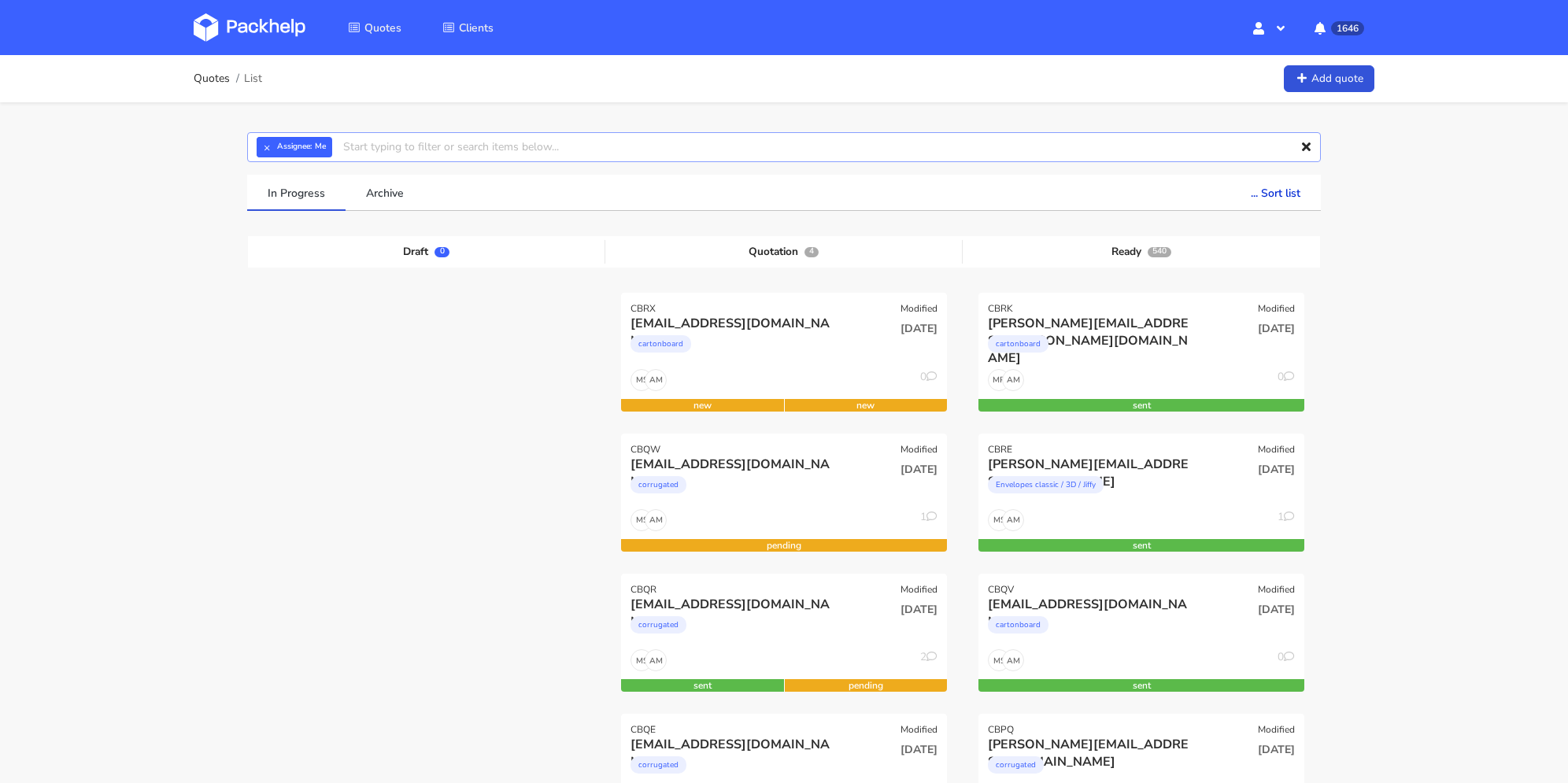
click at [397, 160] on input "text" at bounding box center [784, 147] width 1074 height 30
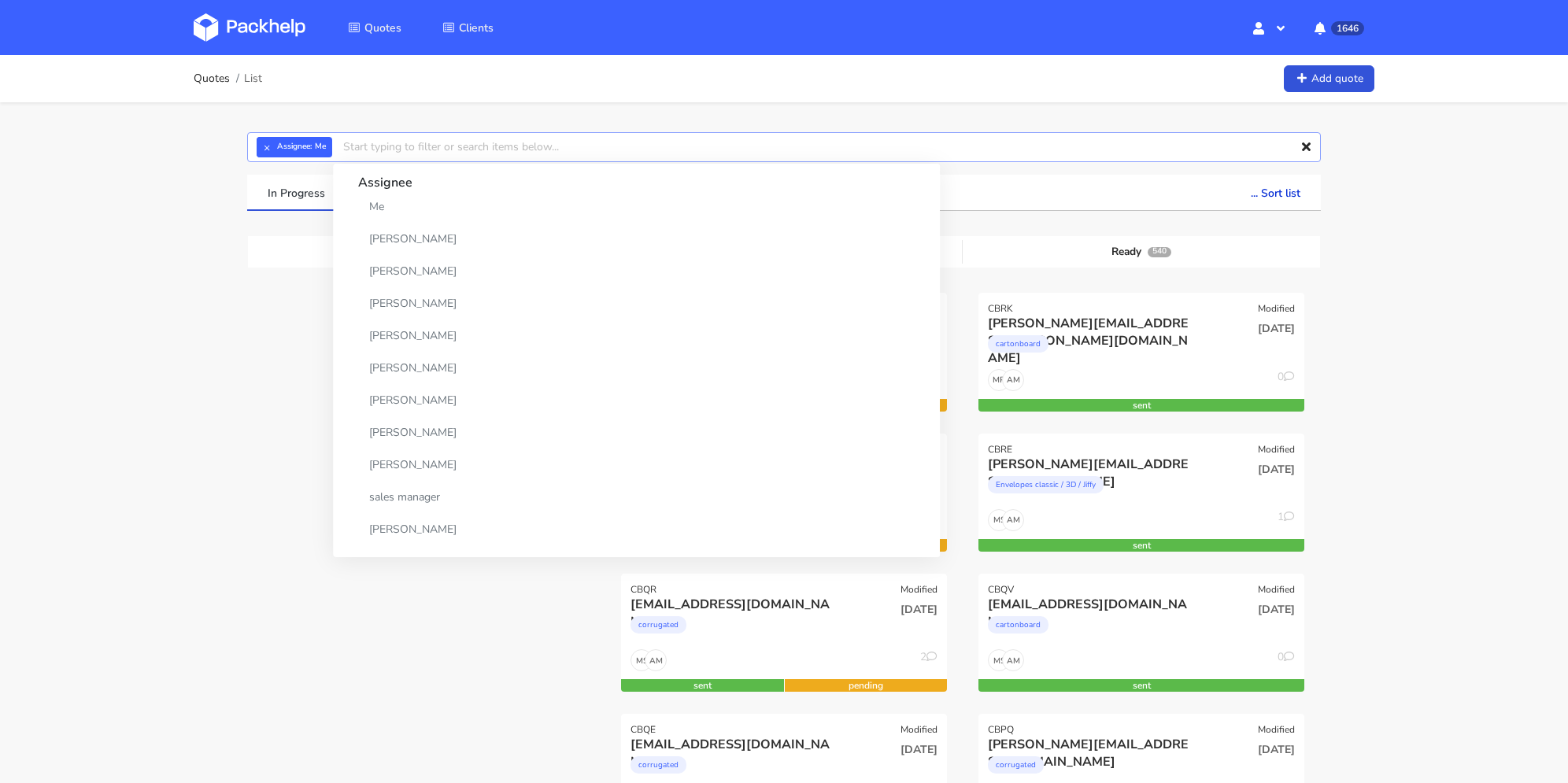
paste input "naimlayachi53@gmail.com"
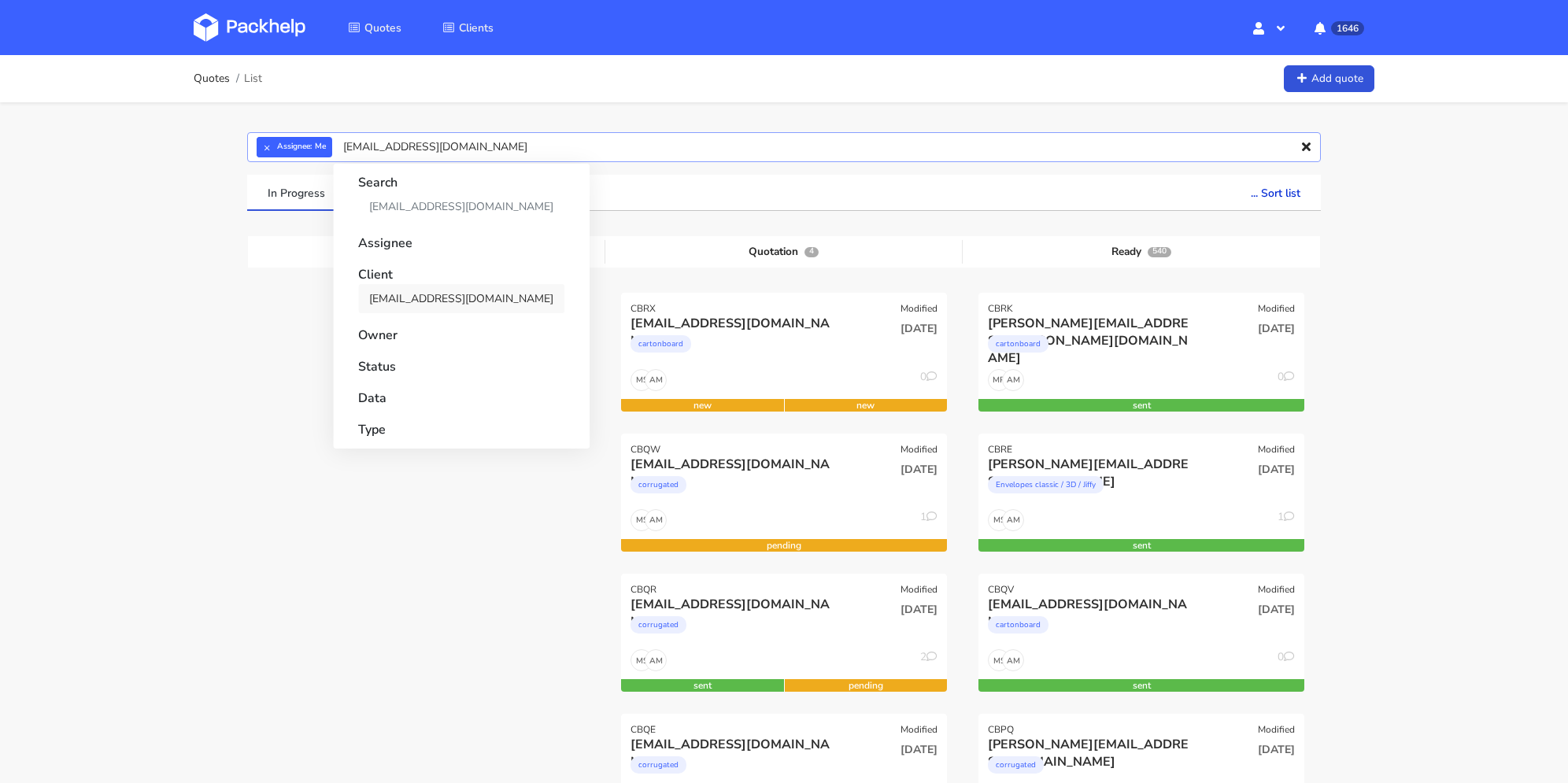
type input "naimlayachi53@gmail.com"
drag, startPoint x: 444, startPoint y: 304, endPoint x: 564, endPoint y: 347, distance: 127.5
click at [445, 304] on link "naimlayachi53@gmail.com" at bounding box center [461, 299] width 207 height 29
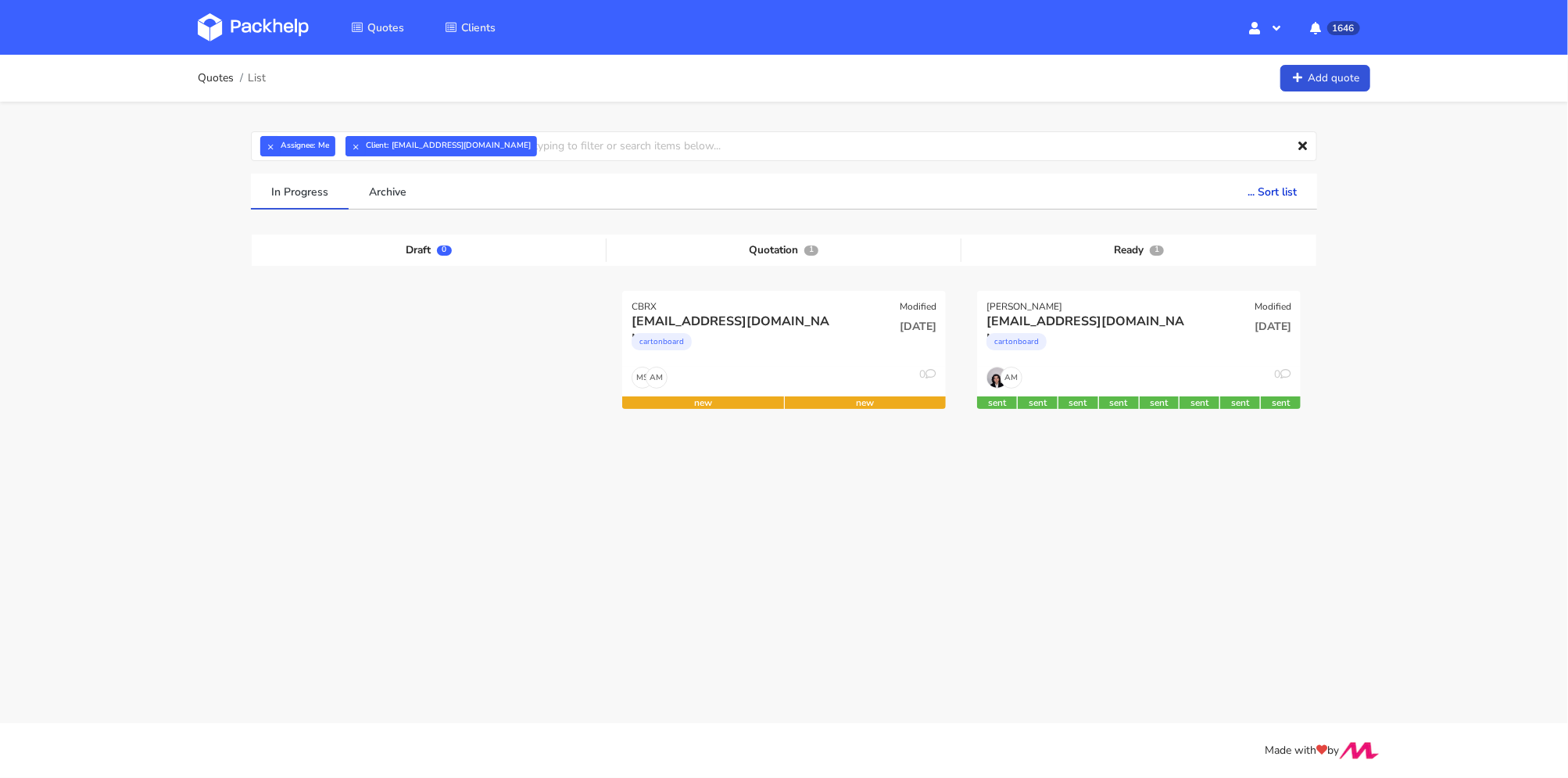
click at [320, 487] on div "In Progress Archive ... Sort list Last added From old to new Last updated Estim…" at bounding box center [784, 347] width 1066 height 348
drag, startPoint x: 1024, startPoint y: 307, endPoint x: 988, endPoint y: 306, distance: 36.0
copy div "CAGG"
drag, startPoint x: 640, startPoint y: 303, endPoint x: 630, endPoint y: 303, distance: 10.0
copy div "CBRX"
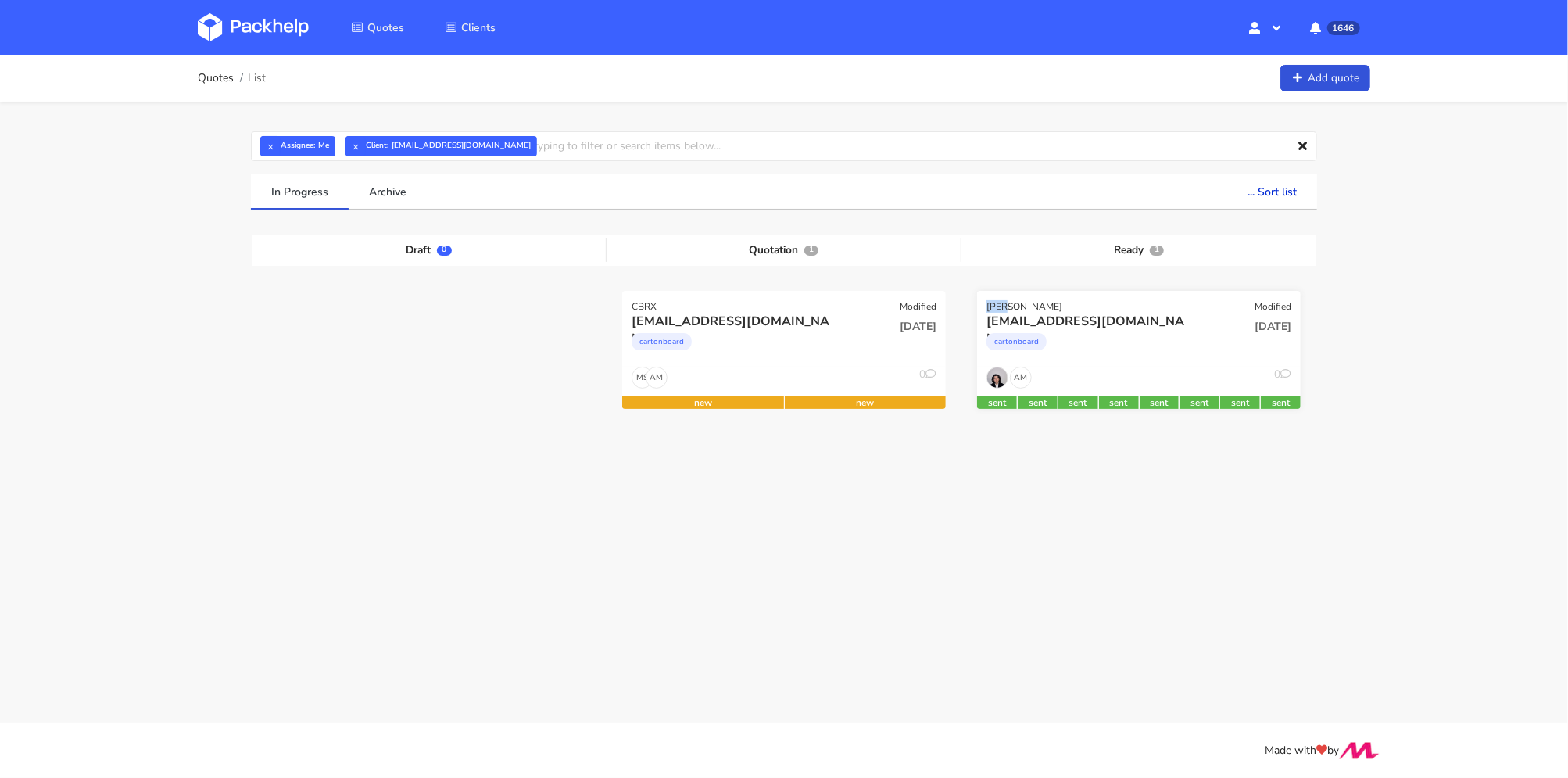
drag, startPoint x: 1012, startPoint y: 308, endPoint x: 980, endPoint y: 309, distance: 32.0
copy div "CAGG"
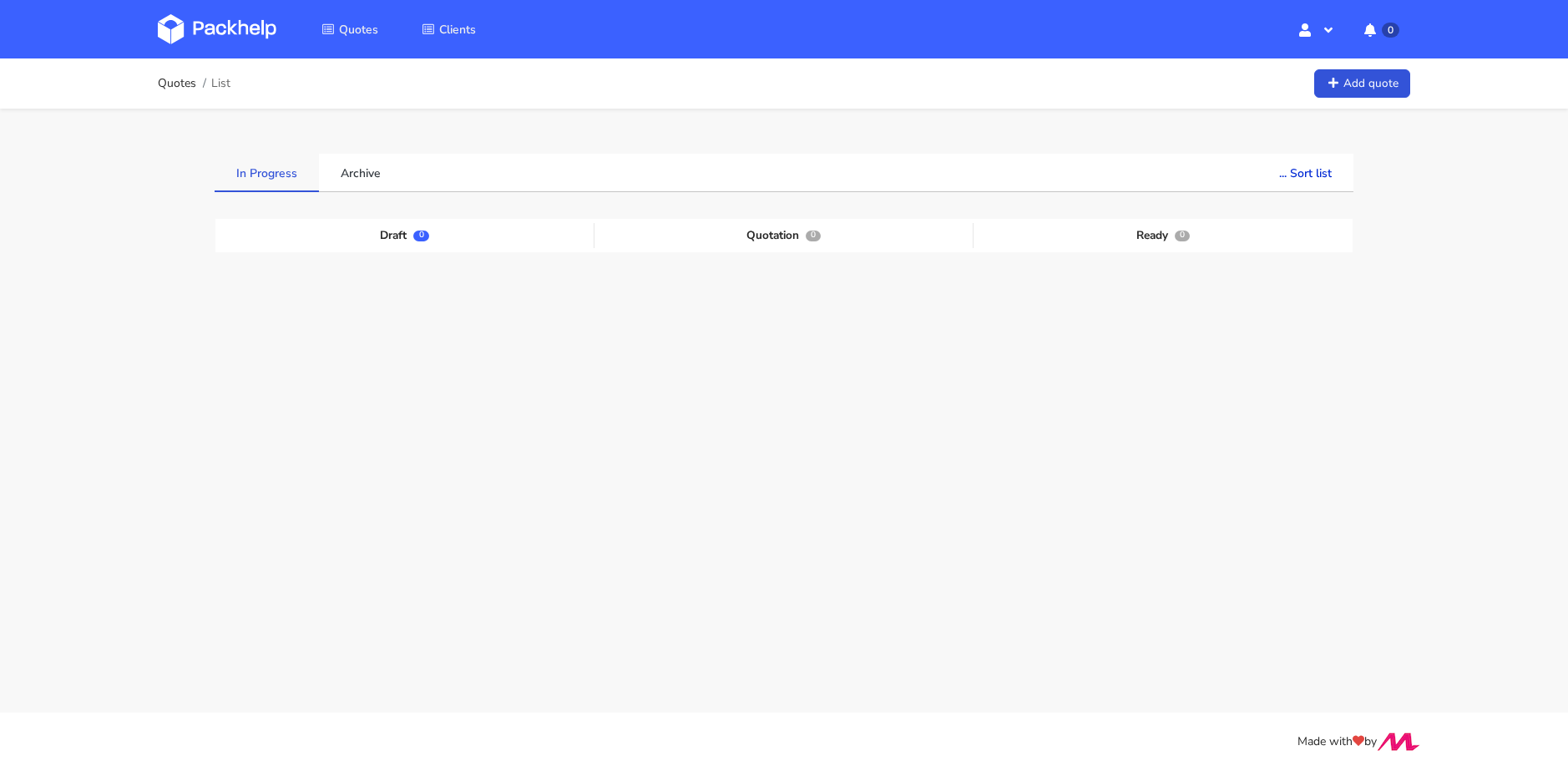
drag, startPoint x: 269, startPoint y: 379, endPoint x: 227, endPoint y: 158, distance: 225.0
click at [269, 375] on div "Draft 0 Quotation 0 Ready 0" at bounding box center [784, 344] width 1114 height 250
click at [341, 25] on span "Quotes" at bounding box center [359, 29] width 39 height 16
click at [1355, 25] on icon "button" at bounding box center [1353, 29] width 17 height 14
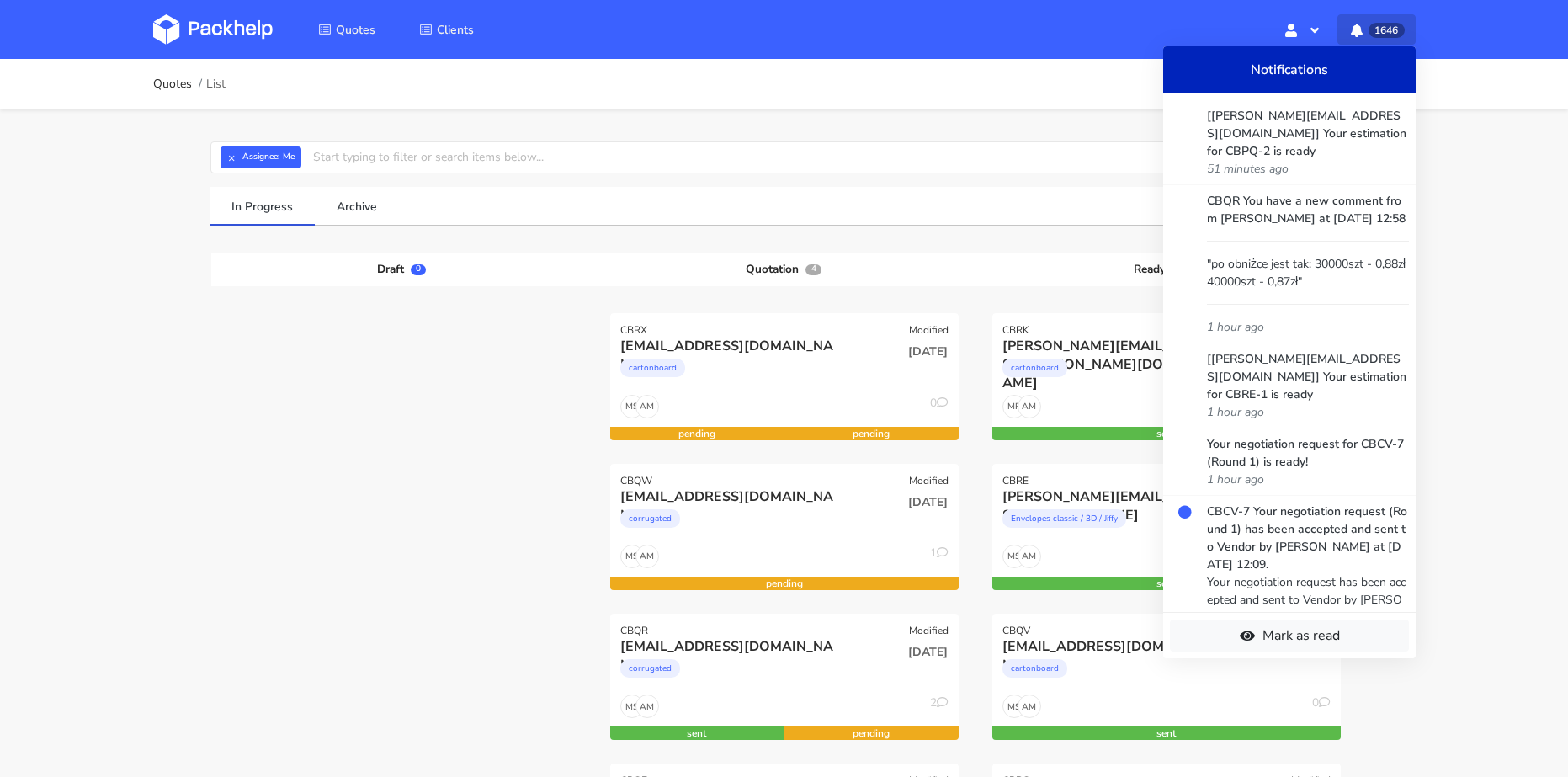
click at [1372, 30] on span "1646" at bounding box center [1386, 30] width 35 height 15
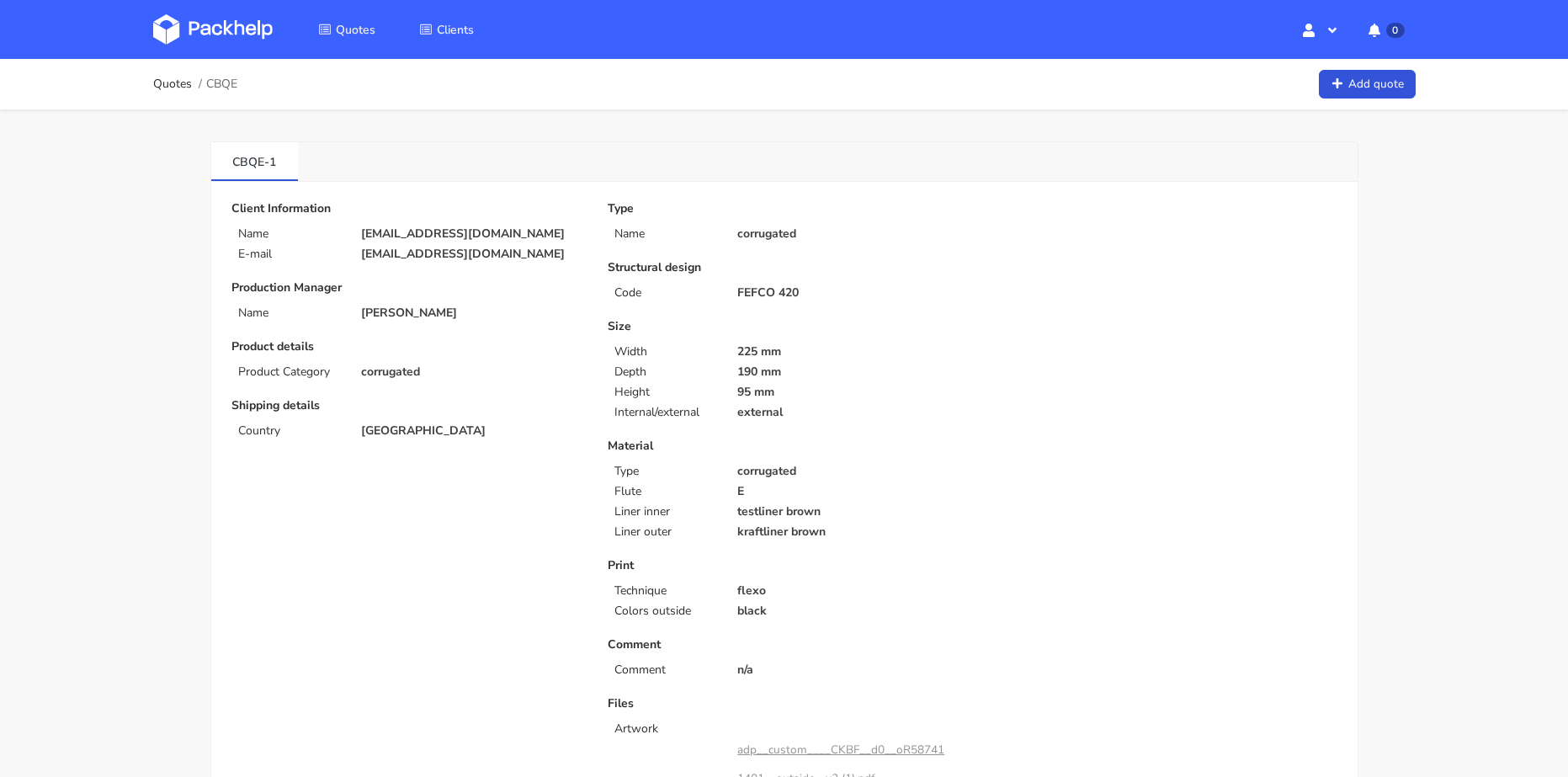
scroll to position [252, 0]
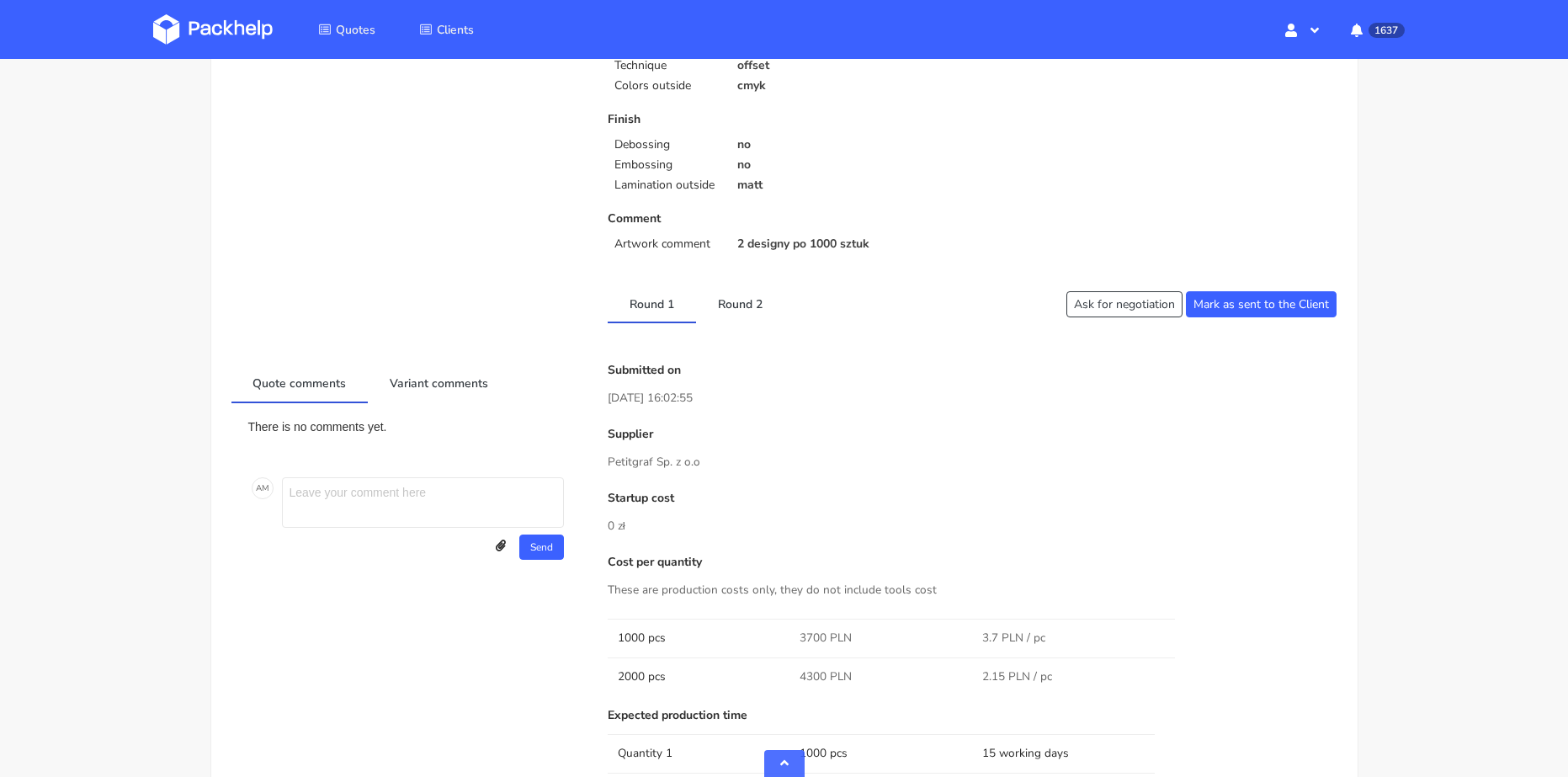
scroll to position [589, 0]
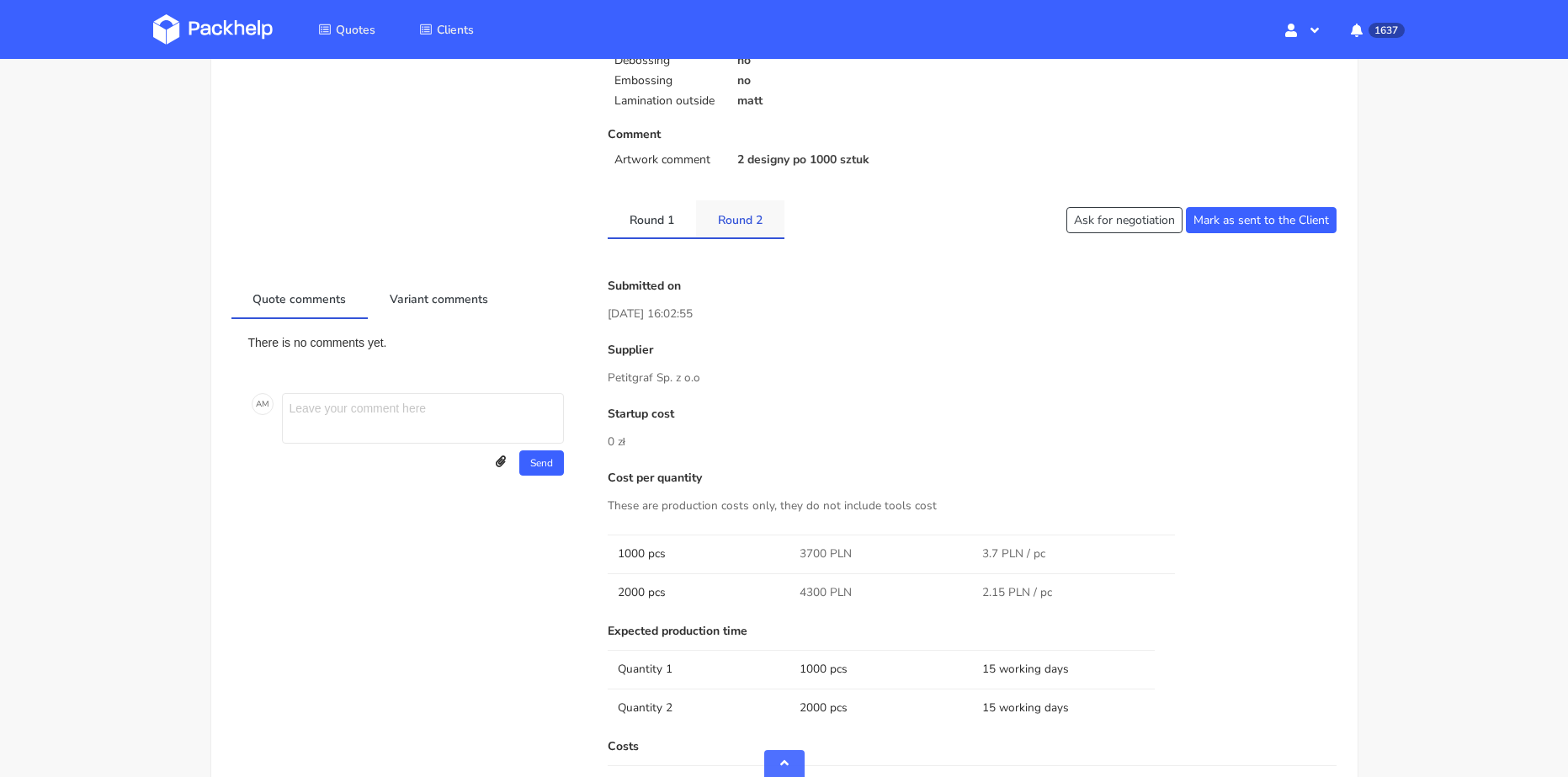
click at [740, 230] on link "Round 2" at bounding box center [740, 219] width 89 height 37
click at [668, 225] on link "Round 1" at bounding box center [652, 219] width 89 height 37
click at [749, 217] on link "Round 2" at bounding box center [740, 219] width 89 height 37
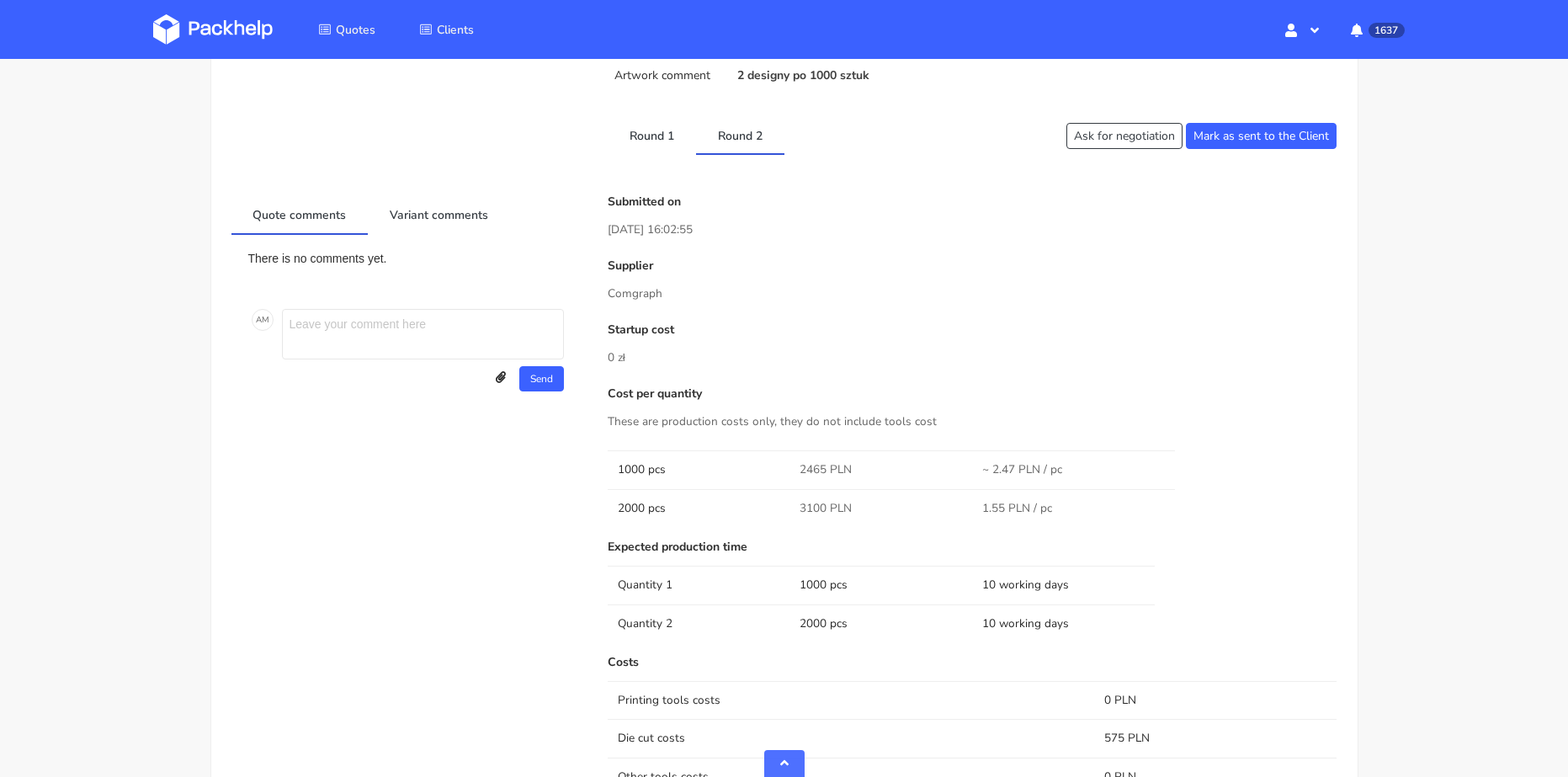
scroll to position [758, 0]
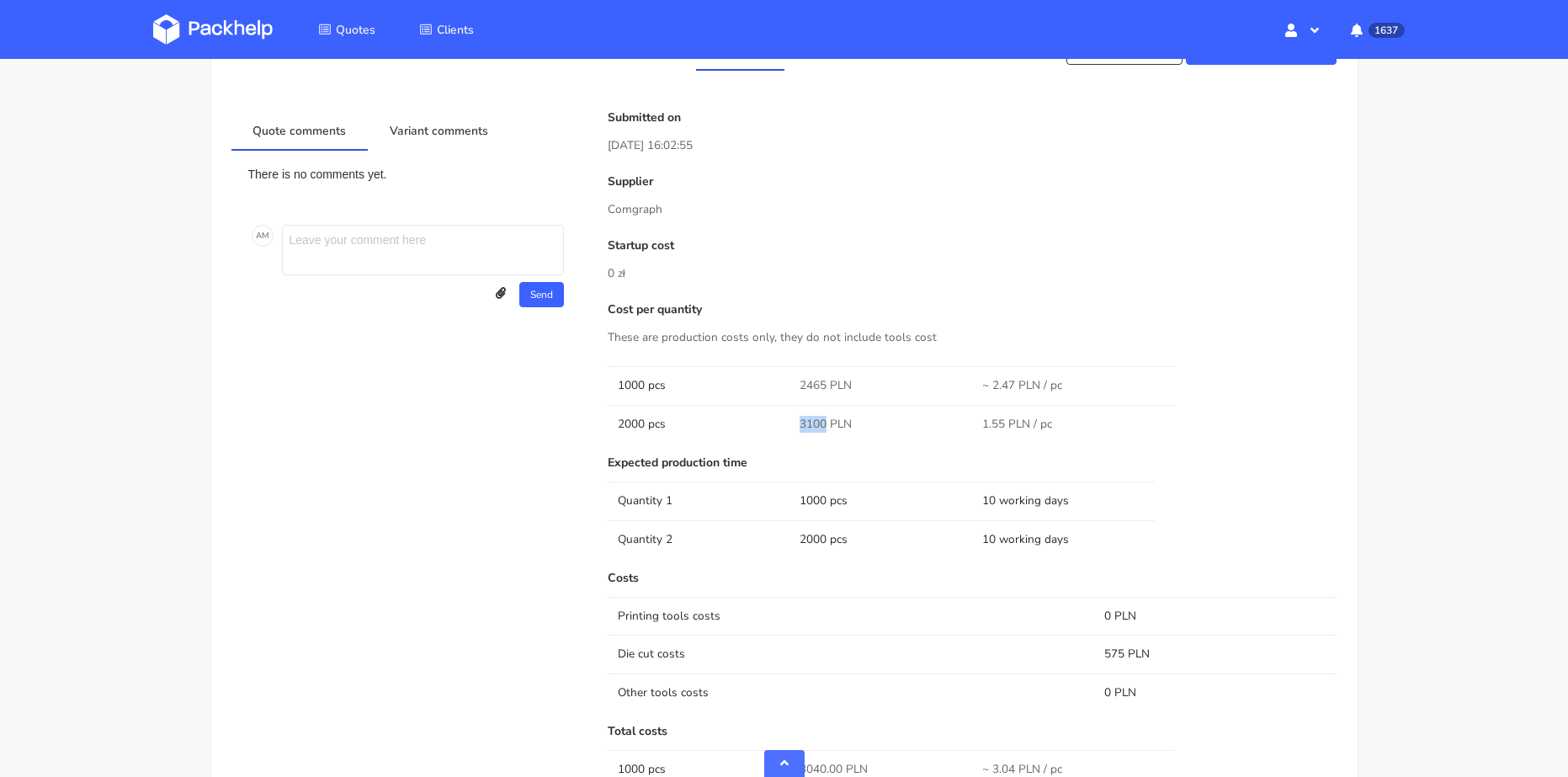
drag, startPoint x: 798, startPoint y: 419, endPoint x: 827, endPoint y: 421, distance: 29.1
click at [827, 421] on td "3100 PLN" at bounding box center [881, 423] width 183 height 38
copy span "3100"
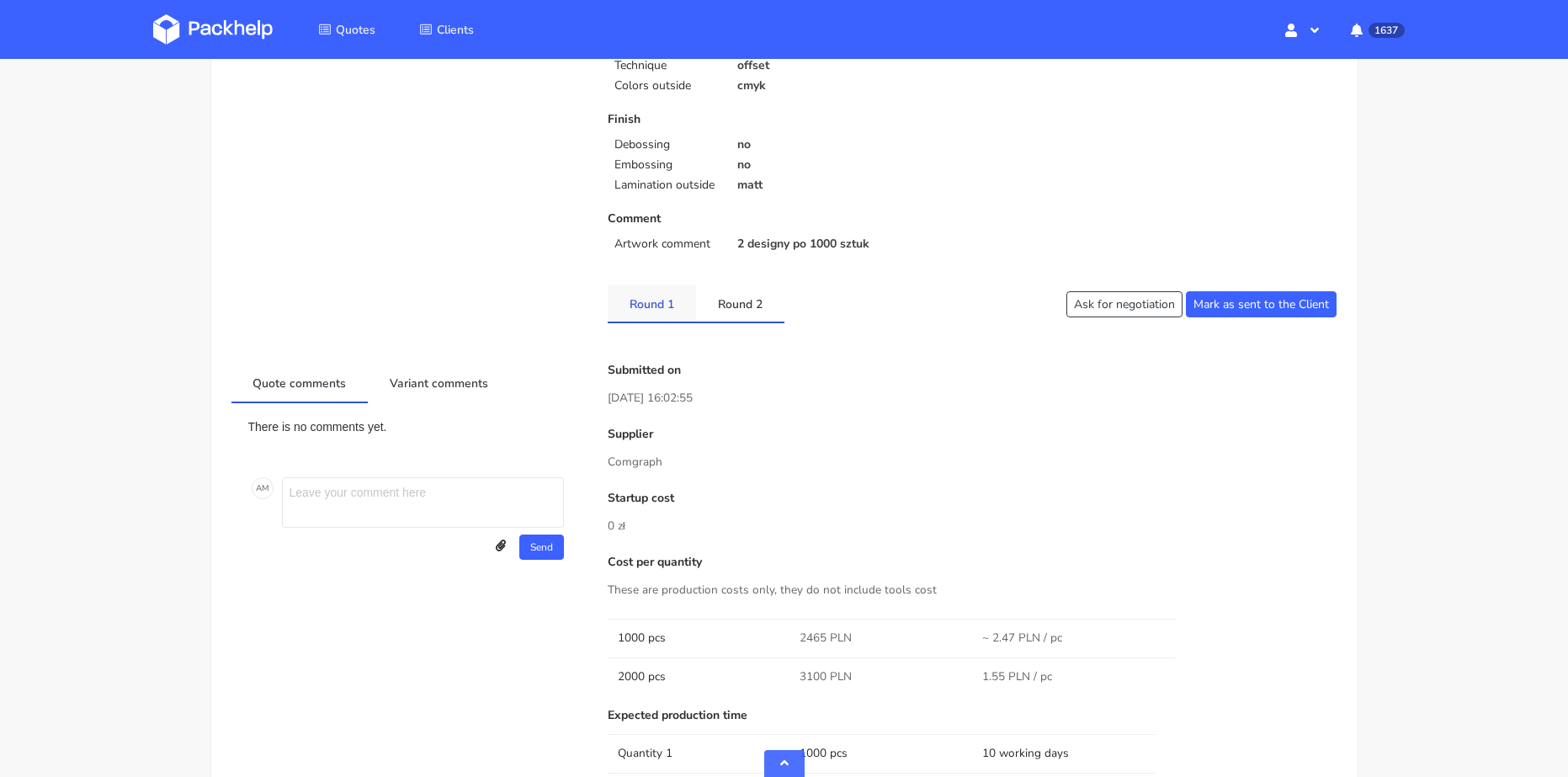
click at [664, 306] on link "Round 1" at bounding box center [652, 303] width 89 height 37
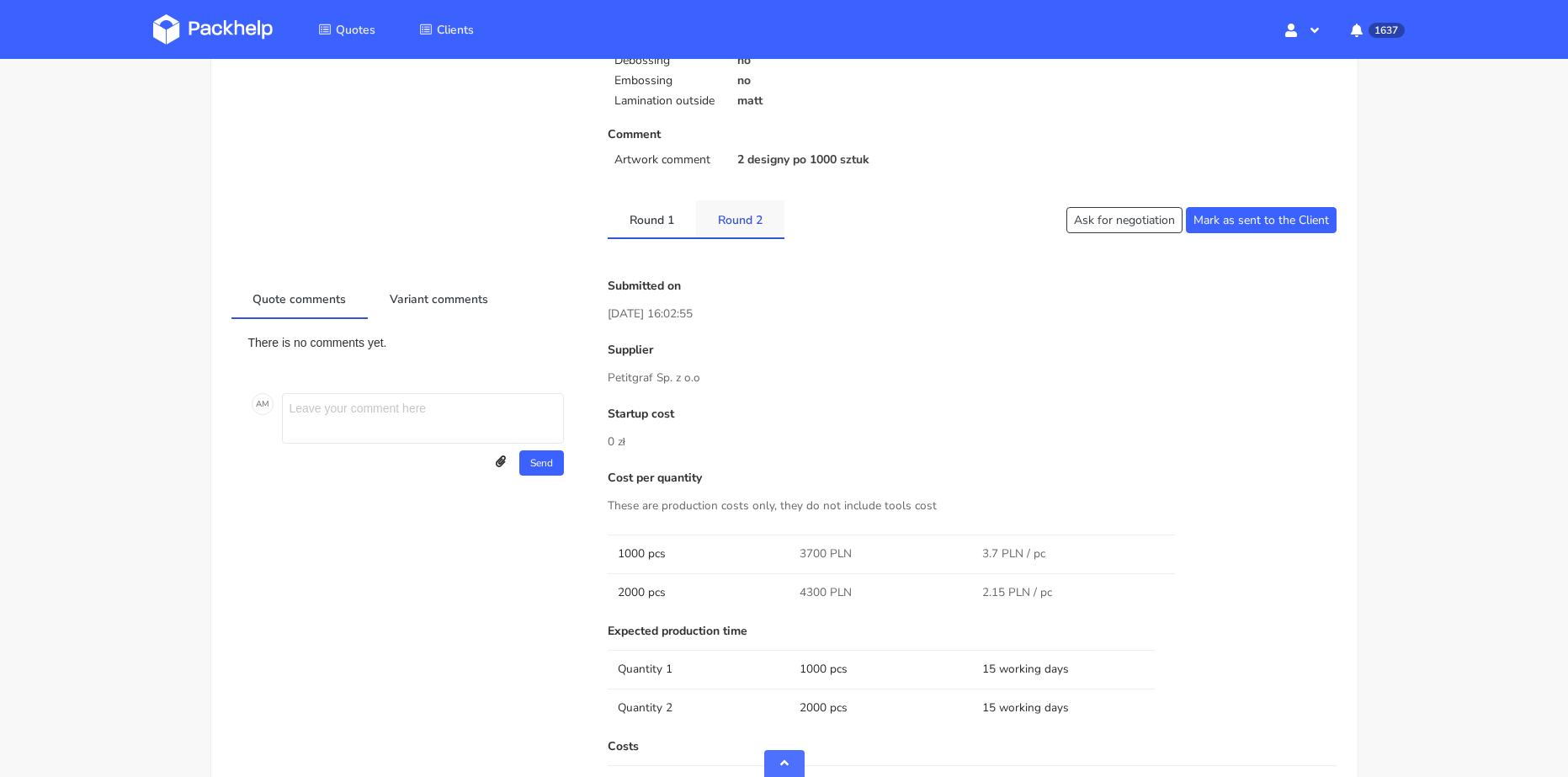
click at [729, 227] on link "Round 2" at bounding box center [740, 219] width 89 height 37
